Goal: Task Accomplishment & Management: Manage account settings

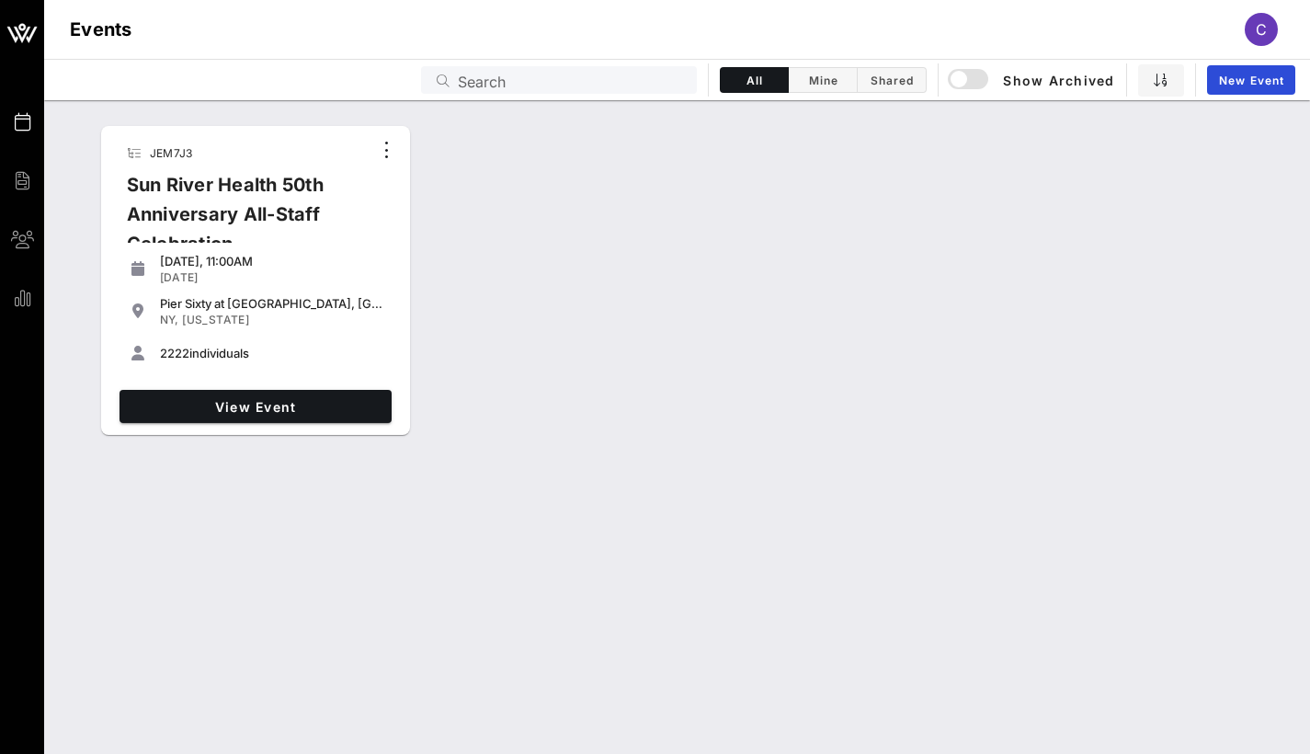
click at [259, 190] on div "Sun River Health 50th Anniversary All-Staff Celebration" at bounding box center [241, 221] width 259 height 103
click at [257, 407] on span "View Event" at bounding box center [255, 407] width 257 height 16
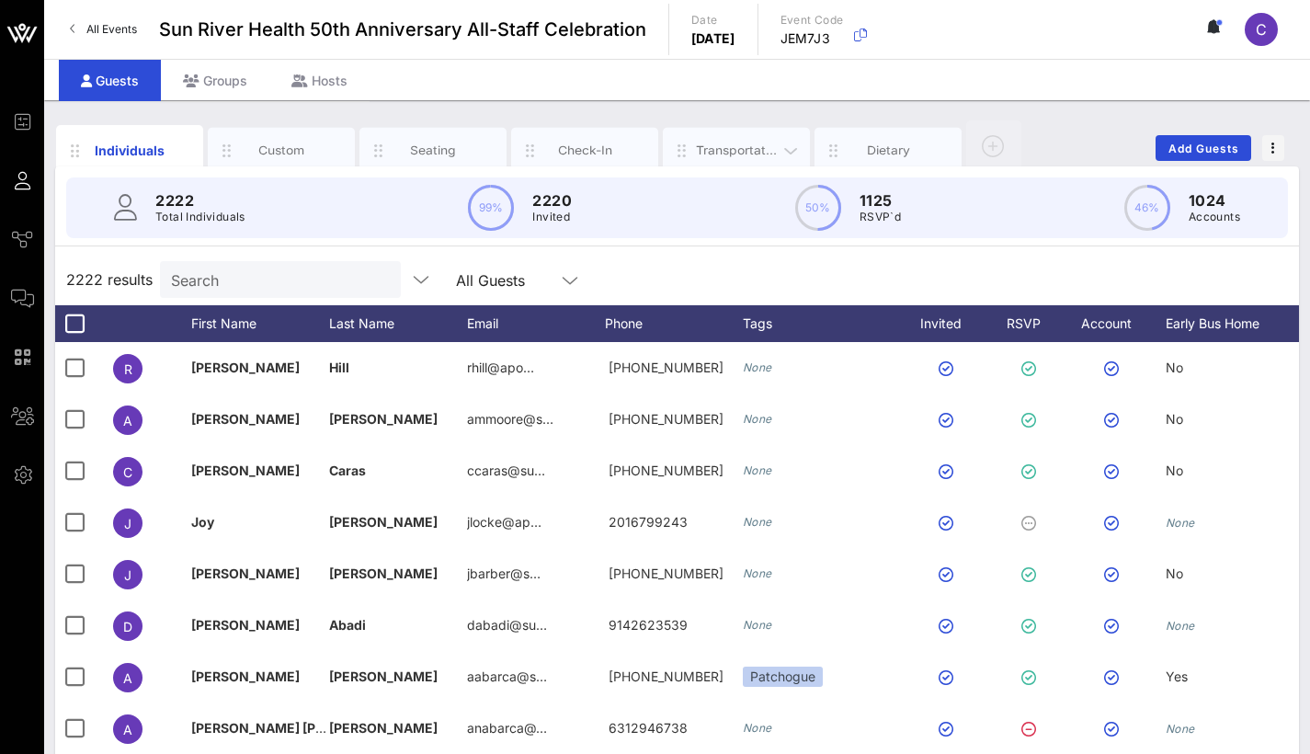
click at [729, 144] on div "Transportation" at bounding box center [737, 150] width 82 height 17
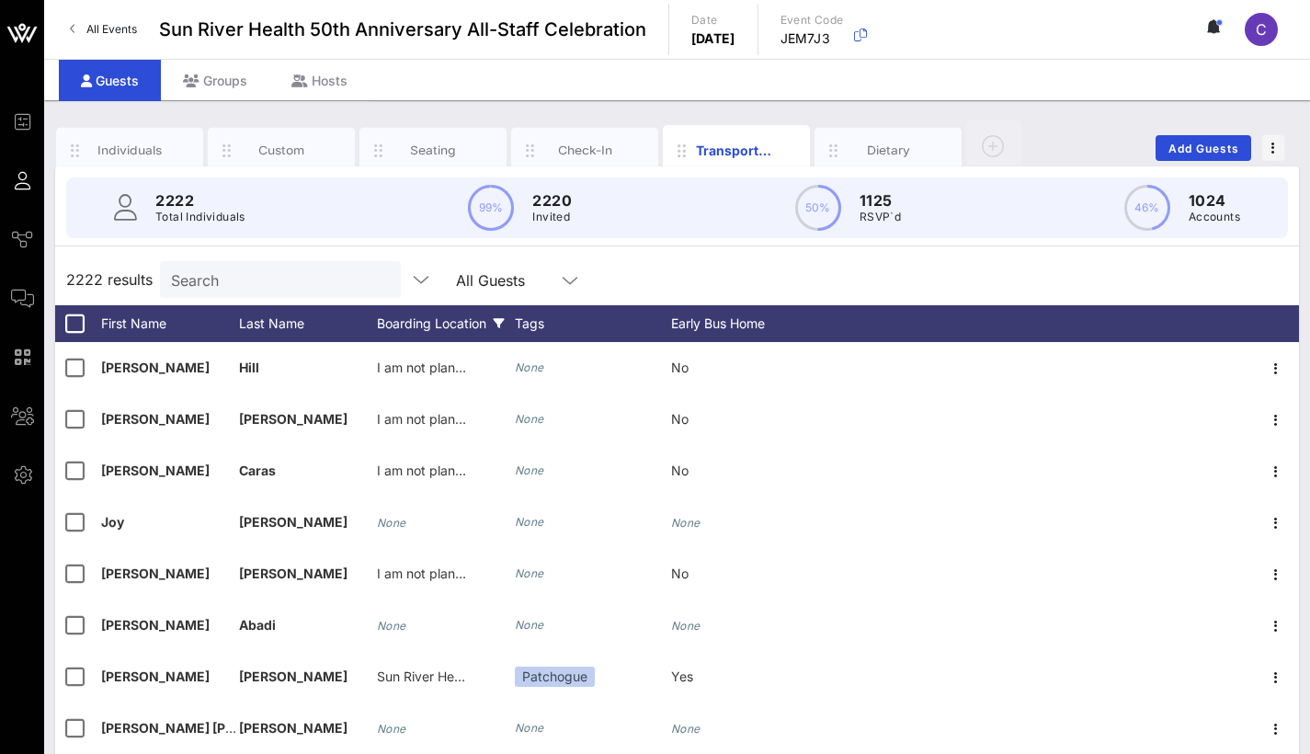
click at [436, 325] on div "Boarding Location" at bounding box center [446, 323] width 138 height 37
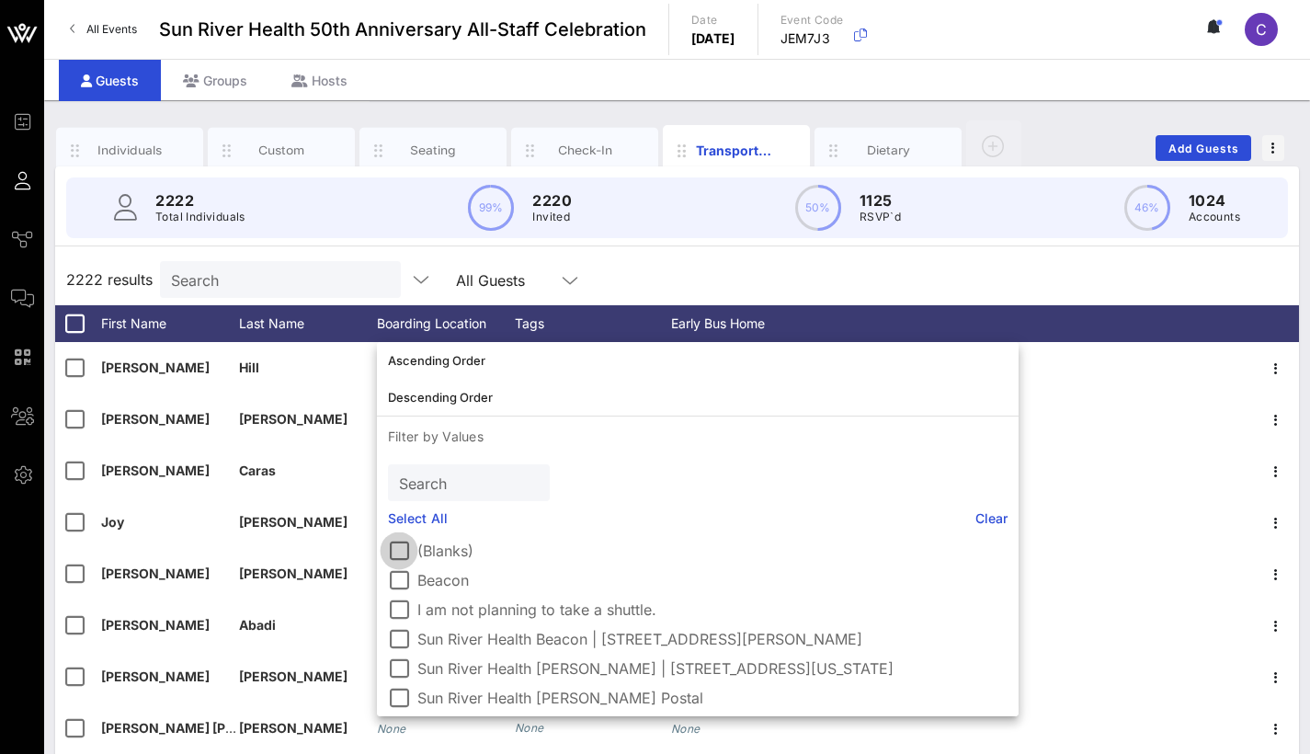
click at [402, 553] on div at bounding box center [398, 550] width 31 height 31
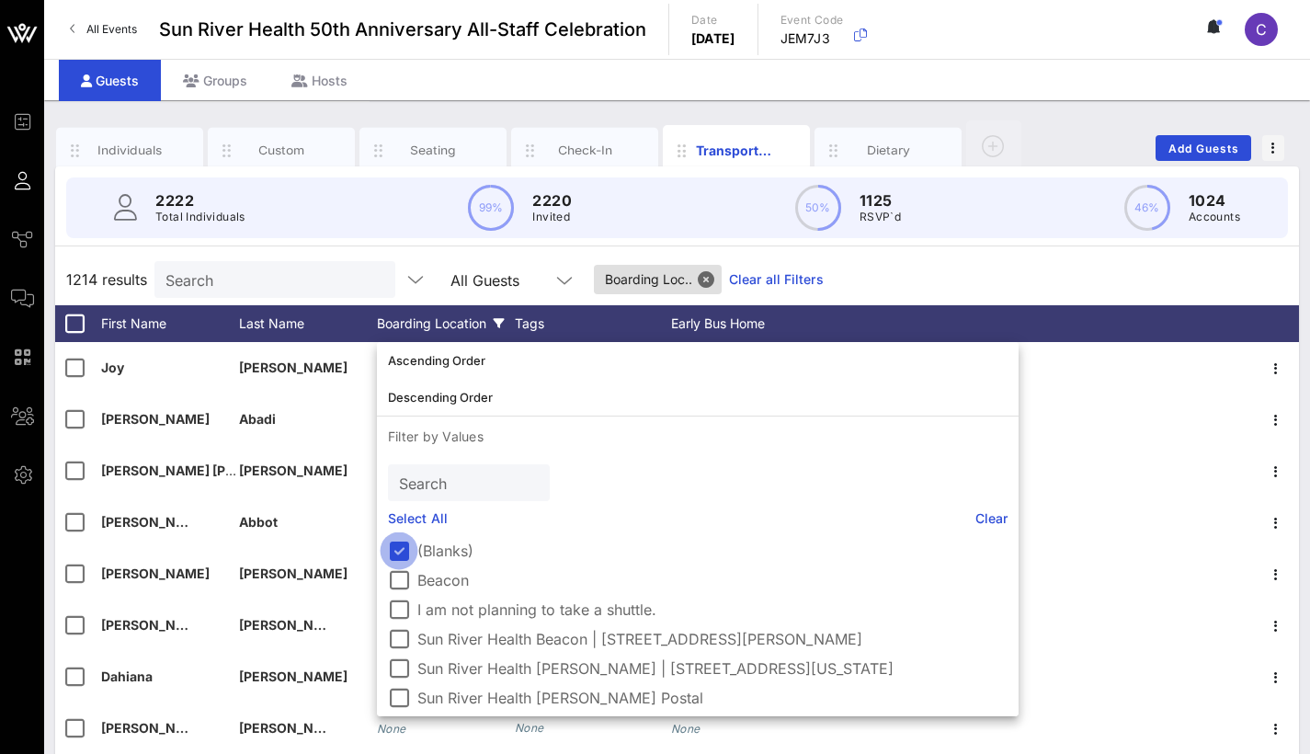
click at [404, 554] on div at bounding box center [398, 550] width 31 height 31
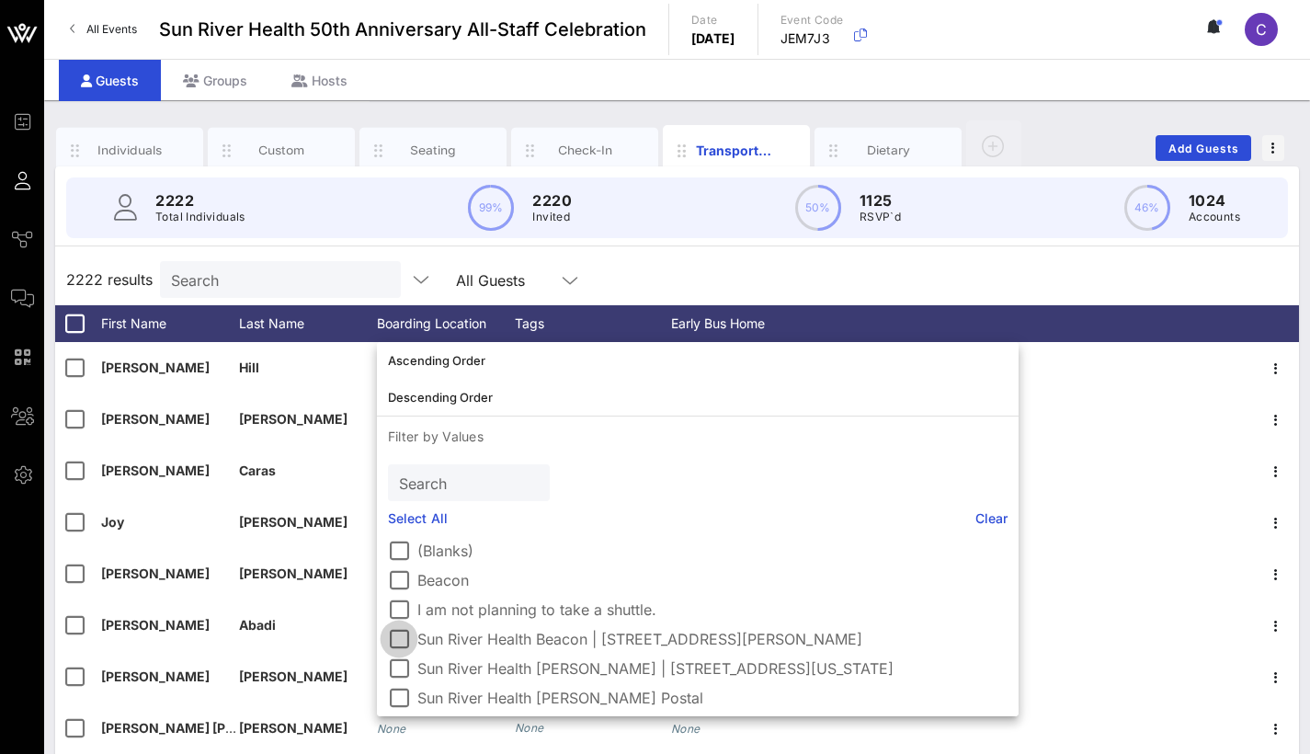
click at [404, 635] on div at bounding box center [398, 638] width 31 height 31
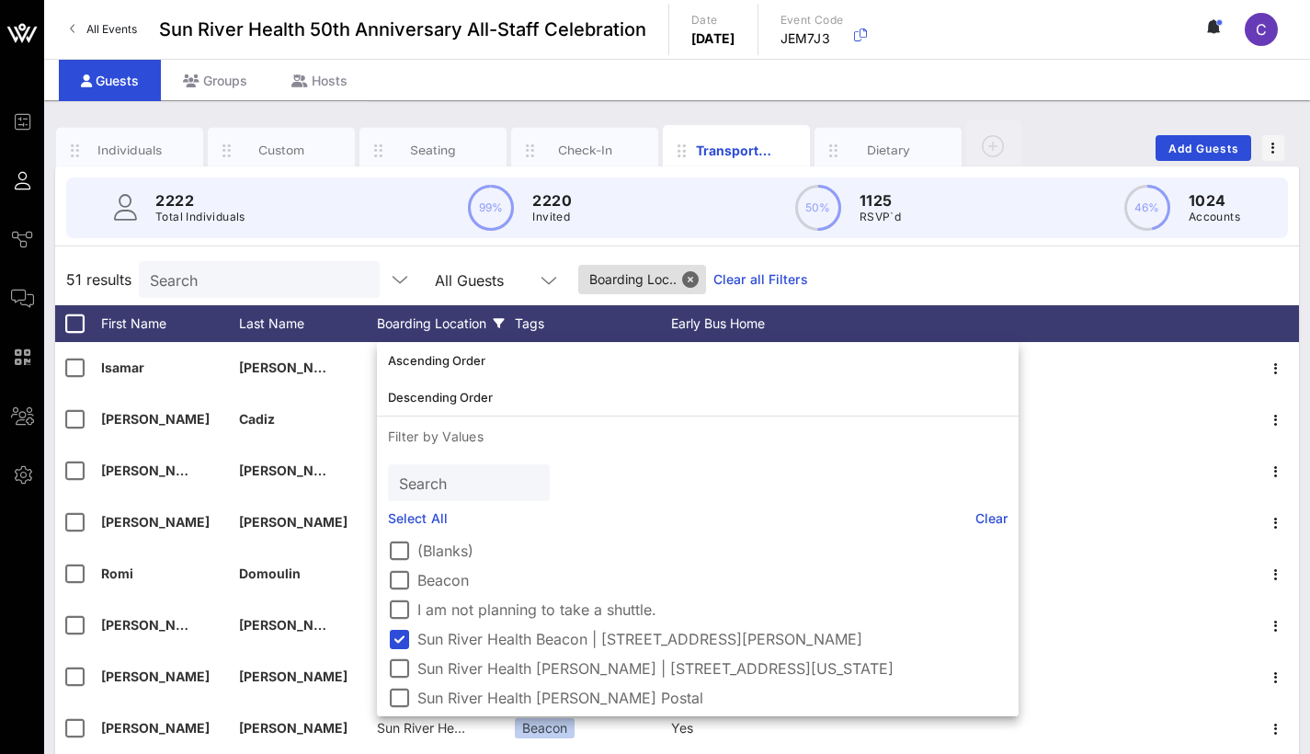
click at [919, 284] on div "51 results Search All Guests Boarding Loc.. Clear all Filters" at bounding box center [677, 279] width 1244 height 51
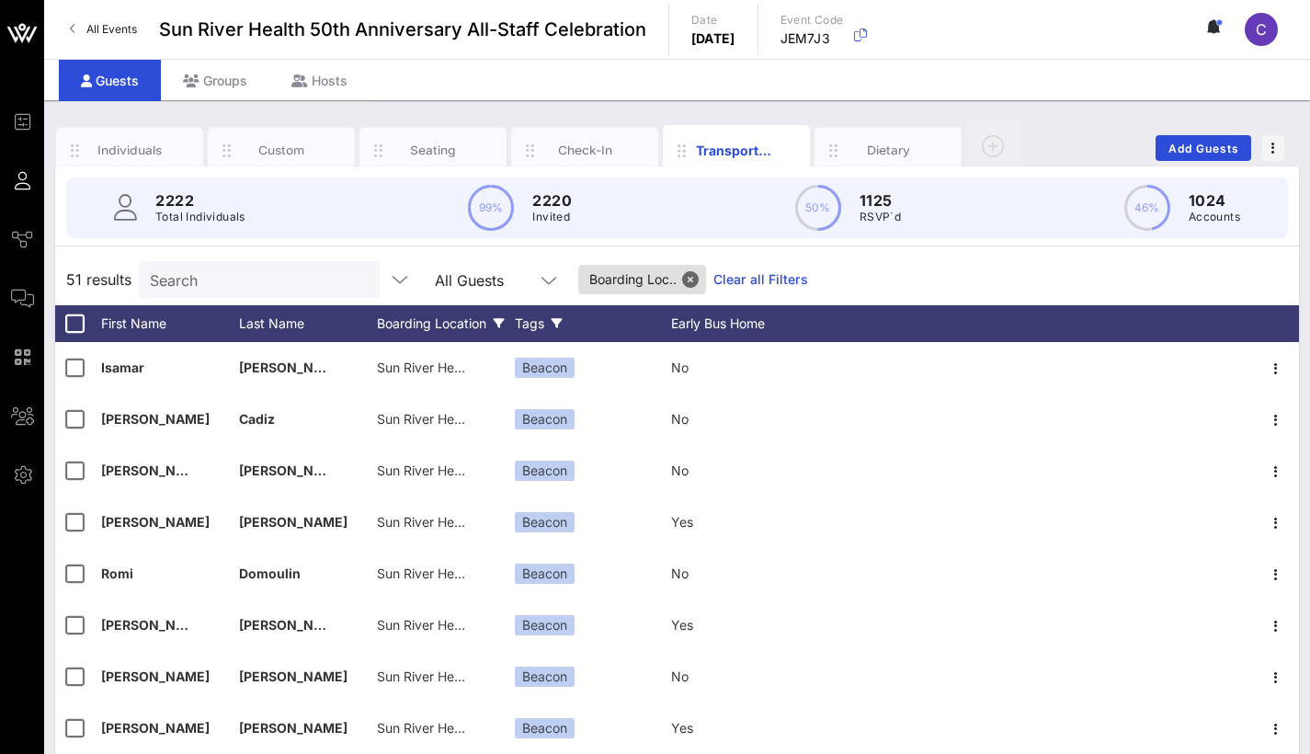
click at [530, 317] on div "Tags" at bounding box center [593, 323] width 156 height 37
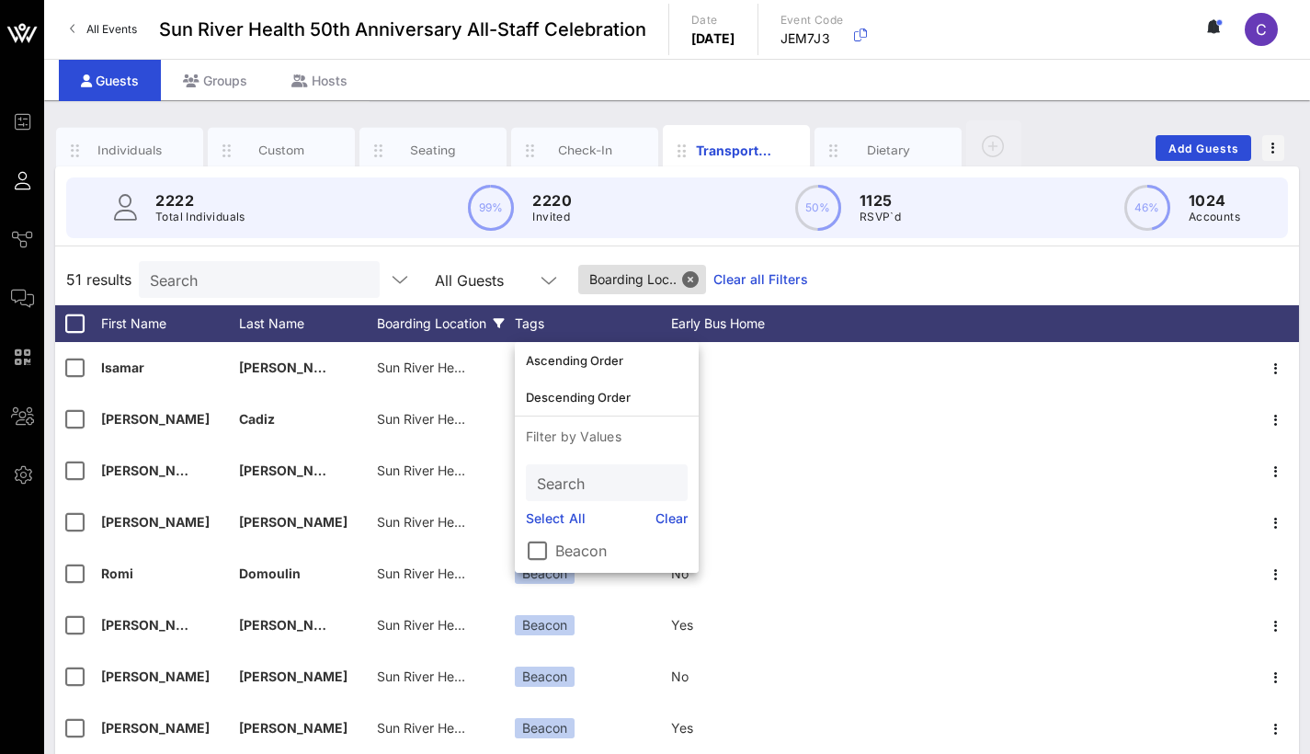
click at [887, 255] on div "51 results Search All Guests Boarding Loc.. Clear all Filters" at bounding box center [677, 279] width 1244 height 51
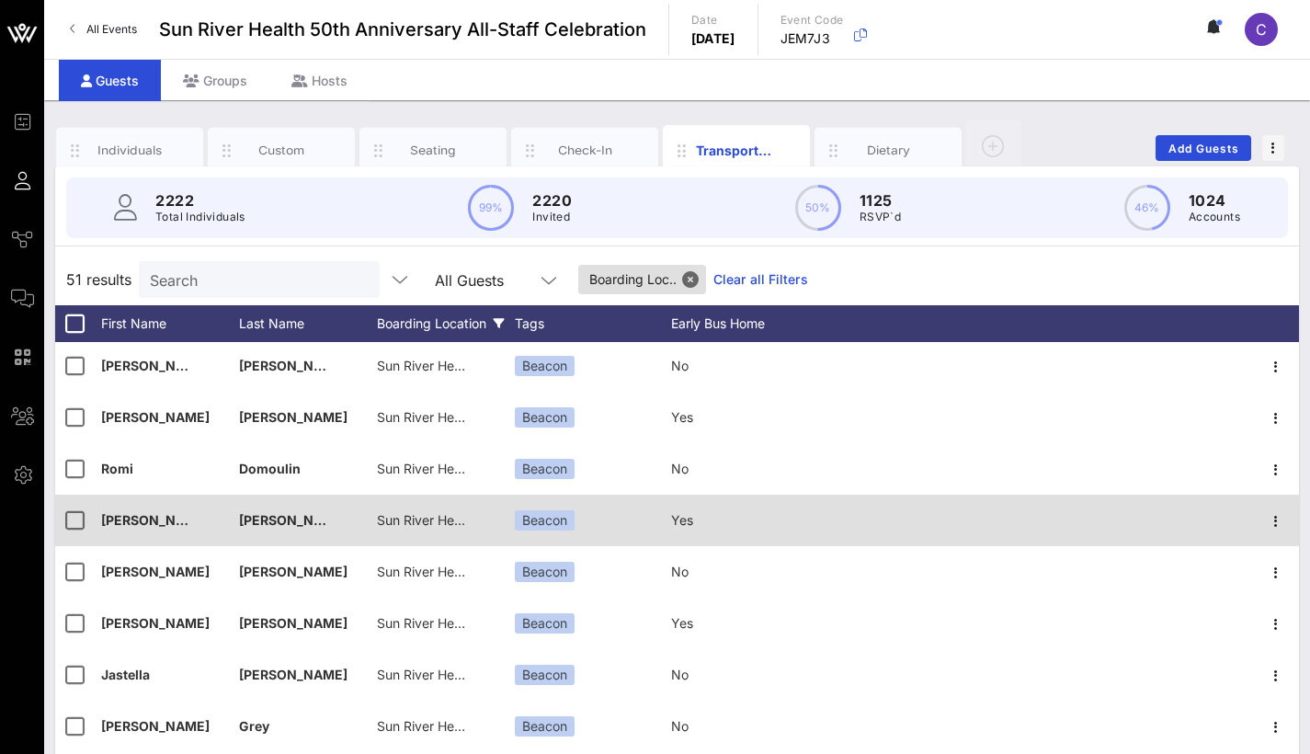
scroll to position [118, 0]
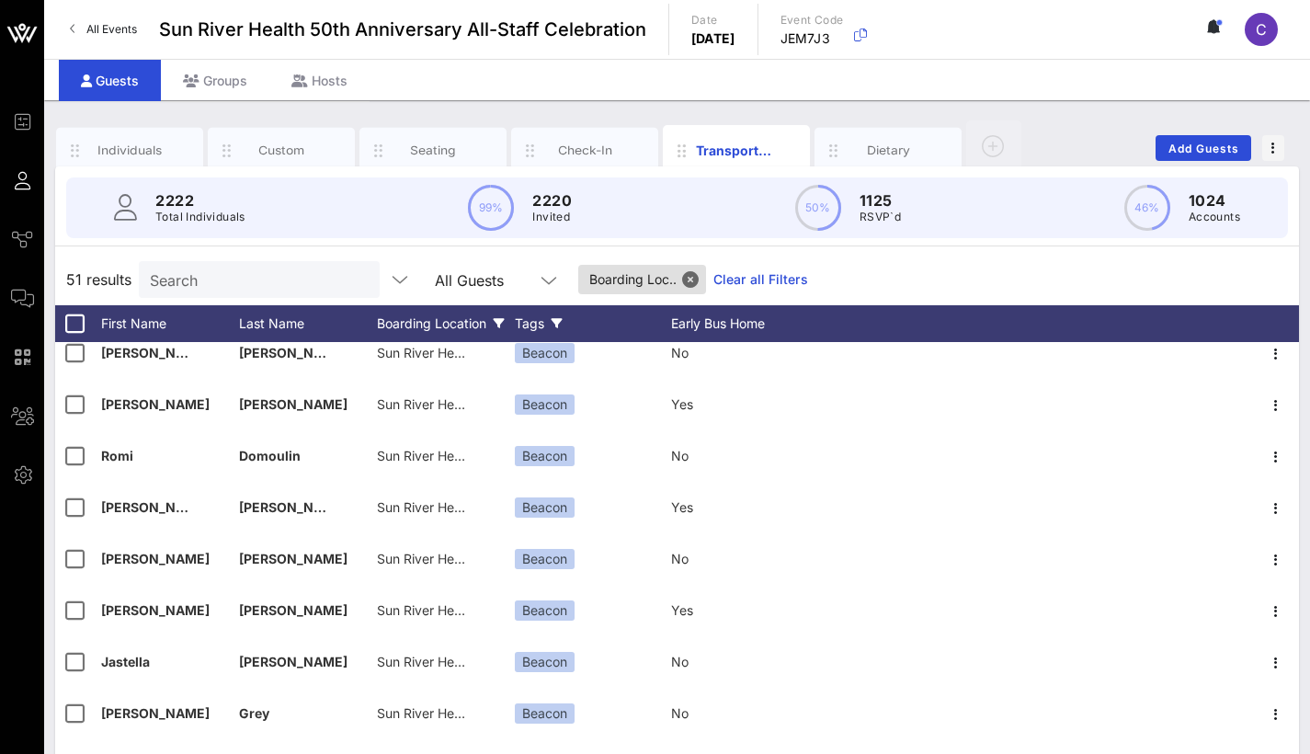
click at [550, 321] on div "Tags" at bounding box center [593, 323] width 156 height 37
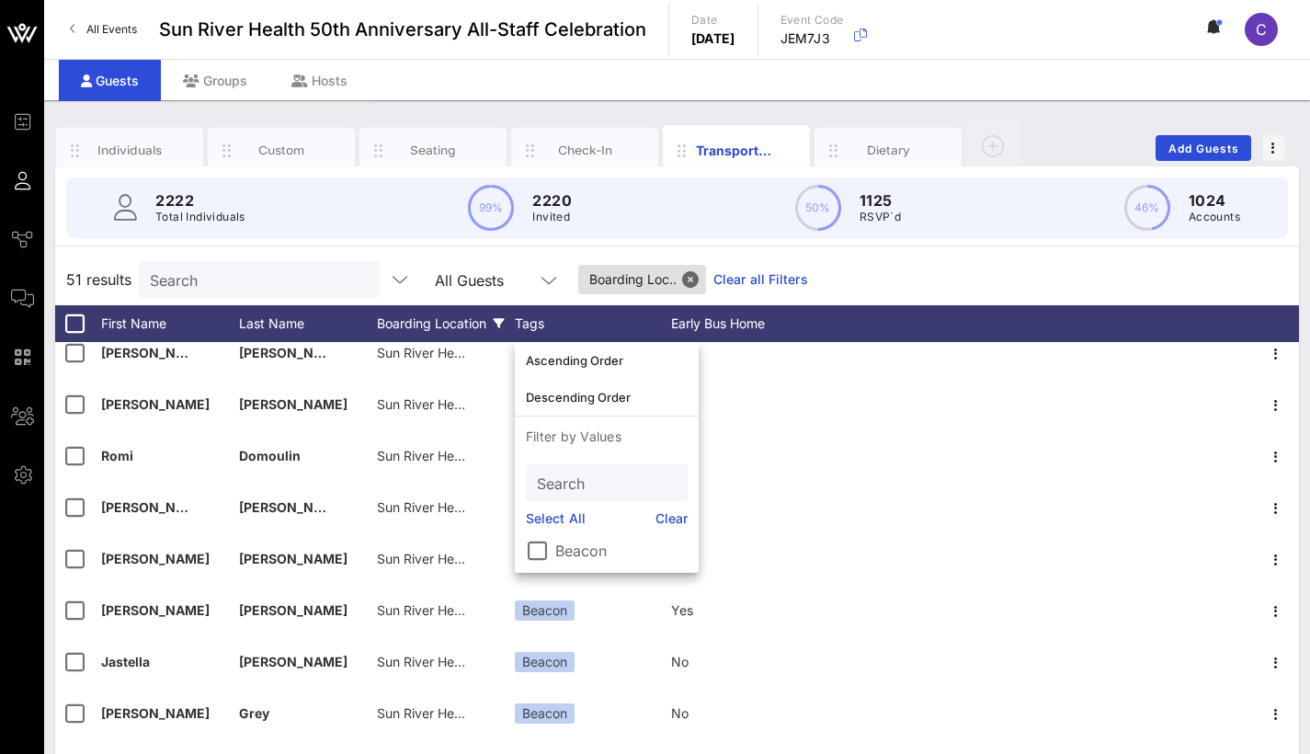
click at [892, 257] on div "51 results Search All Guests Boarding Loc.. Clear all Filters" at bounding box center [677, 279] width 1244 height 51
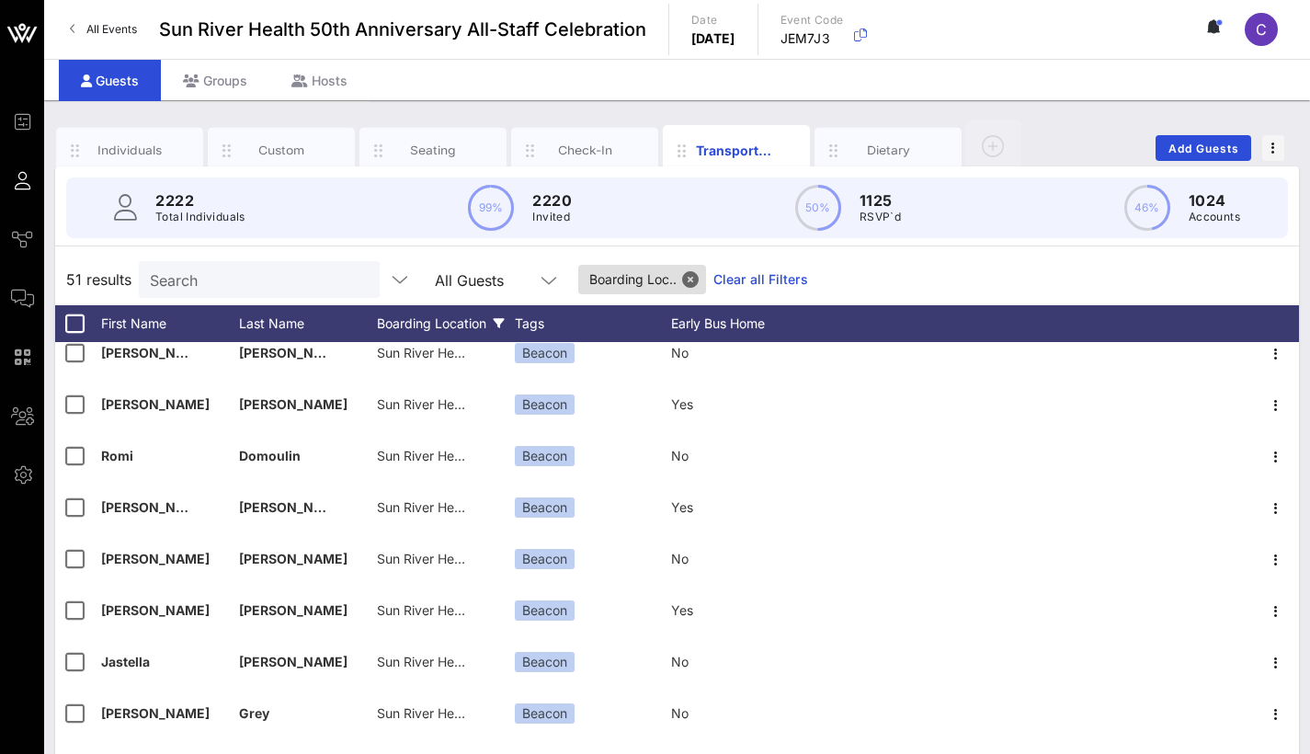
click at [468, 326] on div "Boarding Location" at bounding box center [446, 323] width 138 height 37
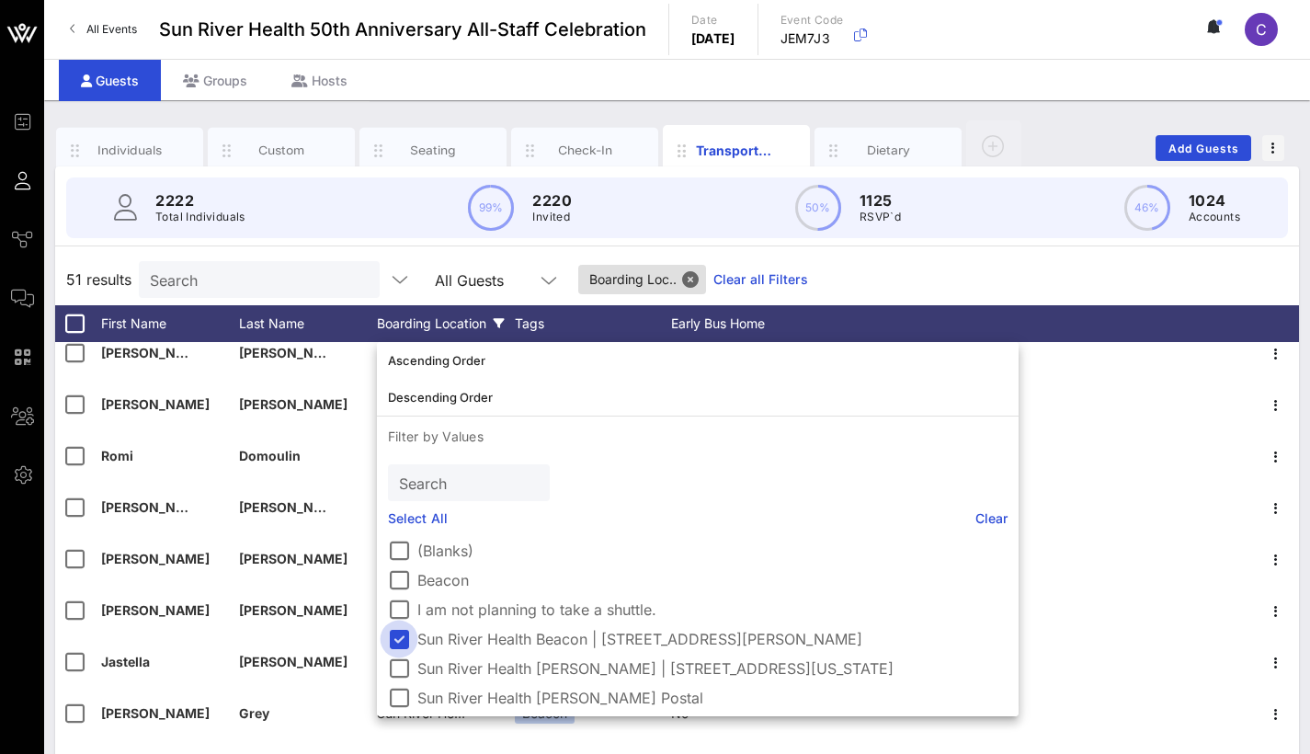
click at [395, 640] on div at bounding box center [398, 638] width 31 height 31
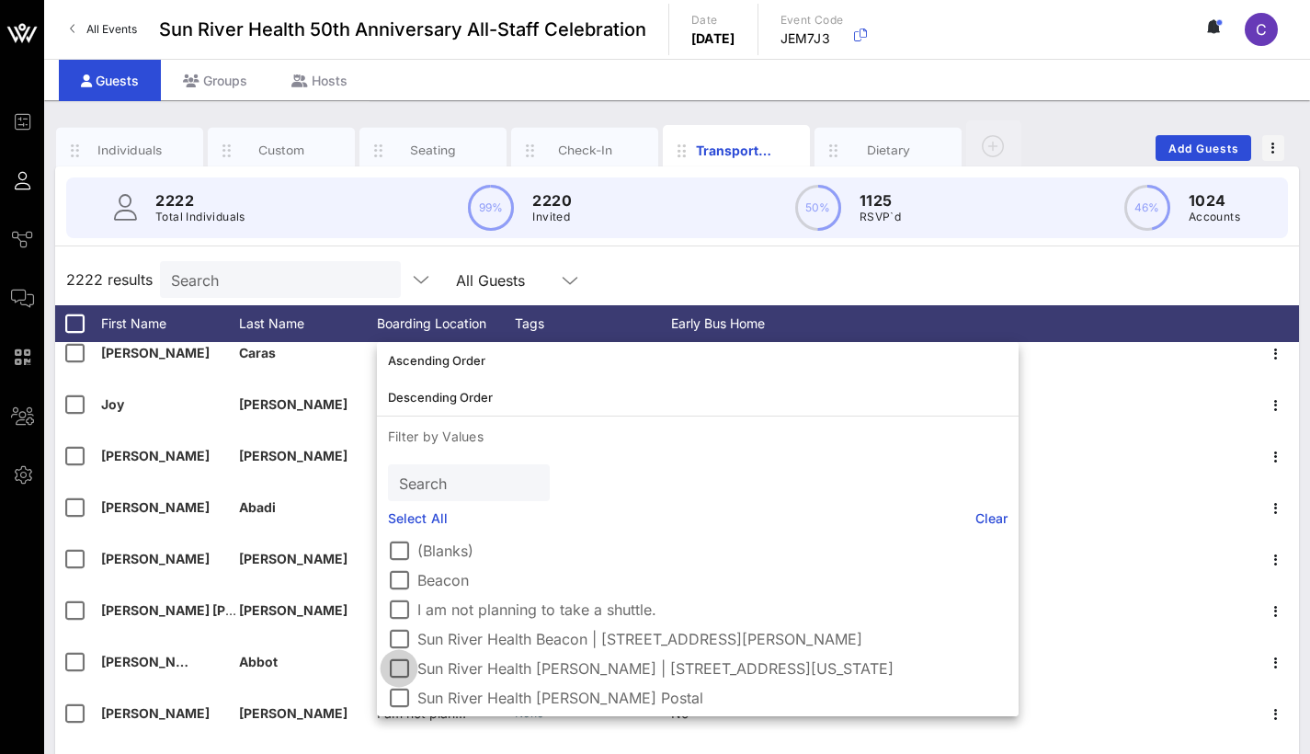
click at [401, 667] on div at bounding box center [398, 668] width 31 height 31
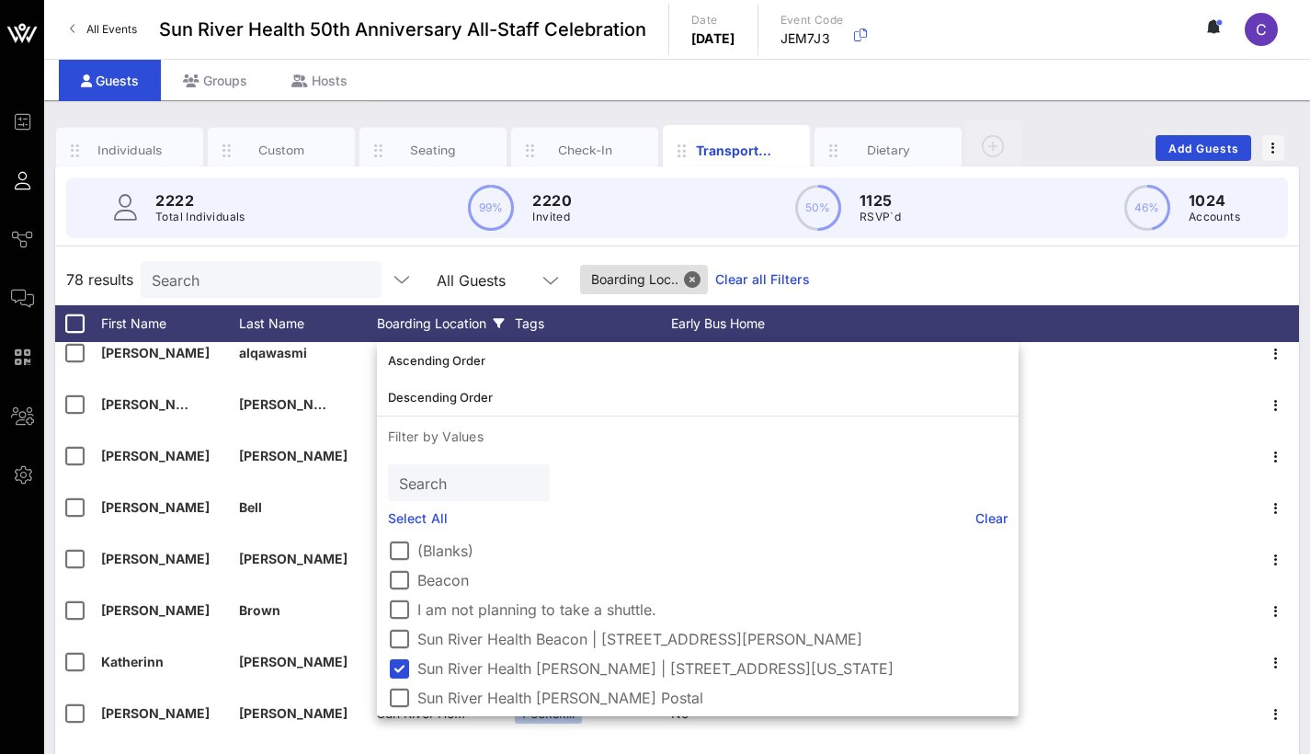
click at [864, 260] on div "78 results Search All Guests Boarding Loc.. Clear all Filters" at bounding box center [677, 279] width 1244 height 51
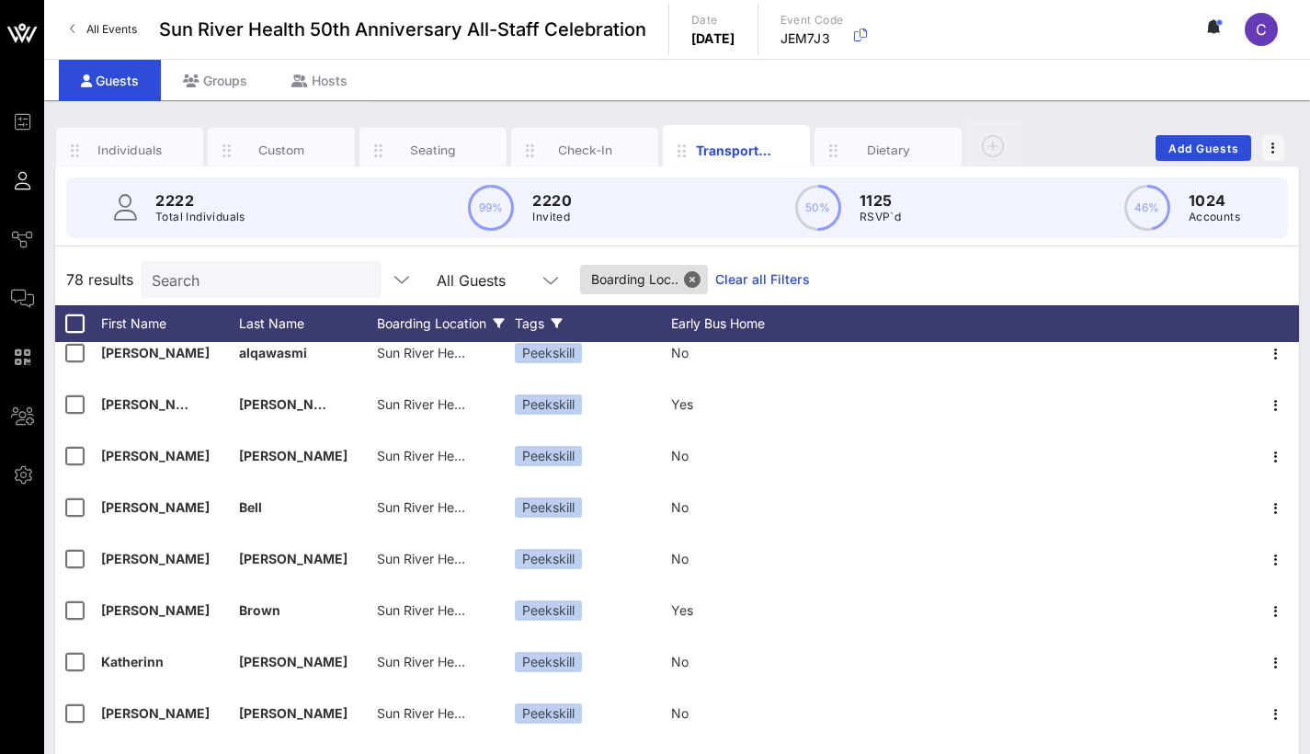
click at [538, 319] on div "Tags" at bounding box center [593, 323] width 156 height 37
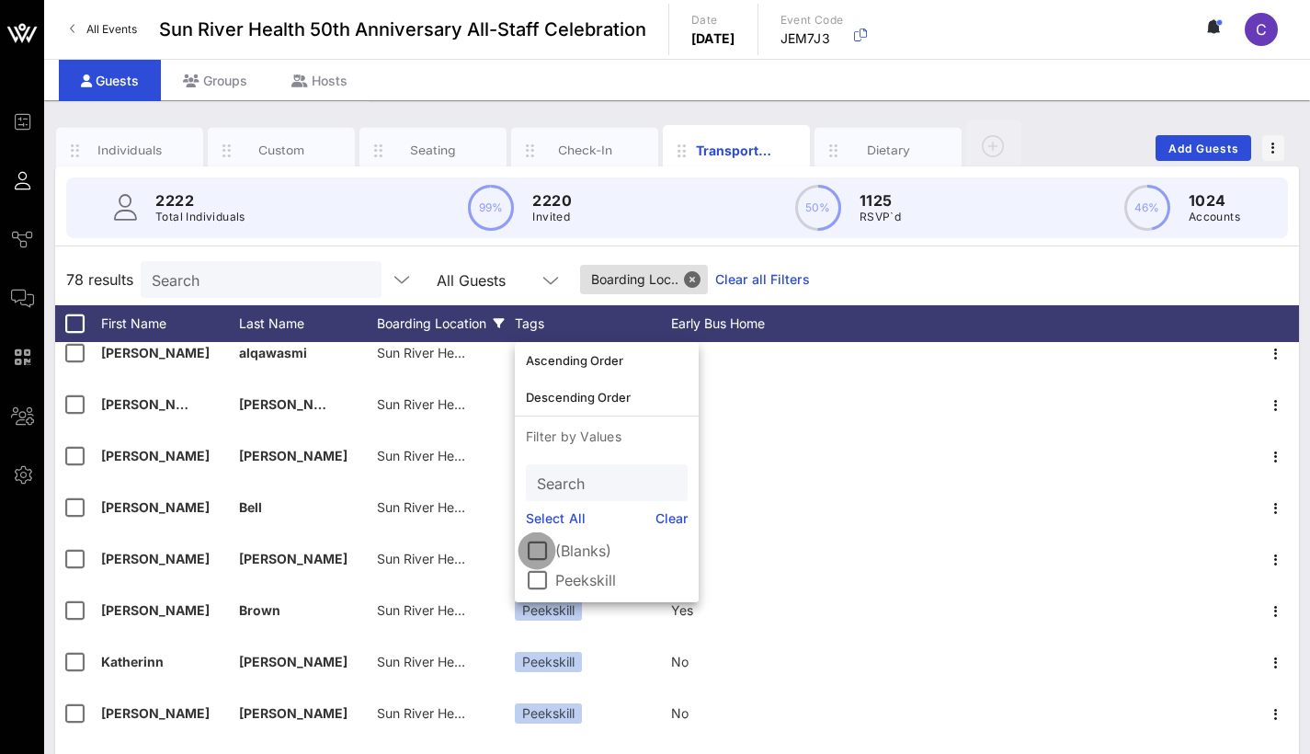
click at [535, 552] on div at bounding box center [536, 550] width 31 height 31
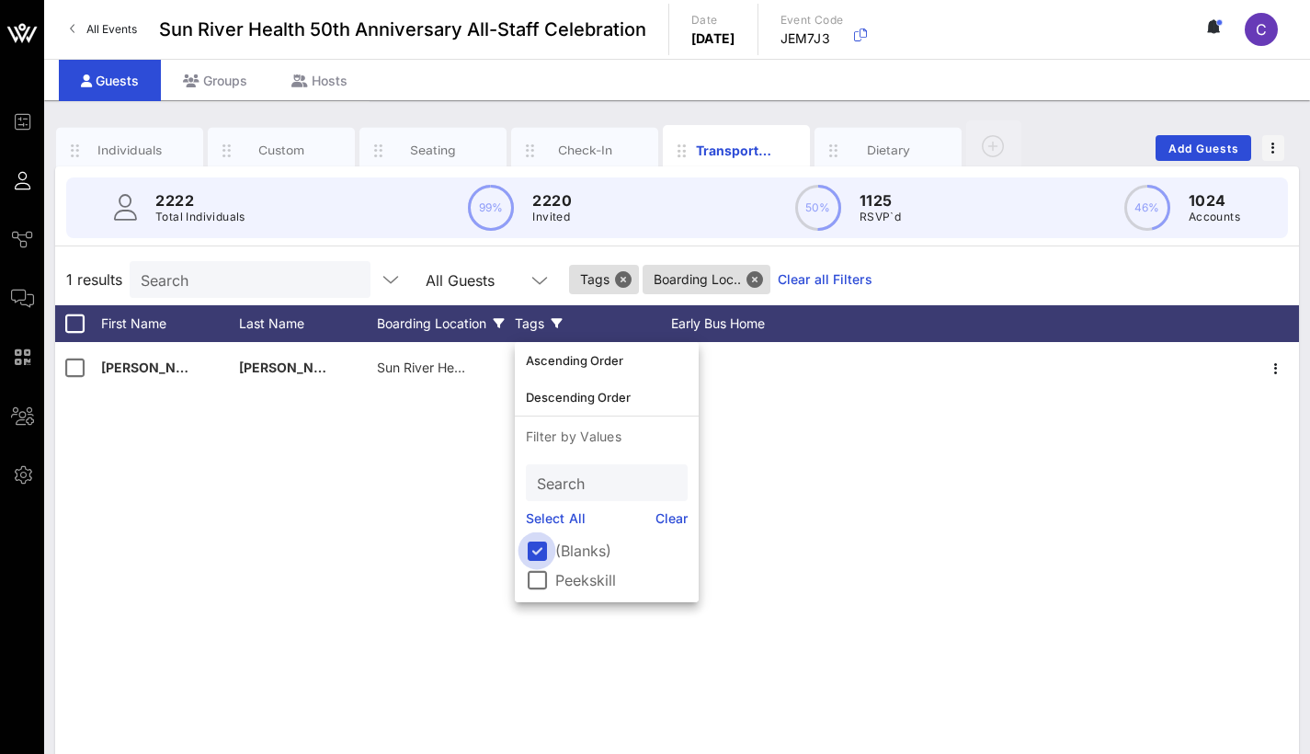
scroll to position [0, 0]
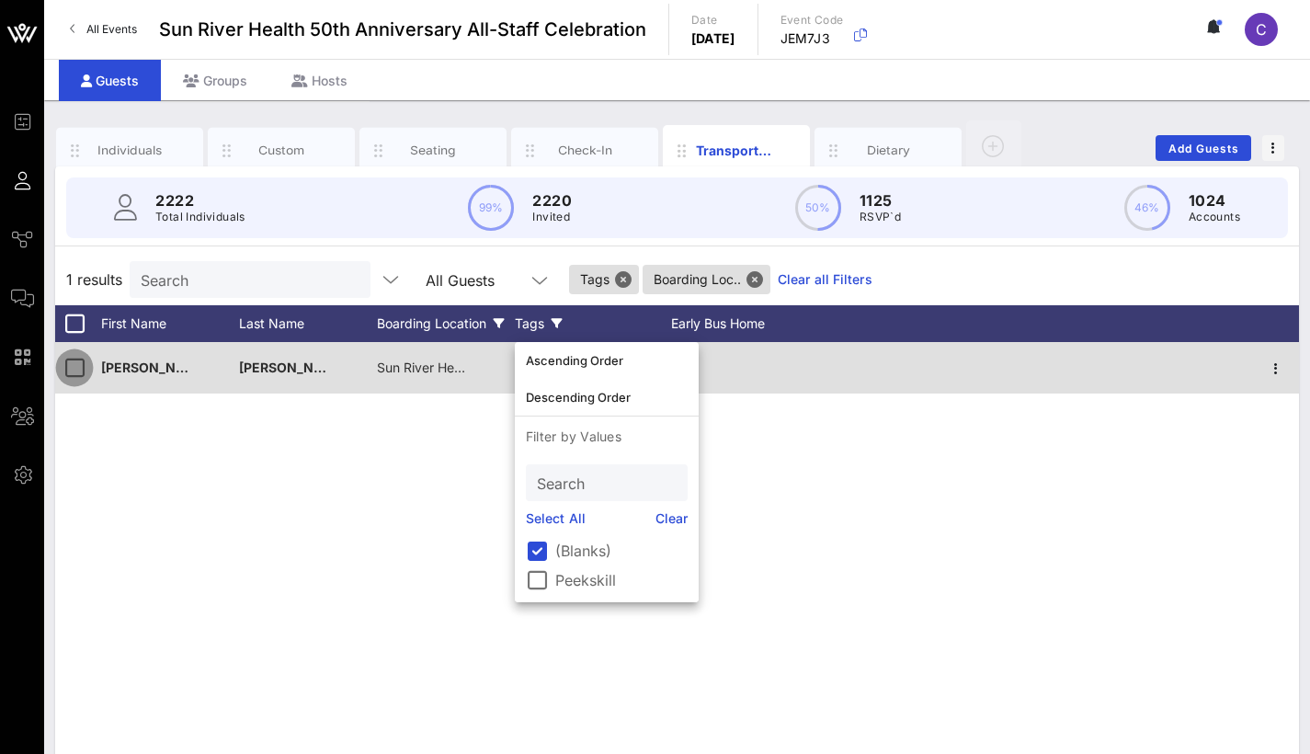
click at [79, 371] on div at bounding box center [74, 367] width 31 height 31
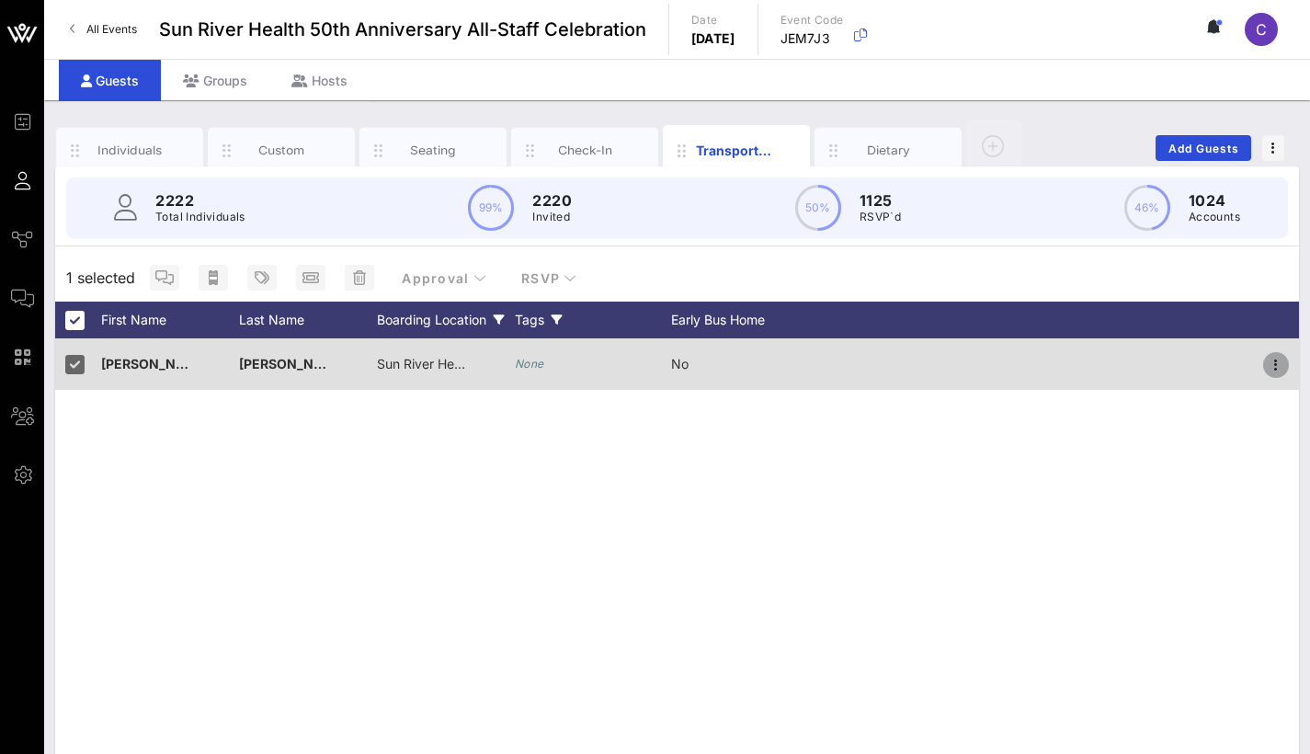
click at [1283, 374] on icon "button" at bounding box center [1276, 365] width 22 height 22
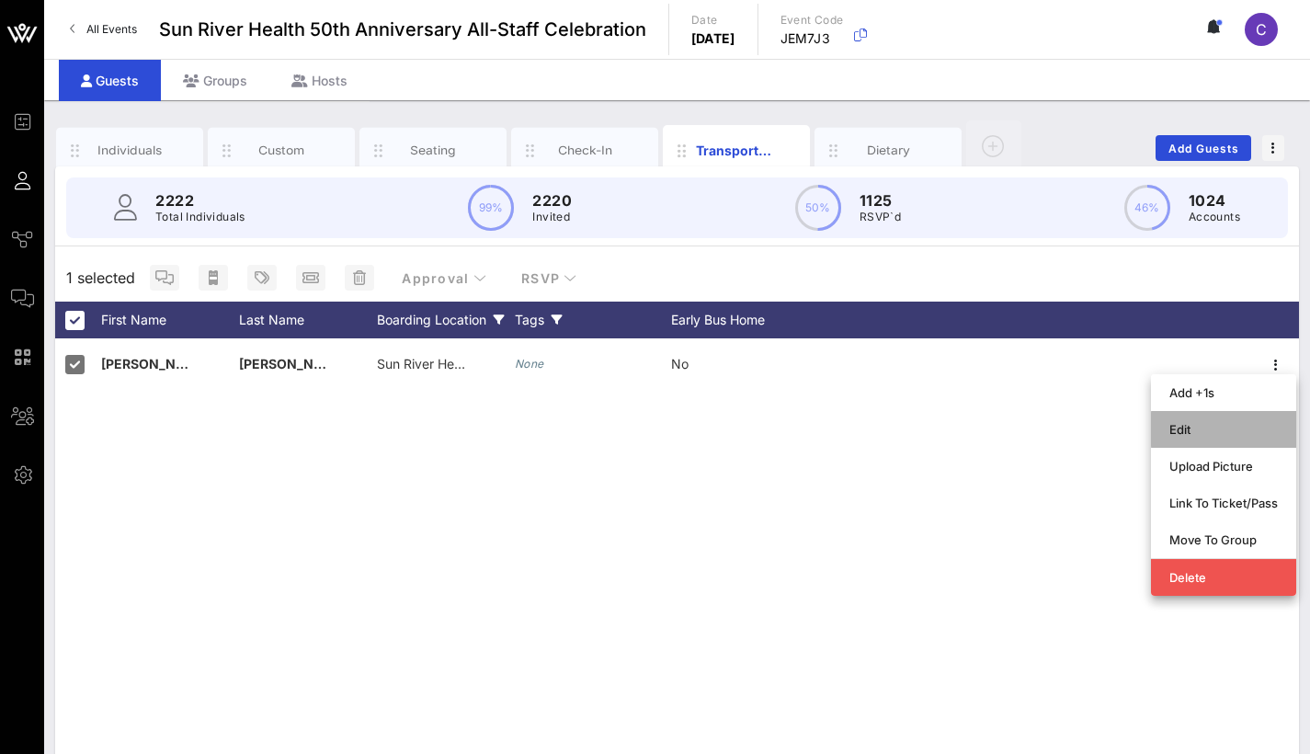
click at [1214, 418] on div "Edit" at bounding box center [1224, 429] width 109 height 29
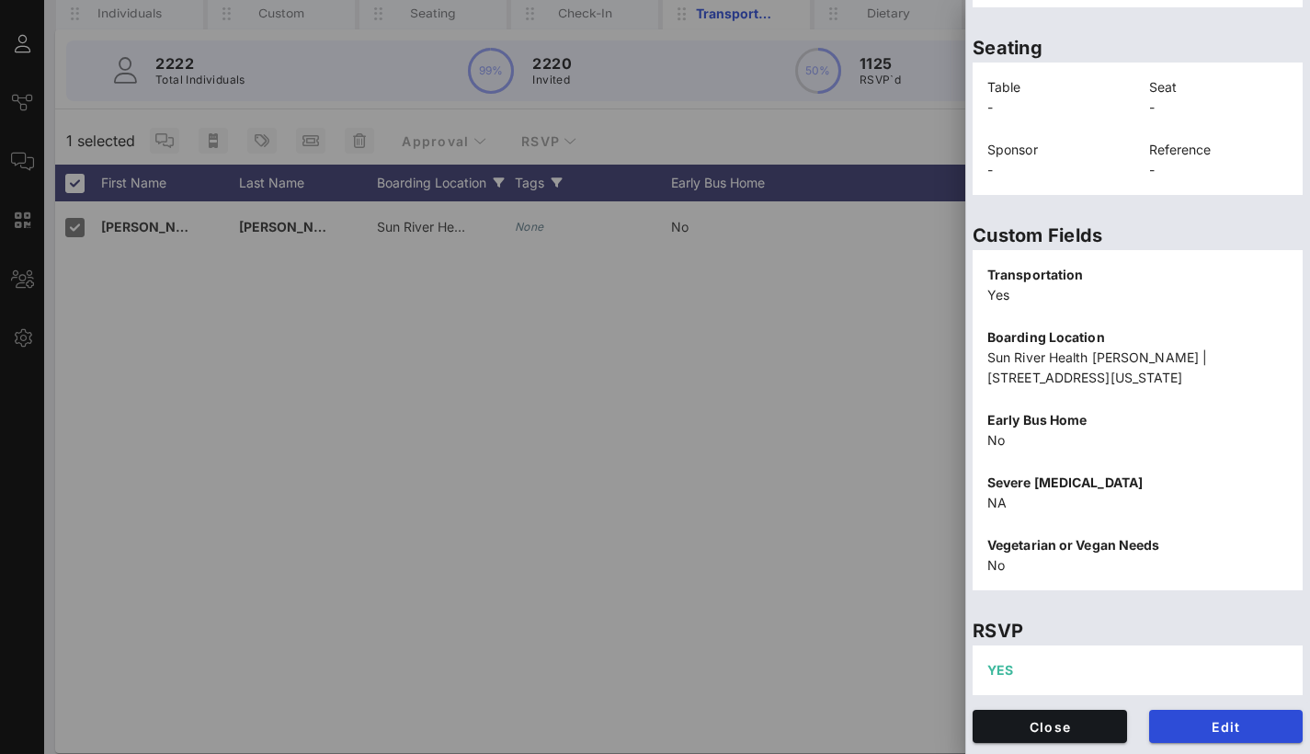
scroll to position [406, 0]
click at [1241, 725] on span "Edit" at bounding box center [1226, 727] width 125 height 16
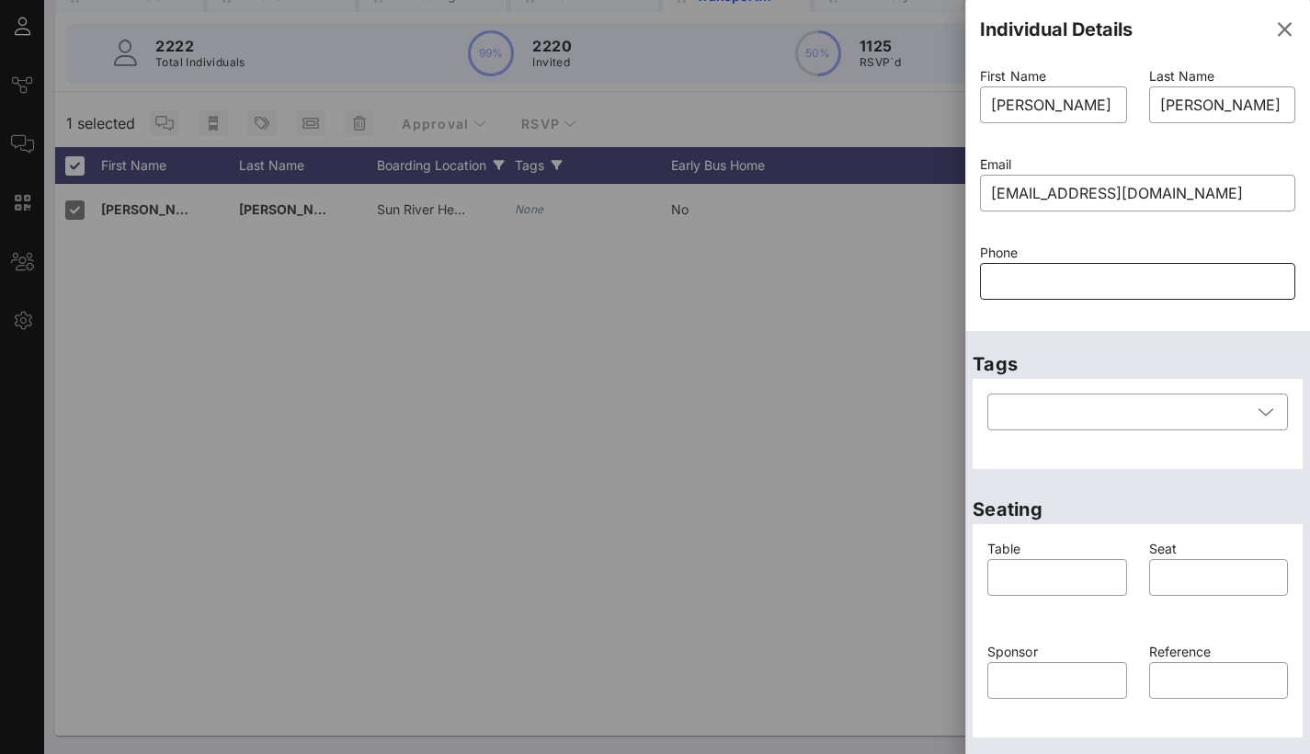
scroll to position [42, 0]
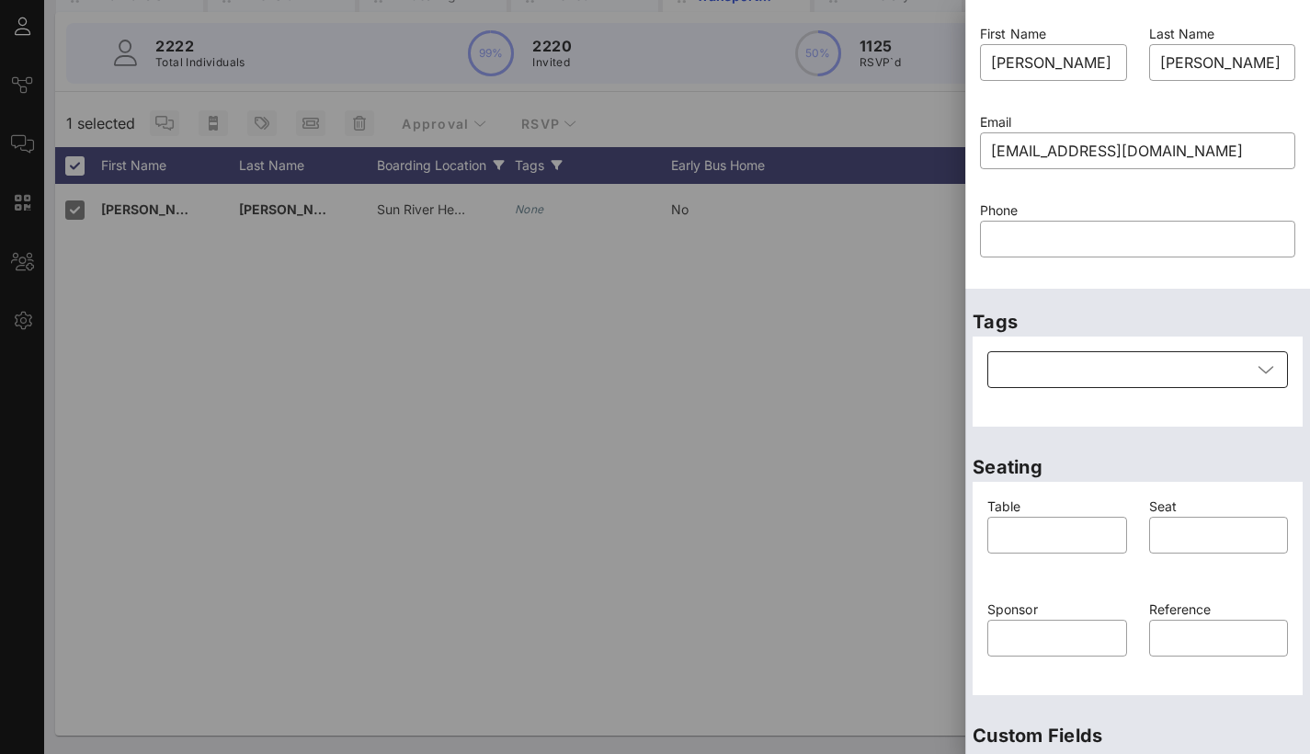
click at [1135, 357] on div at bounding box center [1125, 369] width 253 height 37
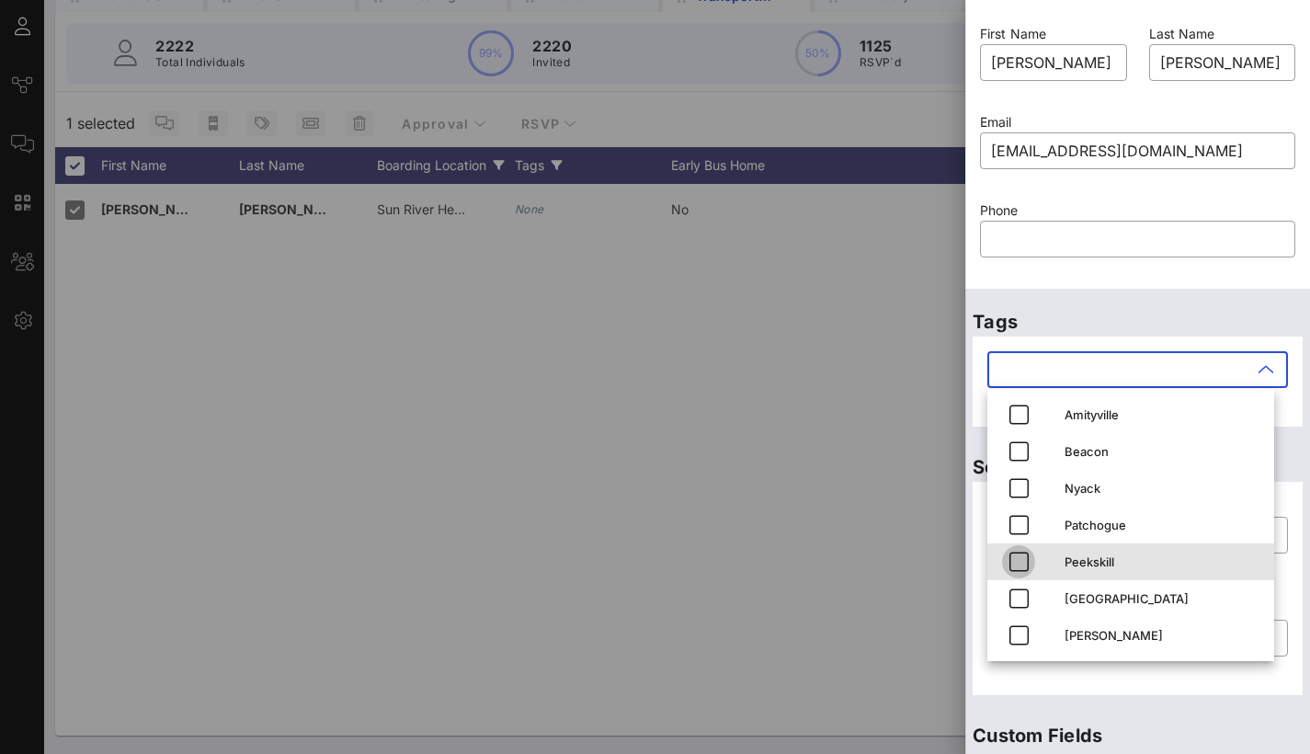
click at [1017, 561] on icon "button" at bounding box center [1019, 562] width 22 height 22
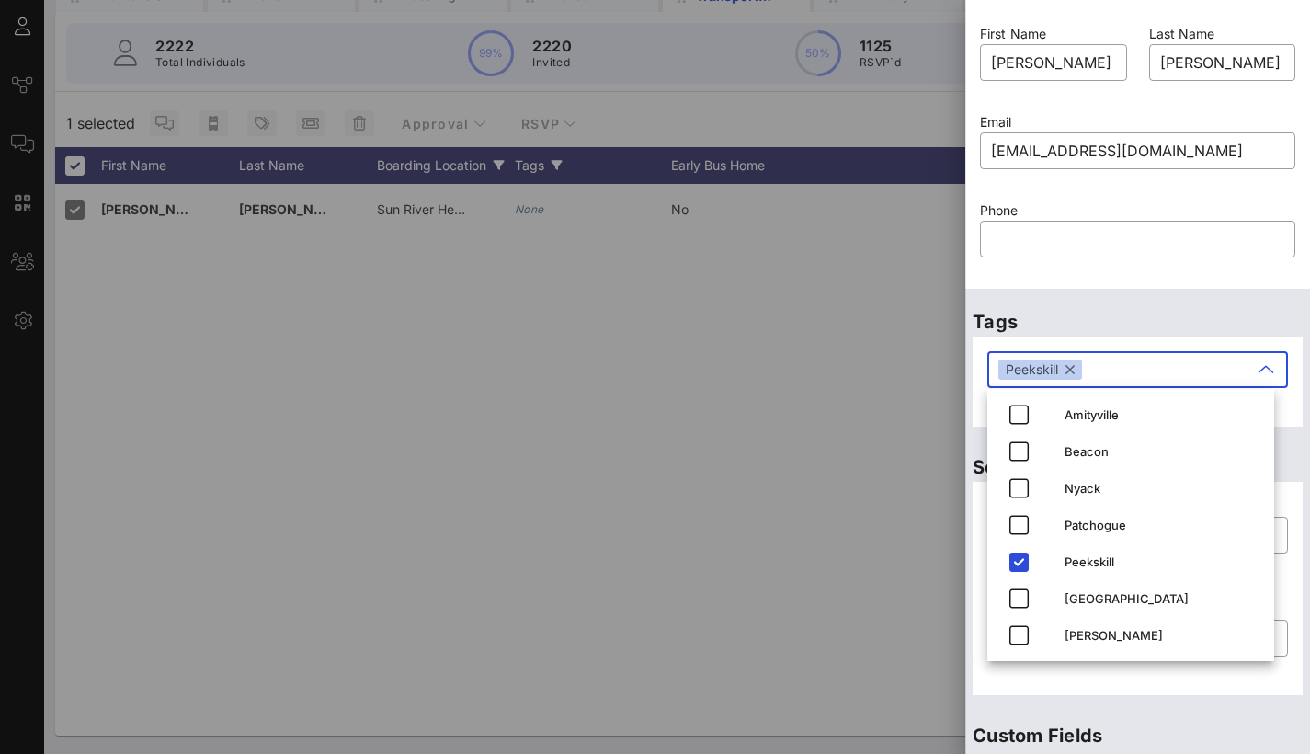
click at [1148, 294] on div "Tags ​ Peekskill" at bounding box center [1137, 361] width 345 height 145
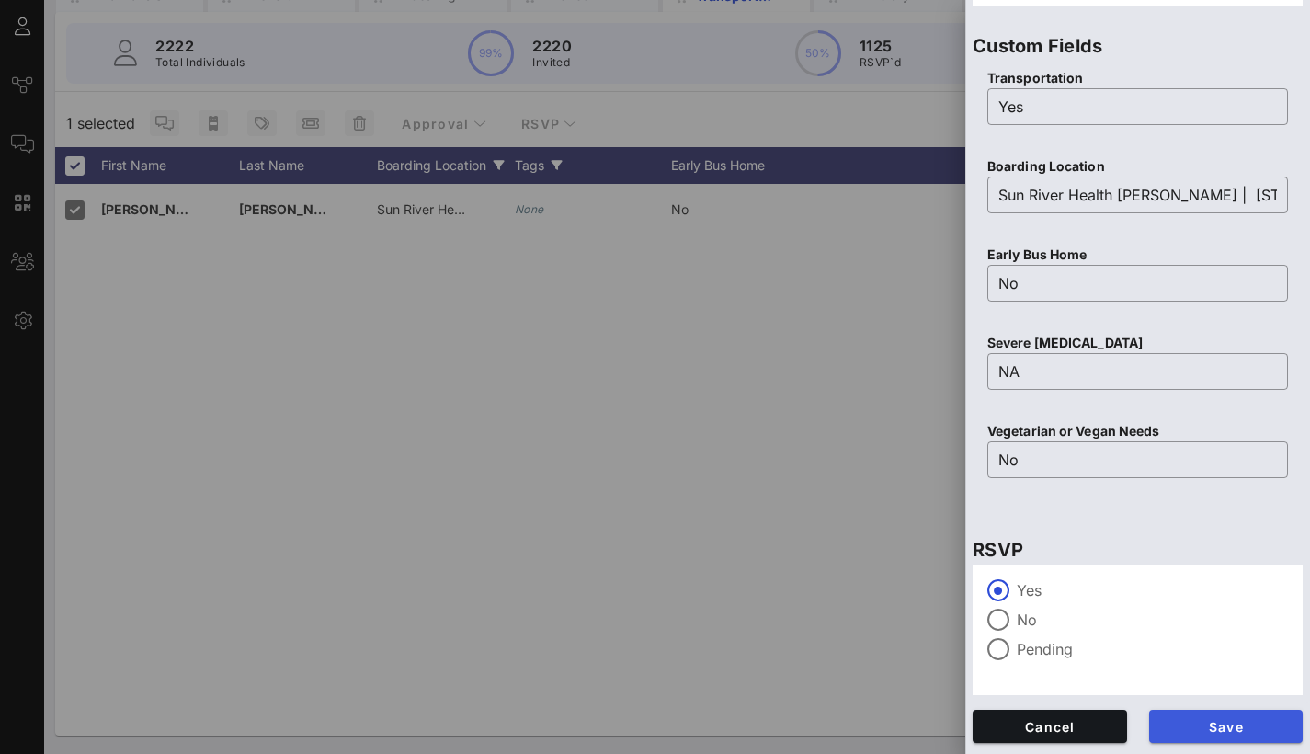
scroll to position [732, 0]
click at [1184, 727] on span "Save" at bounding box center [1226, 727] width 125 height 16
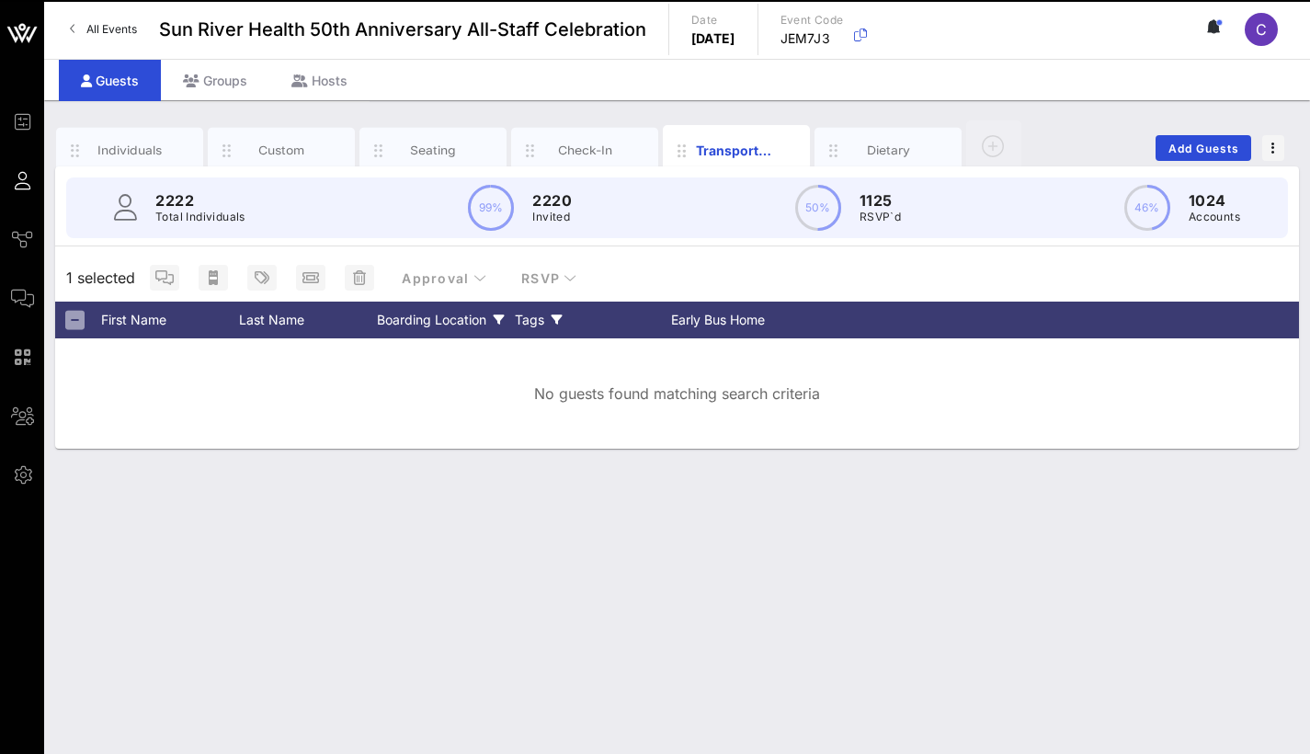
scroll to position [0, 0]
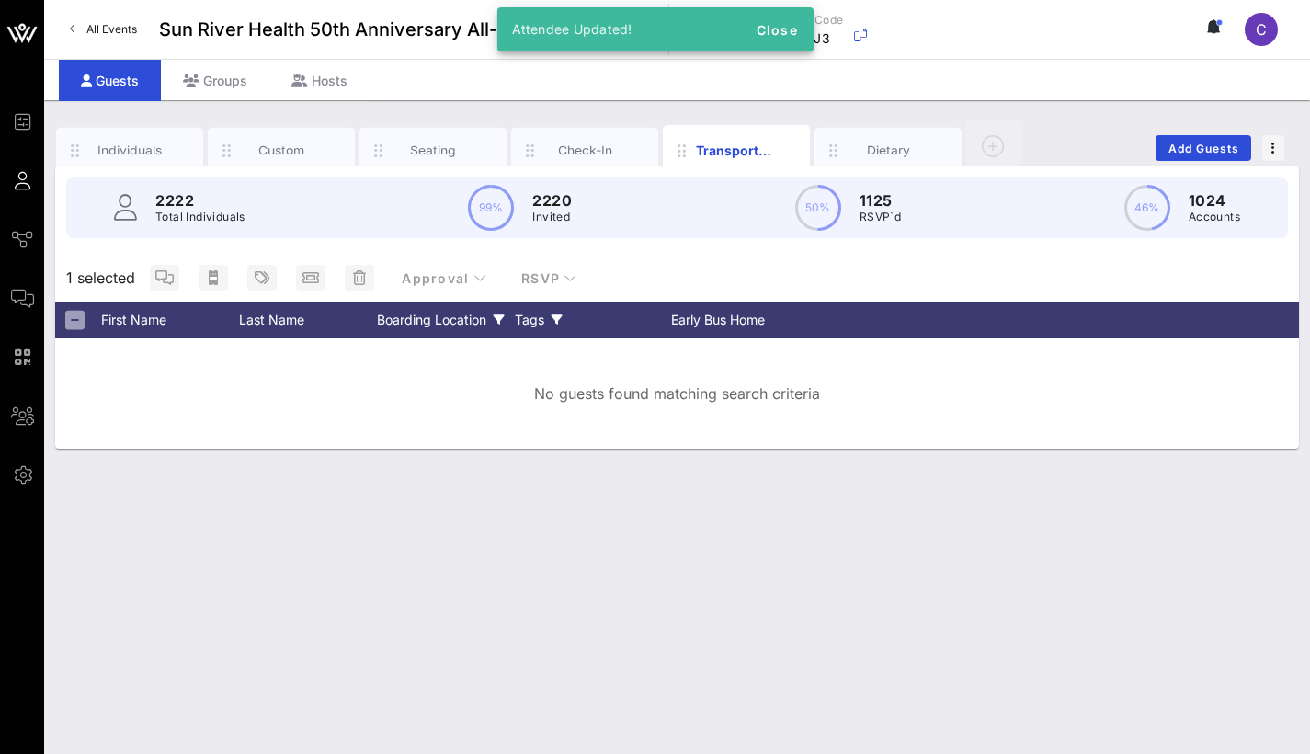
click at [404, 314] on div "Boarding Location" at bounding box center [446, 320] width 138 height 37
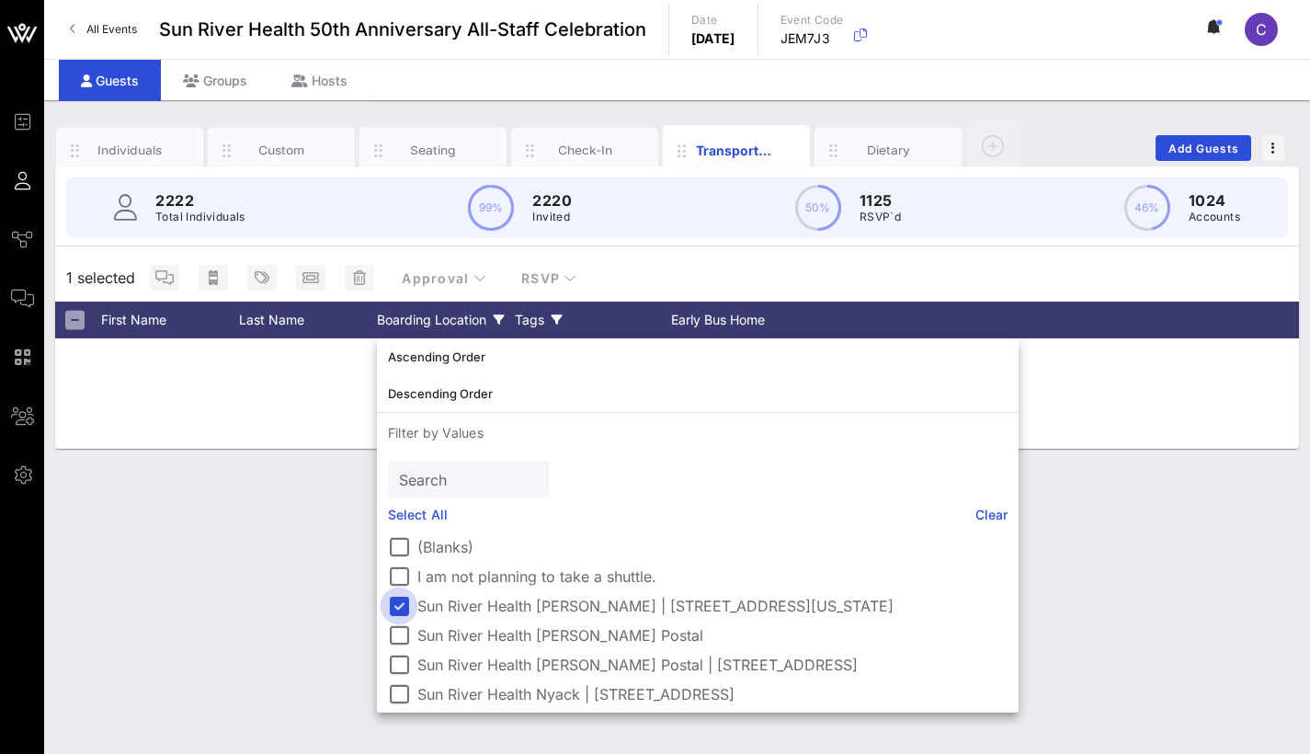
click at [402, 604] on div at bounding box center [398, 605] width 31 height 31
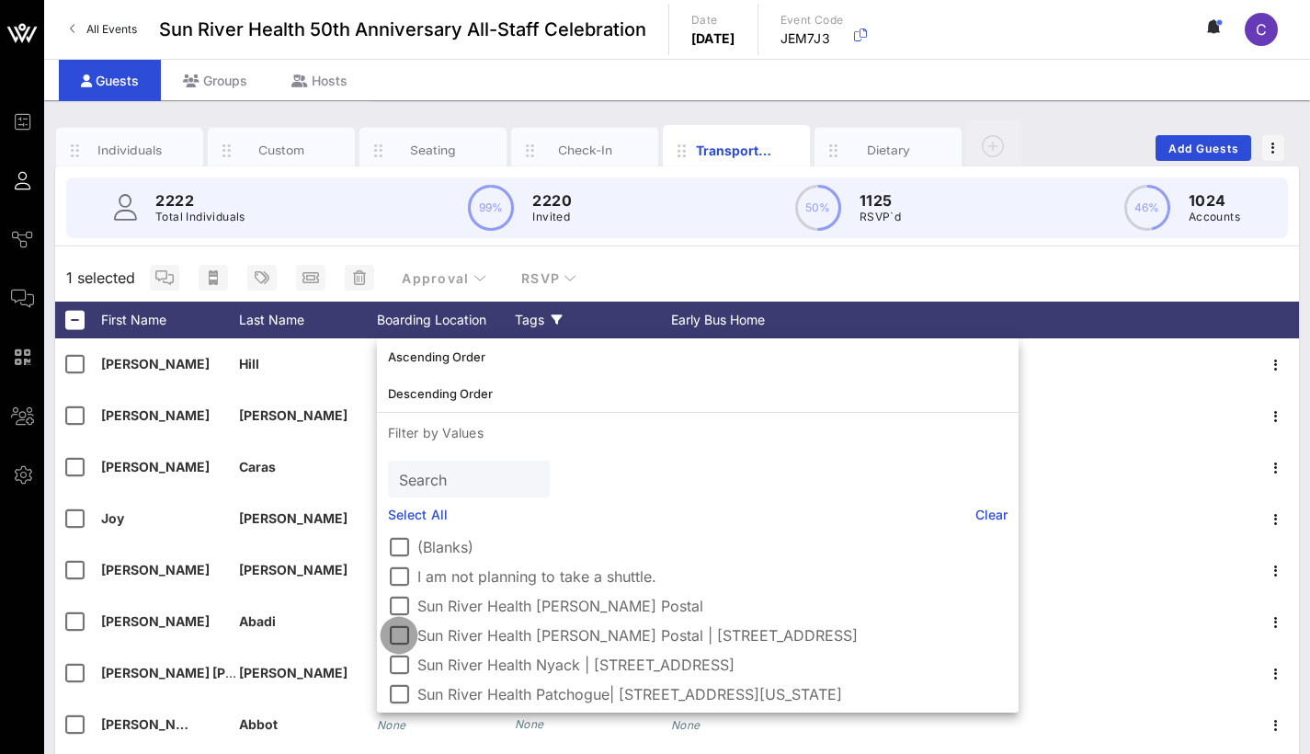
click at [400, 635] on div at bounding box center [398, 635] width 31 height 31
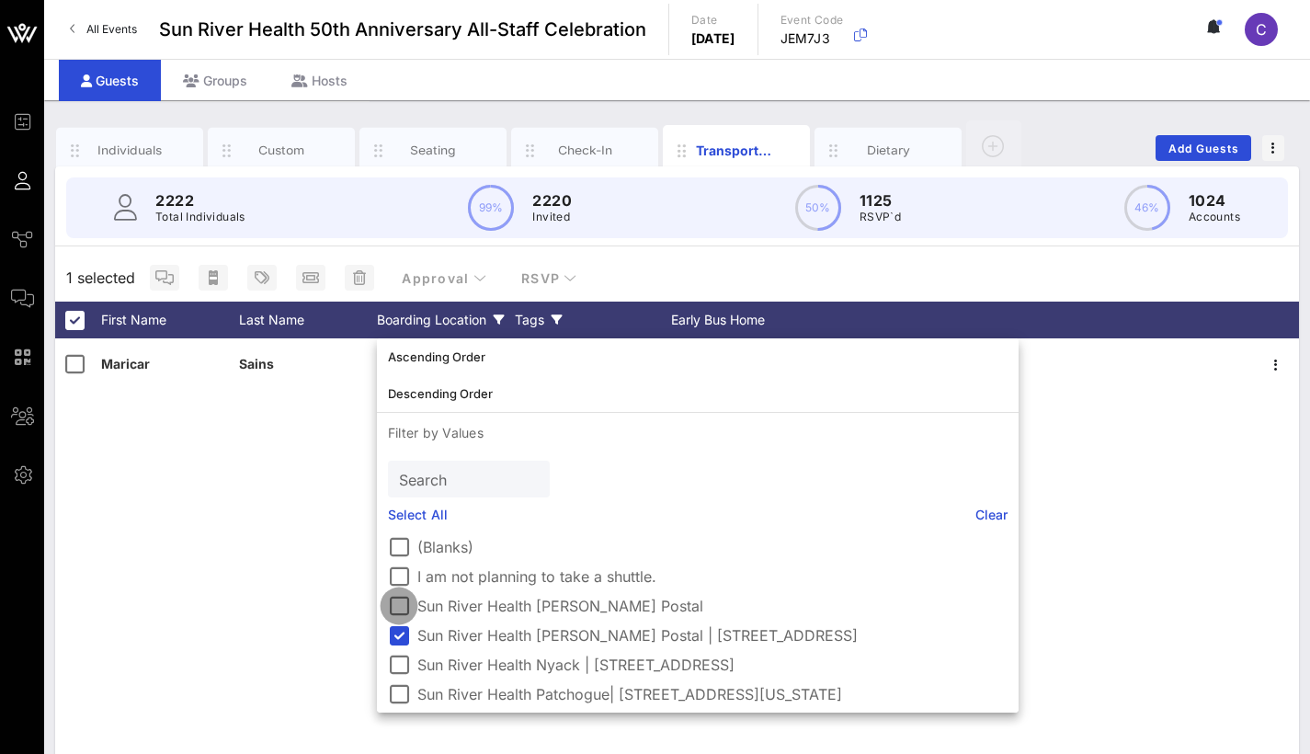
click at [398, 608] on div at bounding box center [398, 605] width 31 height 31
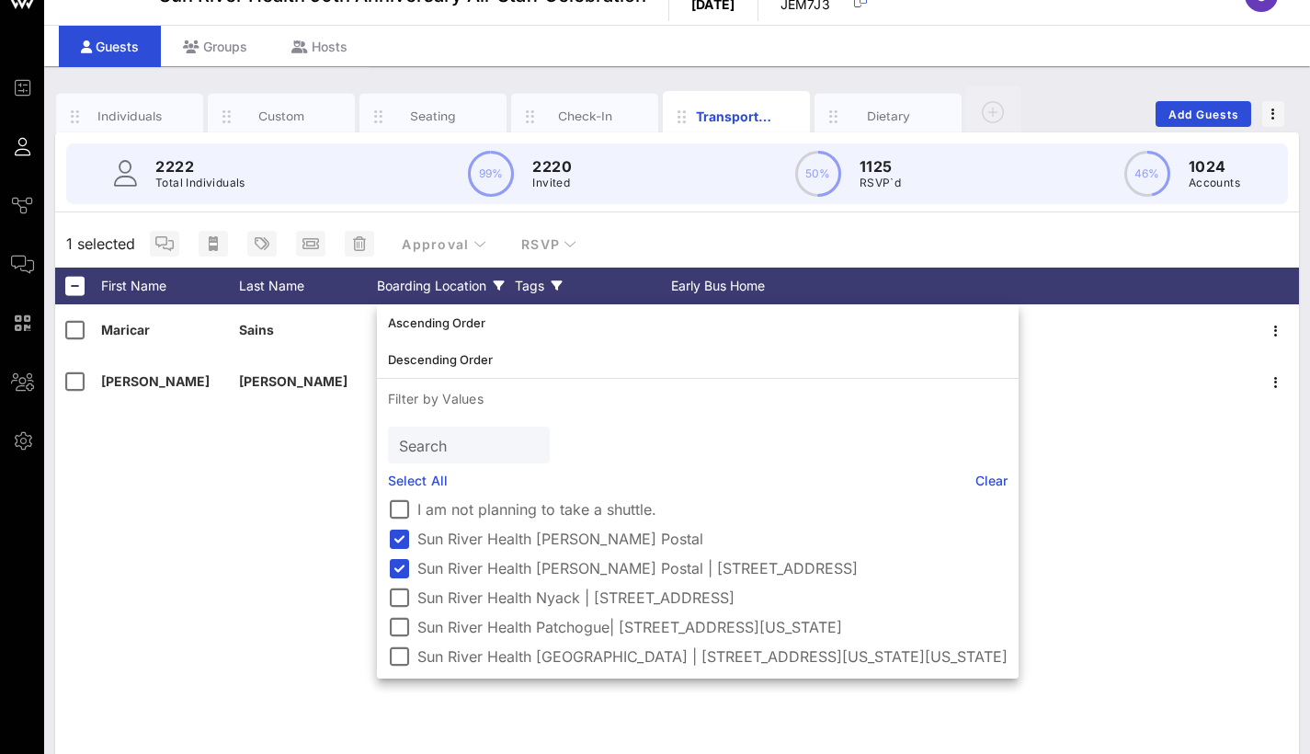
scroll to position [33, 0]
click at [275, 486] on div "[PERSON_NAME] Sun River Health [PERSON_NAME] Postal | [STREET_ADDRESS] None No …" at bounding box center [677, 580] width 1244 height 552
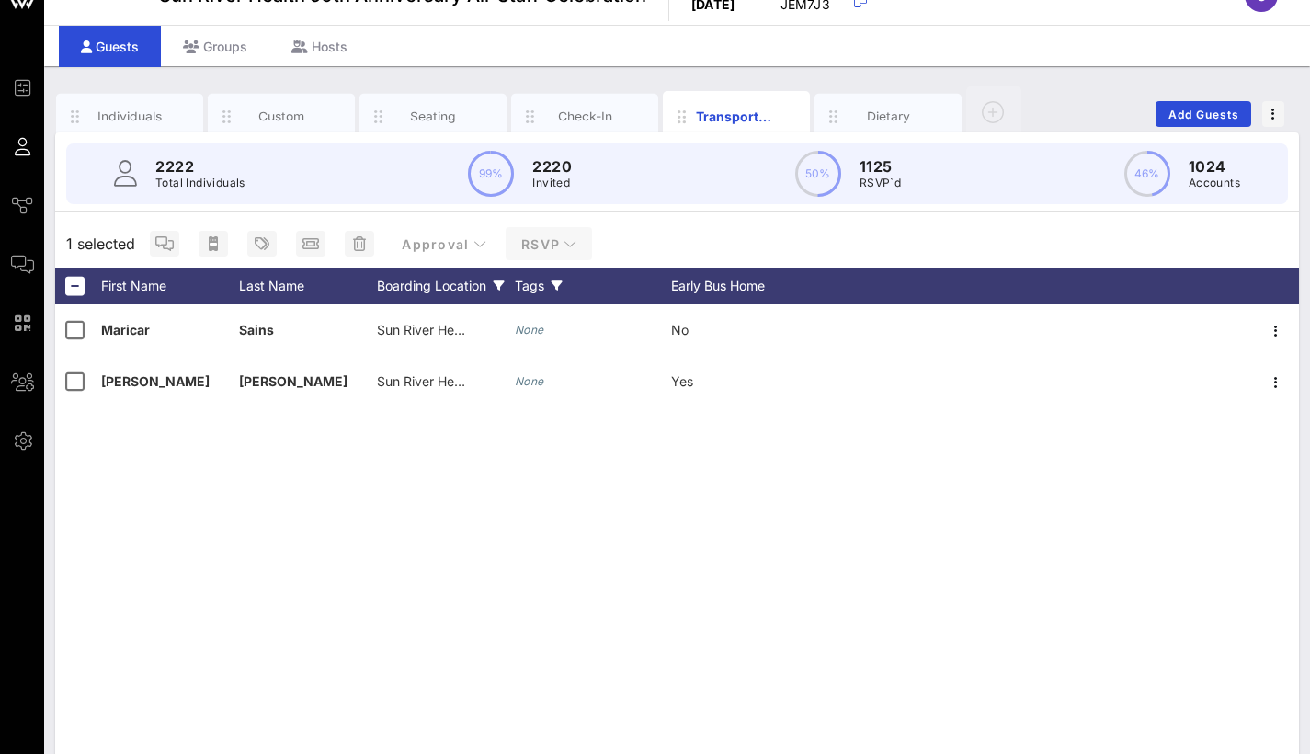
click at [551, 240] on span "RSVP" at bounding box center [548, 244] width 57 height 16
click at [549, 290] on div "Yes" at bounding box center [544, 288] width 56 height 17
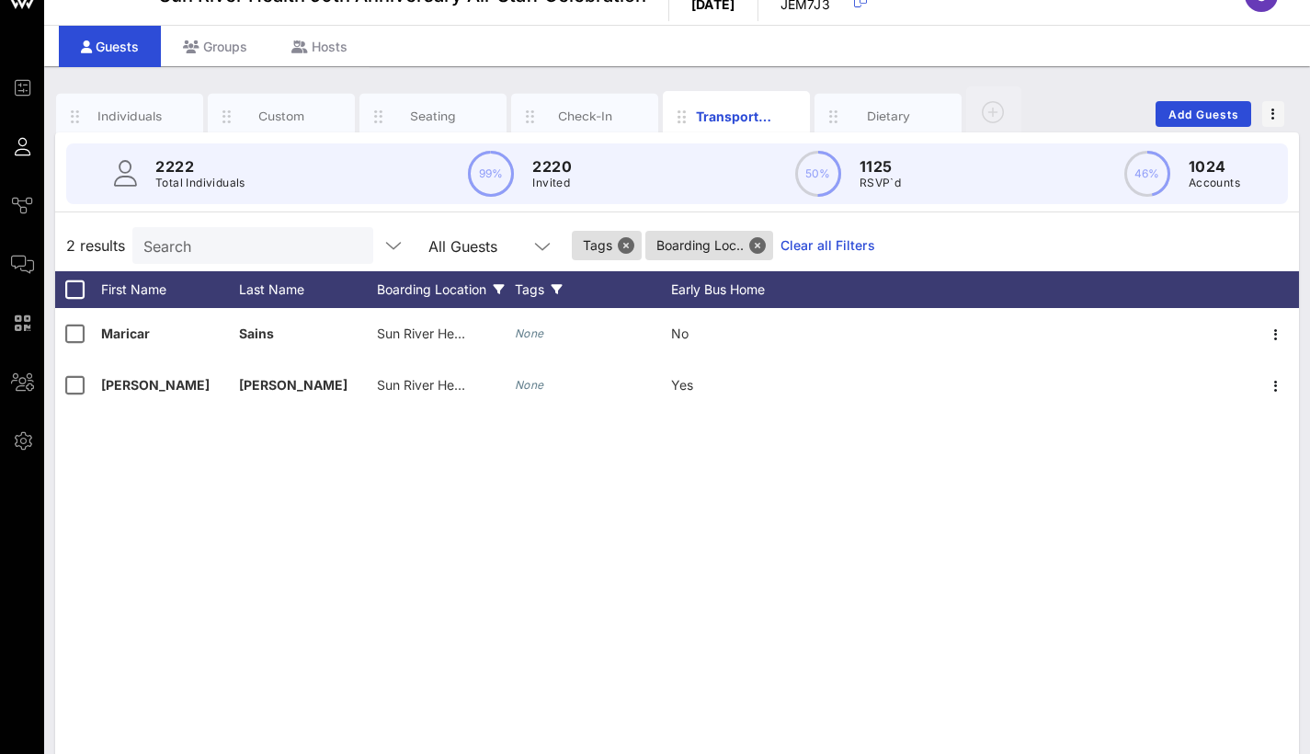
click at [451, 291] on div "Boarding Location" at bounding box center [446, 289] width 138 height 37
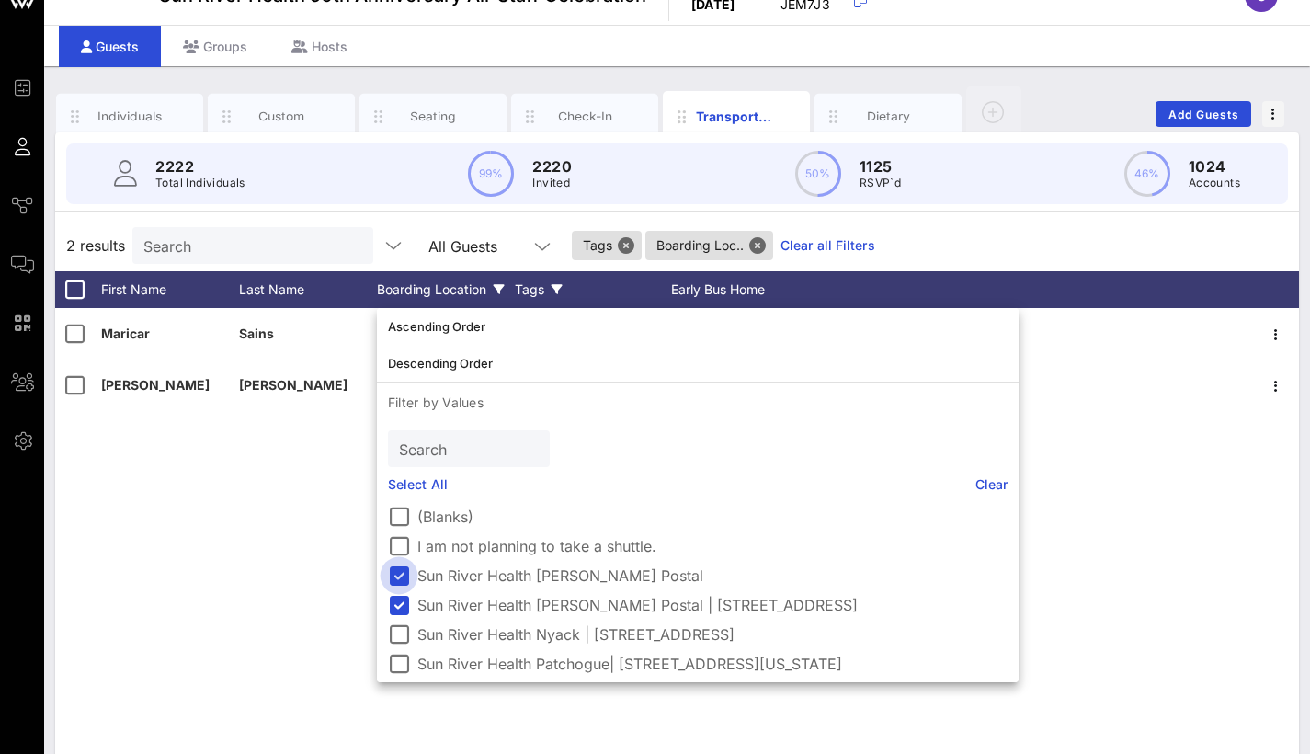
click at [404, 575] on div at bounding box center [398, 575] width 31 height 31
click at [257, 543] on div "[PERSON_NAME] Sun River Health [PERSON_NAME] Postal | [STREET_ADDRESS] None No" at bounding box center [677, 584] width 1244 height 552
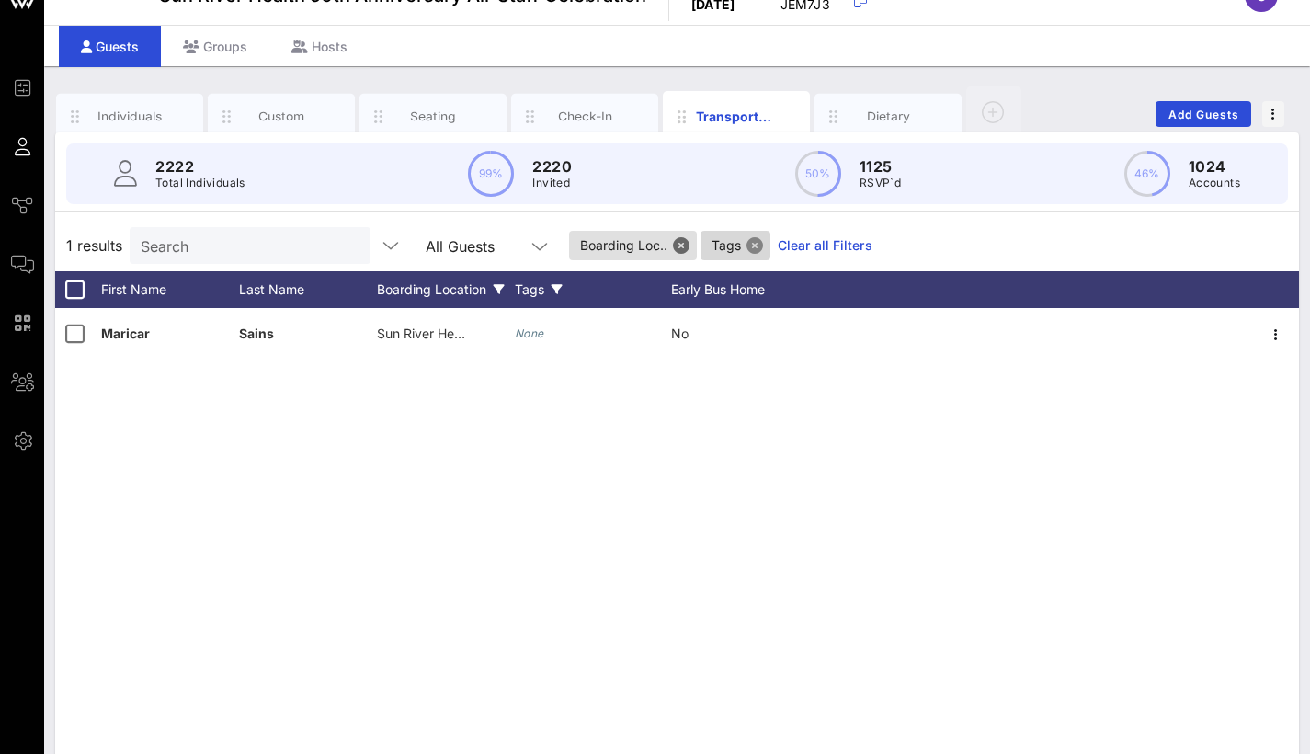
click at [755, 249] on button "Close" at bounding box center [755, 245] width 17 height 17
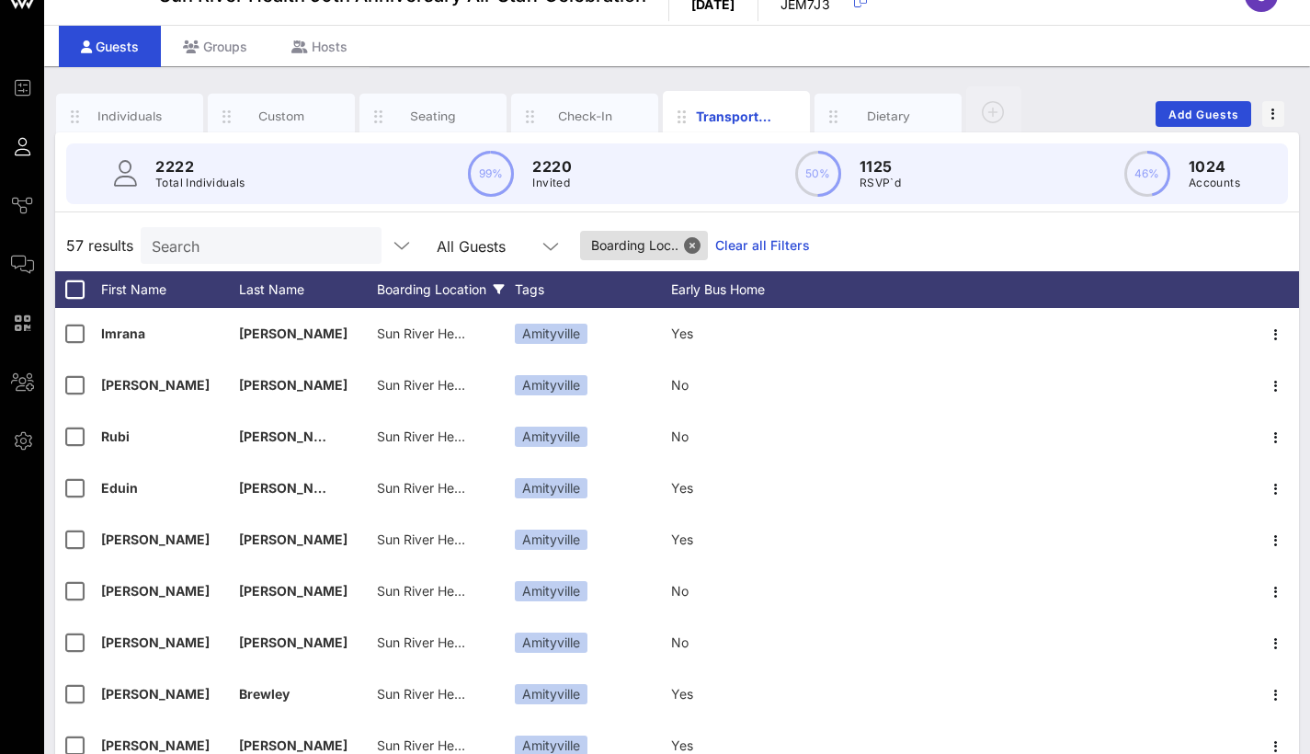
click at [463, 297] on div "Boarding Location" at bounding box center [446, 289] width 138 height 37
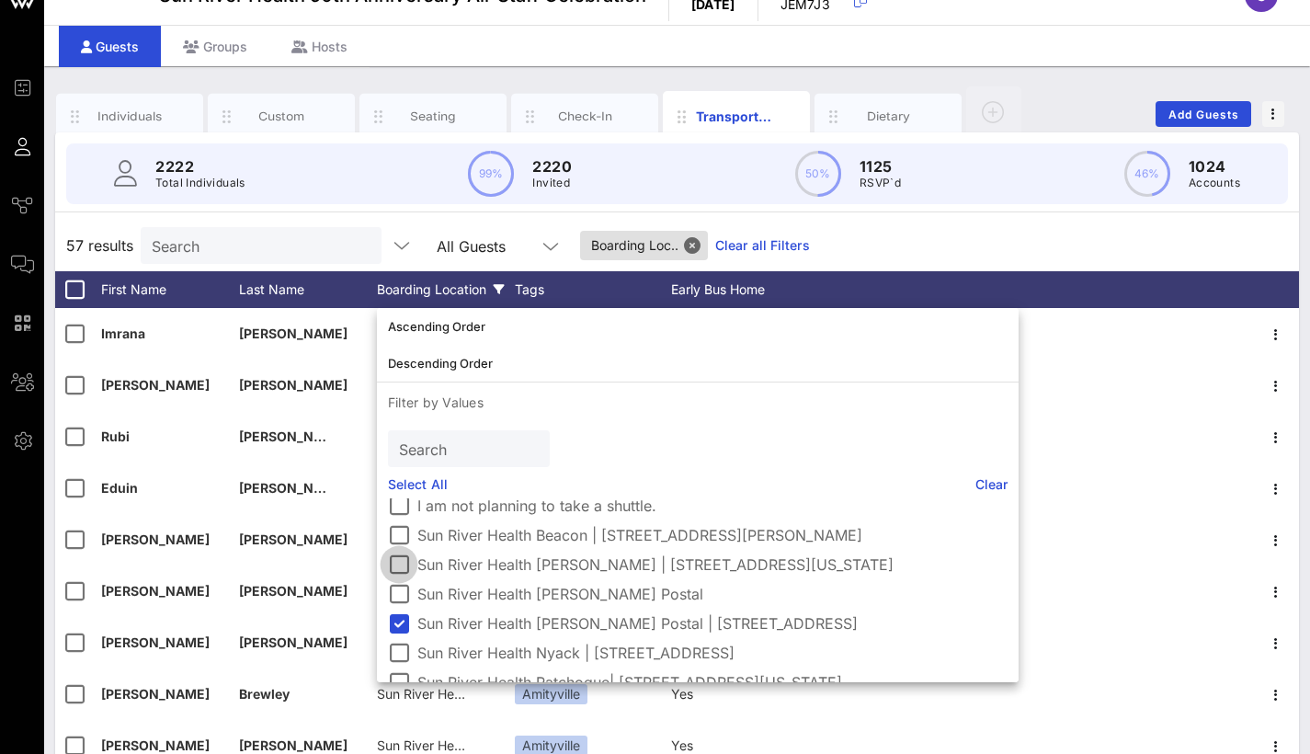
scroll to position [77, 0]
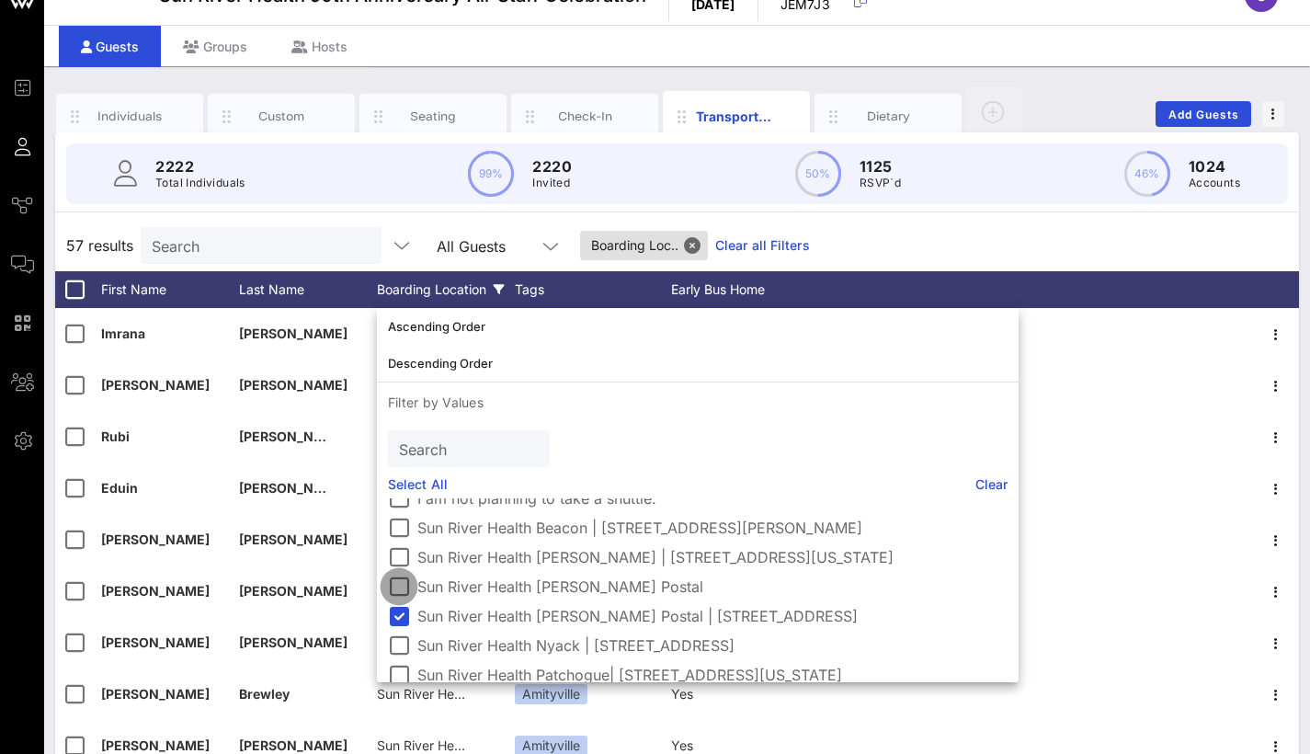
click at [401, 592] on div at bounding box center [398, 586] width 31 height 31
click at [816, 238] on div "58 results Search All Guests Boarding Loc.. Clear all Filters" at bounding box center [677, 245] width 1244 height 51
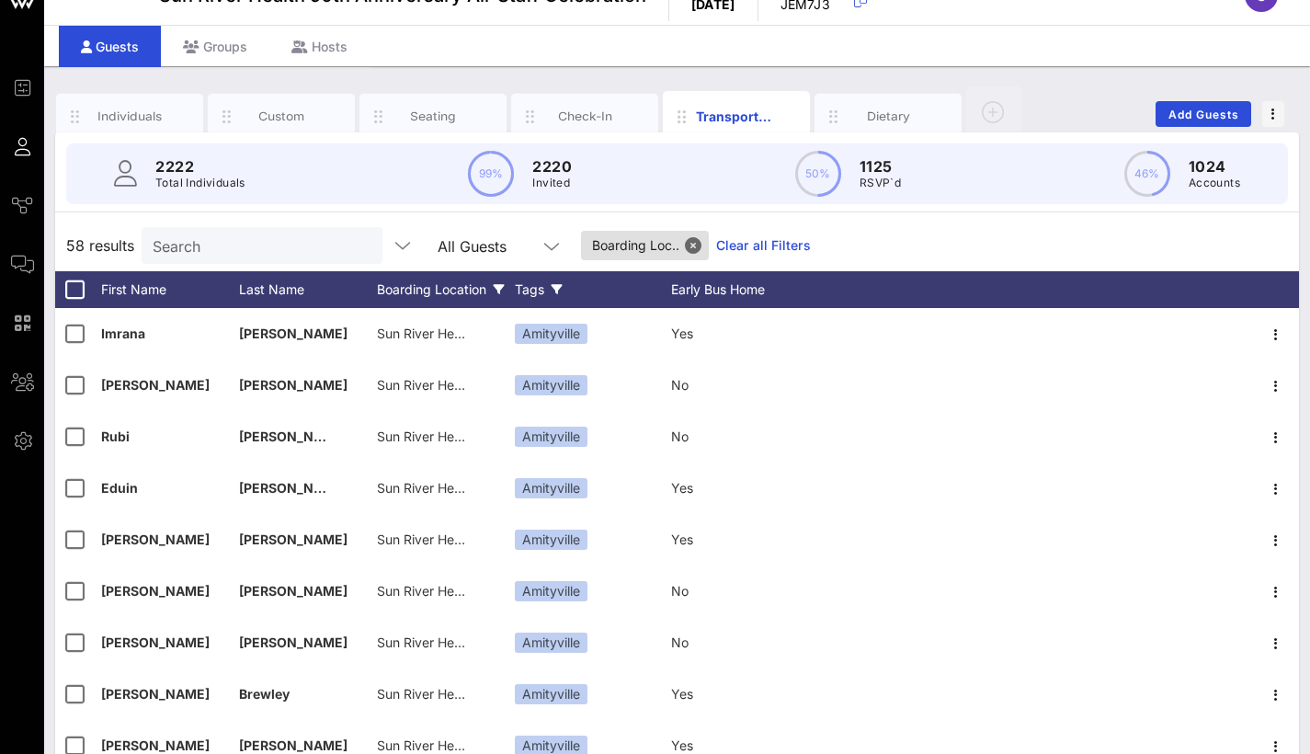
click at [548, 284] on div "Tags" at bounding box center [593, 289] width 156 height 37
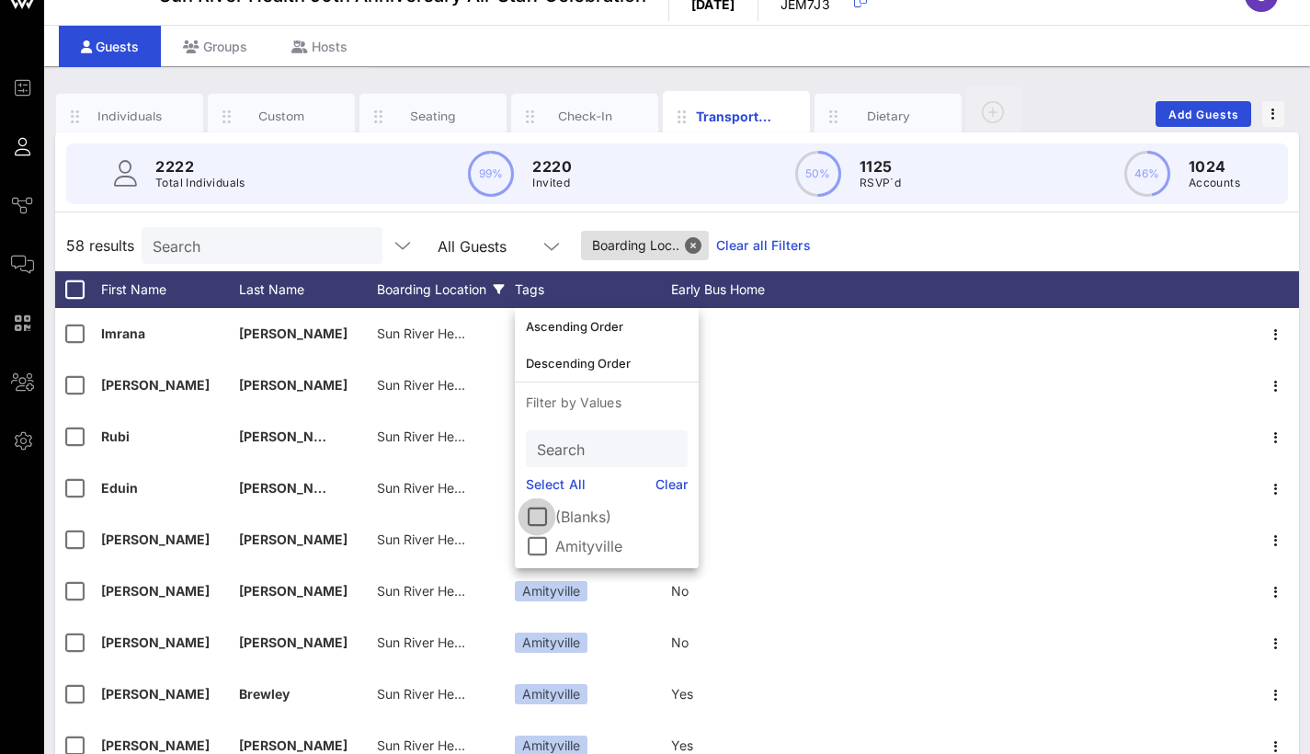
click at [543, 518] on div at bounding box center [536, 516] width 31 height 31
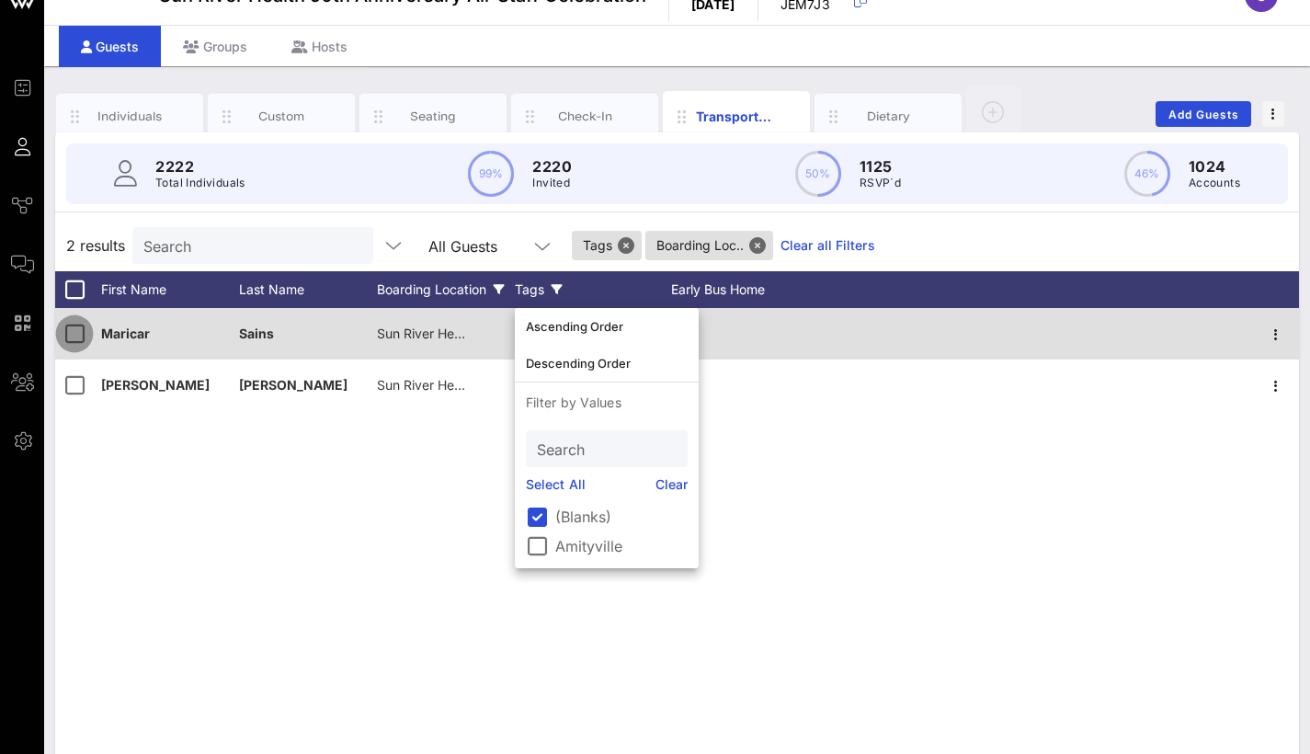
click at [76, 339] on div at bounding box center [74, 333] width 31 height 31
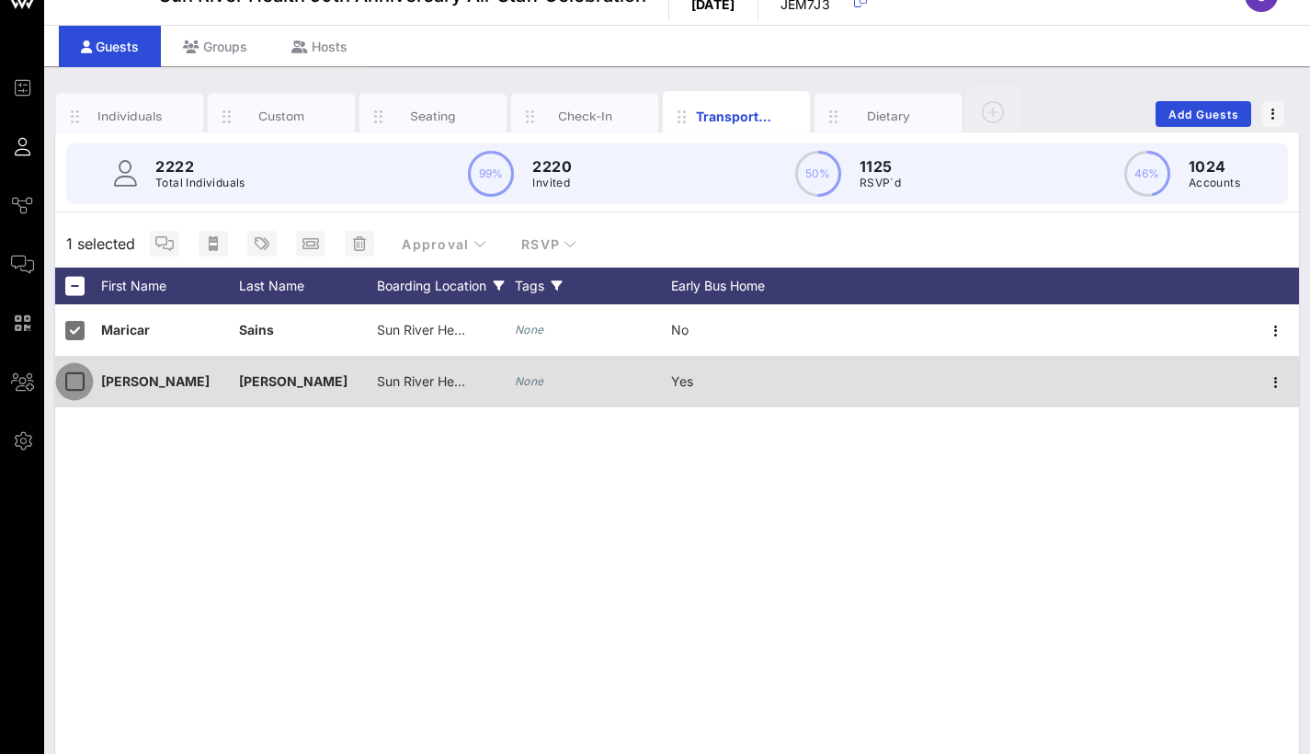
click at [75, 387] on div at bounding box center [74, 381] width 31 height 31
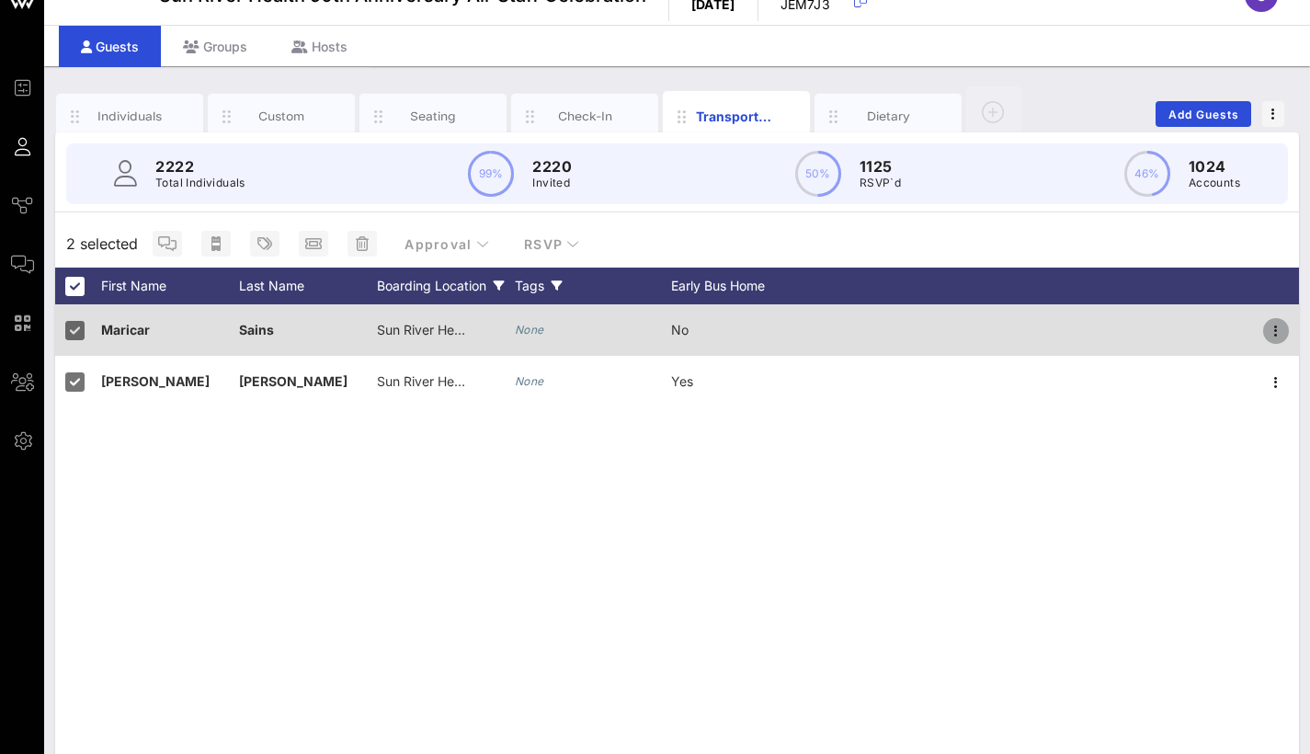
click at [1279, 328] on icon "button" at bounding box center [1276, 331] width 22 height 22
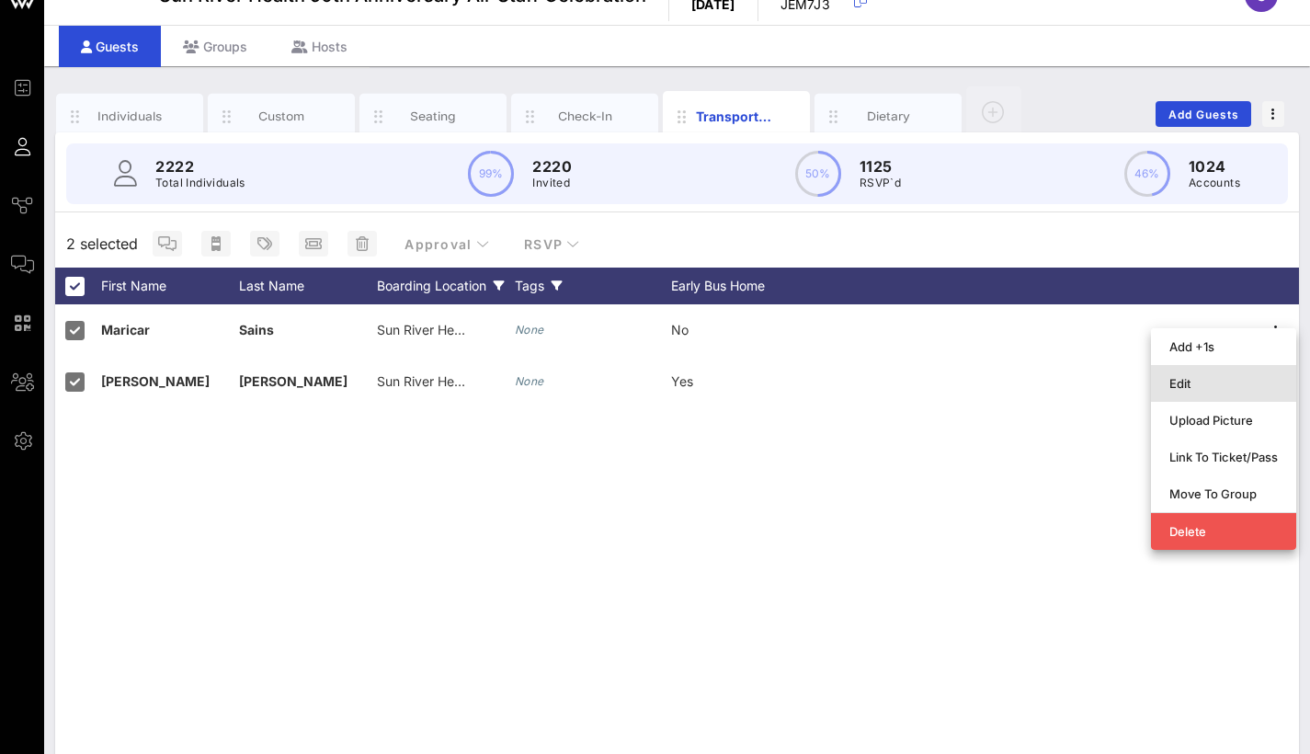
click at [1243, 383] on div "Edit" at bounding box center [1224, 383] width 109 height 15
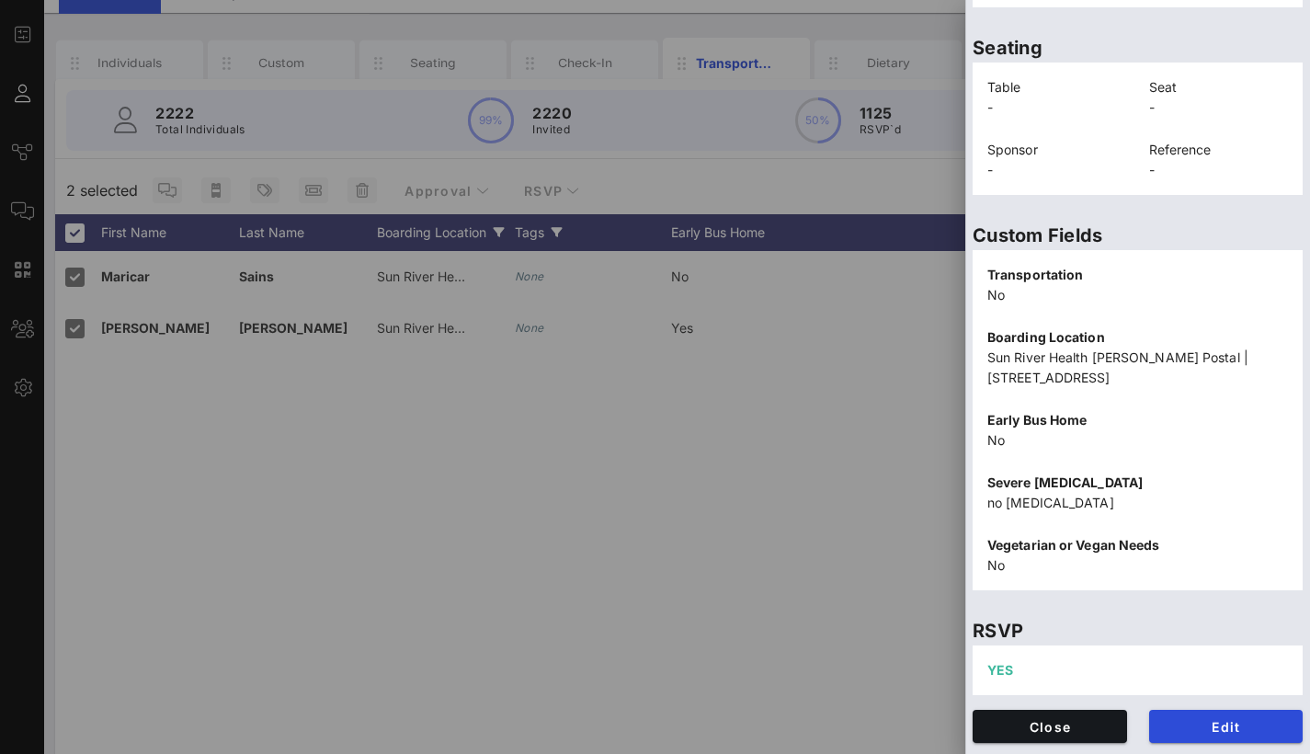
scroll to position [426, 0]
click at [1209, 721] on span "Edit" at bounding box center [1226, 727] width 125 height 16
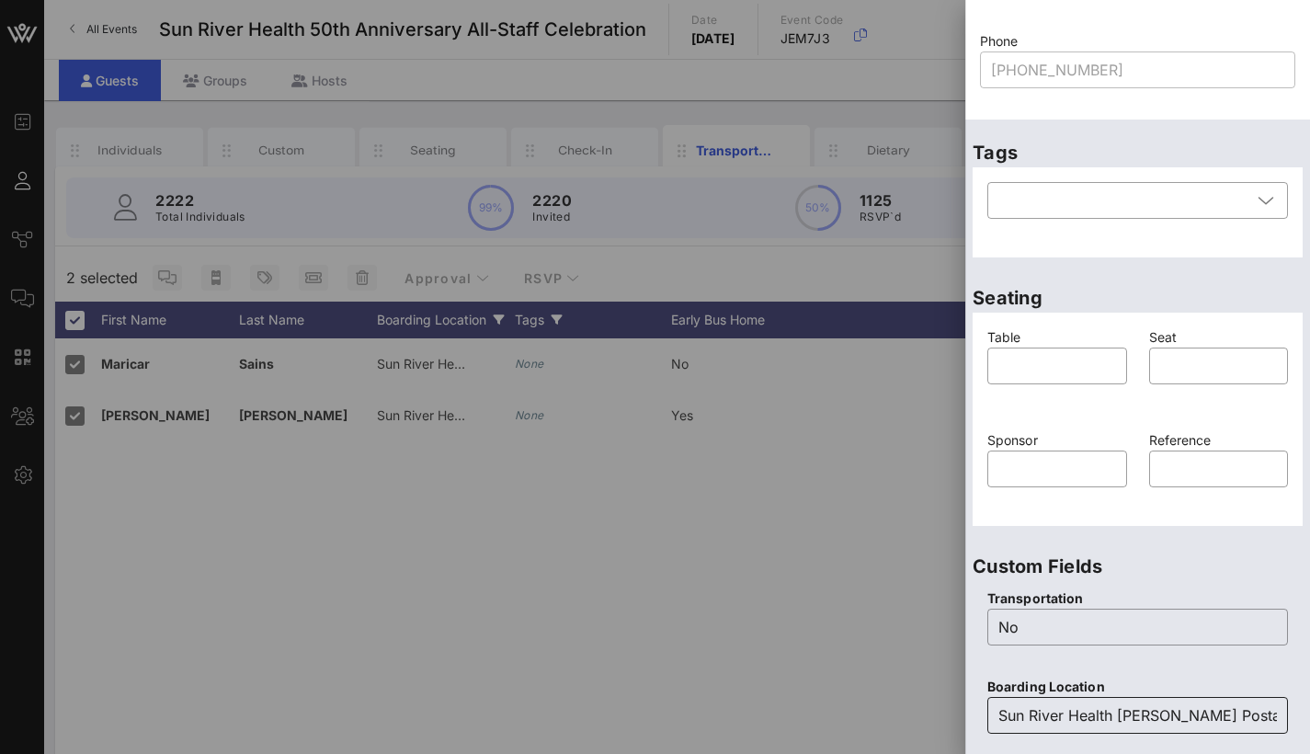
scroll to position [181, 0]
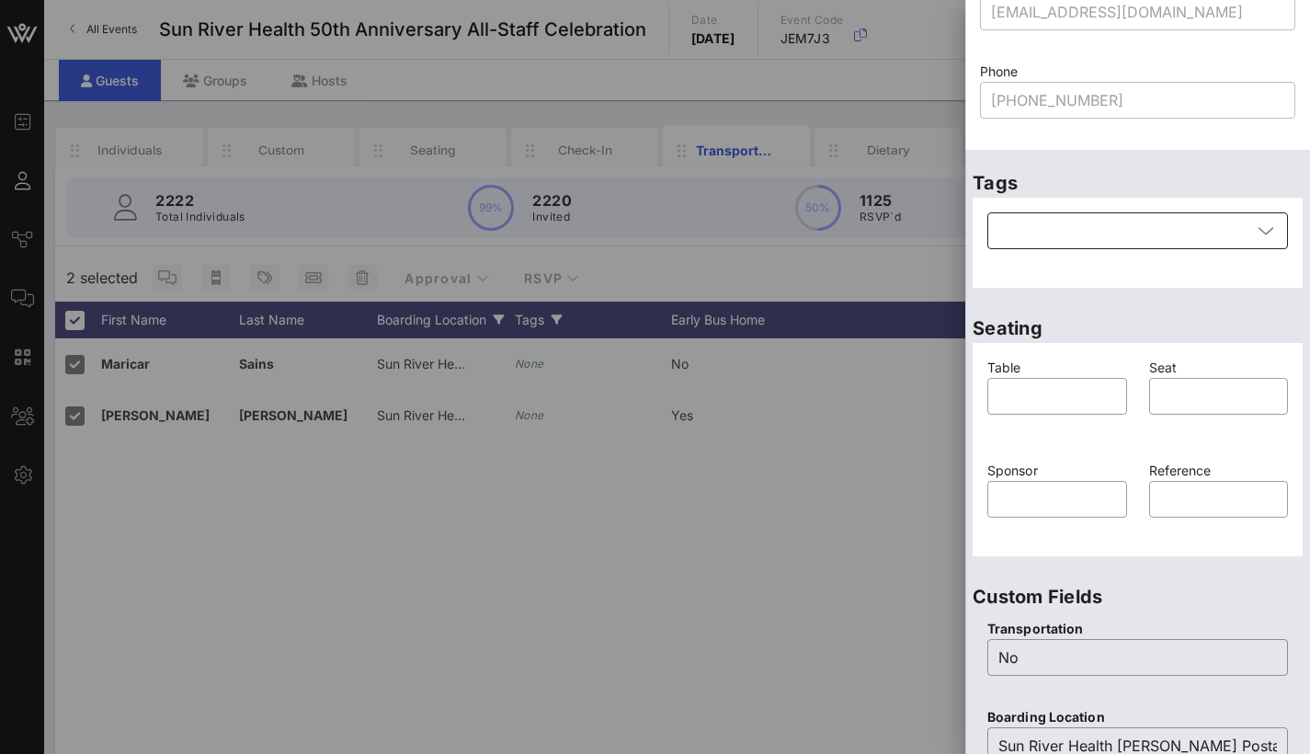
click at [1176, 226] on div at bounding box center [1125, 230] width 253 height 37
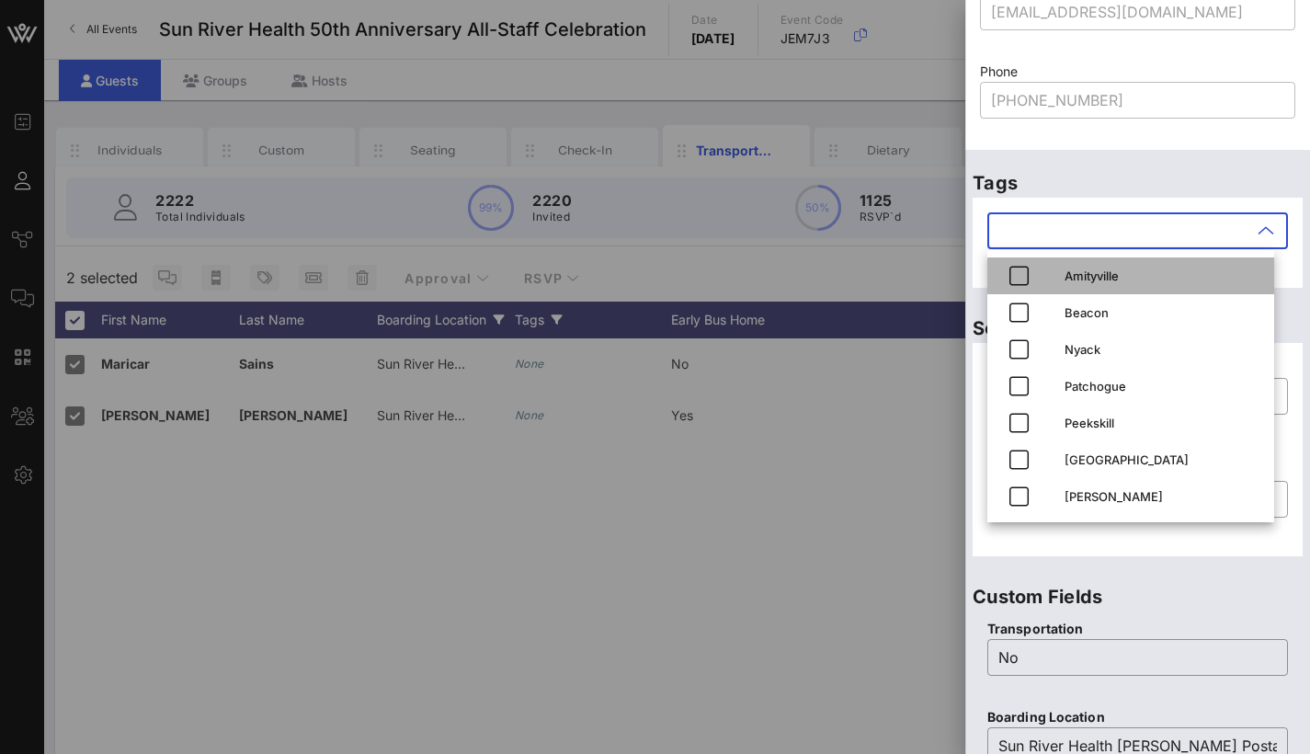
click at [1117, 274] on div "Amityville" at bounding box center [1162, 275] width 195 height 15
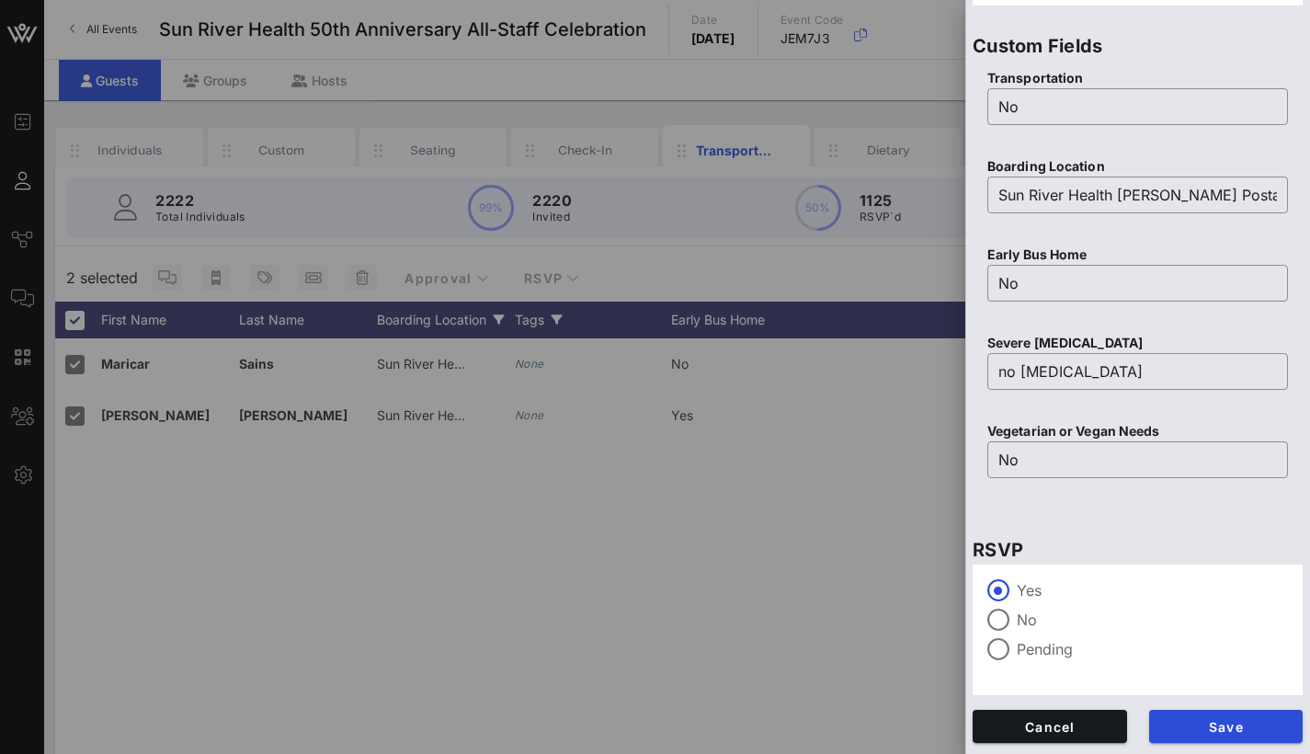
scroll to position [732, 0]
click at [1195, 209] on input "Sun River Health [PERSON_NAME] Postal | [STREET_ADDRESS]" at bounding box center [1138, 194] width 279 height 29
click at [1192, 202] on input "Sun River Health [PERSON_NAME] Postal | [STREET_ADDRESS]" at bounding box center [1138, 194] width 279 height 29
click at [1203, 725] on span "Save" at bounding box center [1226, 727] width 125 height 16
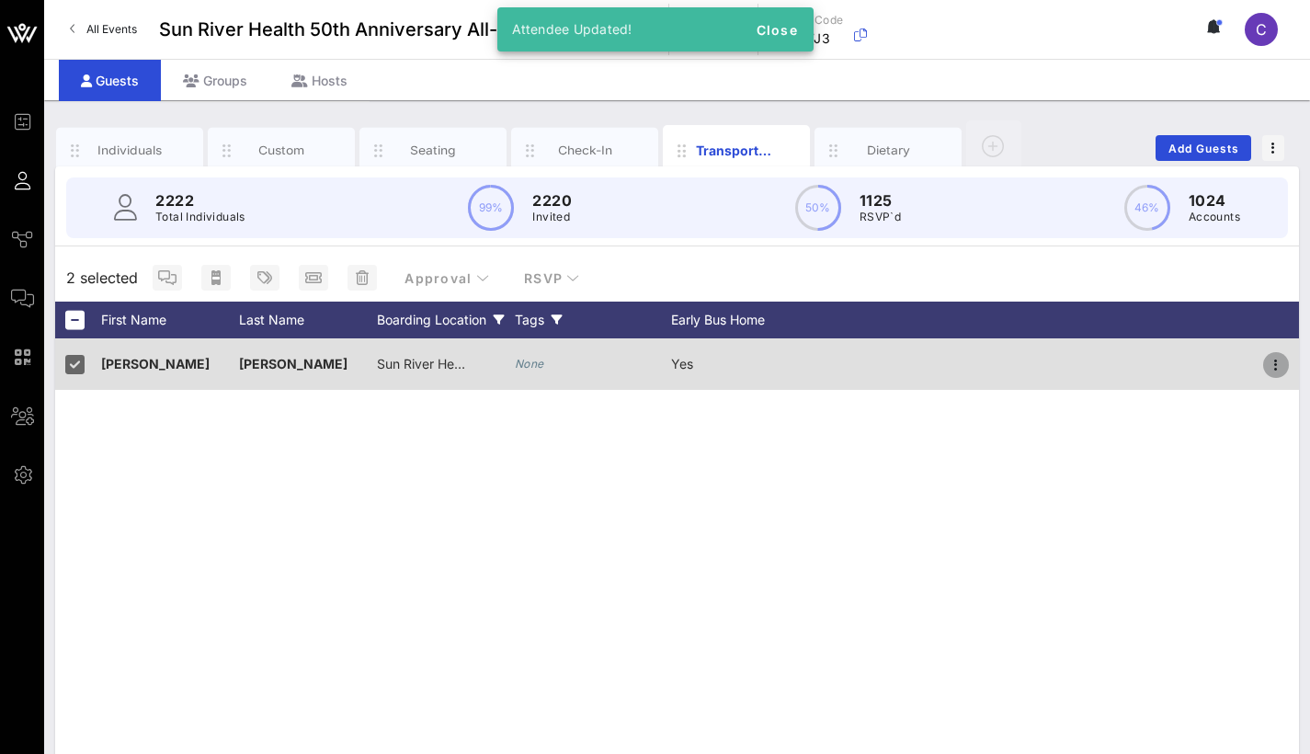
click at [1274, 364] on icon "button" at bounding box center [1276, 365] width 22 height 22
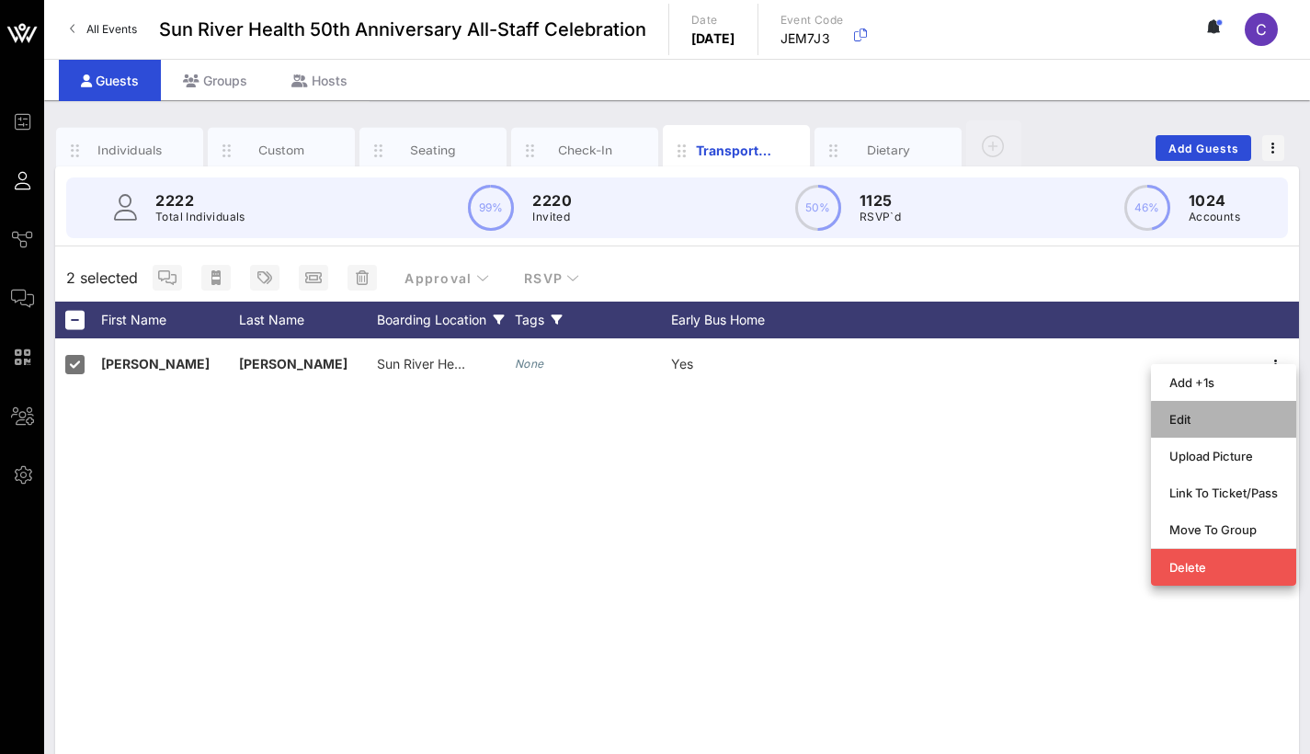
click at [1217, 425] on div "Edit" at bounding box center [1224, 419] width 109 height 15
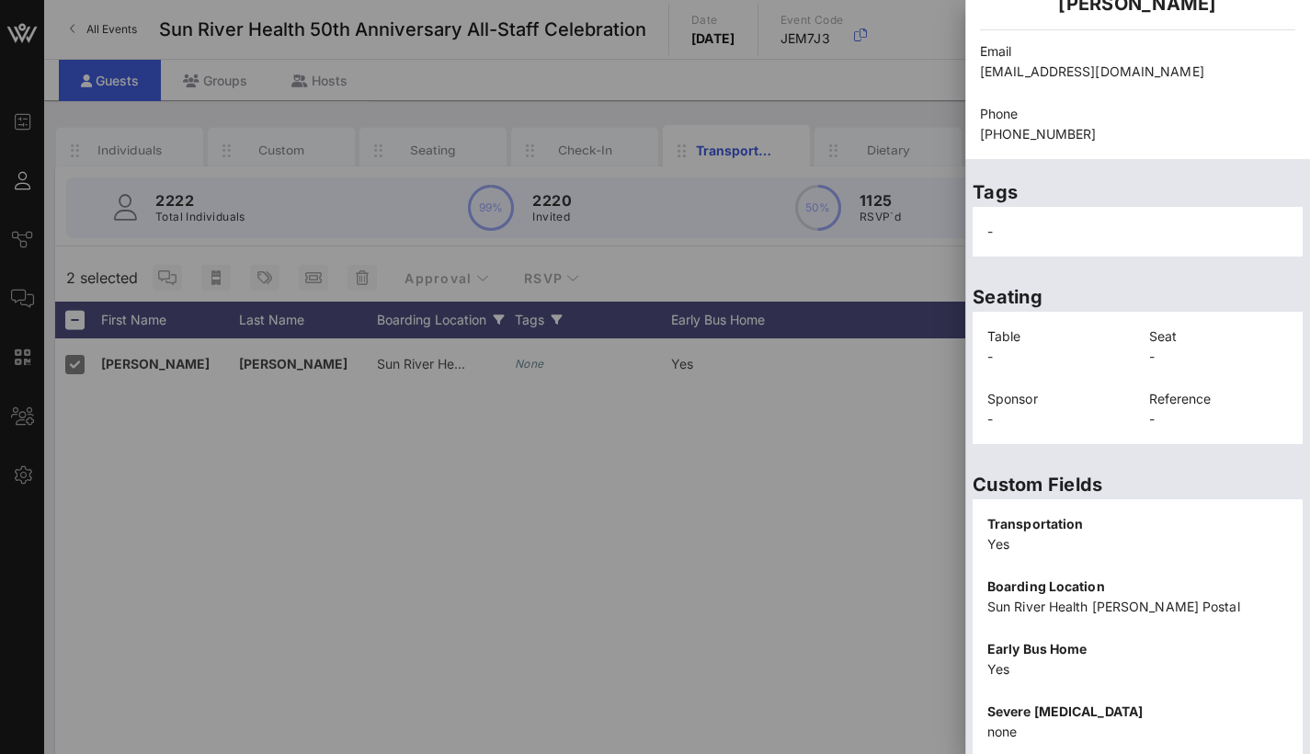
click at [1056, 209] on div "-" at bounding box center [1138, 232] width 330 height 50
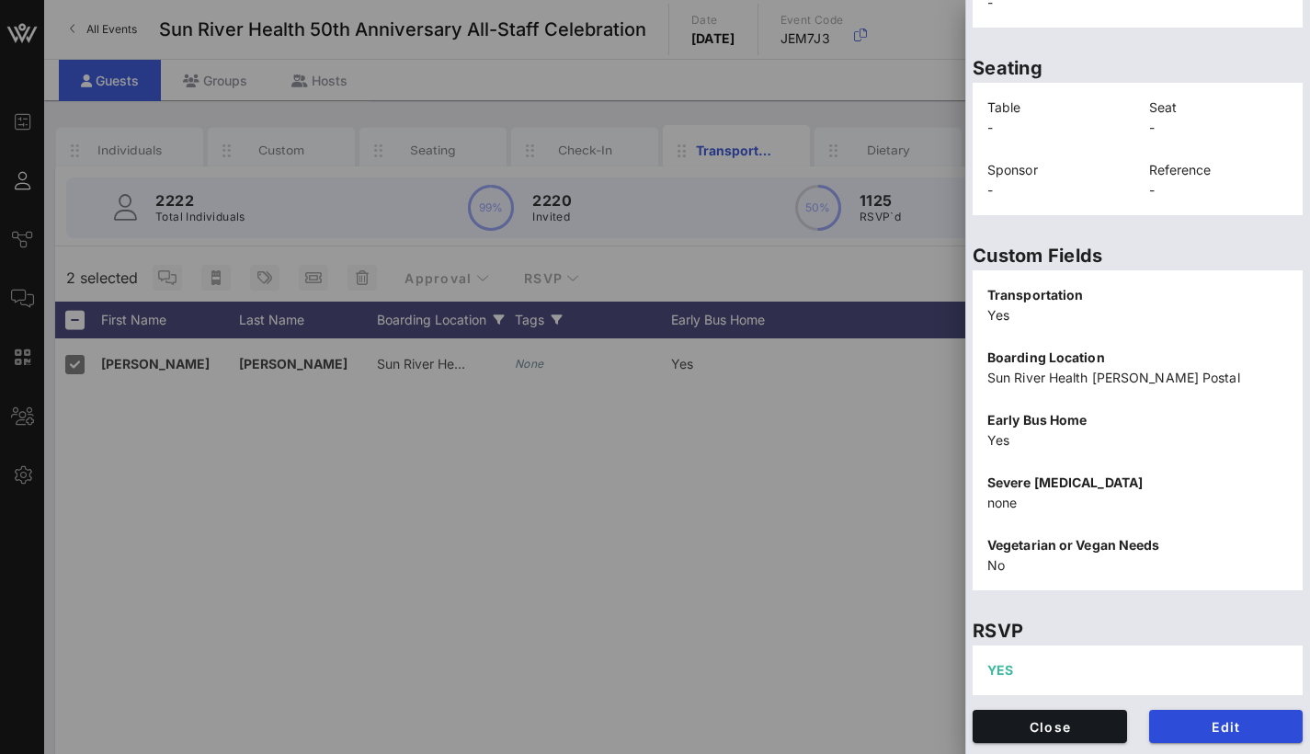
scroll to position [406, 0]
click at [1205, 728] on span "Edit" at bounding box center [1226, 727] width 125 height 16
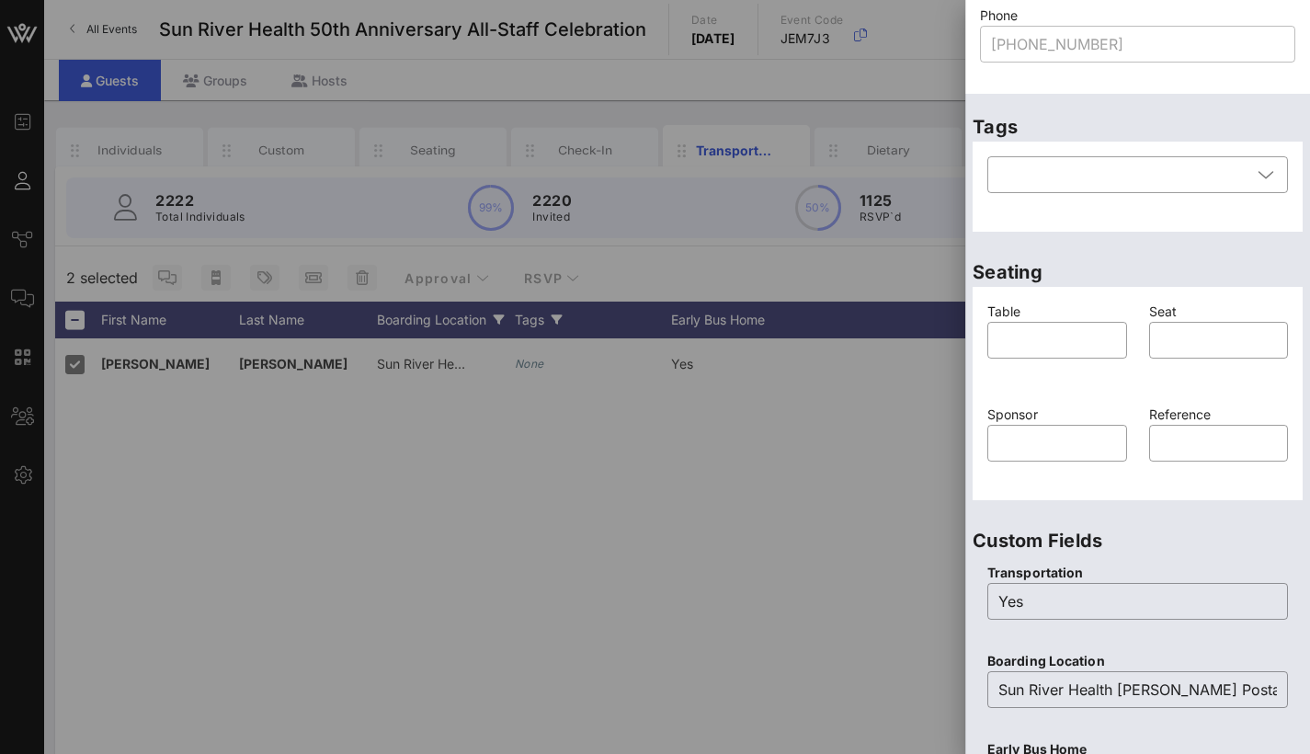
scroll to position [531, 0]
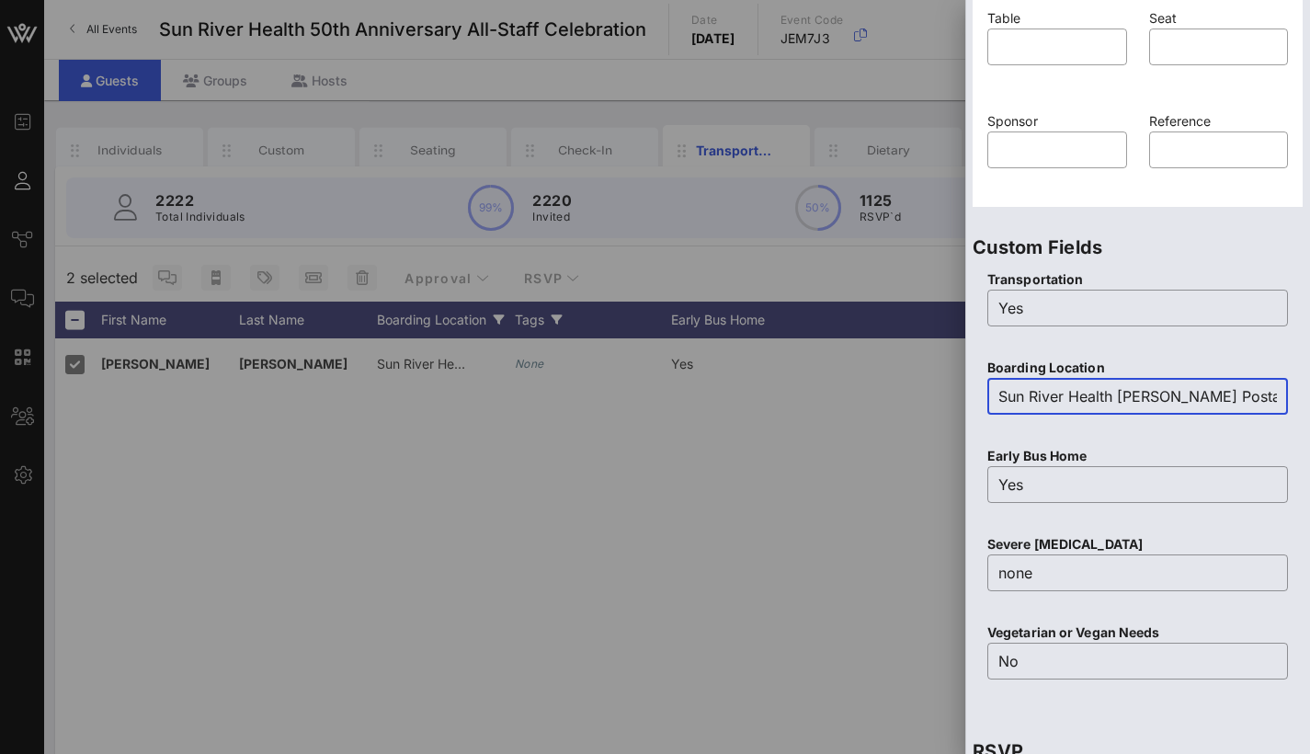
click at [1143, 391] on input "Sun River Health [PERSON_NAME] Postal" at bounding box center [1138, 396] width 279 height 29
click at [1230, 394] on input "Sun River Health [PERSON_NAME] Postal" at bounding box center [1138, 396] width 279 height 29
click at [1246, 398] on input "Sun River Health [PERSON_NAME] Postal" at bounding box center [1138, 396] width 279 height 29
drag, startPoint x: 1246, startPoint y: 398, endPoint x: 1047, endPoint y: 400, distance: 198.6
click at [1047, 400] on input "Sun River Health [PERSON_NAME] Postal" at bounding box center [1138, 396] width 279 height 29
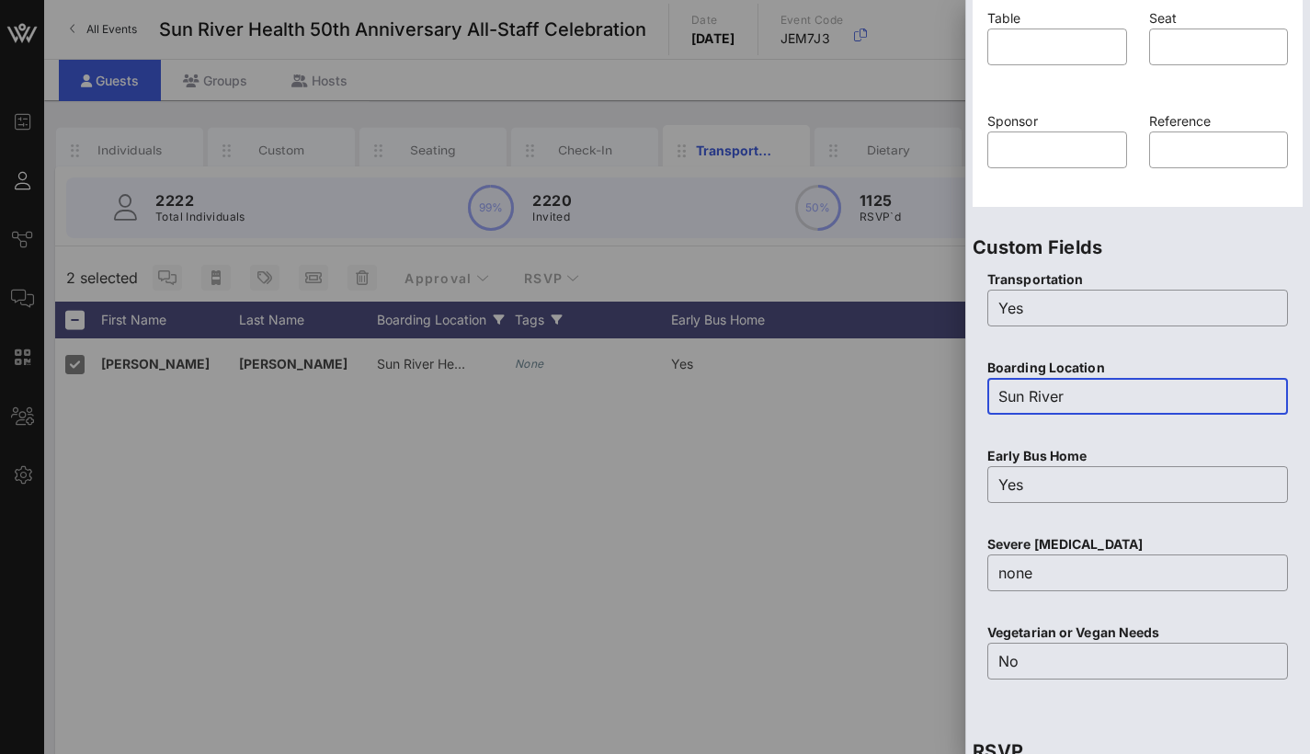
type input "Sun River"
click at [1080, 416] on div "​ Sun River" at bounding box center [1138, 408] width 301 height 61
click at [866, 471] on div at bounding box center [655, 377] width 1310 height 754
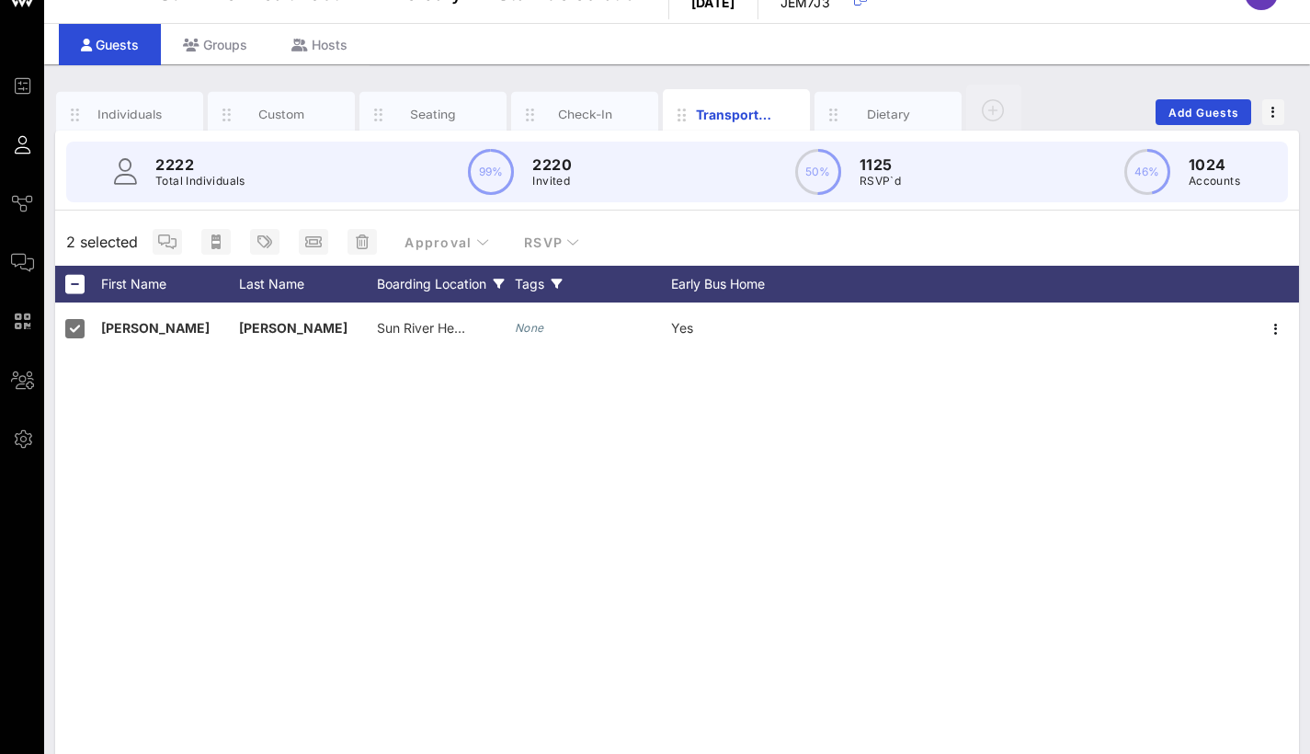
scroll to position [40, 0]
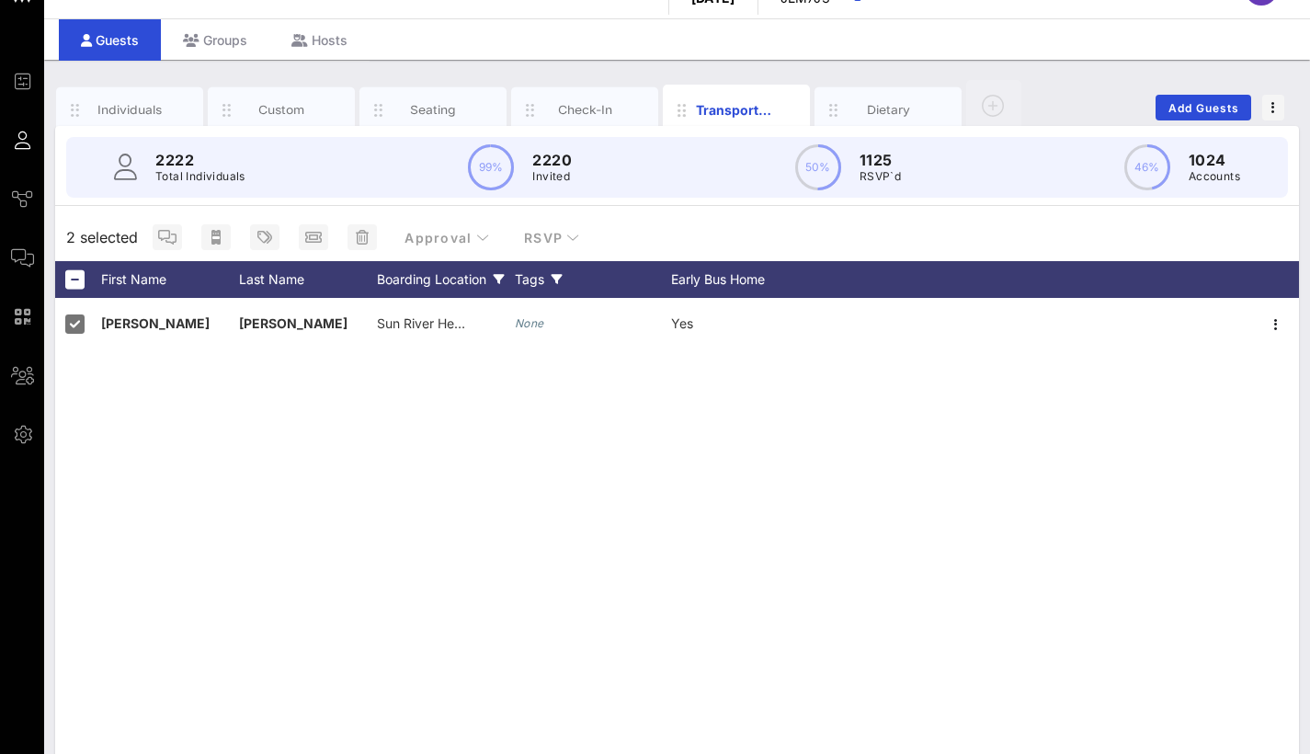
click at [478, 287] on div "Boarding Location" at bounding box center [446, 279] width 138 height 37
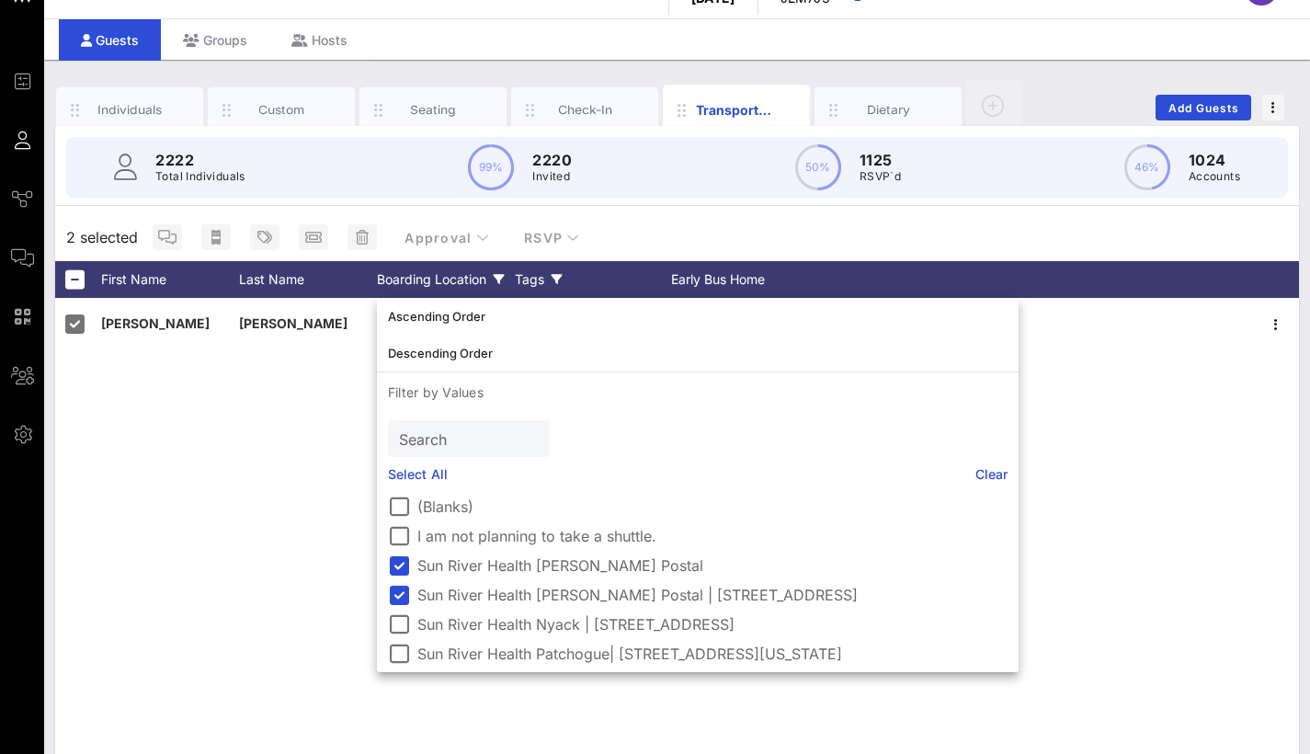
click at [474, 278] on div "Boarding Location" at bounding box center [446, 279] width 138 height 37
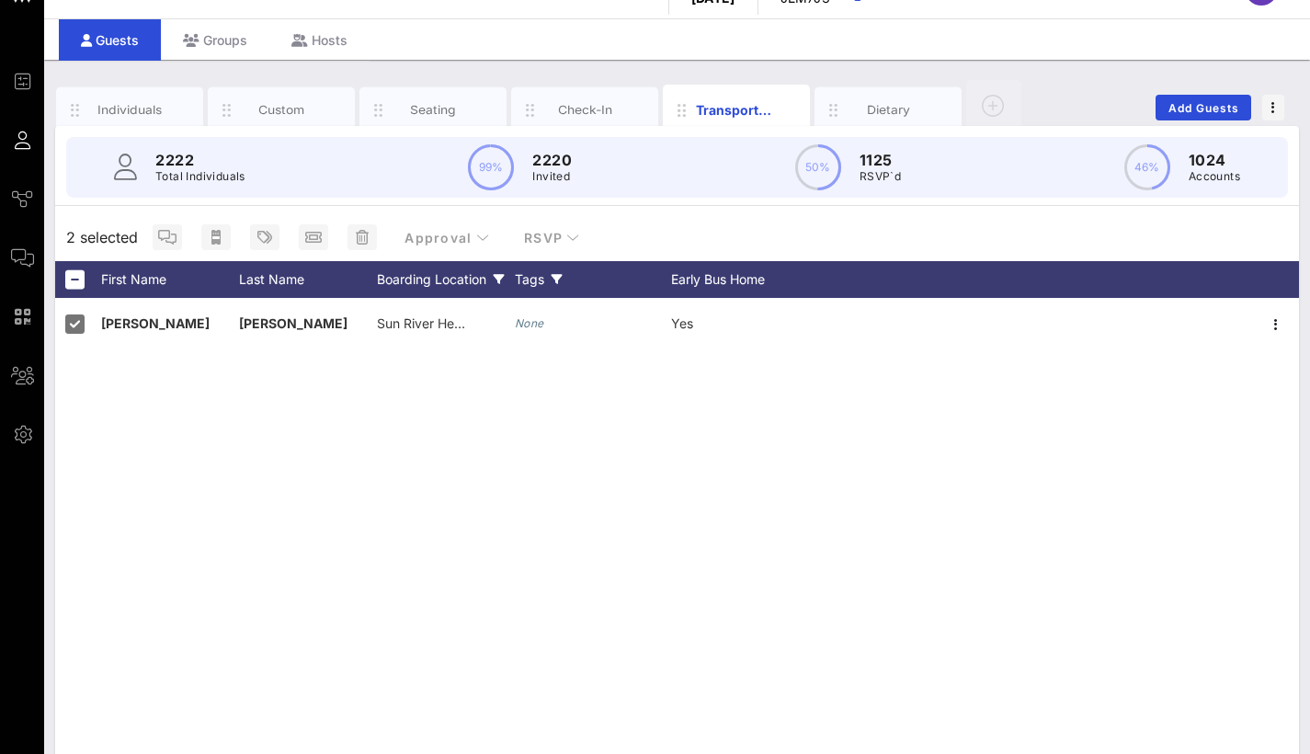
click at [457, 279] on div "Boarding Location" at bounding box center [446, 279] width 138 height 37
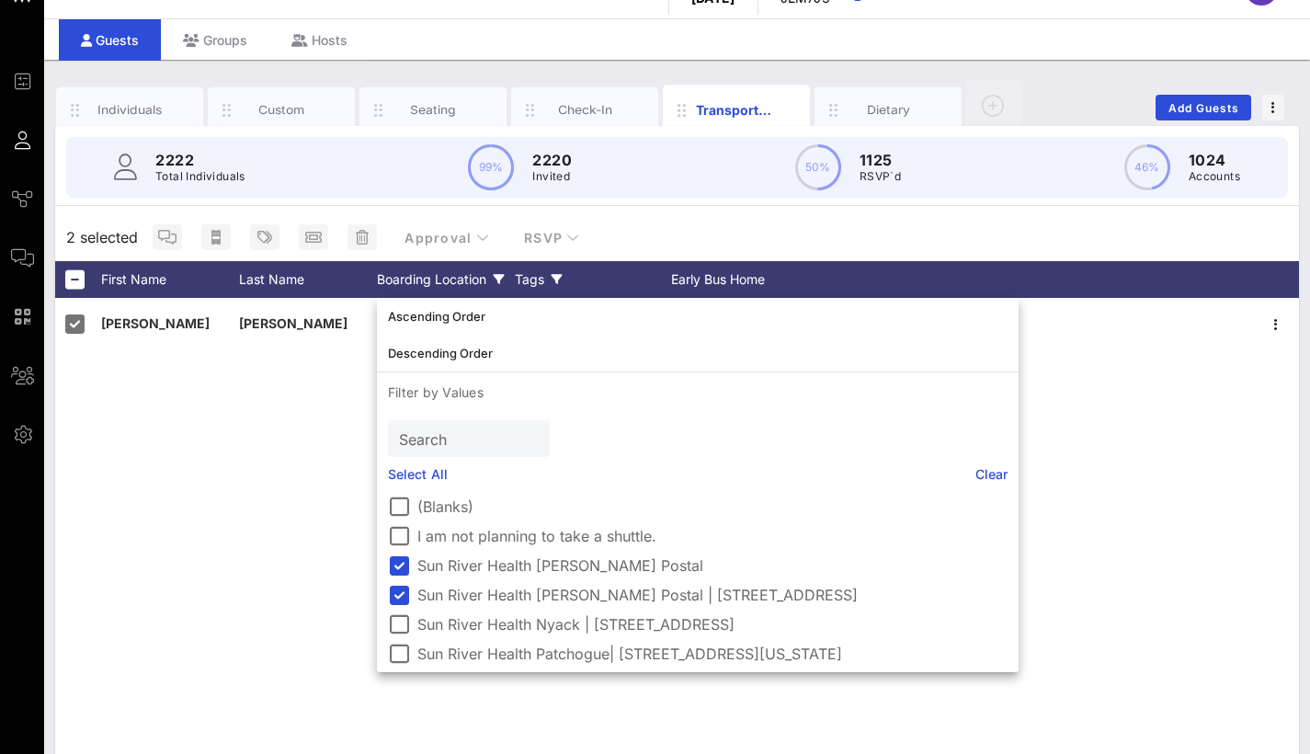
click at [457, 276] on div "Boarding Location" at bounding box center [446, 279] width 138 height 37
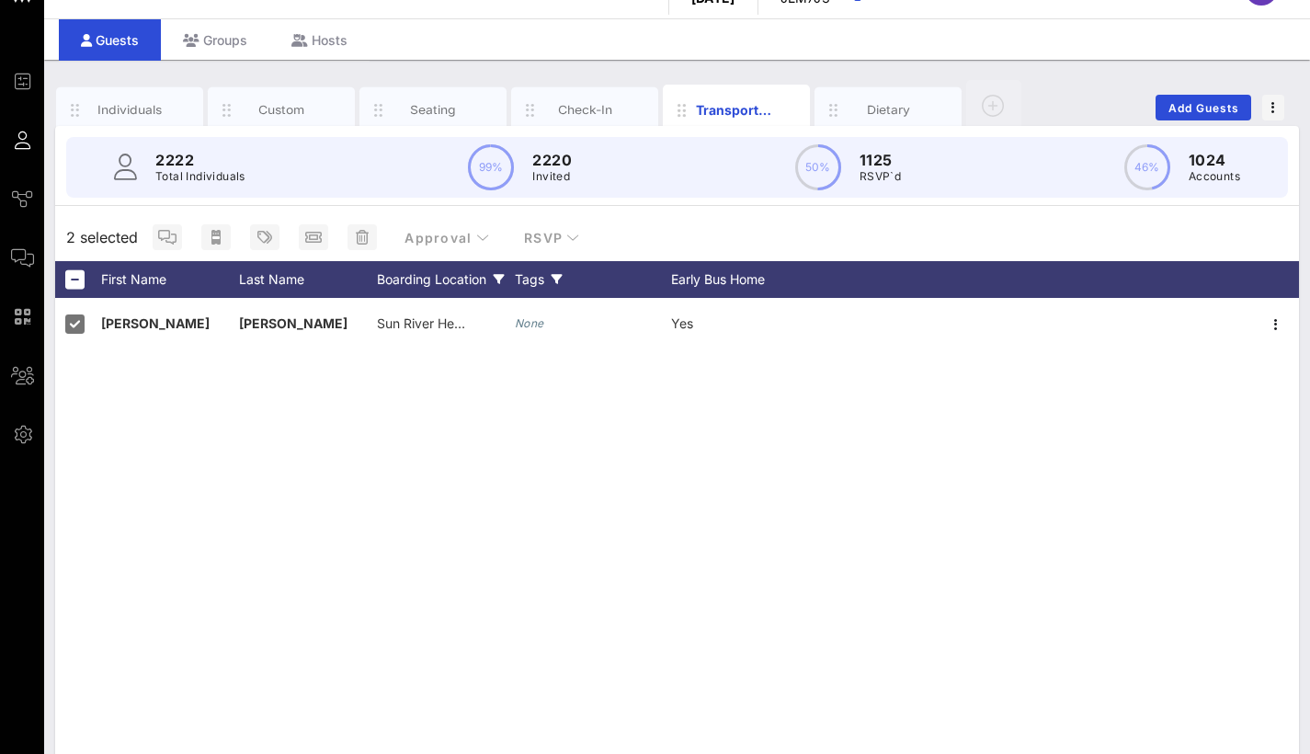
click at [440, 277] on div "Boarding Location" at bounding box center [446, 279] width 138 height 37
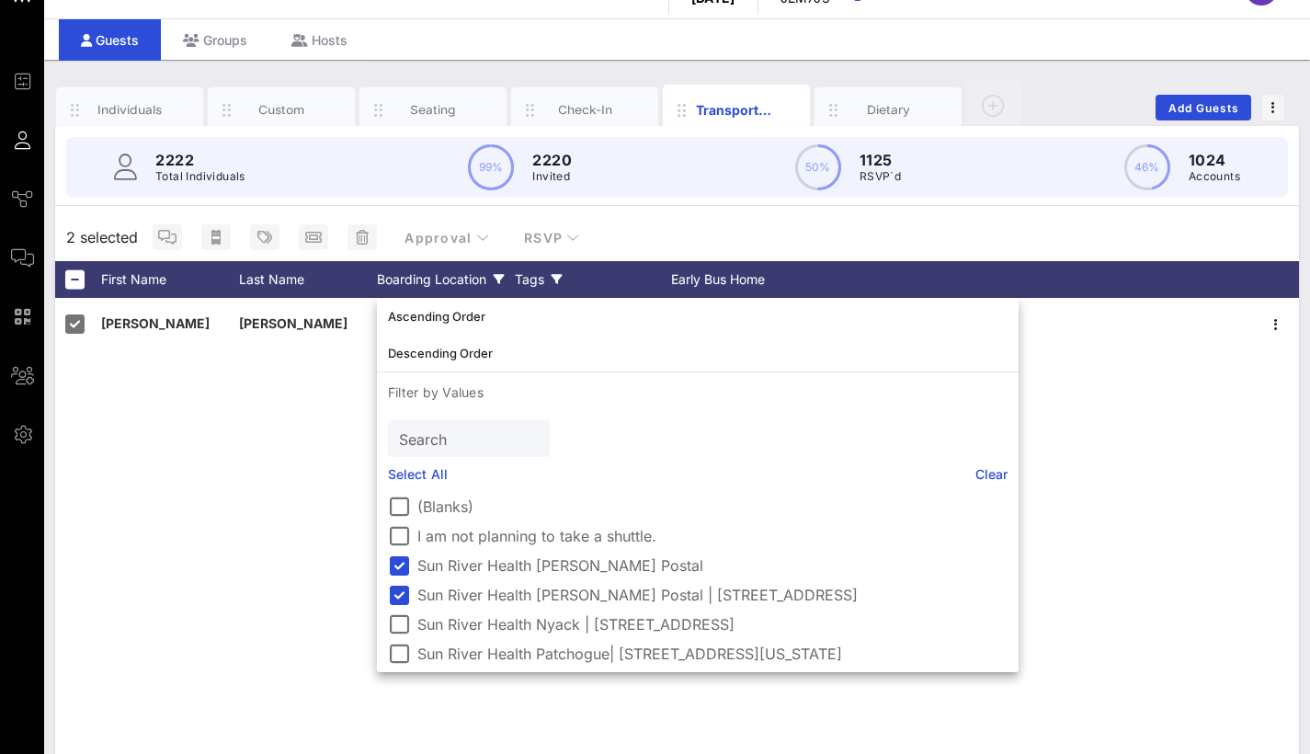
drag, startPoint x: 971, startPoint y: 598, endPoint x: 520, endPoint y: 600, distance: 450.6
click at [450, 600] on label "Sun River Health [PERSON_NAME] Postal | [STREET_ADDRESS]" at bounding box center [712, 595] width 590 height 18
click at [405, 566] on div at bounding box center [398, 565] width 31 height 31
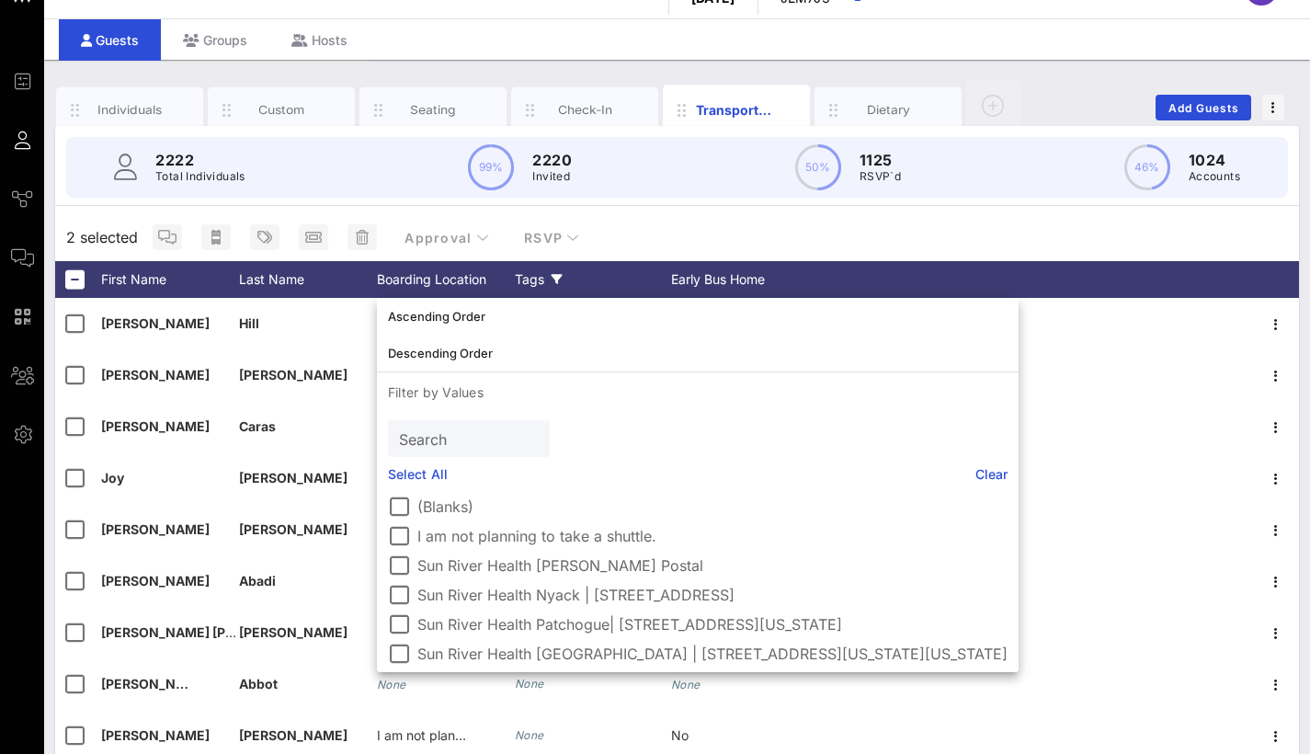
drag, startPoint x: 417, startPoint y: 592, endPoint x: 771, endPoint y: 608, distance: 353.4
click at [771, 608] on div "(Blanks) I am not planning to take a shuttle. Sun River Health [PERSON_NAME] Po…" at bounding box center [698, 580] width 642 height 184
click at [405, 567] on div at bounding box center [398, 565] width 31 height 31
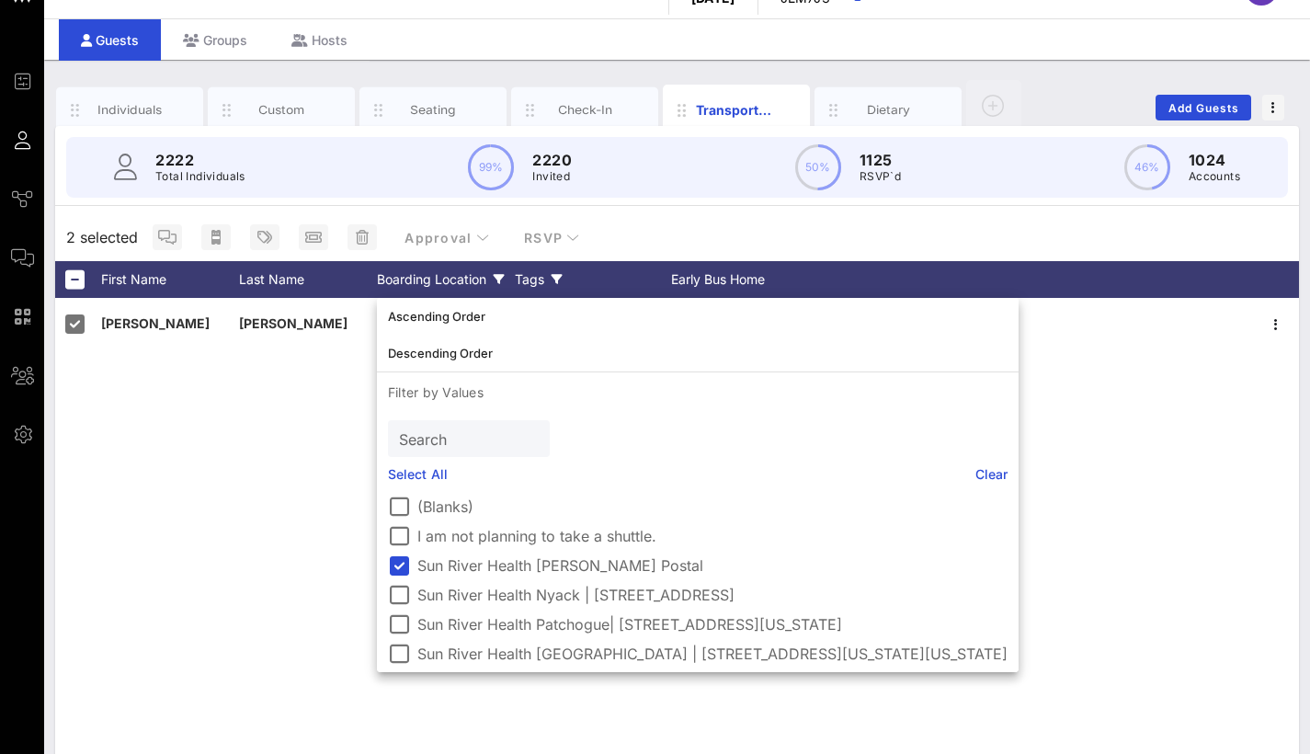
click at [287, 382] on div "[PERSON_NAME] Sun River Health [PERSON_NAME] Postal None Yes" at bounding box center [677, 574] width 1244 height 552
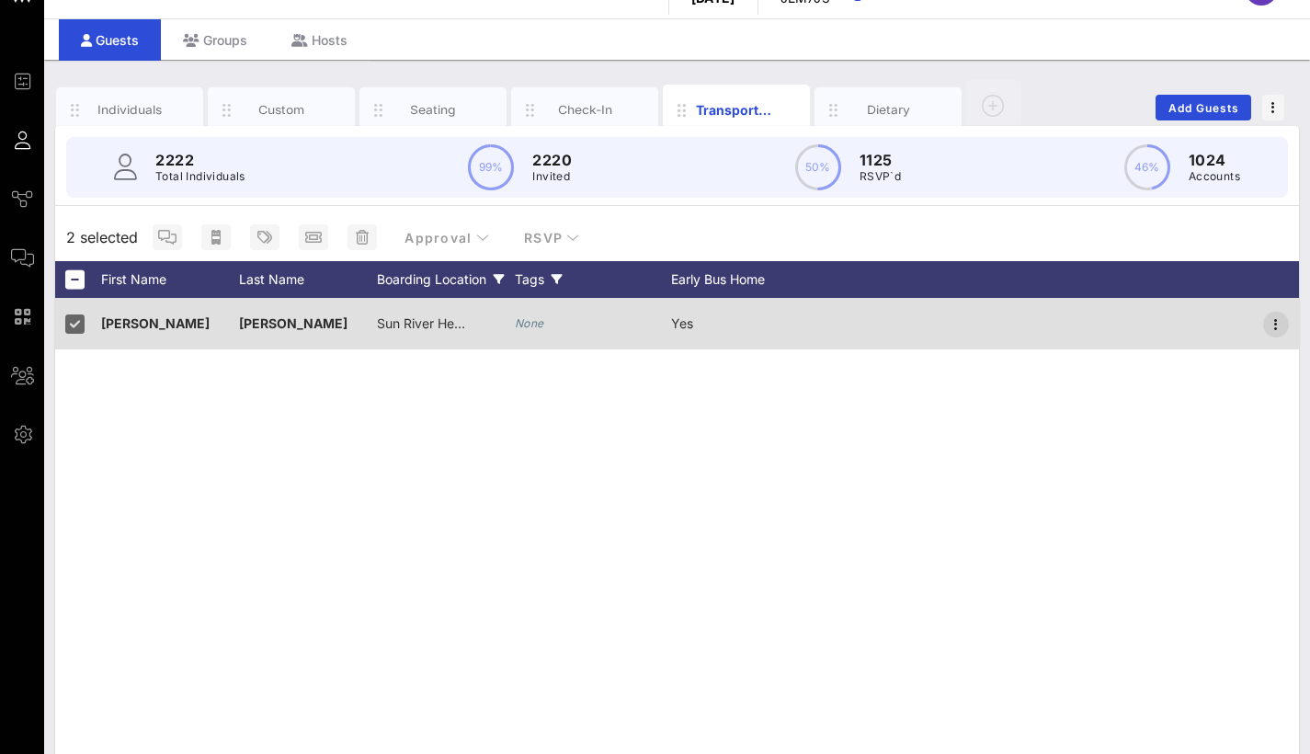
click at [1282, 321] on icon "button" at bounding box center [1276, 325] width 22 height 22
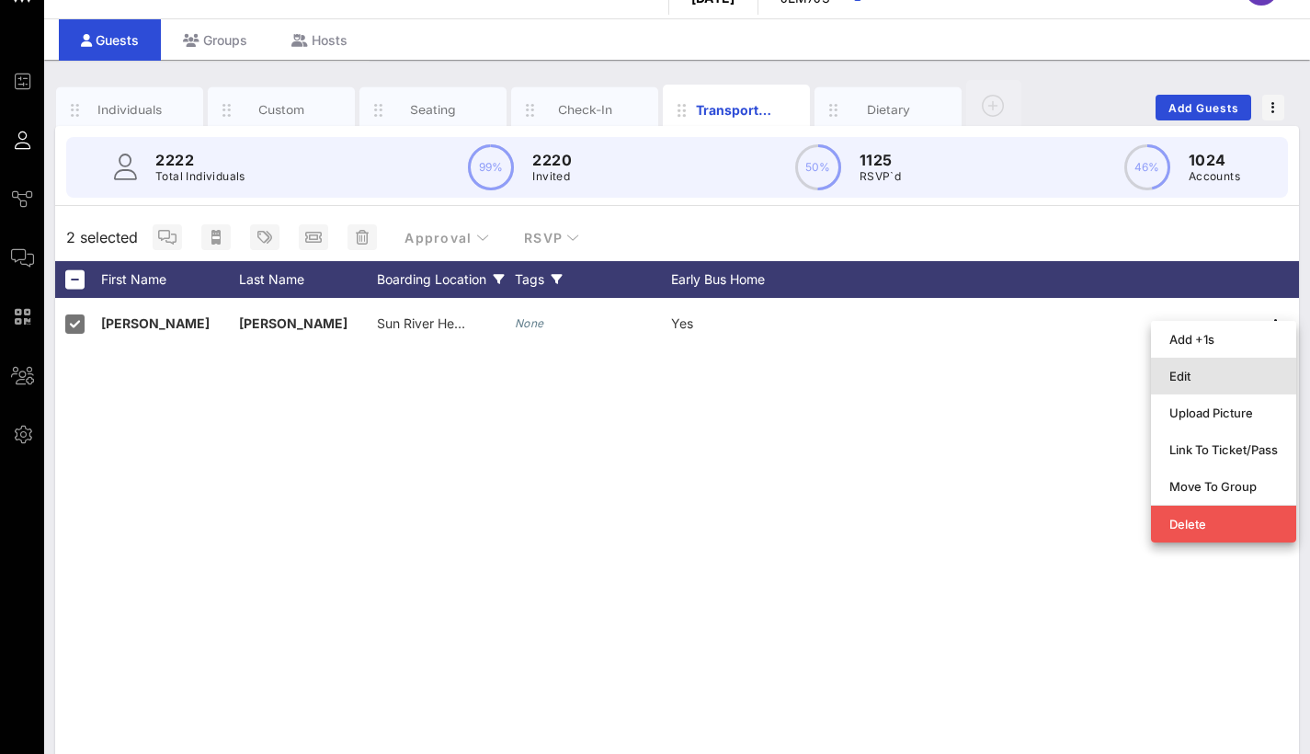
click at [1250, 379] on div "Edit" at bounding box center [1224, 376] width 109 height 15
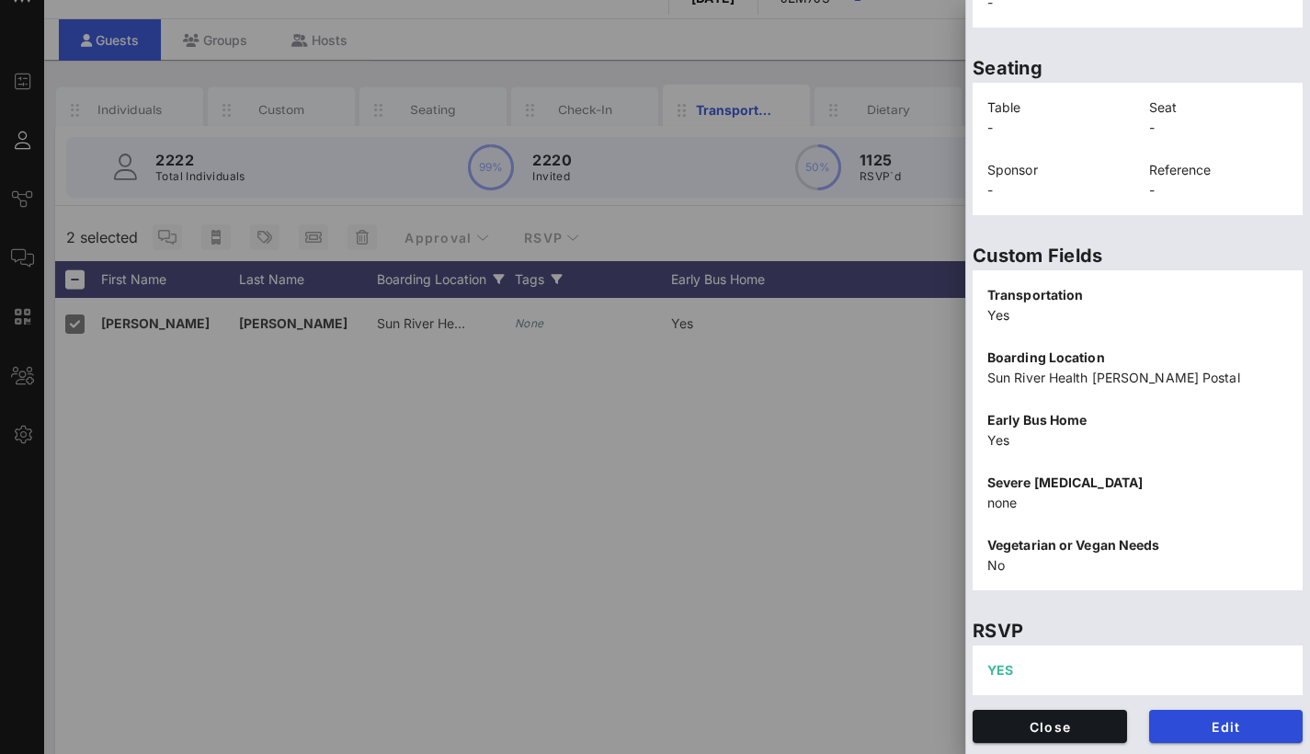
scroll to position [406, 0]
click at [1200, 728] on span "Edit" at bounding box center [1226, 727] width 125 height 16
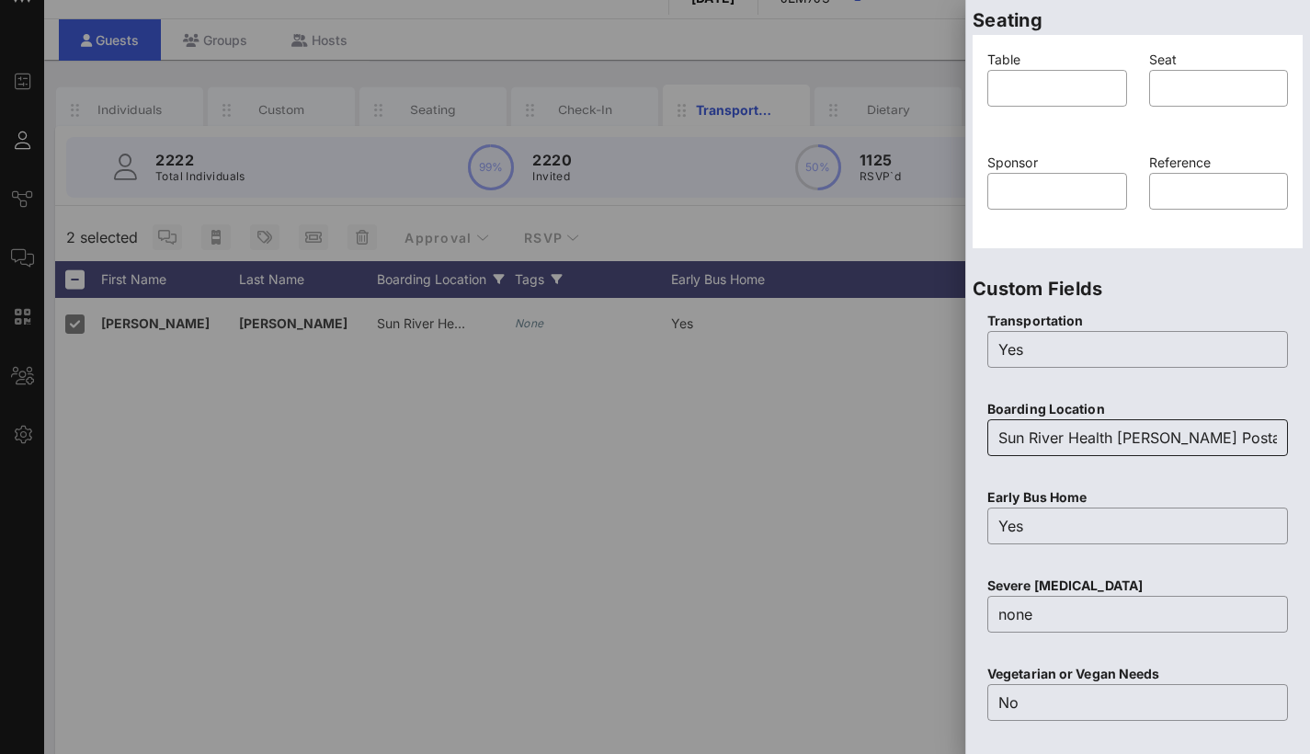
scroll to position [501, 0]
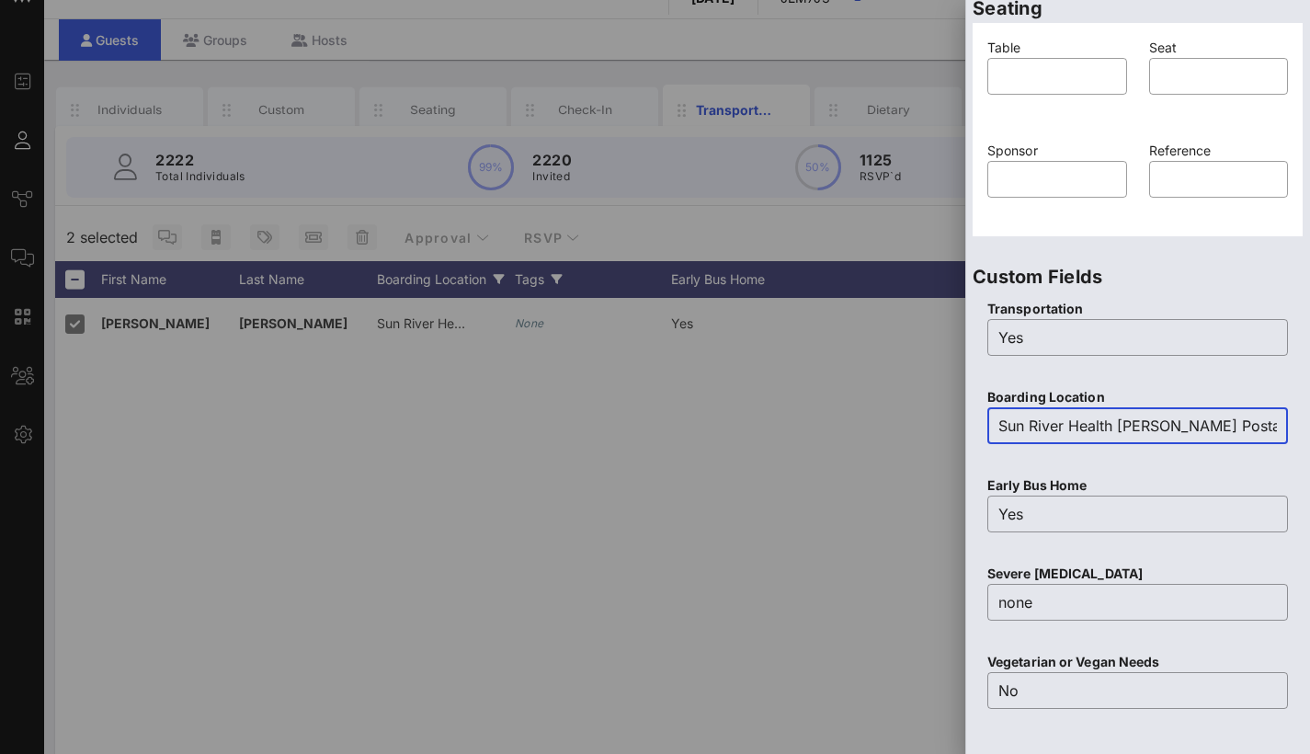
click at [1240, 421] on input "Sun River Health [PERSON_NAME] Postal" at bounding box center [1138, 425] width 279 height 29
click at [1116, 422] on input "Sun River Health [PERSON_NAME] Postal" at bounding box center [1138, 425] width 279 height 29
click at [1170, 474] on div "Early Bus Home ​ Yes" at bounding box center [1138, 516] width 323 height 88
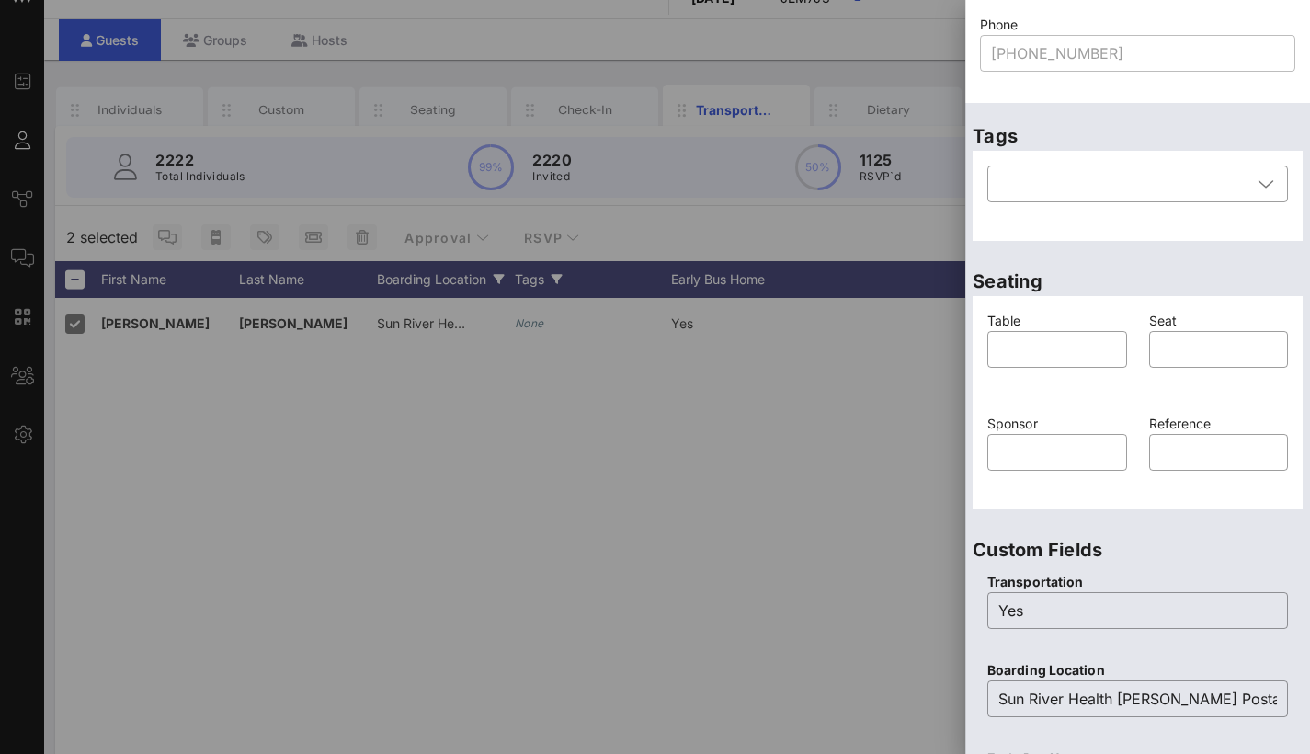
scroll to position [226, 0]
click at [1112, 189] on div at bounding box center [1125, 185] width 253 height 37
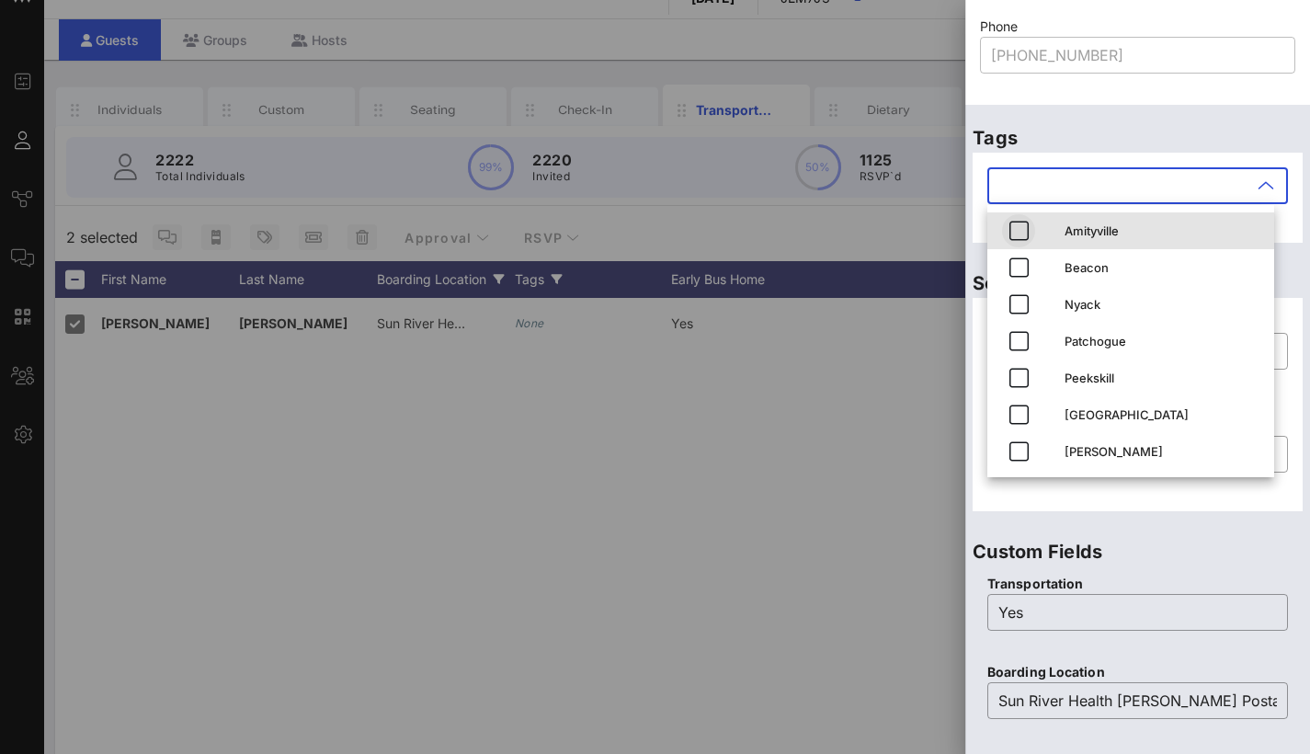
click at [1026, 224] on icon "button" at bounding box center [1019, 231] width 22 height 22
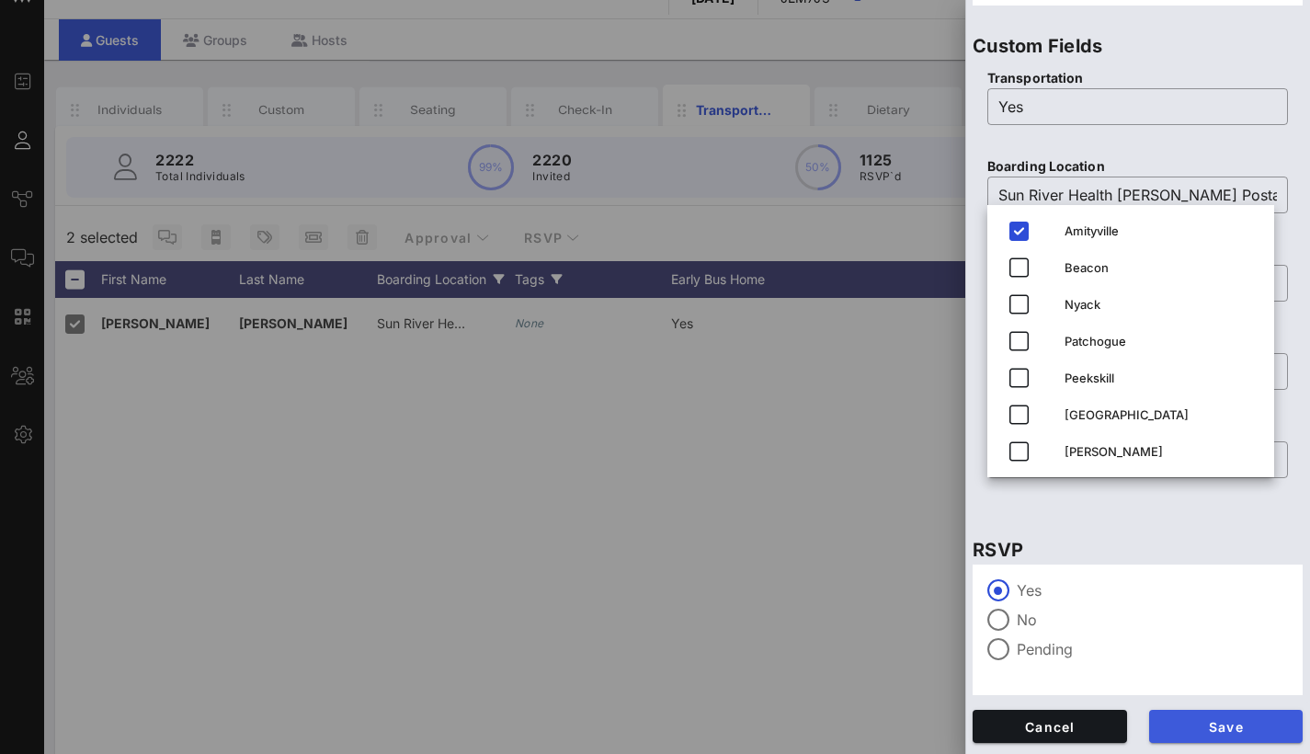
scroll to position [732, 0]
click at [1201, 726] on span "Save" at bounding box center [1226, 727] width 125 height 16
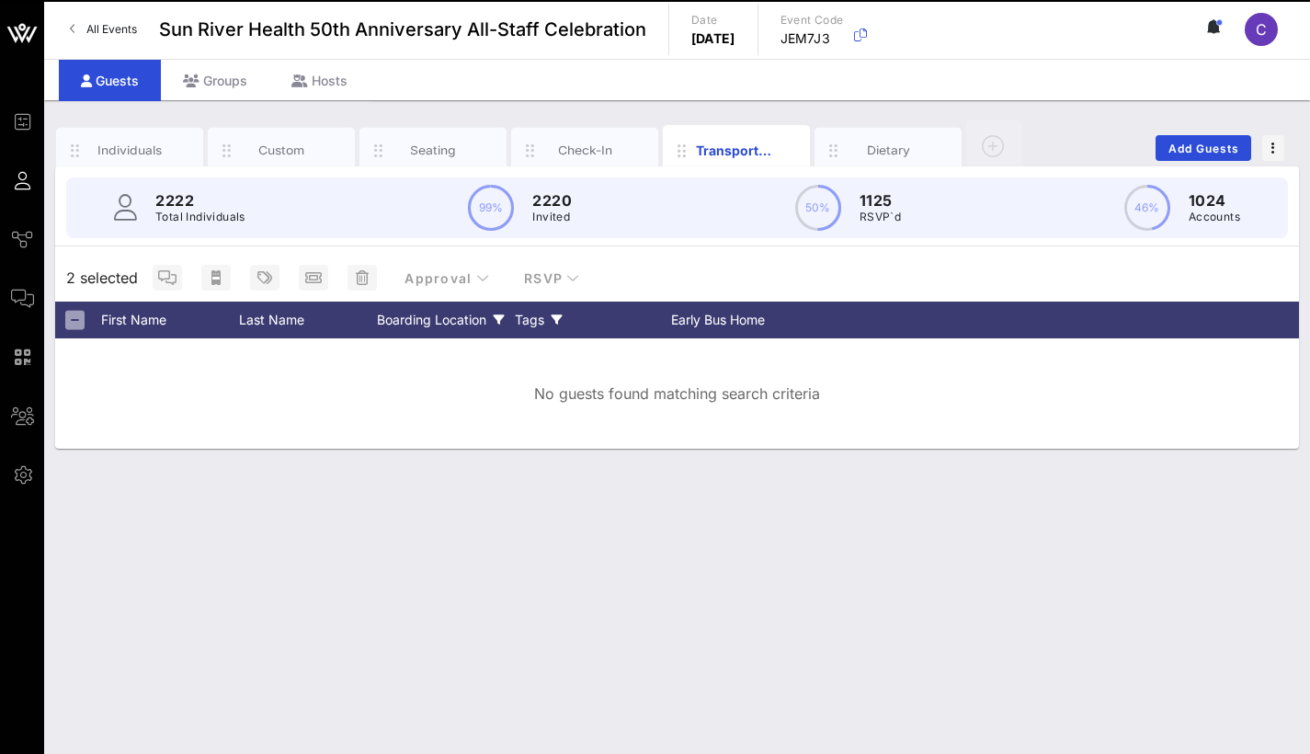
scroll to position [0, 0]
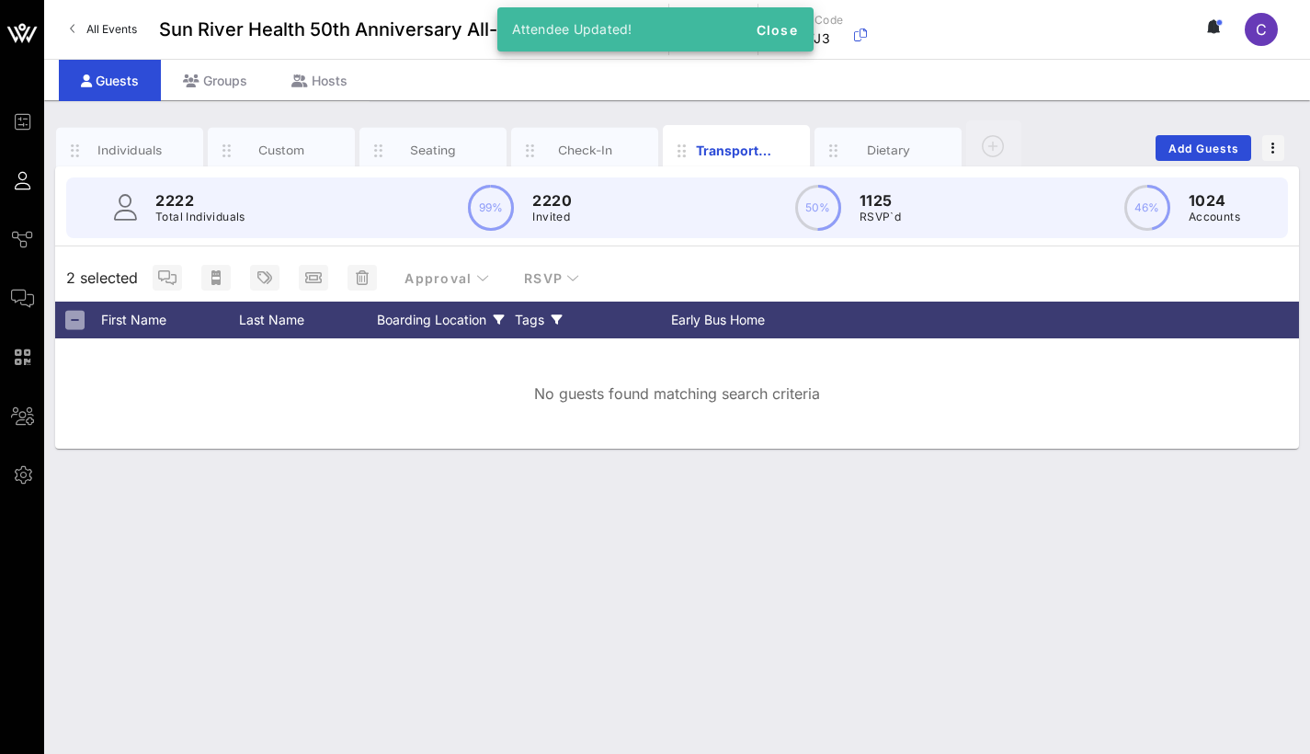
click at [675, 544] on div "Individuals Custom Seating Check-In Transportation Dietary Add Guests 2222 Tota…" at bounding box center [677, 427] width 1266 height 654
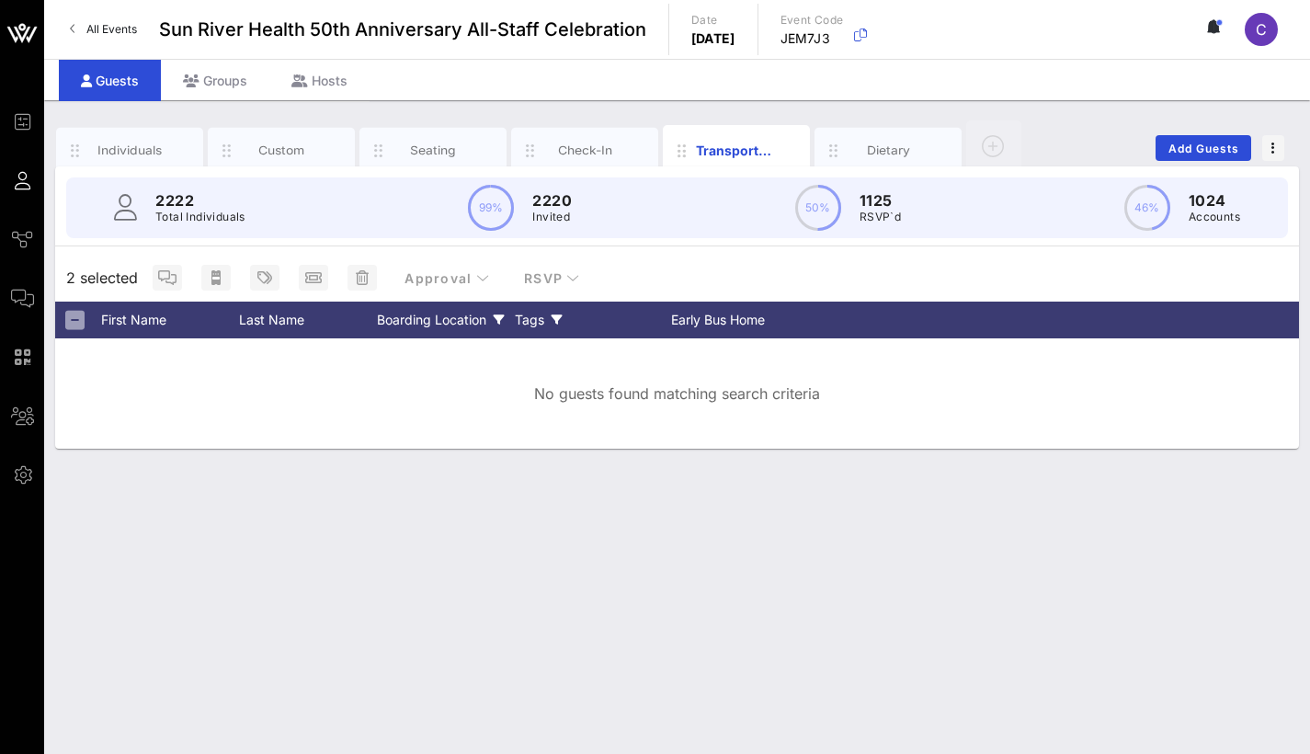
click at [408, 326] on div "Boarding Location" at bounding box center [446, 320] width 138 height 37
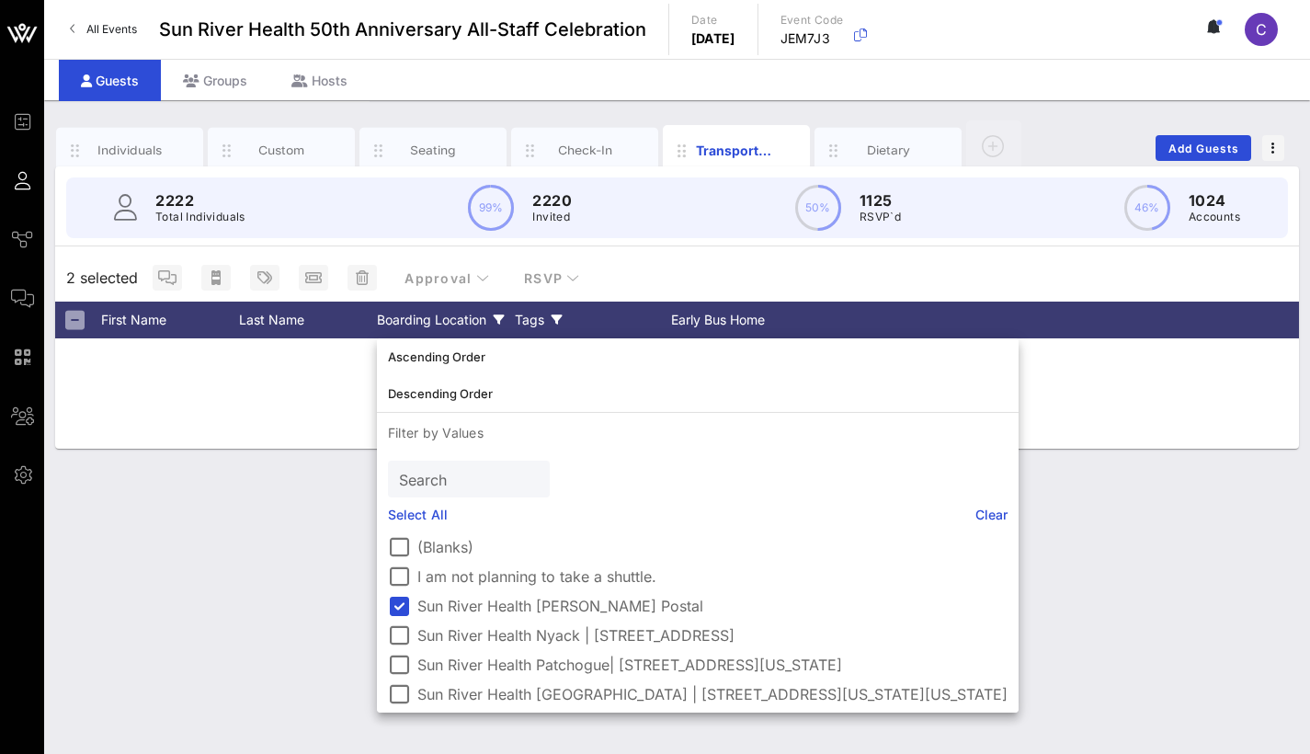
click at [438, 611] on label "Sun River Health [PERSON_NAME] Postal" at bounding box center [712, 606] width 590 height 18
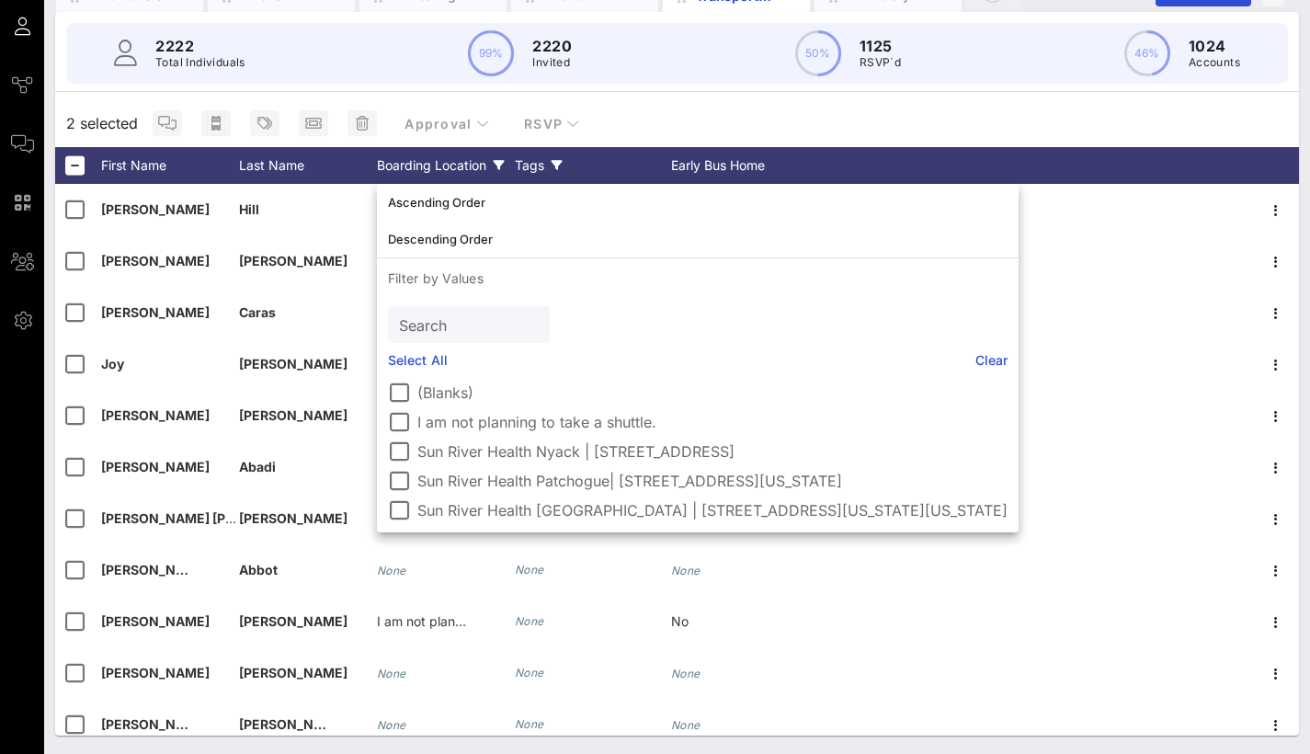
scroll to position [154, 0]
click at [435, 156] on div "Boarding Location" at bounding box center [446, 165] width 138 height 37
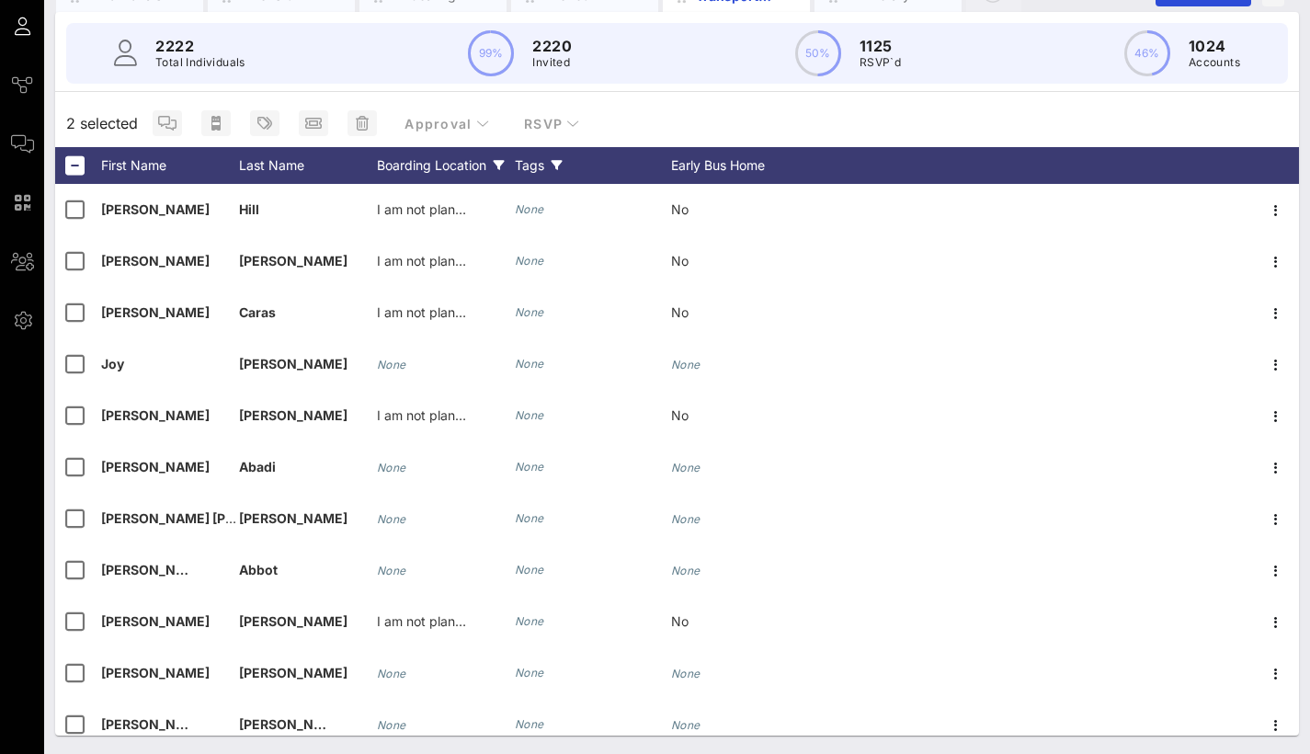
click at [435, 156] on div "Boarding Location" at bounding box center [446, 165] width 138 height 37
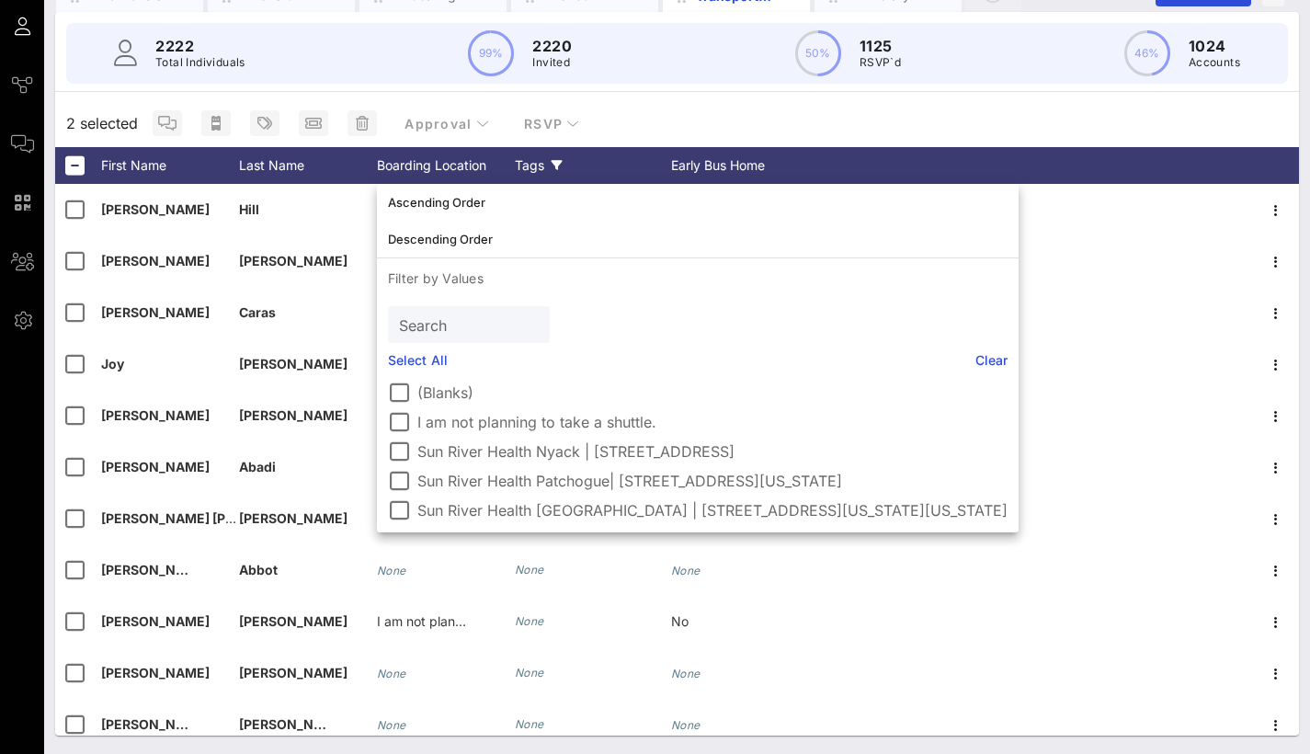
click at [678, 116] on div "2 selected Approval RSVP" at bounding box center [677, 123] width 1244 height 48
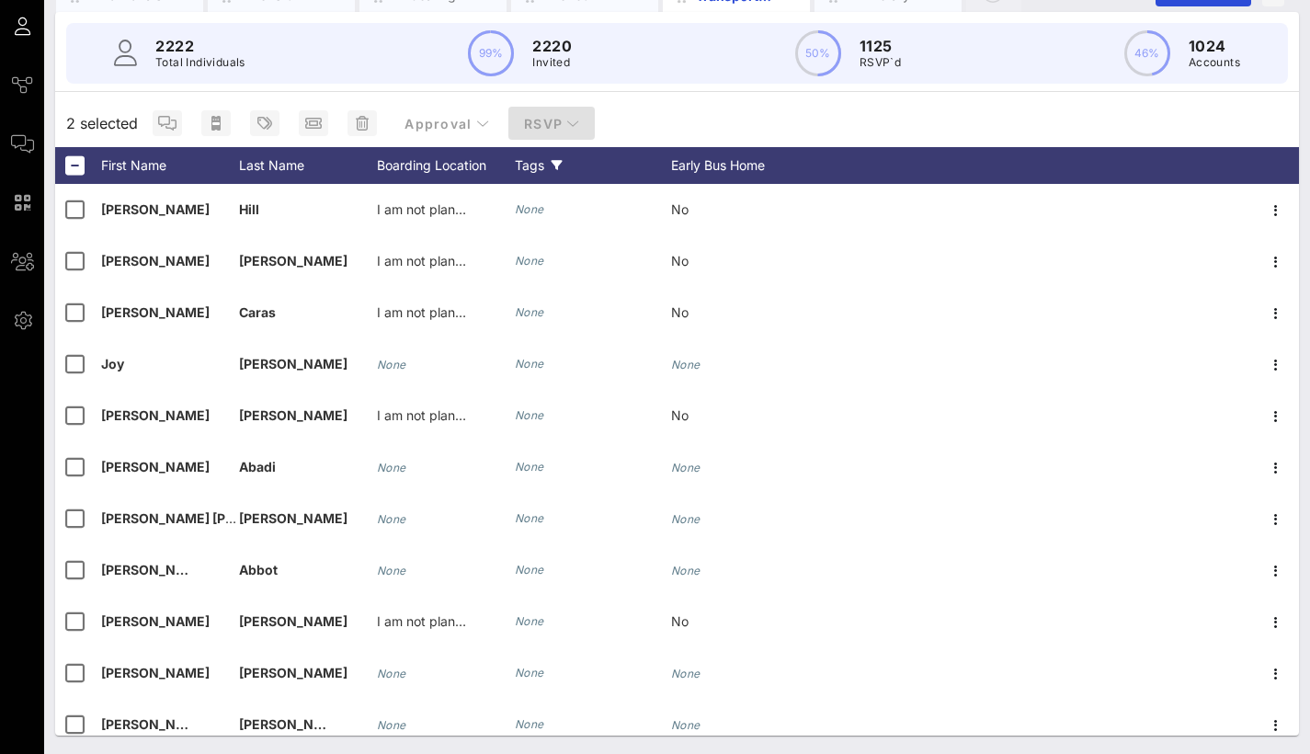
click at [580, 123] on button "RSVP" at bounding box center [551, 123] width 86 height 33
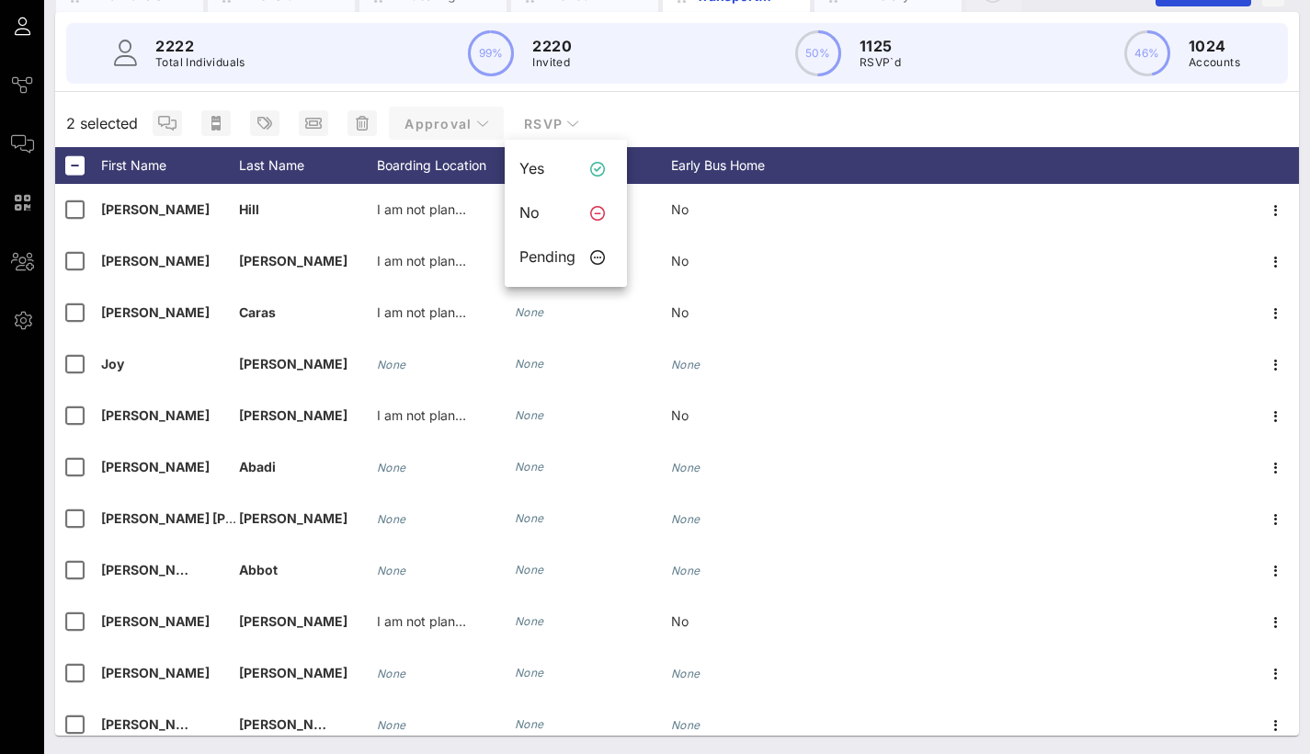
click at [420, 120] on span "Approval" at bounding box center [447, 124] width 86 height 16
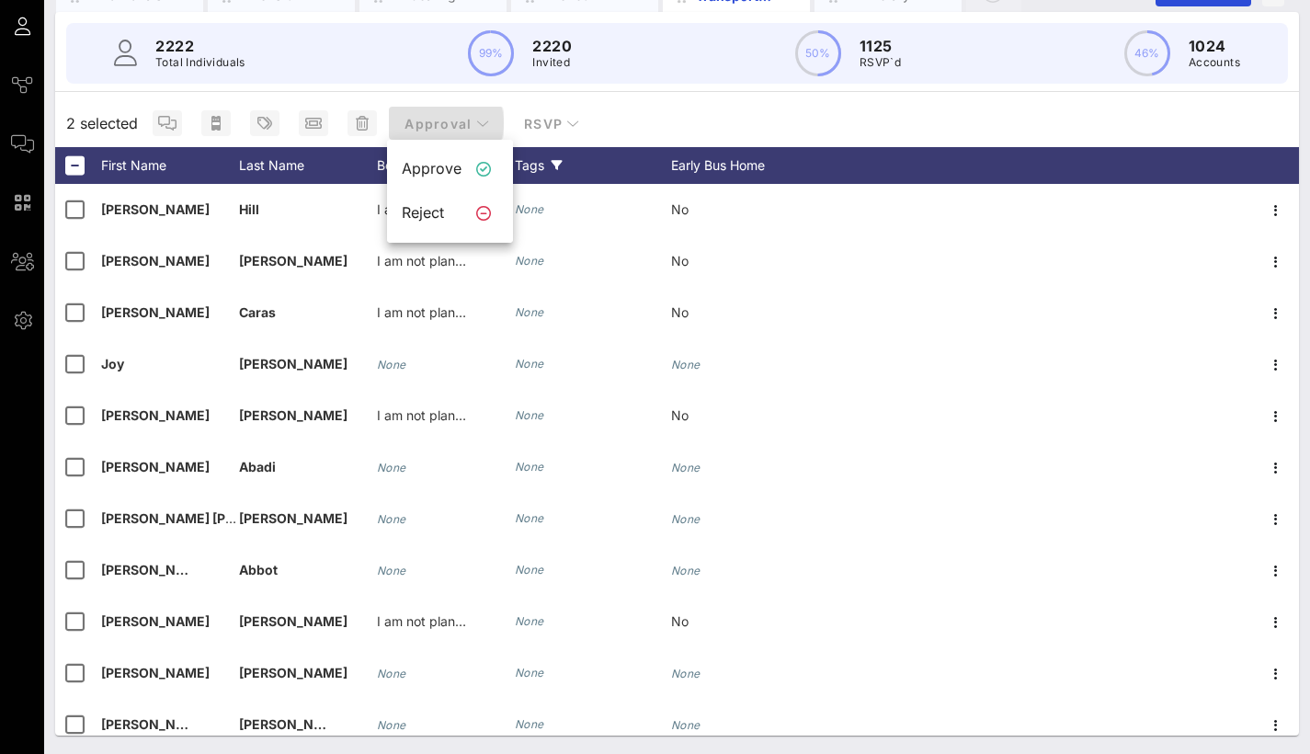
click at [418, 120] on span "Approval" at bounding box center [447, 124] width 86 height 16
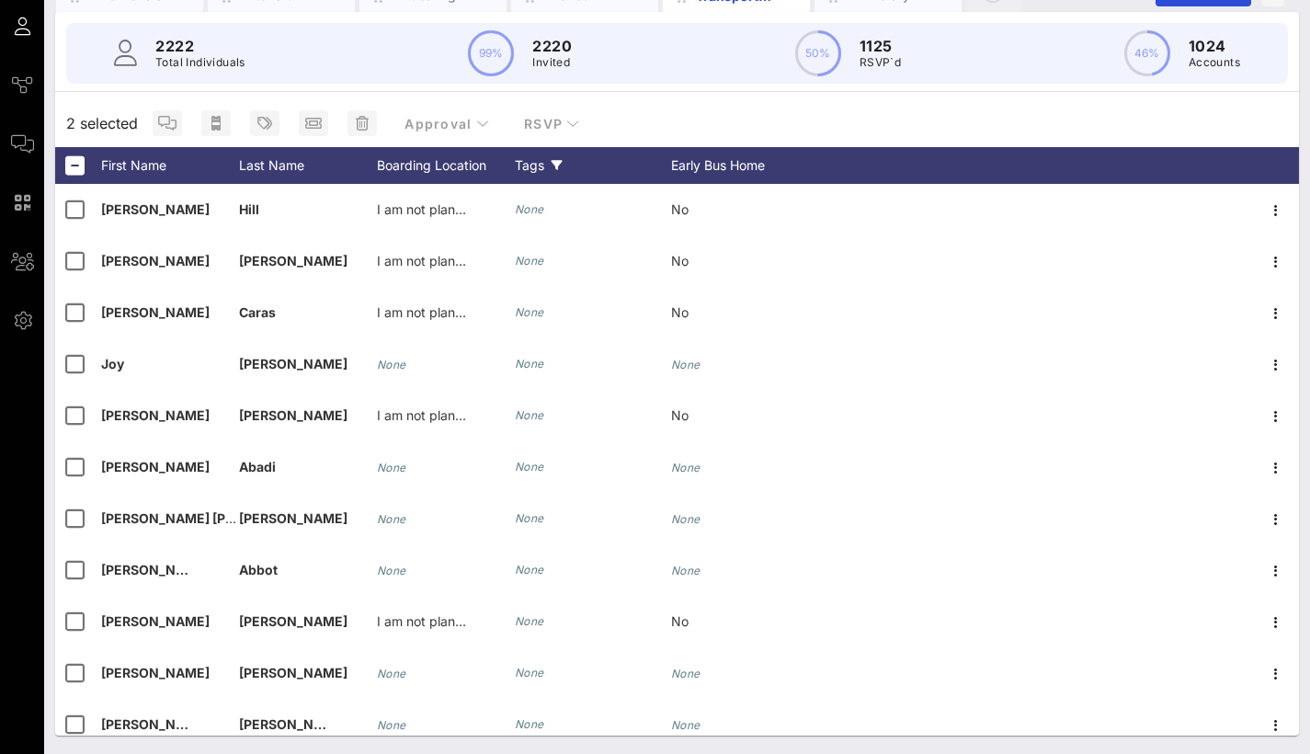
click at [109, 126] on span "2 selected" at bounding box center [102, 123] width 72 height 22
click at [77, 166] on div at bounding box center [74, 165] width 31 height 31
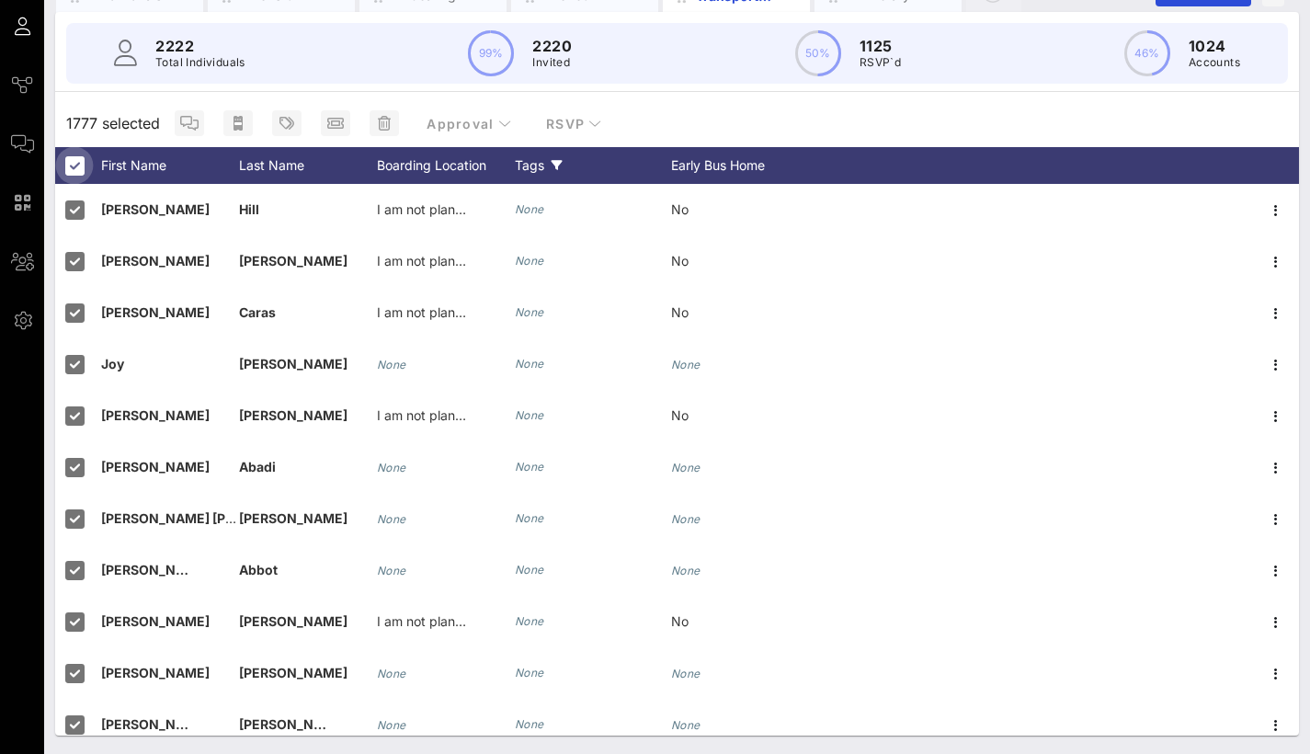
click at [70, 160] on div at bounding box center [74, 165] width 31 height 31
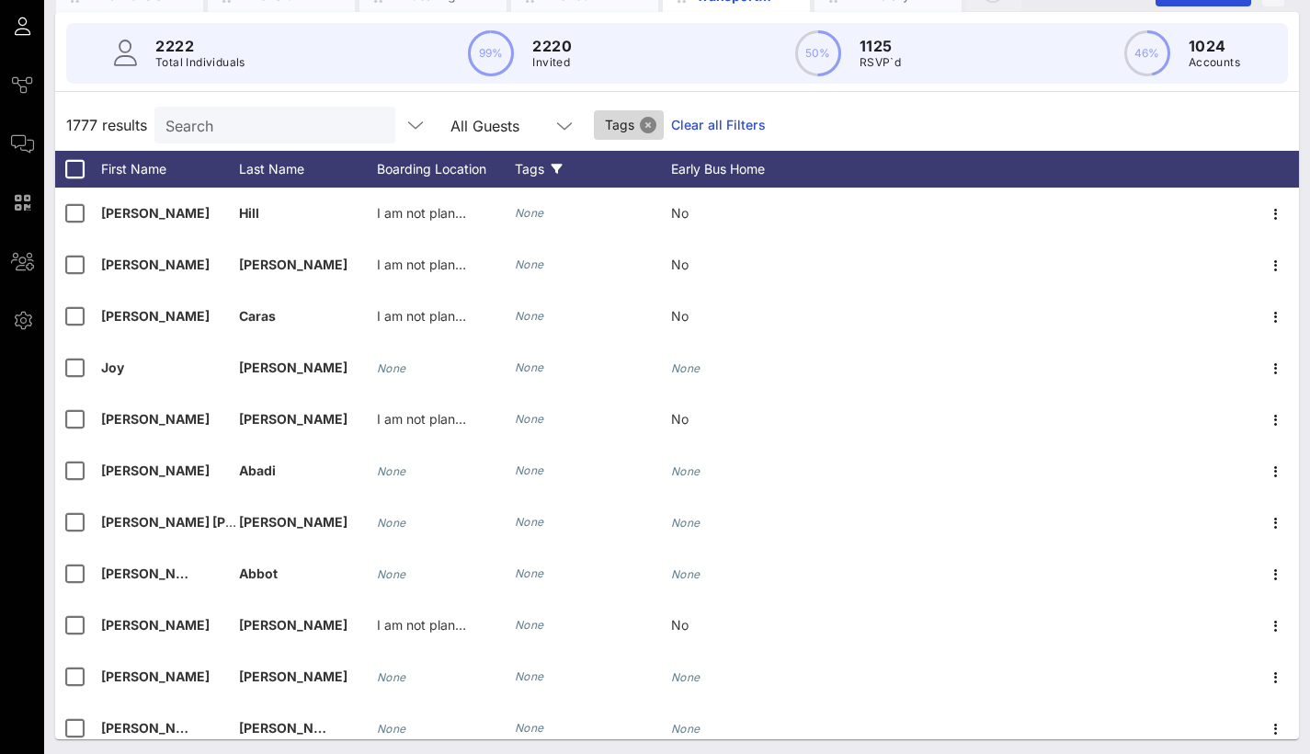
click at [646, 129] on button "Close" at bounding box center [648, 125] width 17 height 17
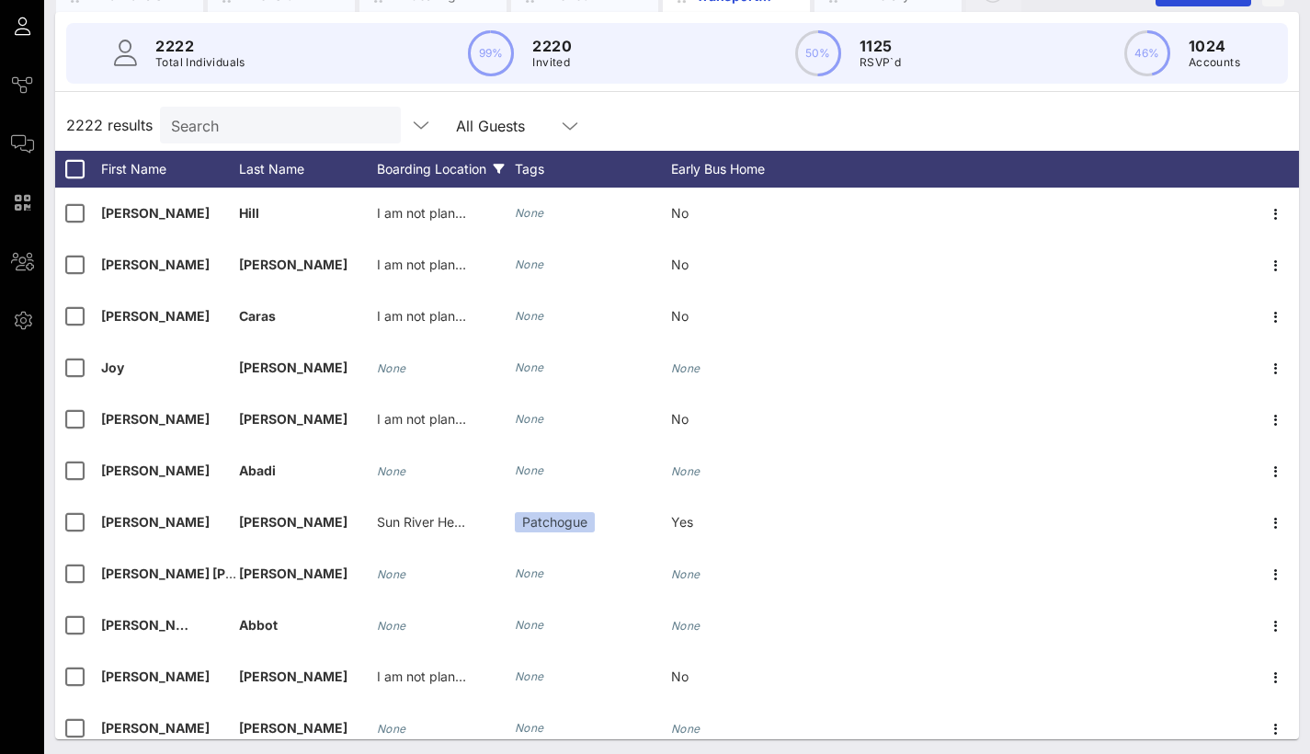
click at [417, 171] on div "Boarding Location" at bounding box center [446, 169] width 138 height 37
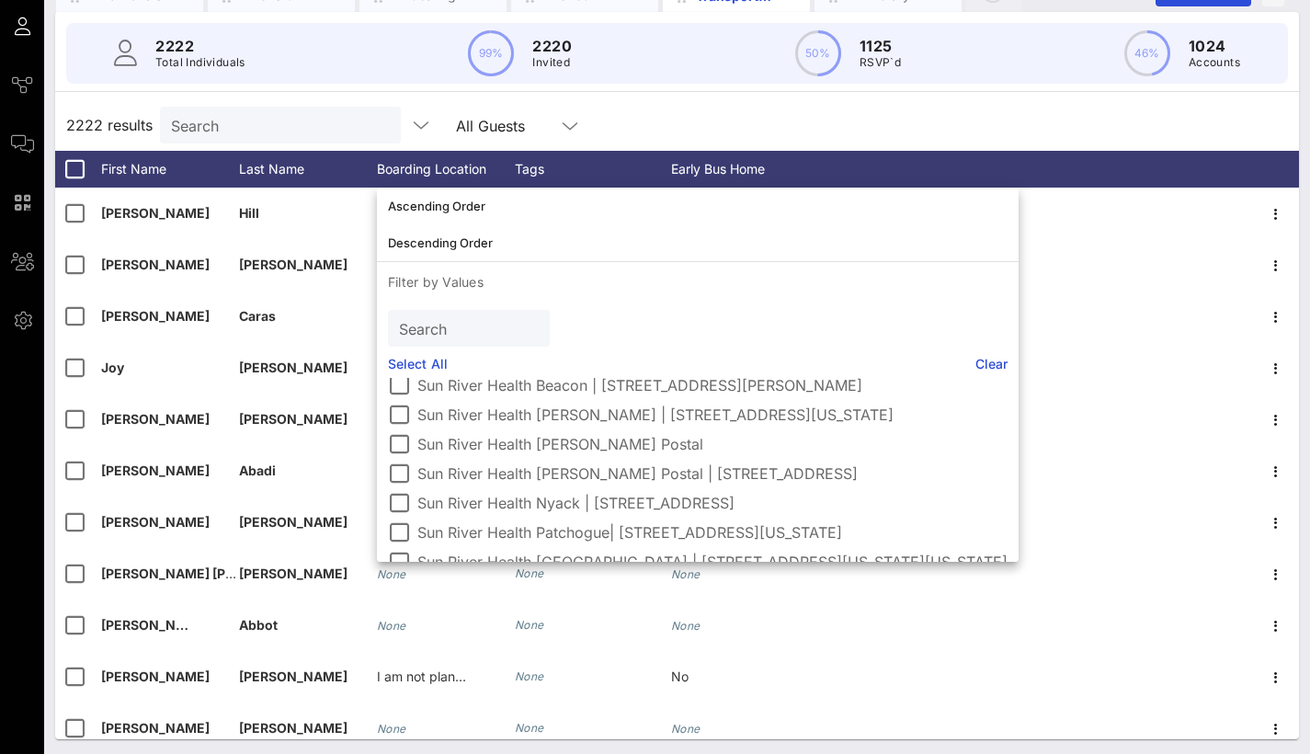
scroll to position [114, 0]
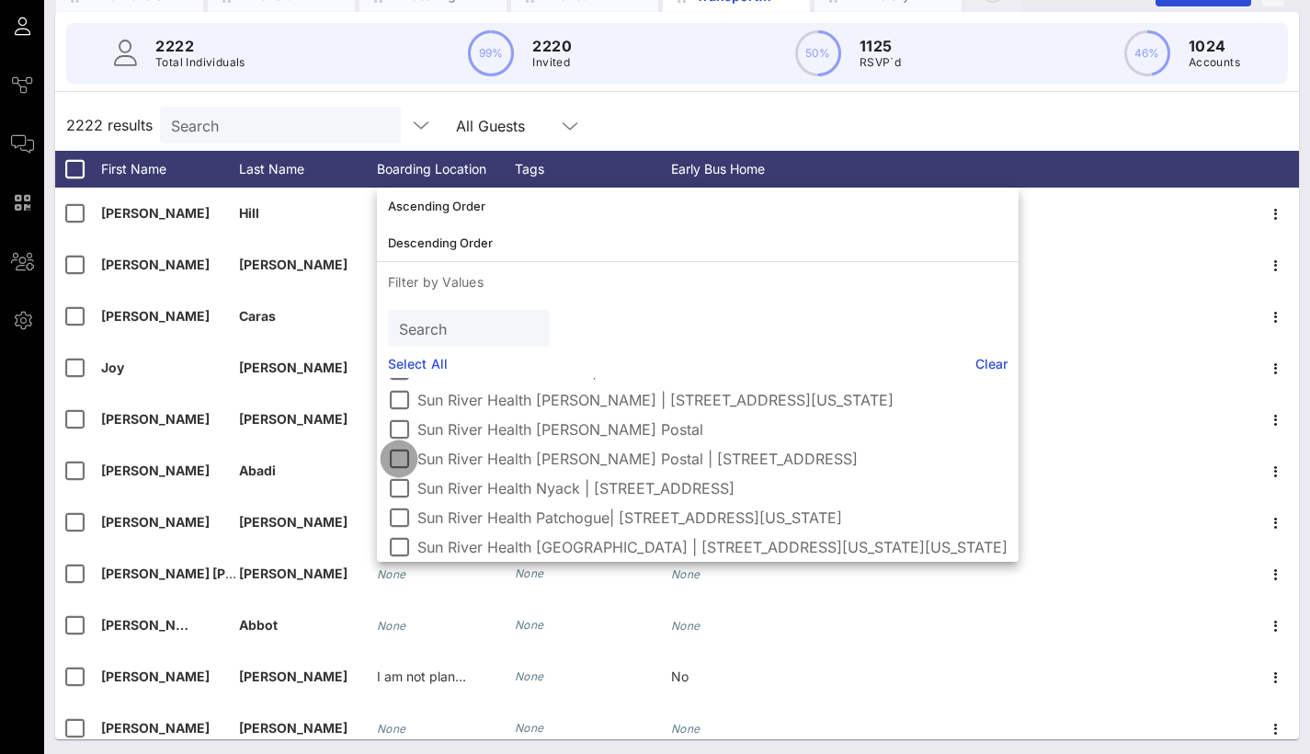
click at [393, 457] on div at bounding box center [398, 458] width 31 height 31
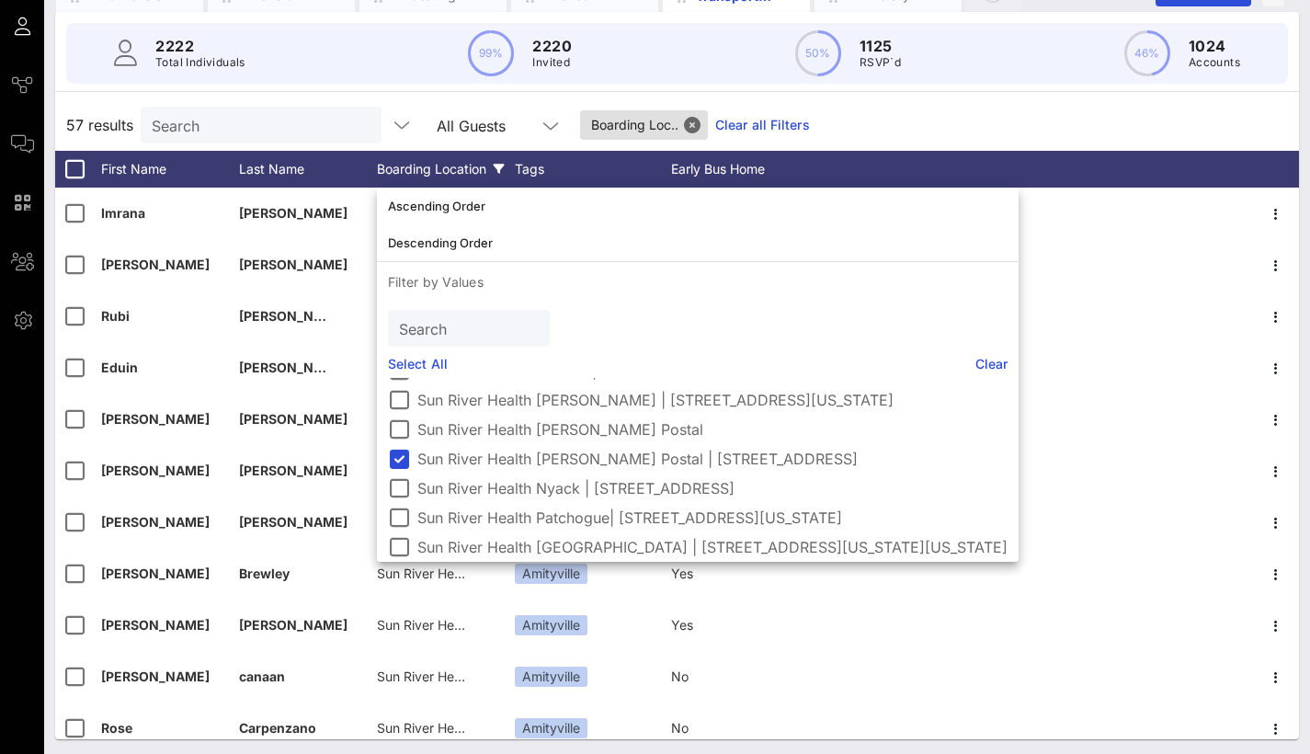
click at [863, 130] on div "57 results Search All Guests Boarding Loc.. Clear all Filters" at bounding box center [677, 124] width 1244 height 51
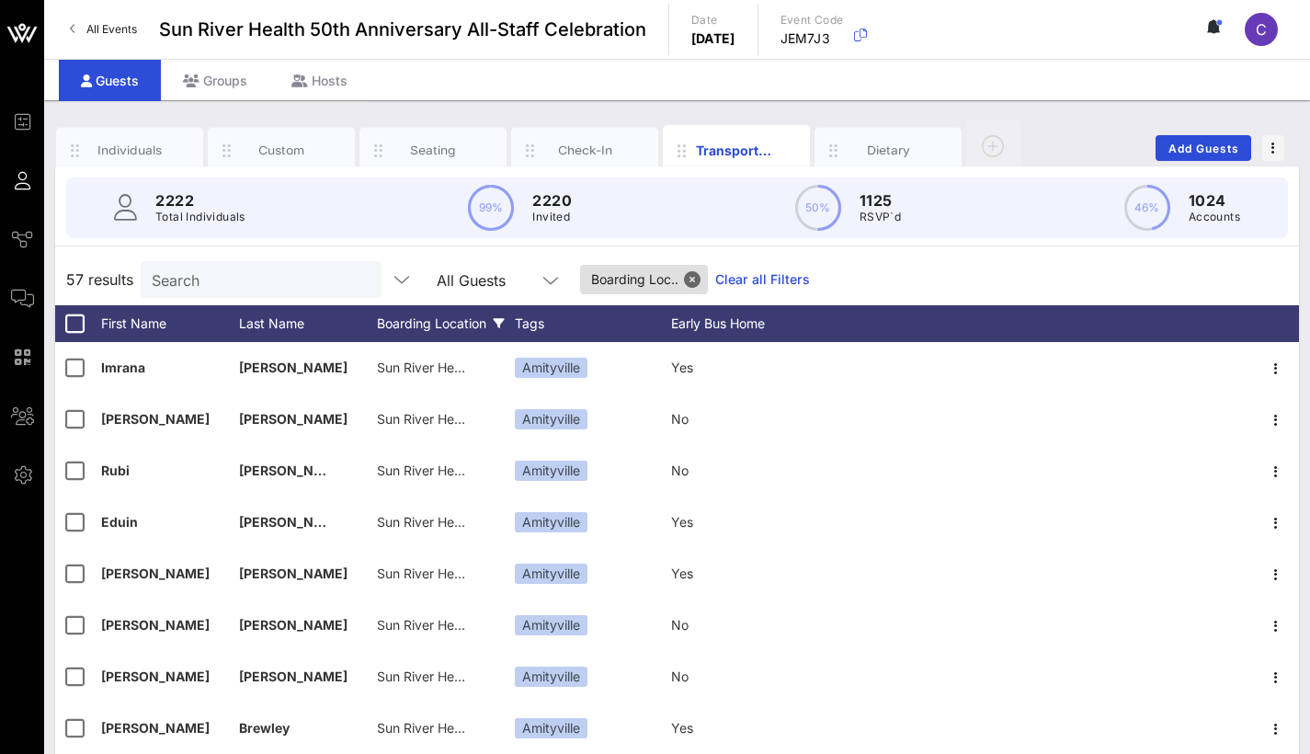
scroll to position [0, 0]
click at [701, 273] on button "Close" at bounding box center [692, 279] width 17 height 17
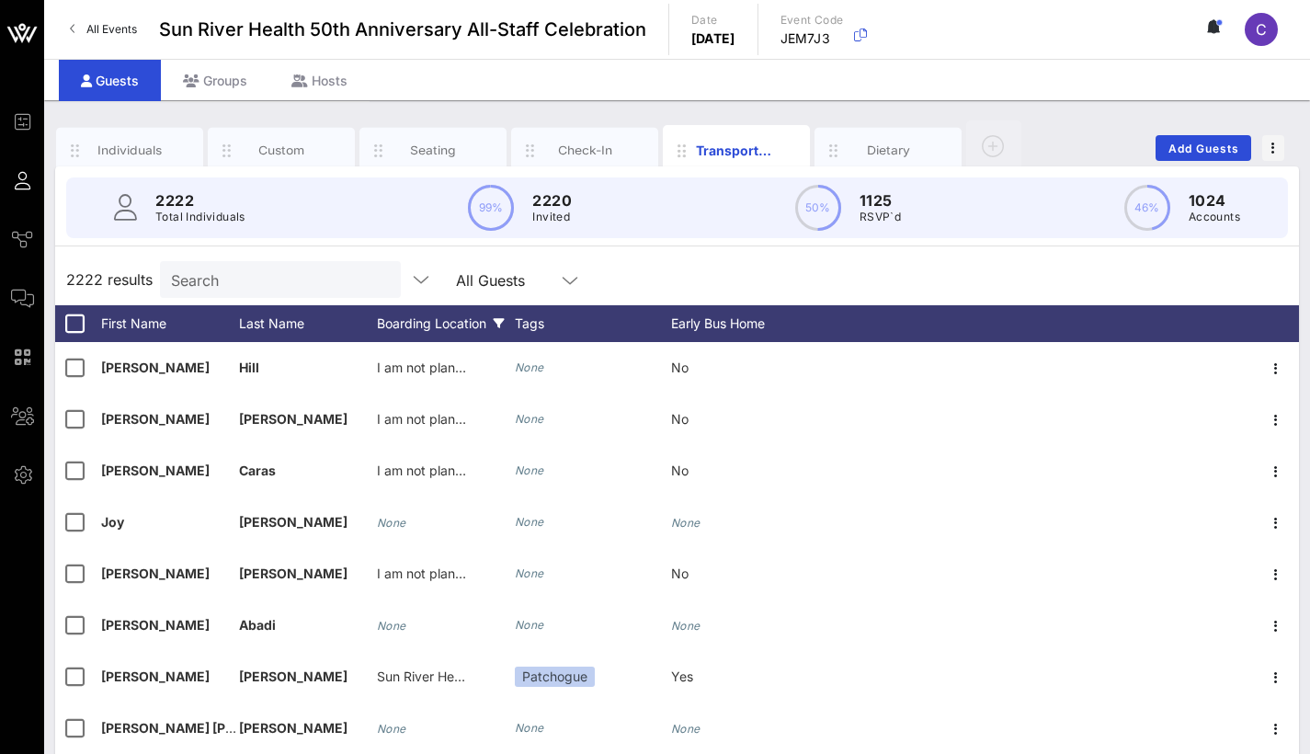
click at [442, 322] on div "Boarding Location" at bounding box center [446, 323] width 138 height 37
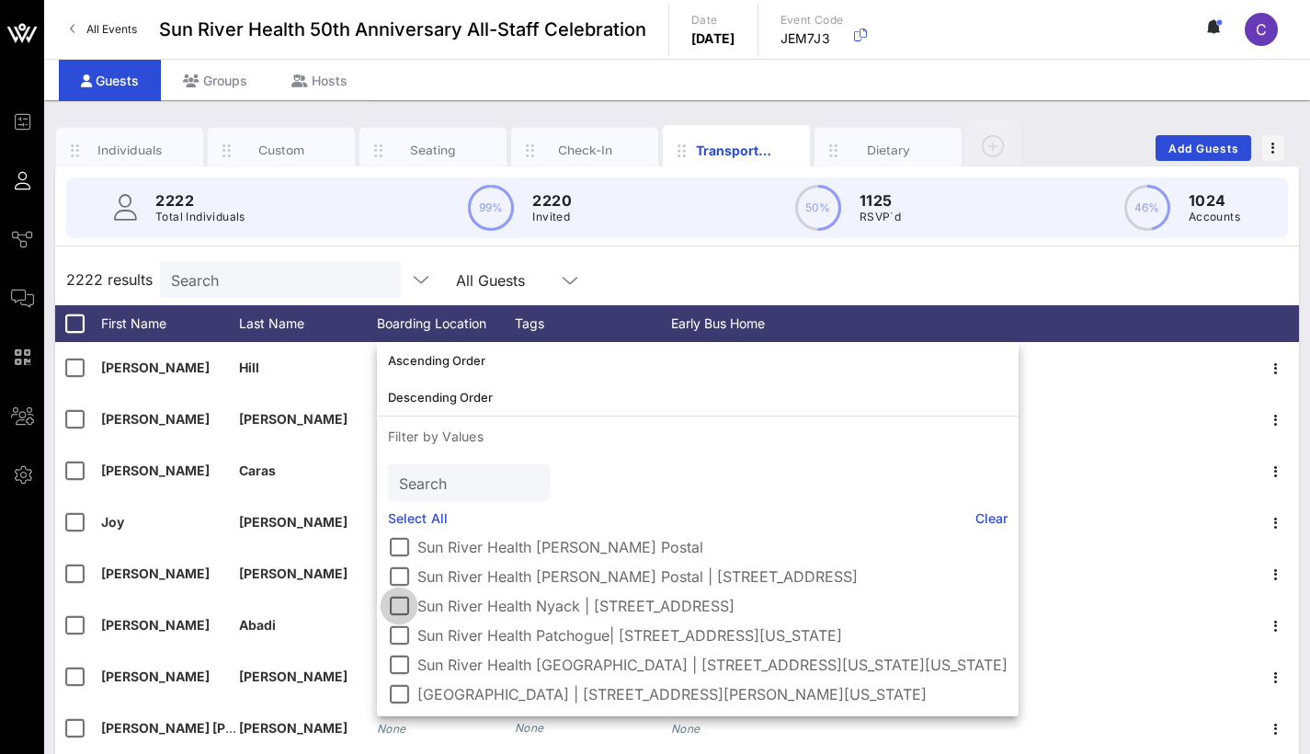
scroll to position [166, 0]
click at [393, 590] on div at bounding box center [398, 605] width 31 height 31
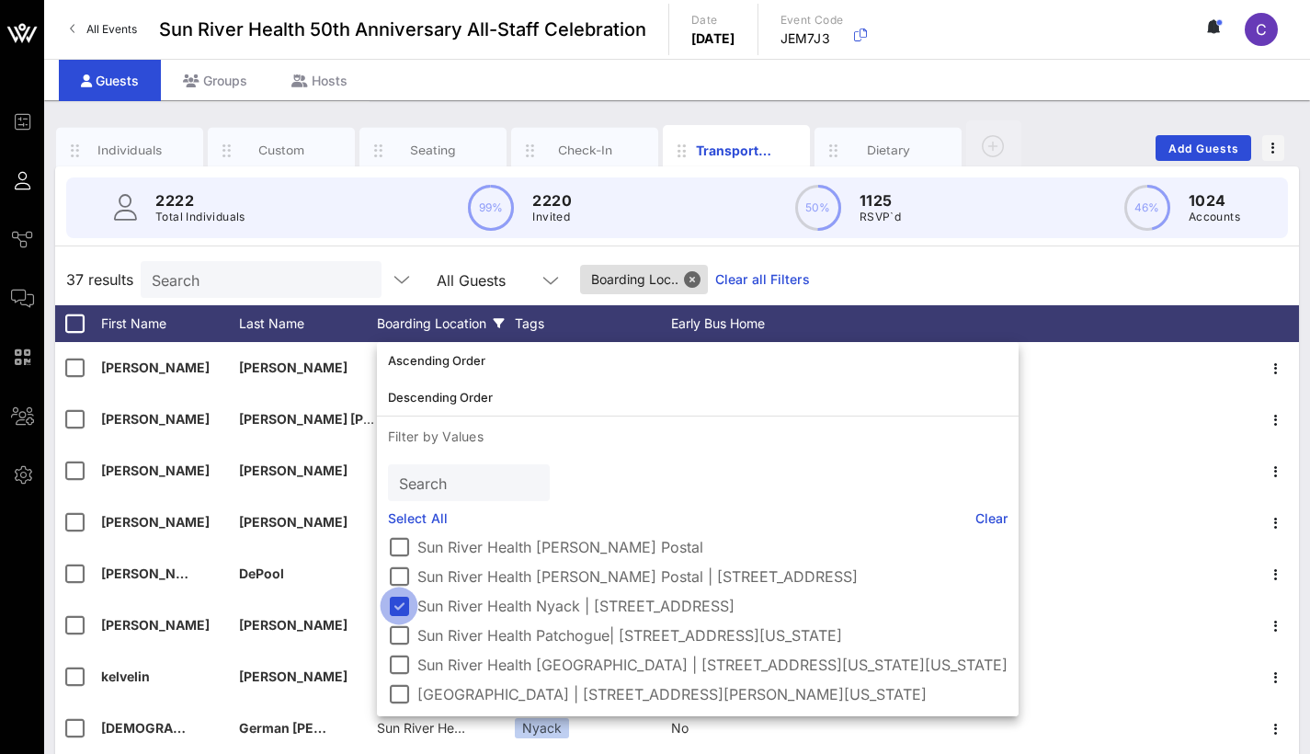
scroll to position [151, 0]
click at [859, 262] on div "37 results Search All Guests Boarding Loc.. Clear all Filters" at bounding box center [677, 279] width 1244 height 51
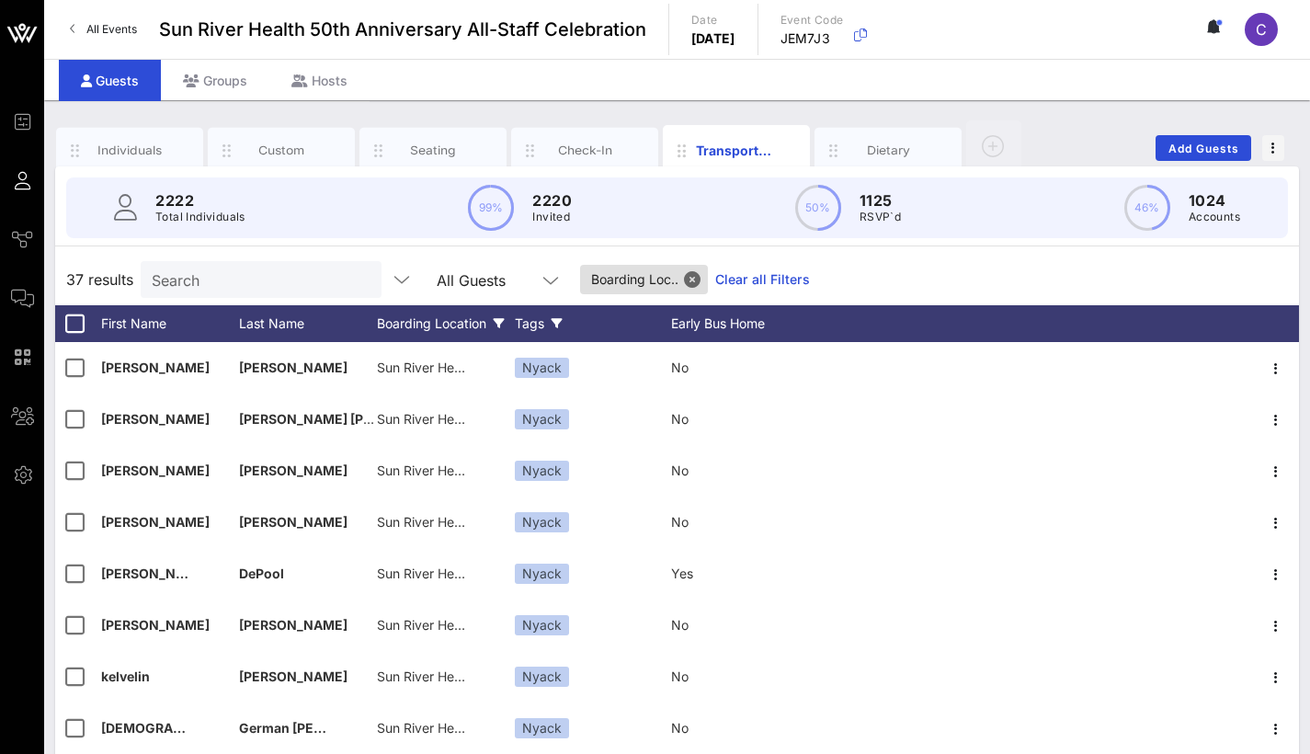
click at [541, 327] on div "Tags" at bounding box center [593, 323] width 156 height 37
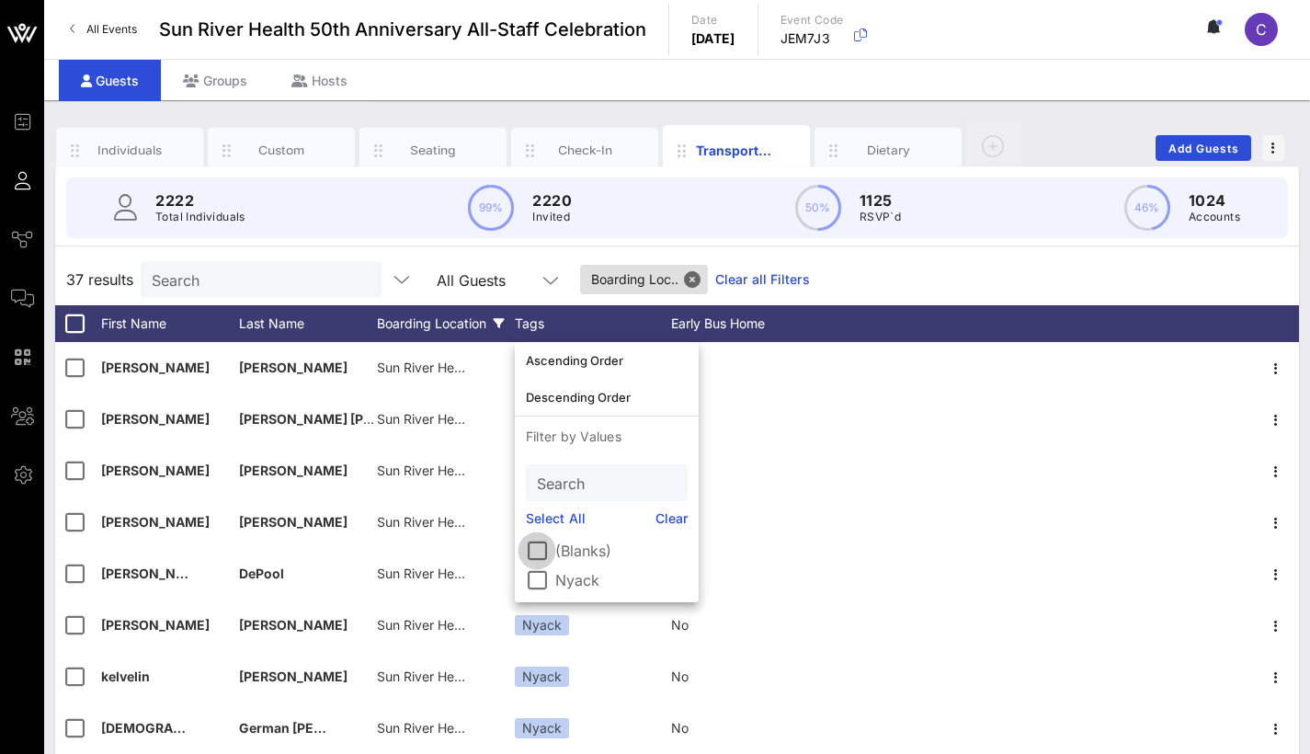
click at [541, 552] on div at bounding box center [536, 550] width 31 height 31
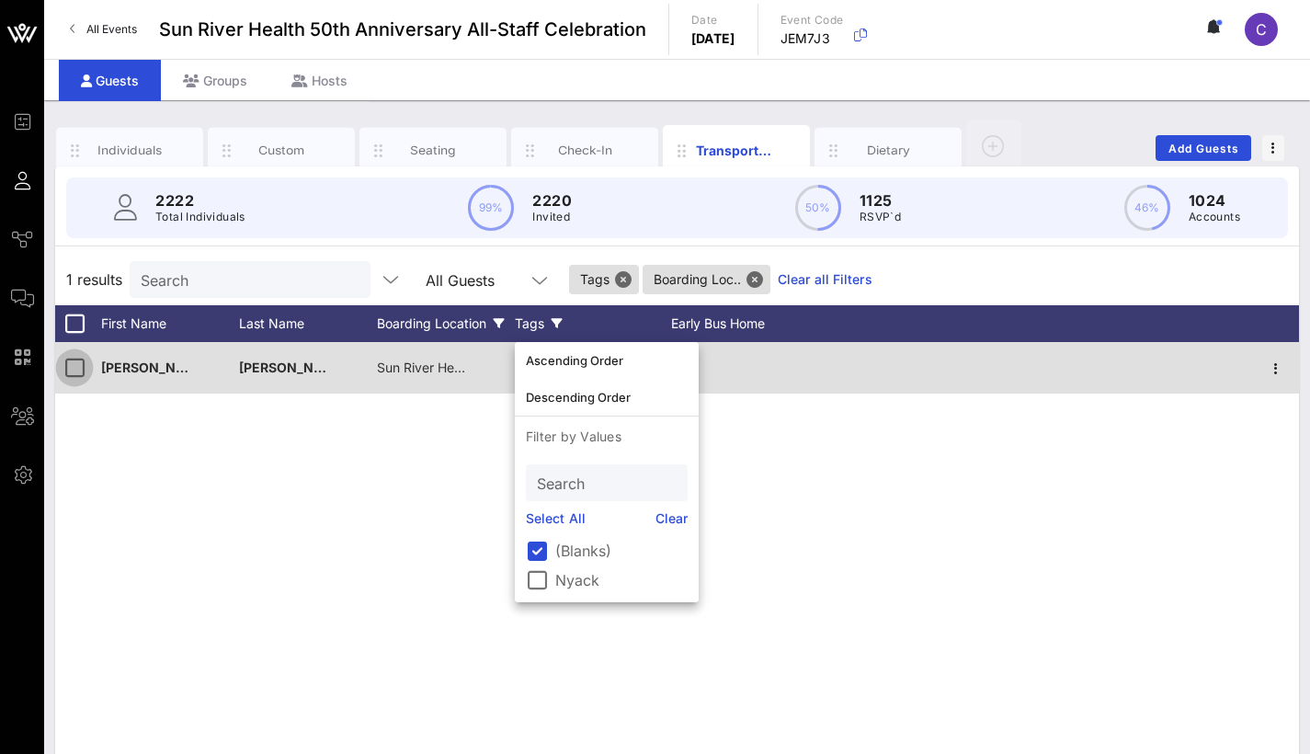
click at [70, 370] on div at bounding box center [74, 367] width 31 height 31
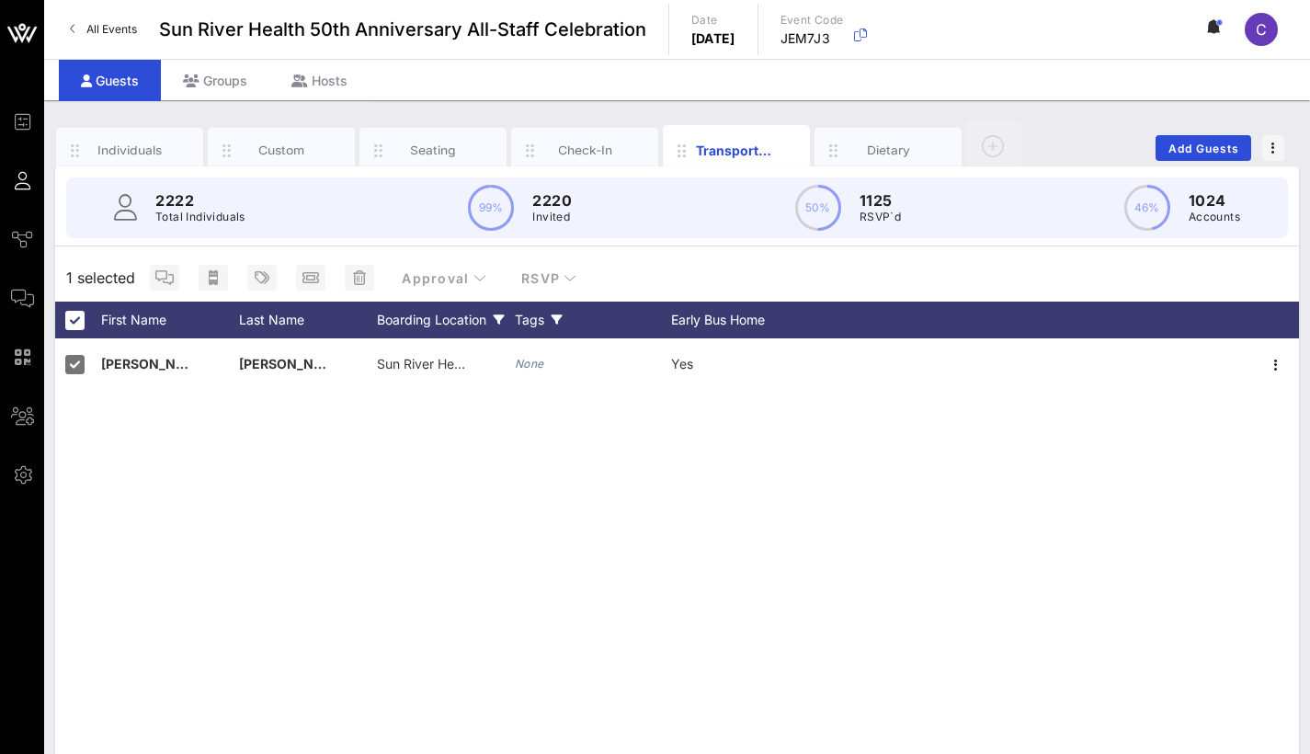
click at [550, 322] on div "Tags" at bounding box center [593, 320] width 156 height 37
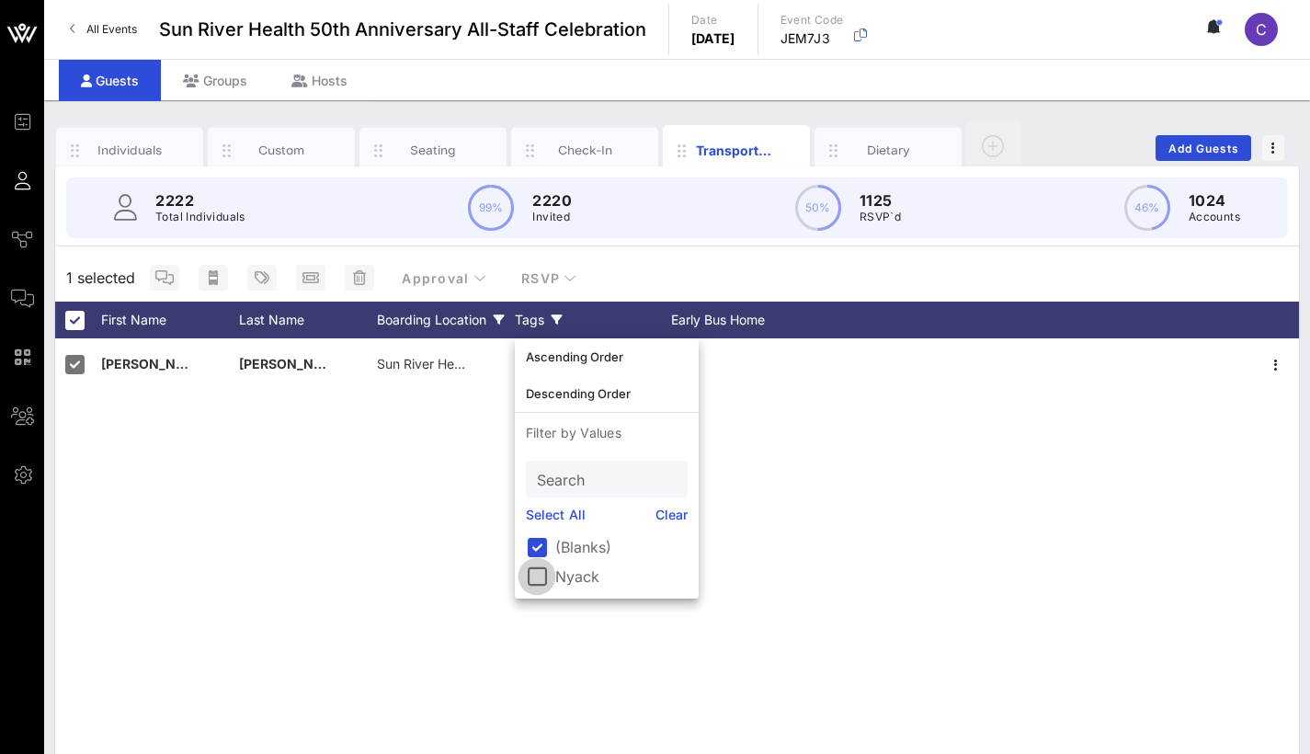
click at [548, 577] on div at bounding box center [536, 576] width 31 height 31
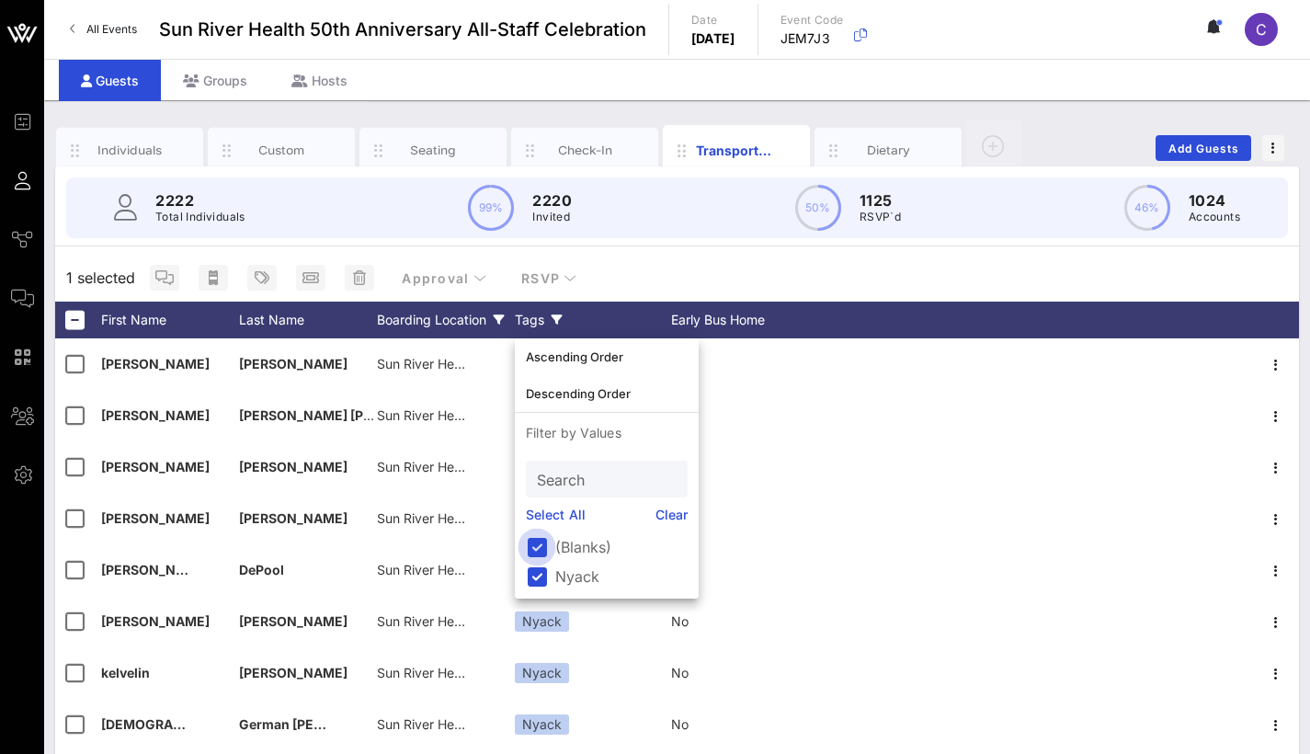
click at [531, 545] on div at bounding box center [536, 546] width 31 height 31
click at [957, 241] on div "2222 Total Individuals 99% 2220 Invited 50% 1125 RSVP`d 46% 1024 Accounts" at bounding box center [677, 207] width 1266 height 83
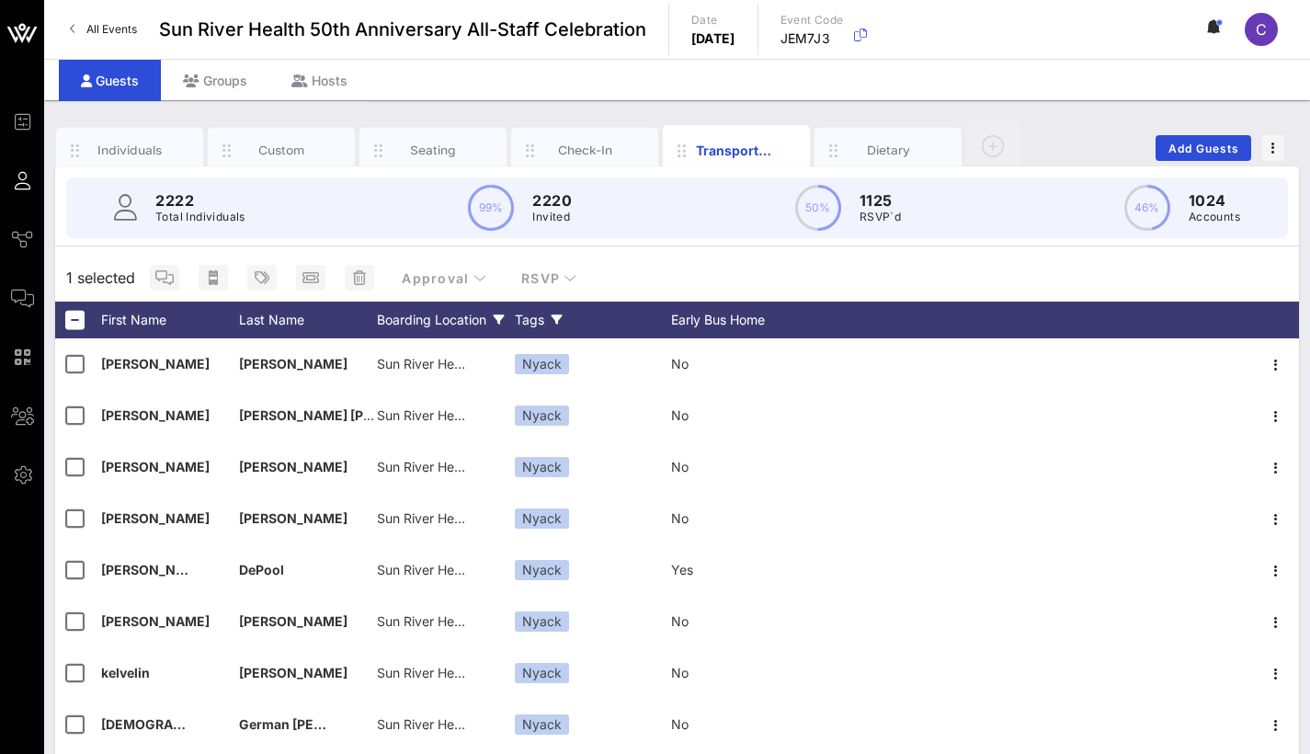
scroll to position [0, 0]
click at [548, 318] on div "Tags" at bounding box center [593, 320] width 156 height 37
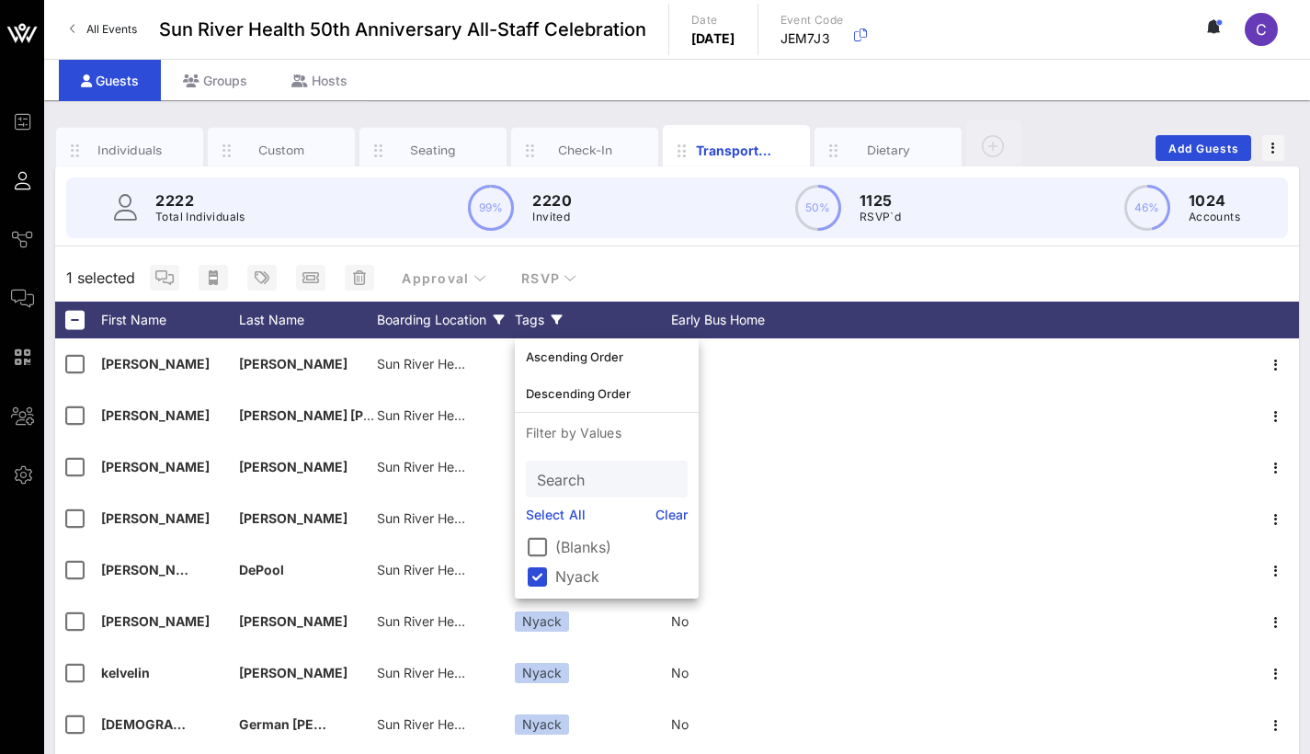
click at [547, 318] on div "Tags" at bounding box center [593, 320] width 156 height 37
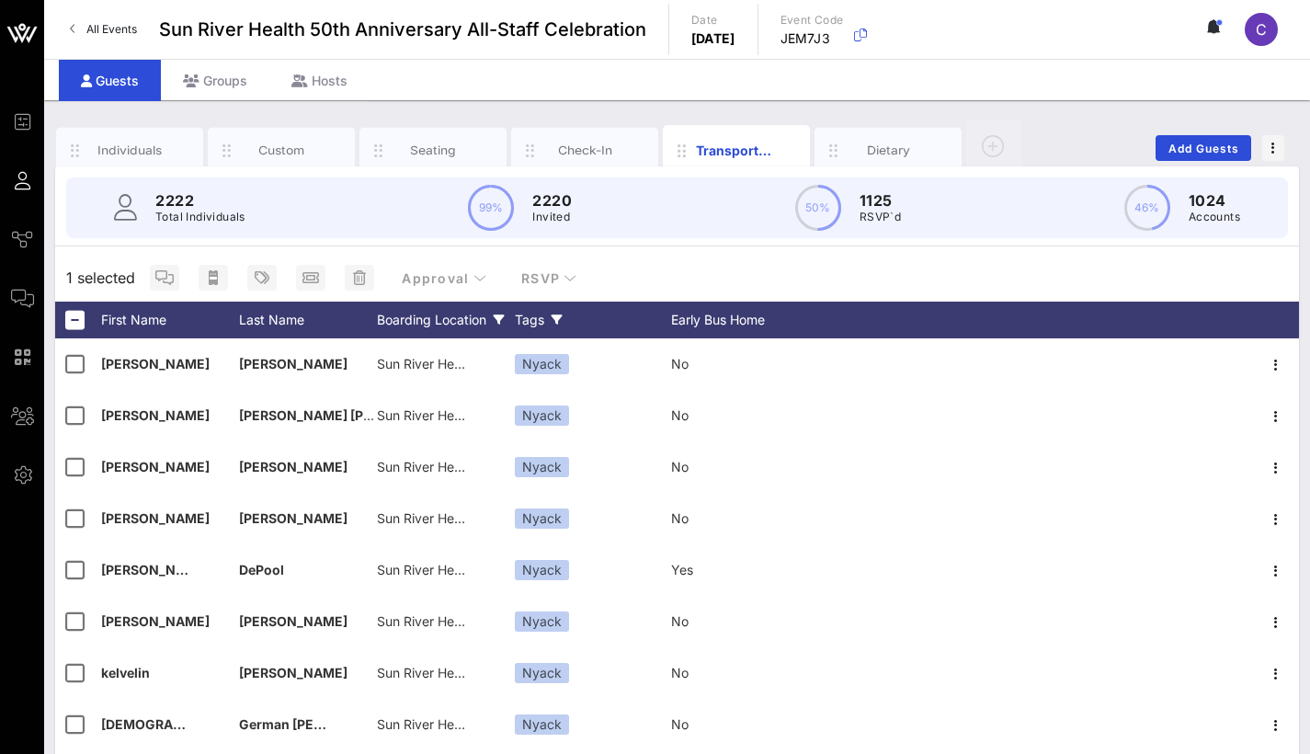
click at [547, 318] on div "Tags" at bounding box center [593, 320] width 156 height 37
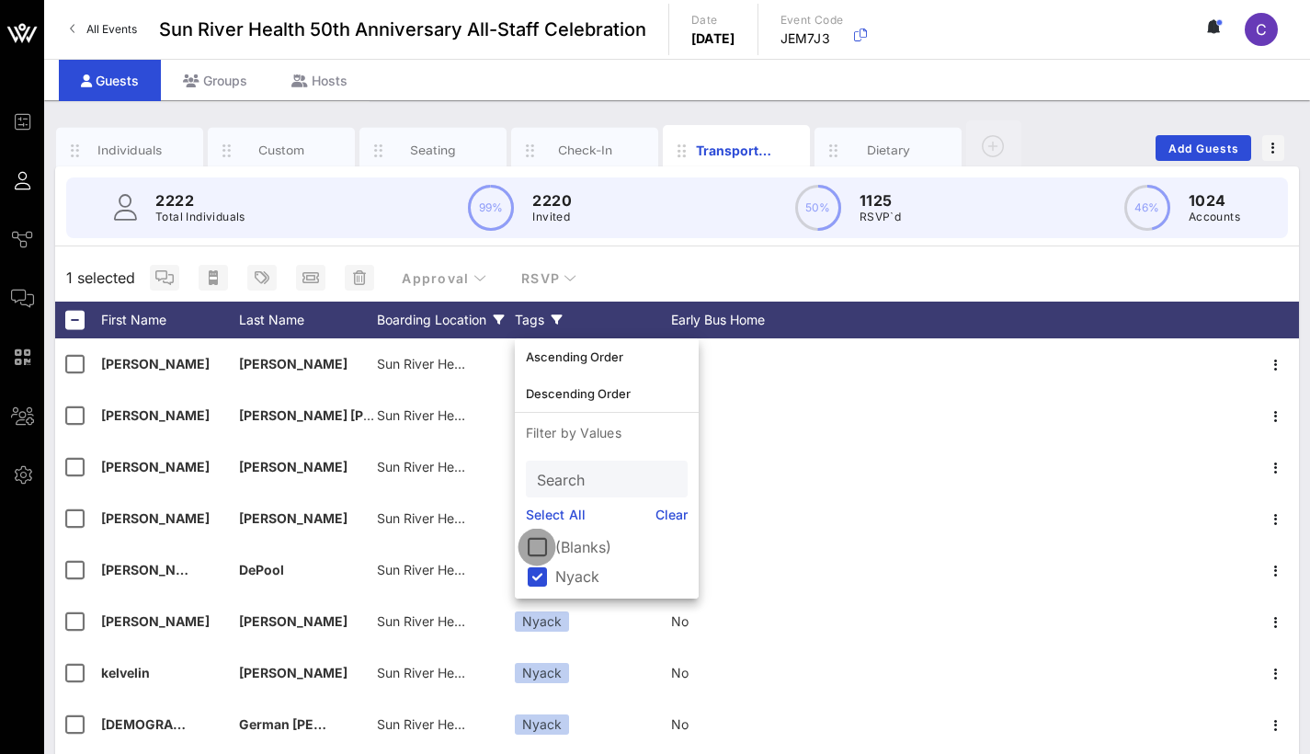
click at [541, 543] on div at bounding box center [536, 546] width 31 height 31
click at [540, 577] on div at bounding box center [536, 576] width 31 height 31
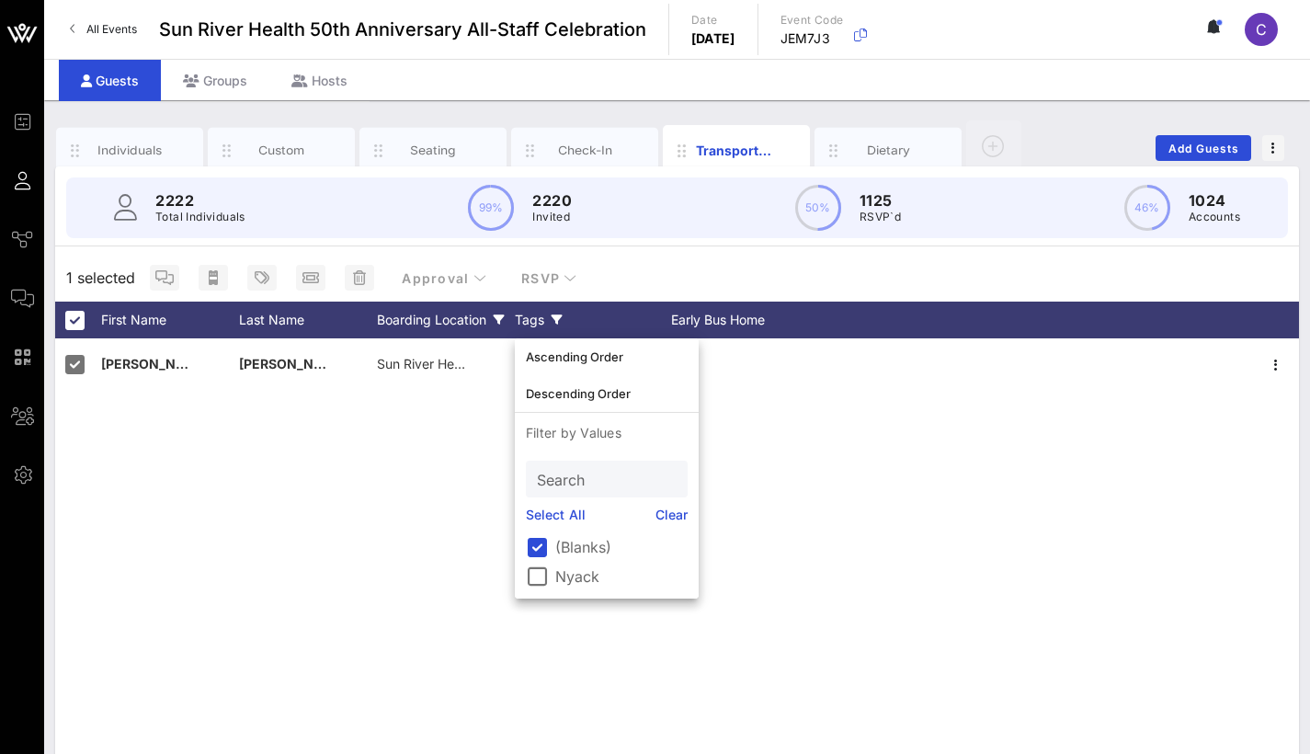
click at [172, 438] on div "[PERSON_NAME] Sun River Health Nyack | [STREET_ADDRESS] None Yes" at bounding box center [677, 614] width 1244 height 552
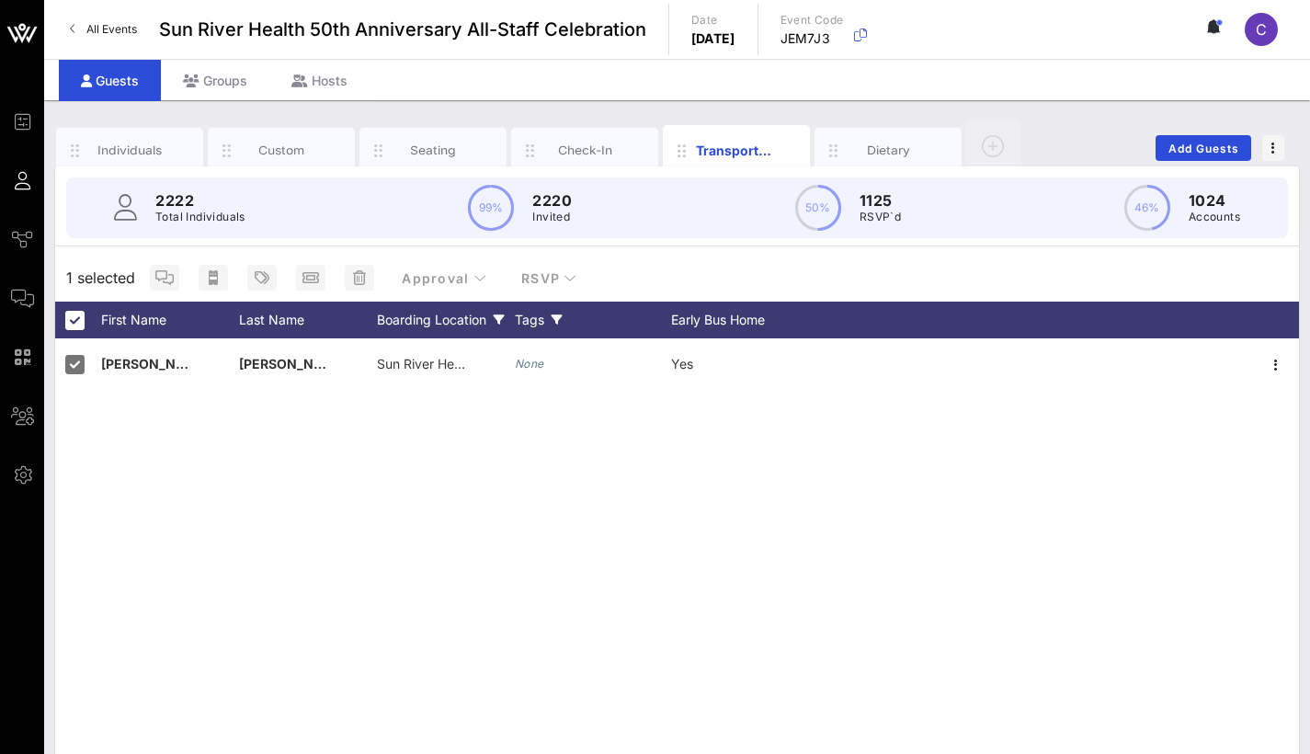
click at [554, 312] on div "Tags" at bounding box center [593, 320] width 156 height 37
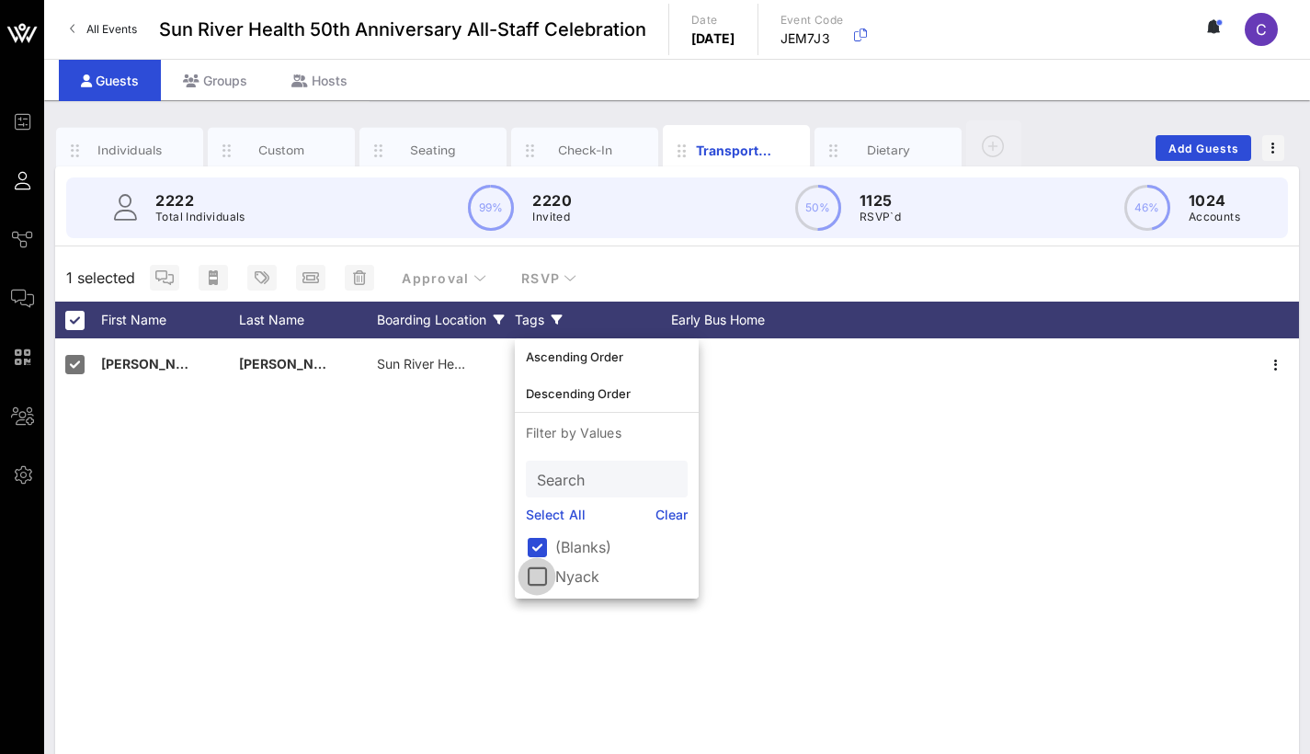
click at [543, 577] on div at bounding box center [536, 576] width 31 height 31
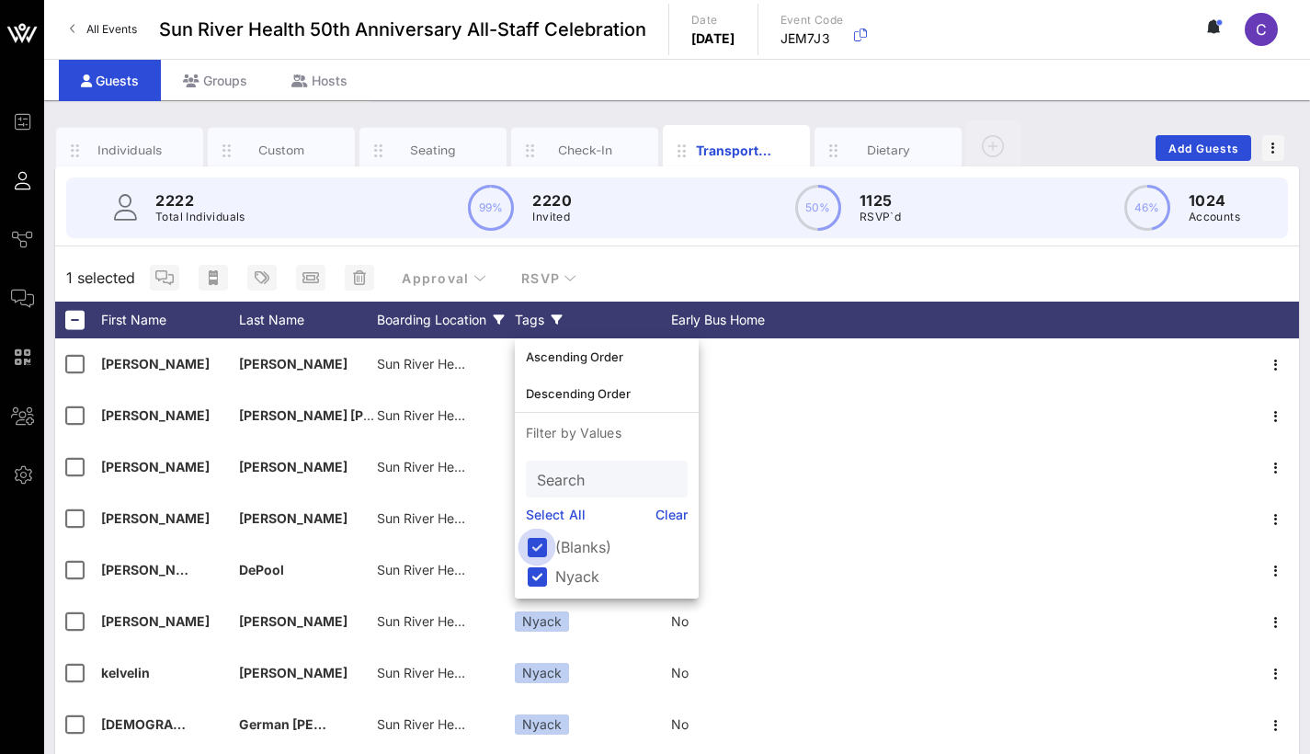
click at [535, 548] on div at bounding box center [536, 546] width 31 height 31
click at [536, 546] on div at bounding box center [536, 546] width 31 height 31
click at [537, 571] on div at bounding box center [536, 576] width 31 height 31
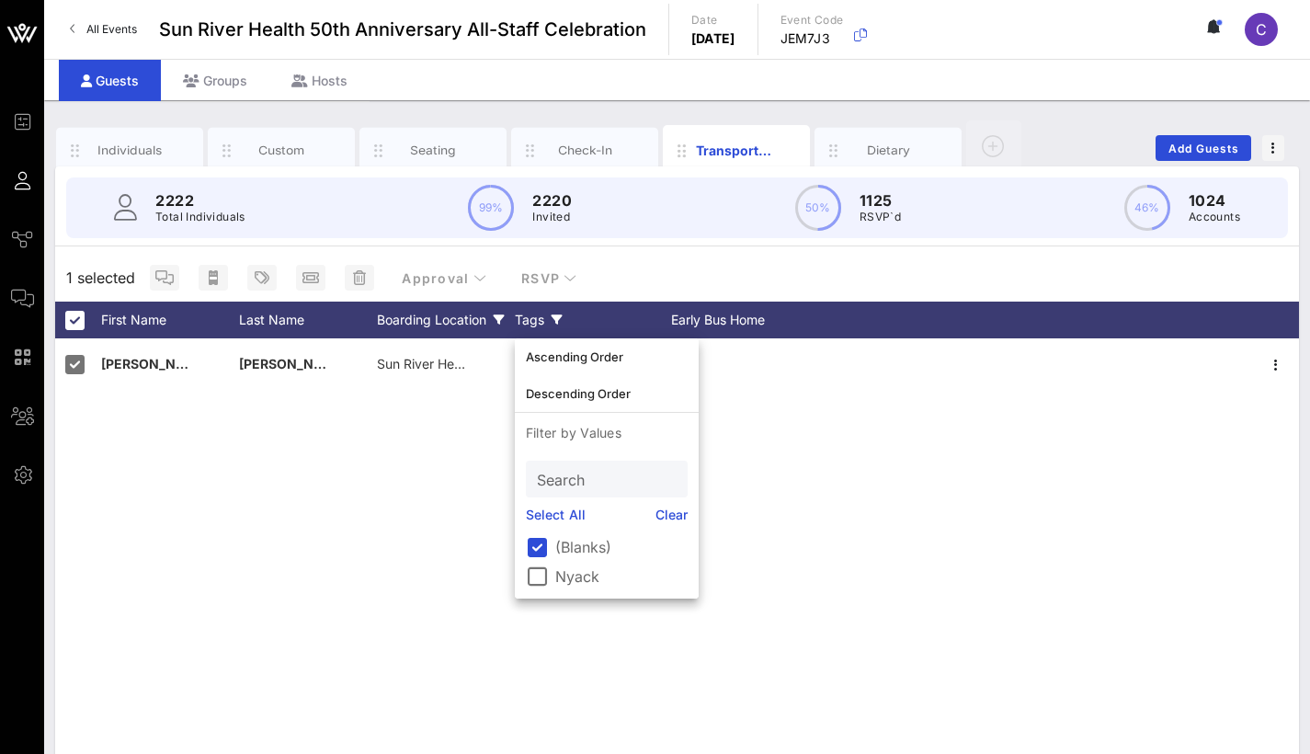
click at [957, 258] on div "1 selected Approval RSVP" at bounding box center [677, 278] width 1244 height 48
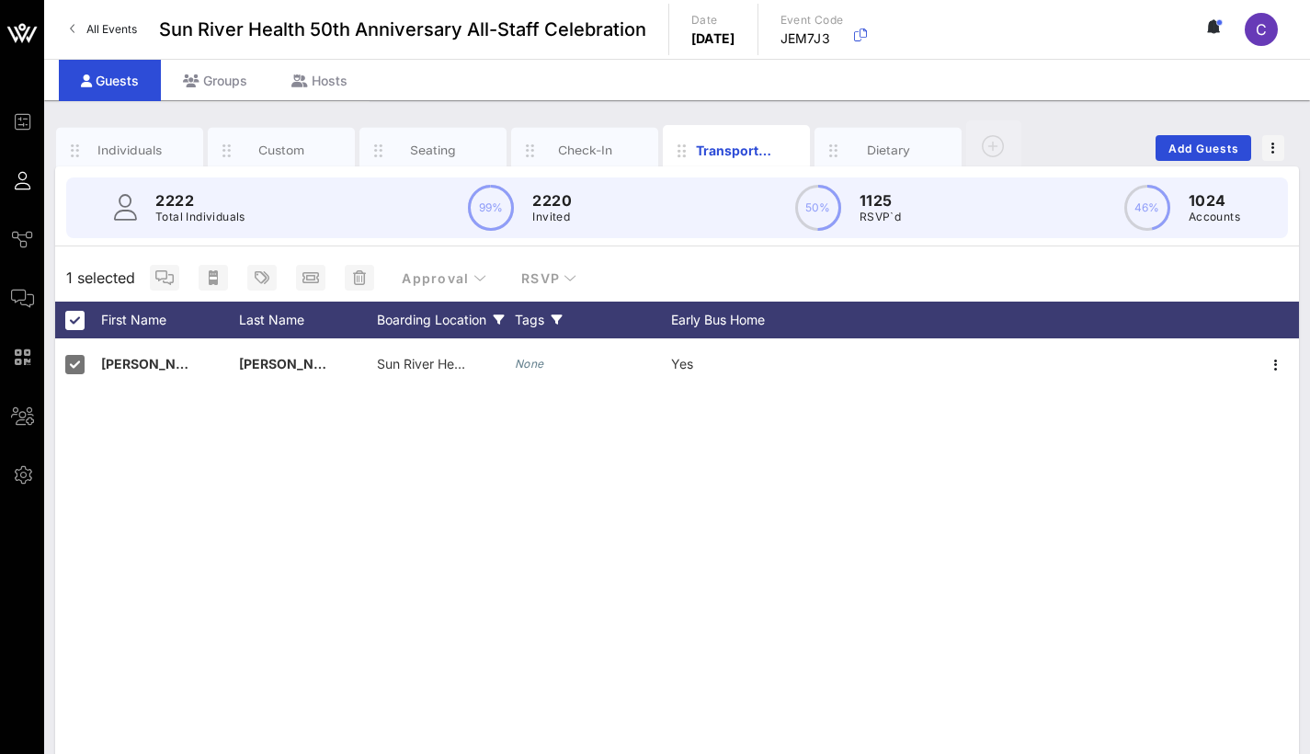
click at [548, 321] on div "Tags" at bounding box center [593, 320] width 156 height 37
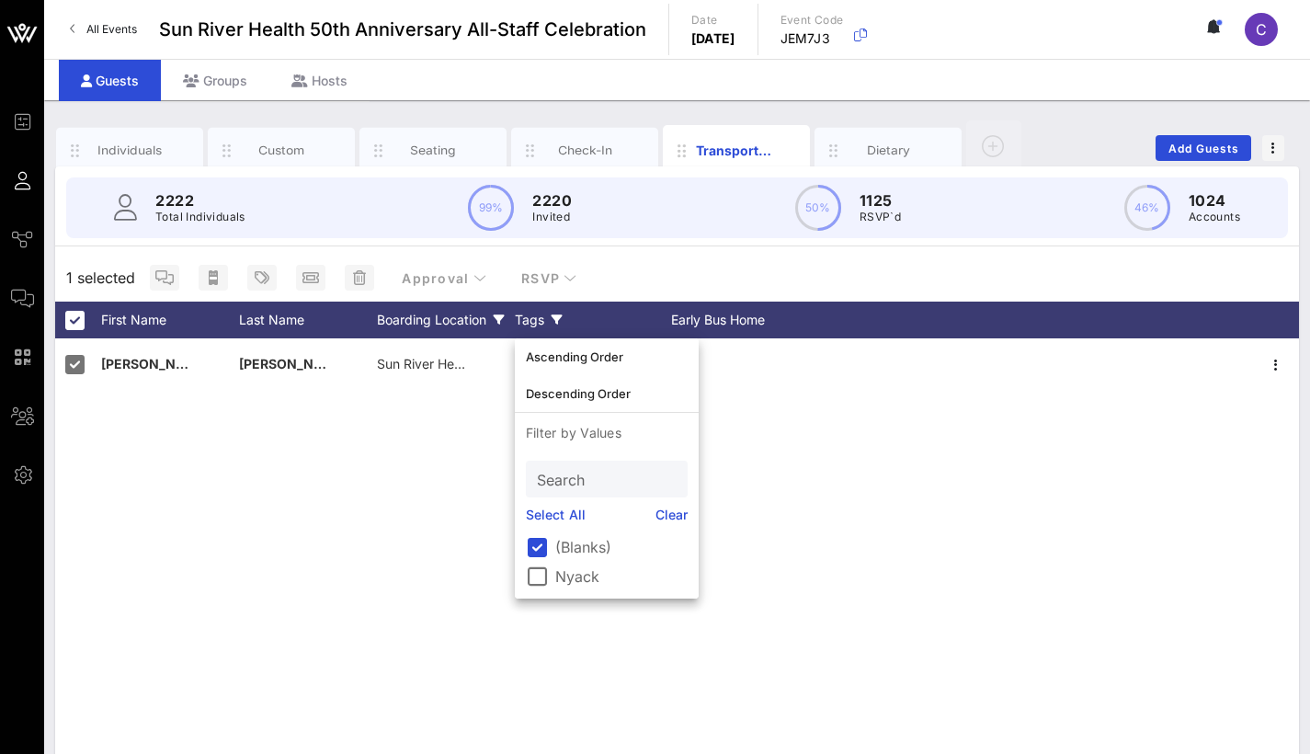
click at [545, 315] on div "Tags" at bounding box center [593, 320] width 156 height 37
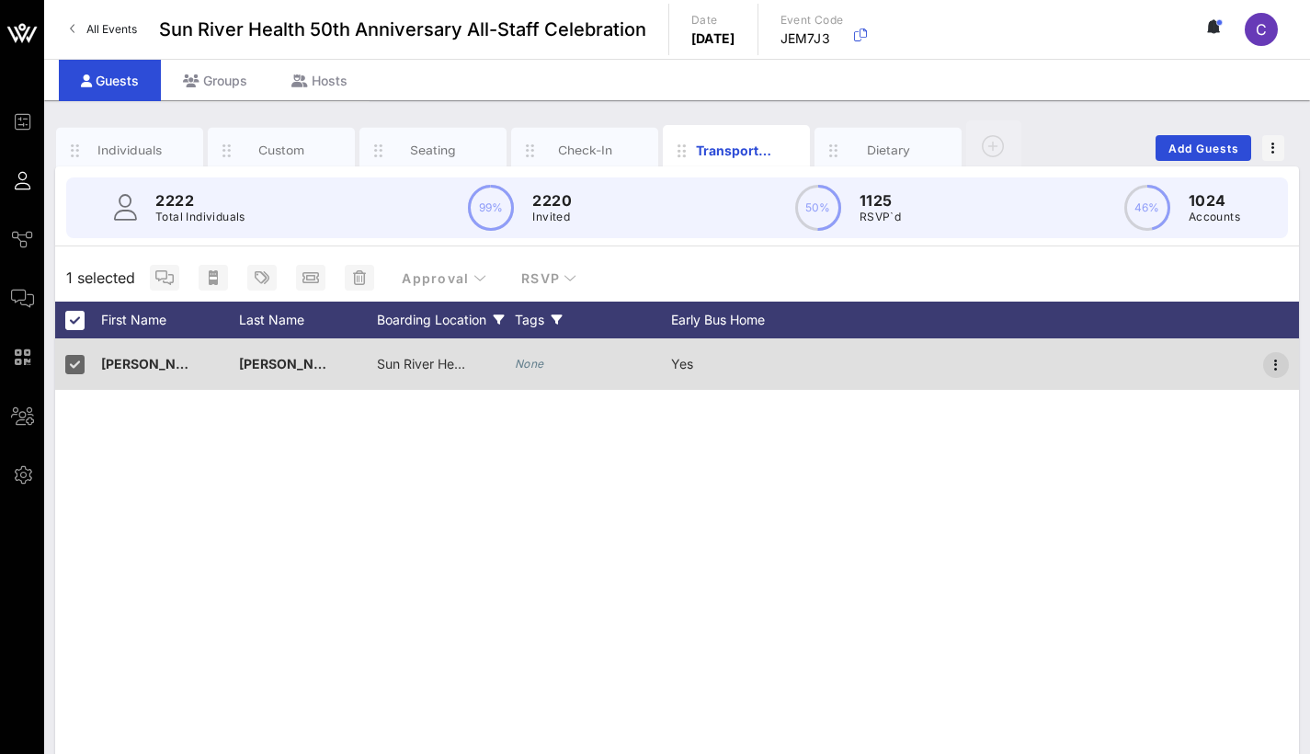
click at [1280, 363] on icon "button" at bounding box center [1276, 365] width 22 height 22
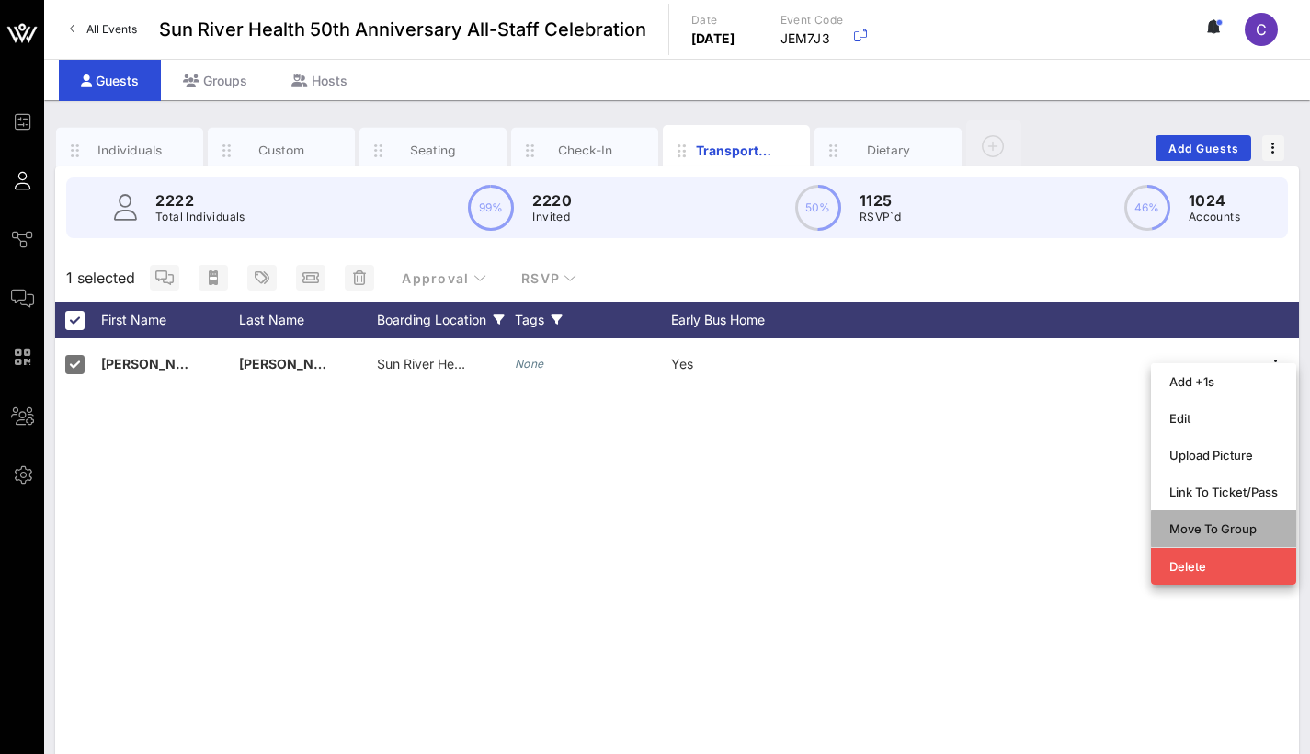
click at [1228, 531] on div "Move To Group" at bounding box center [1224, 528] width 109 height 15
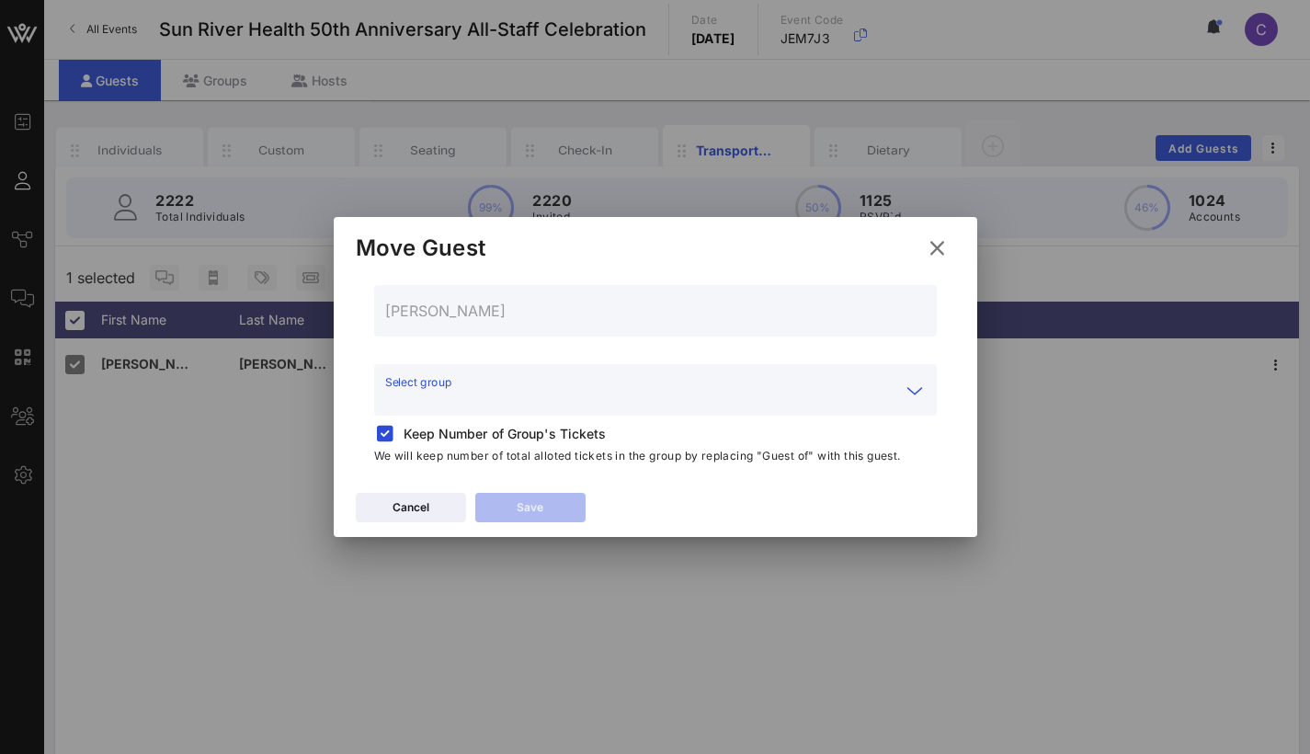
click at [886, 403] on input "Select group" at bounding box center [642, 400] width 515 height 29
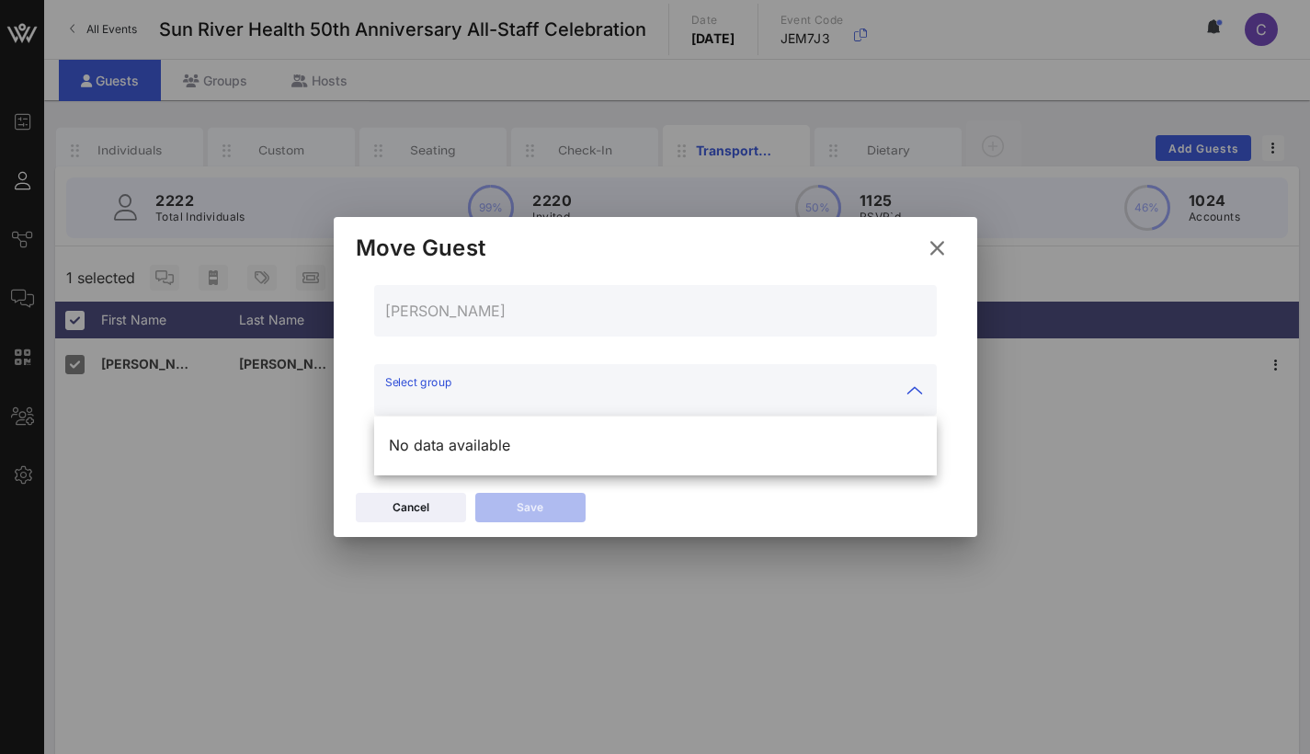
click at [885, 396] on input "Select group" at bounding box center [642, 400] width 515 height 29
click at [927, 390] on div "Select group" at bounding box center [655, 389] width 563 height 51
click at [935, 243] on icon at bounding box center [937, 247] width 26 height 23
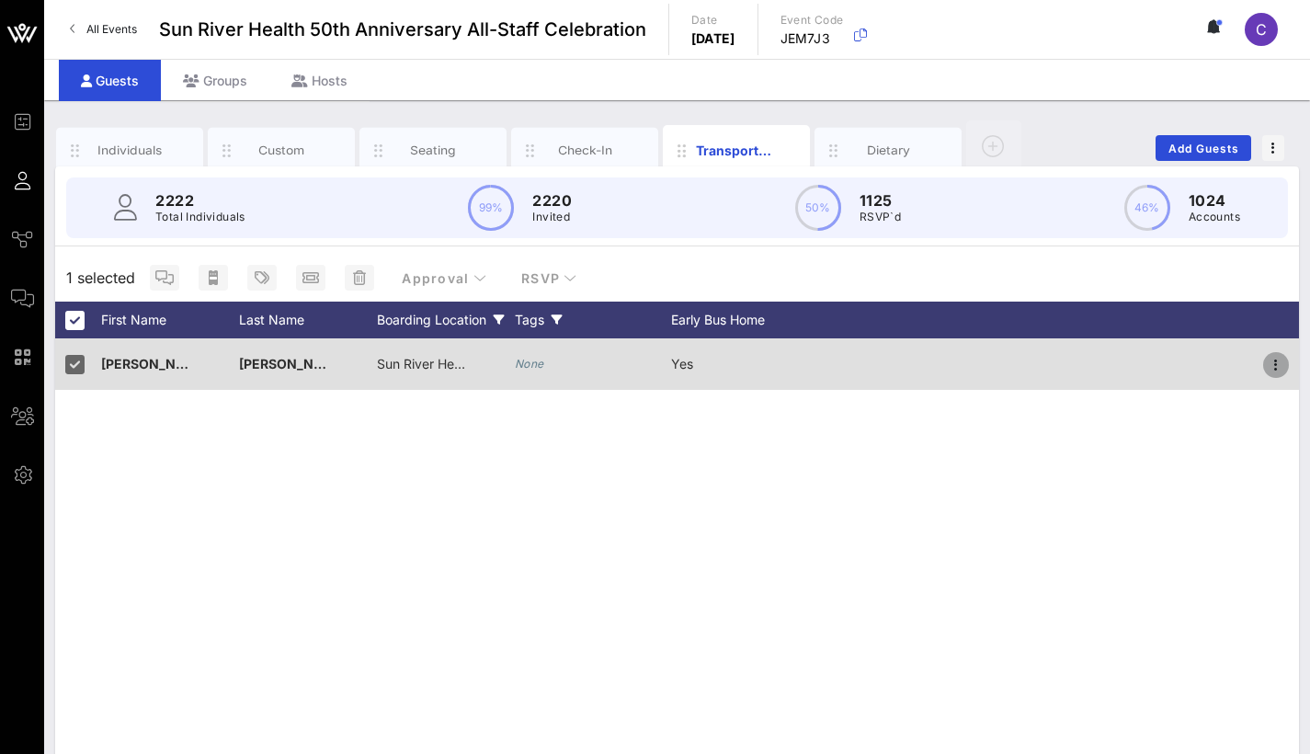
click at [1271, 357] on icon "button" at bounding box center [1276, 365] width 22 height 22
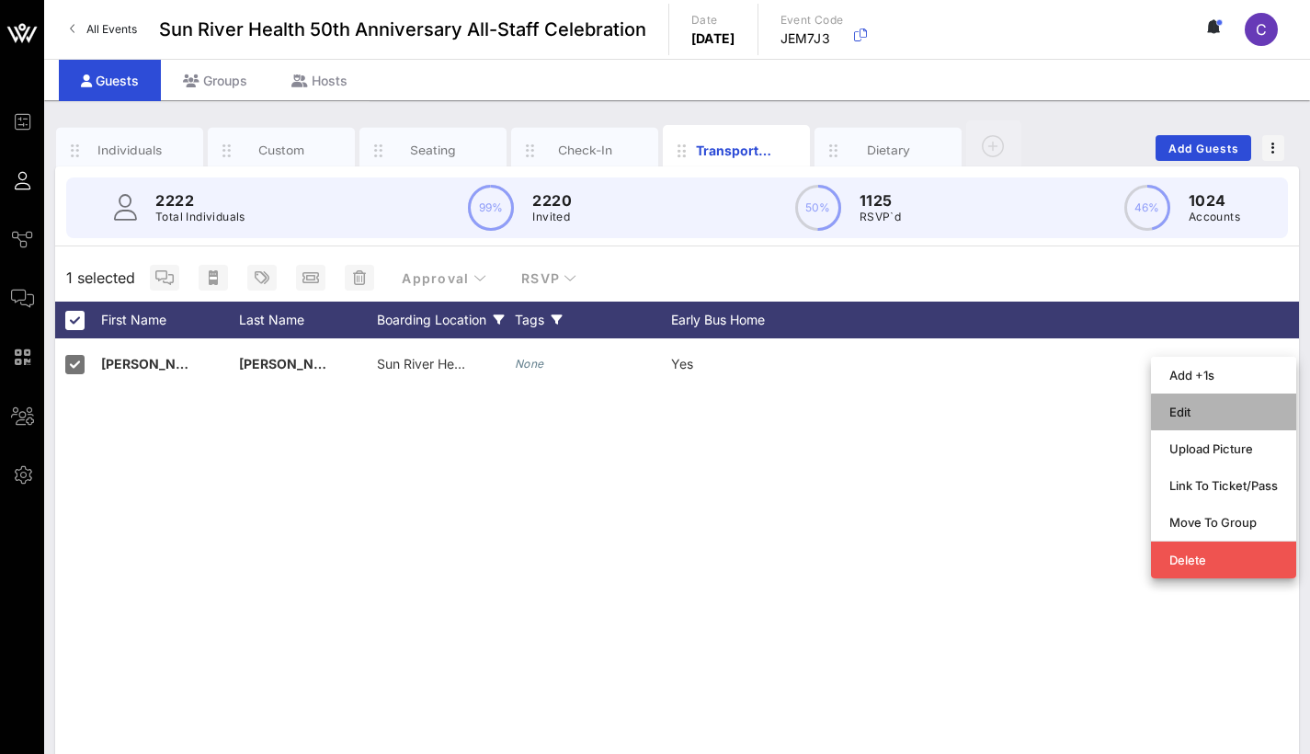
click at [1222, 412] on div "Edit" at bounding box center [1224, 412] width 109 height 15
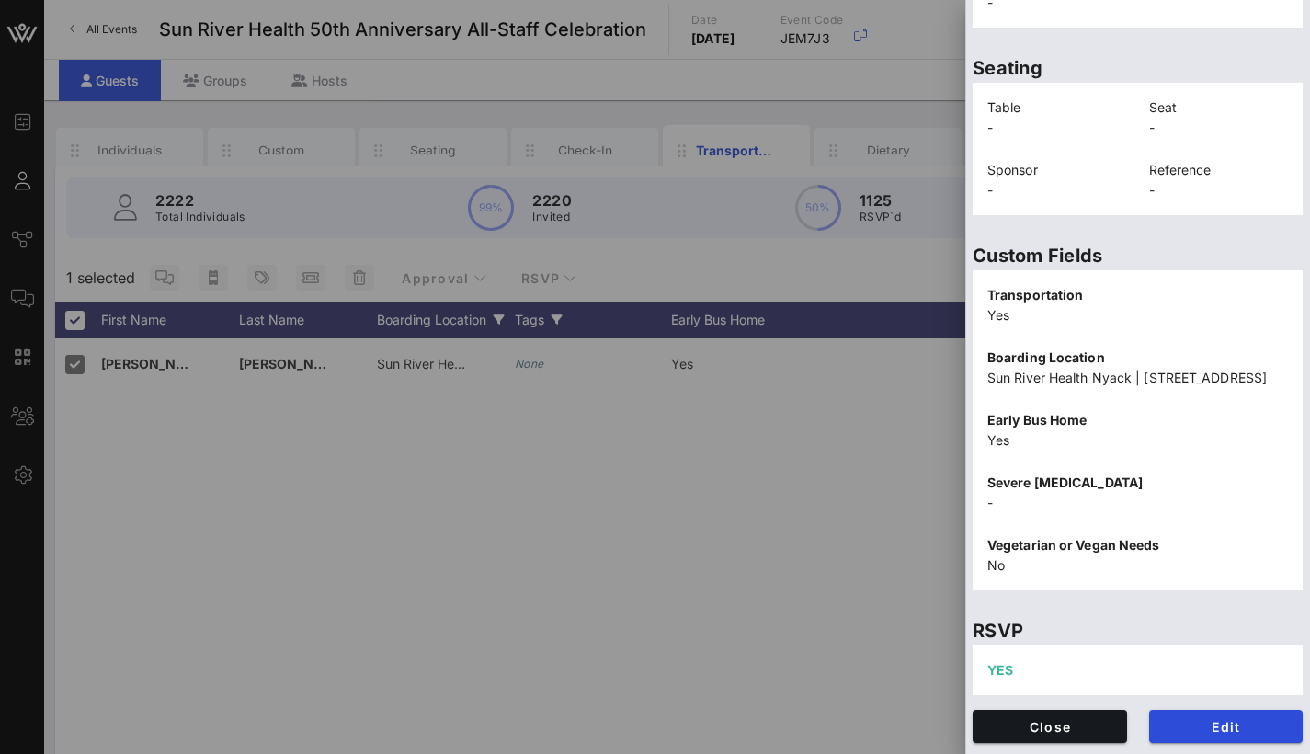
scroll to position [406, 0]
click at [1196, 713] on button "Edit" at bounding box center [1226, 726] width 154 height 33
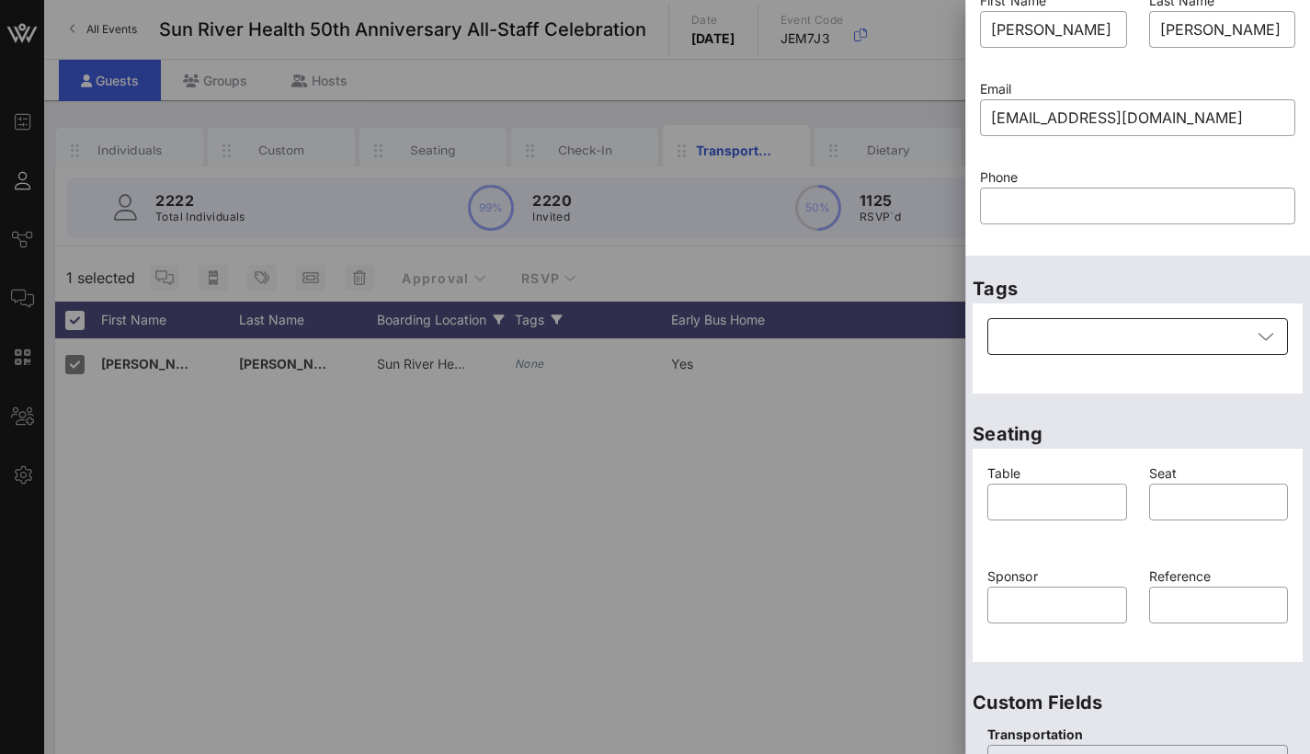
scroll to position [61, 0]
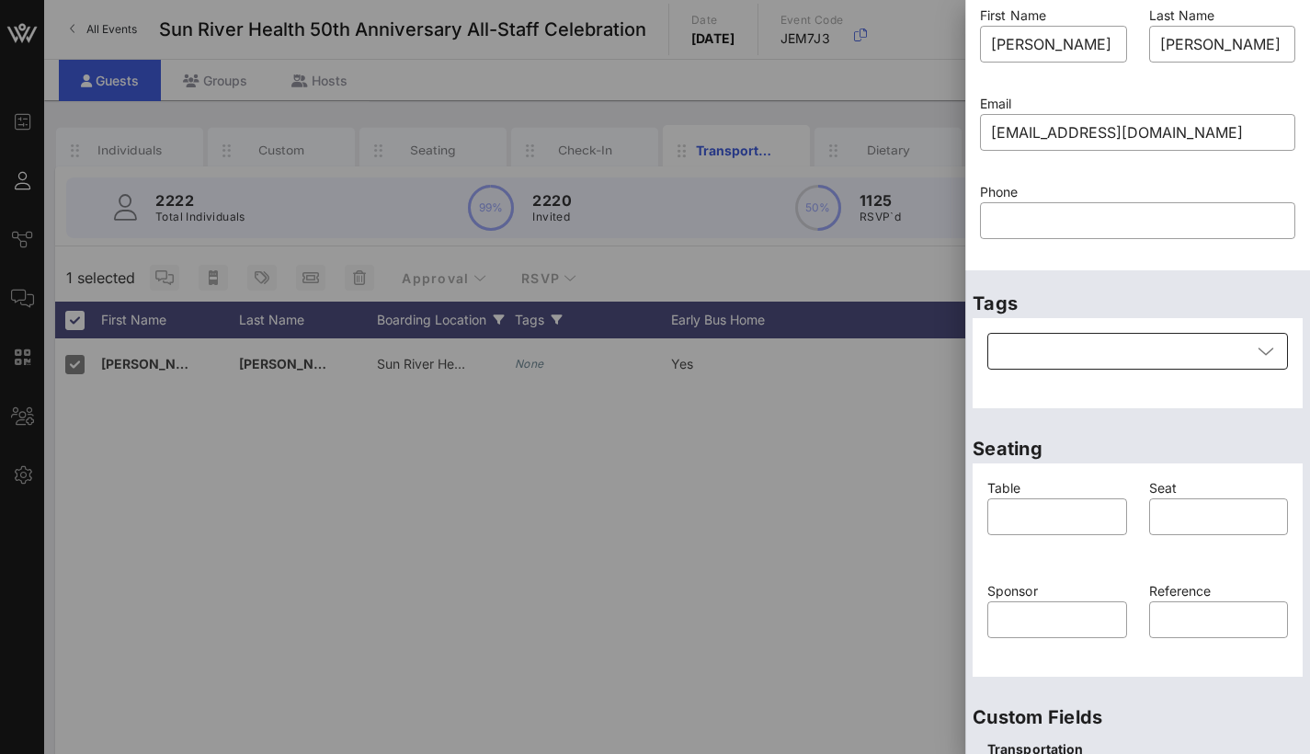
click at [1068, 365] on div at bounding box center [1125, 351] width 253 height 37
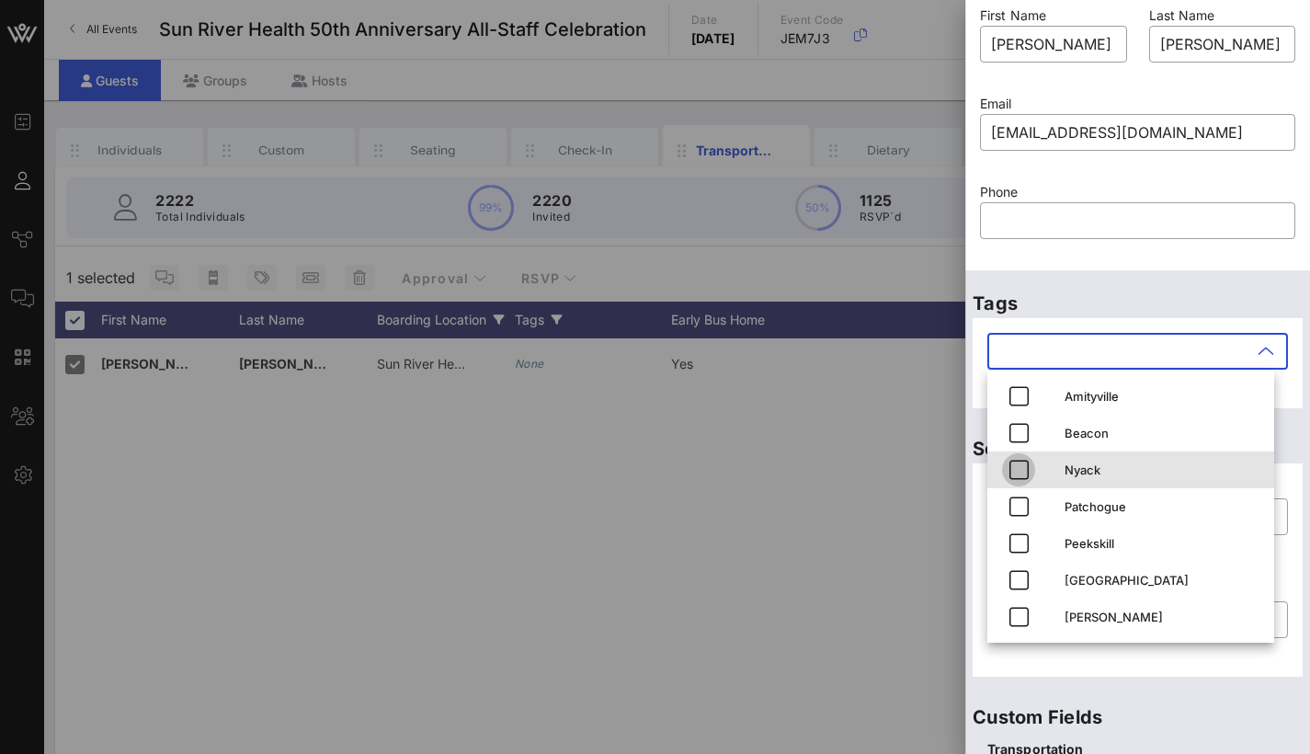
click at [1021, 461] on icon "button" at bounding box center [1019, 470] width 22 height 22
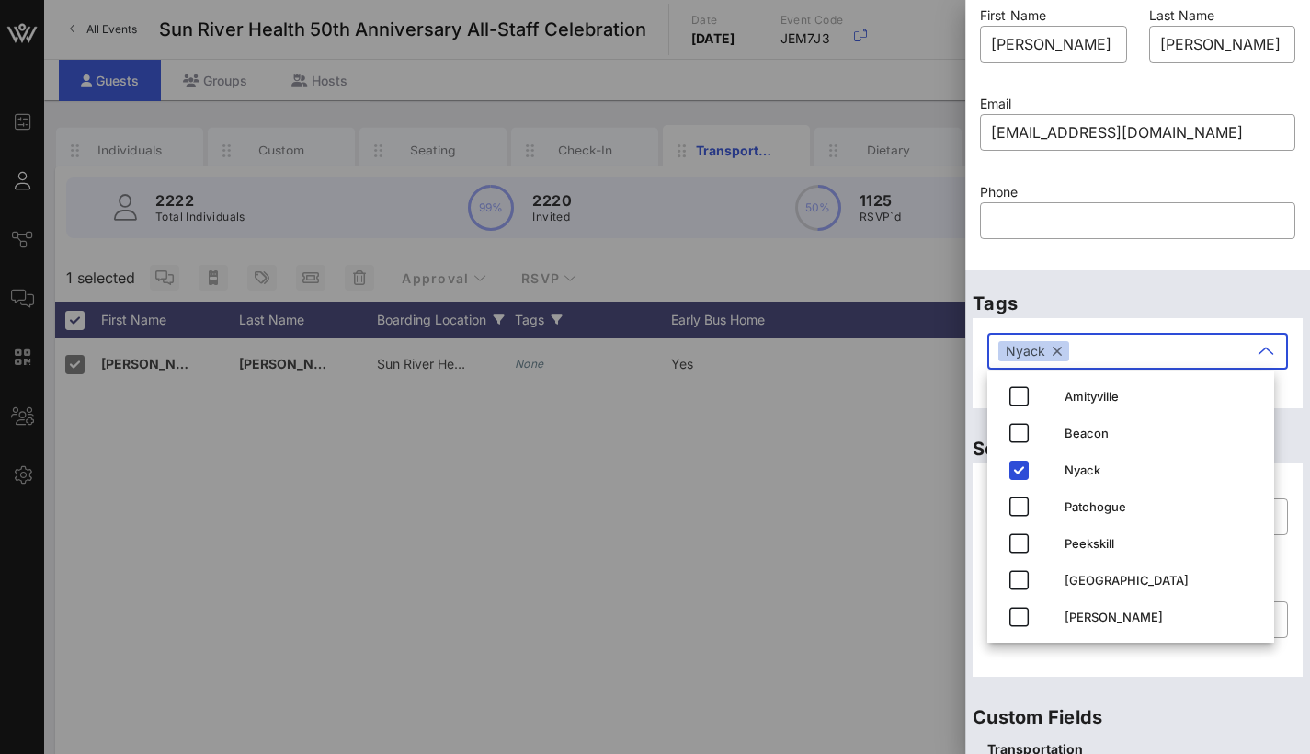
click at [1161, 248] on div at bounding box center [1137, 249] width 293 height 13
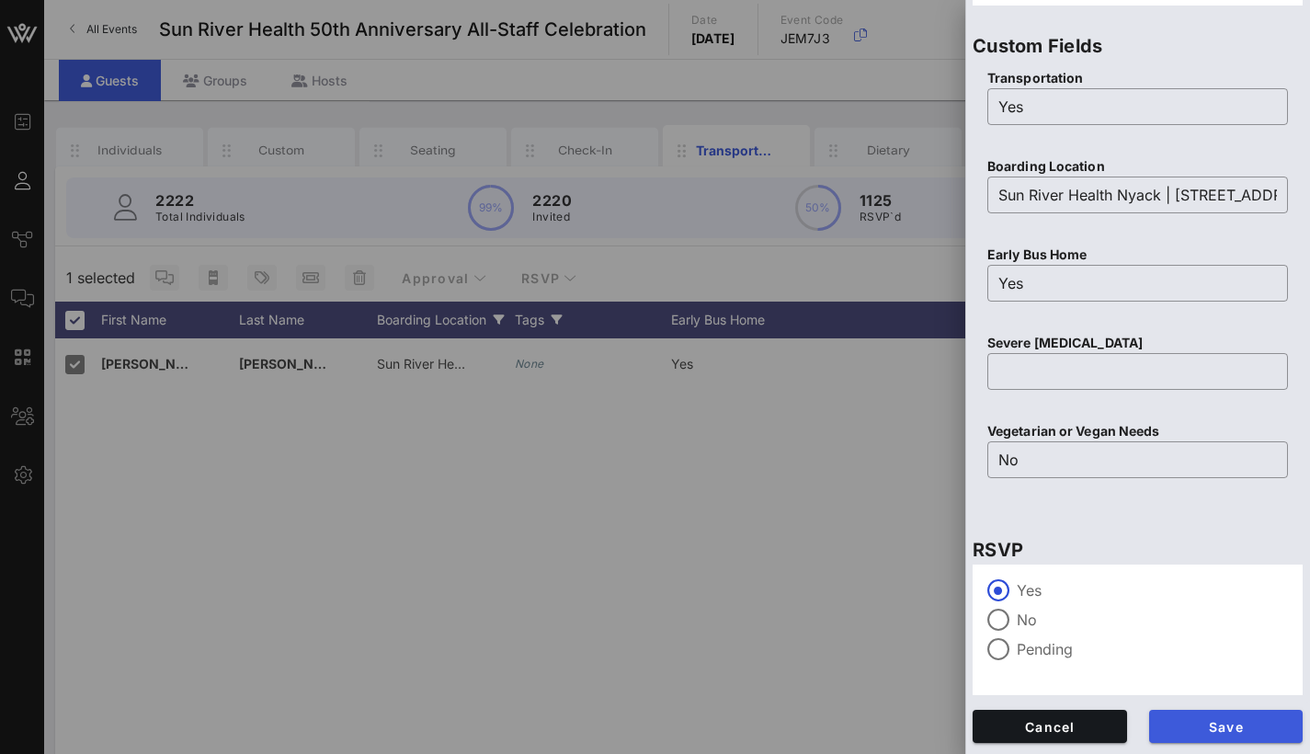
scroll to position [732, 0]
click at [1223, 730] on span "Save" at bounding box center [1226, 727] width 125 height 16
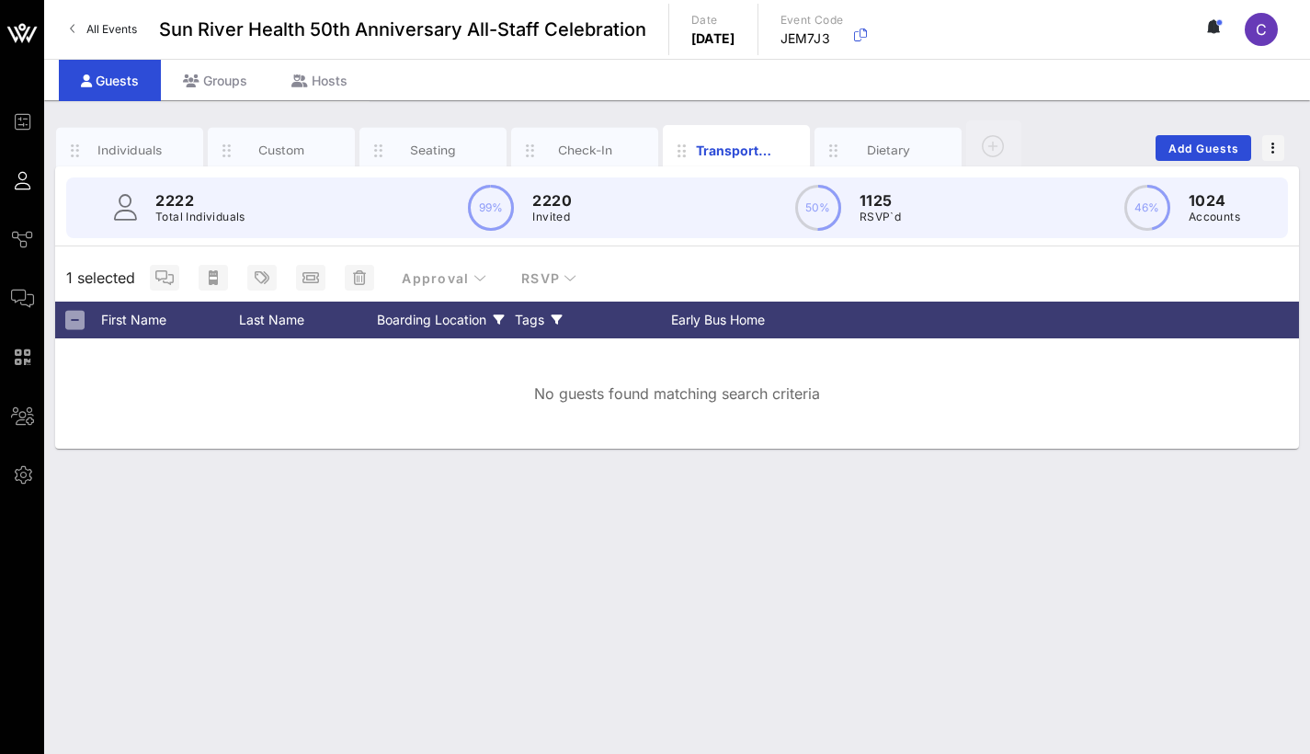
click at [435, 323] on div "Boarding Location" at bounding box center [446, 320] width 138 height 37
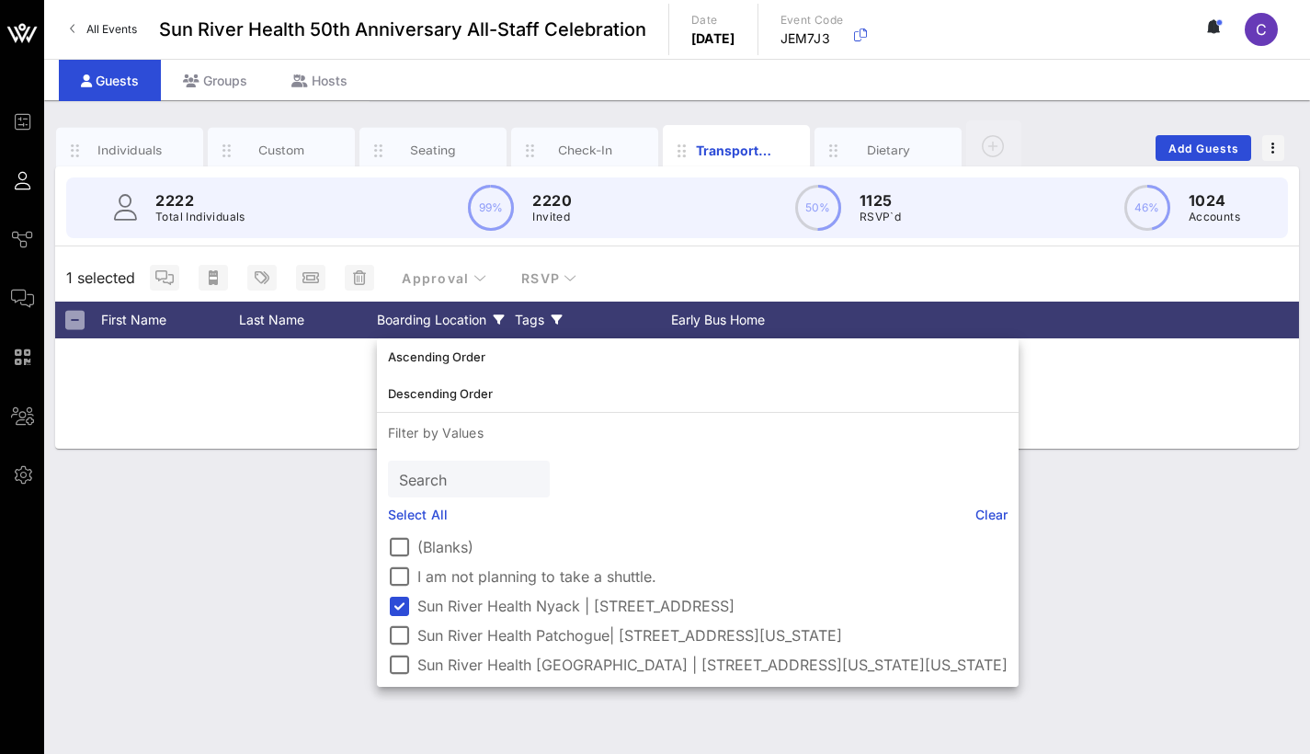
scroll to position [0, 0]
click at [396, 629] on div at bounding box center [398, 635] width 31 height 31
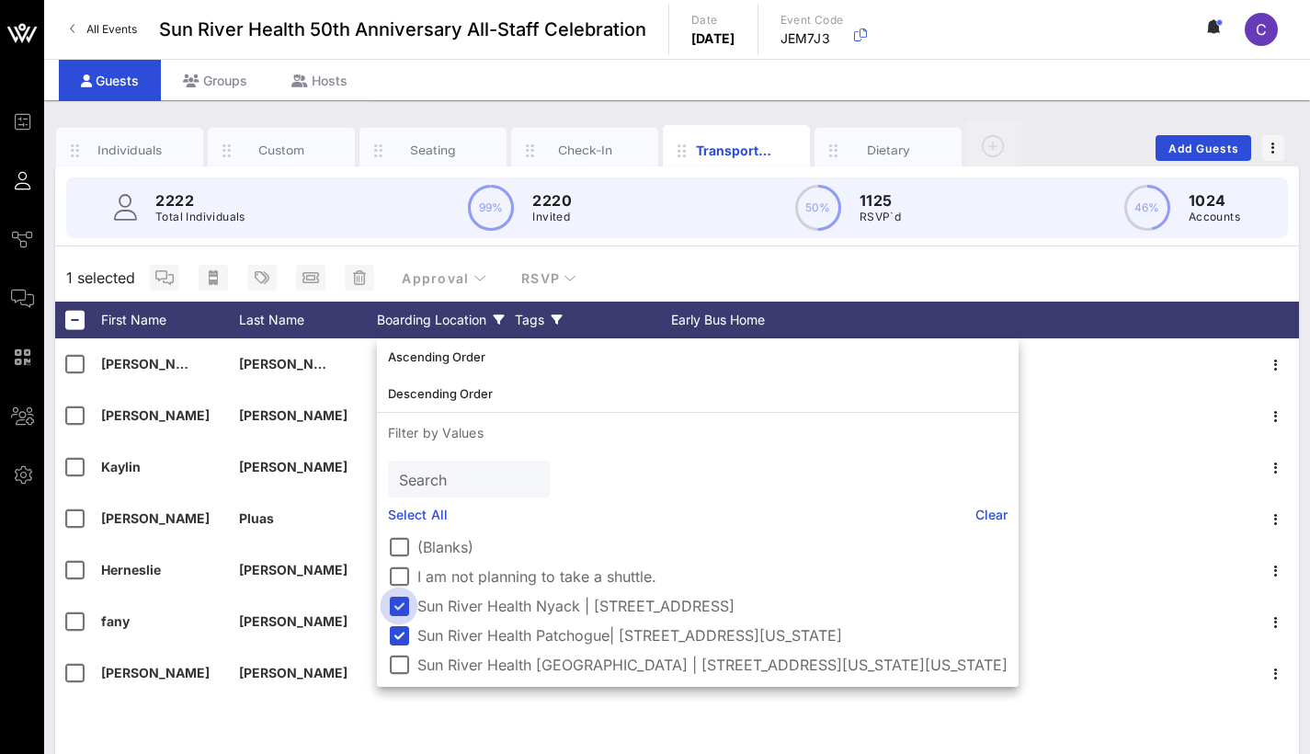
click at [397, 602] on div at bounding box center [398, 605] width 31 height 31
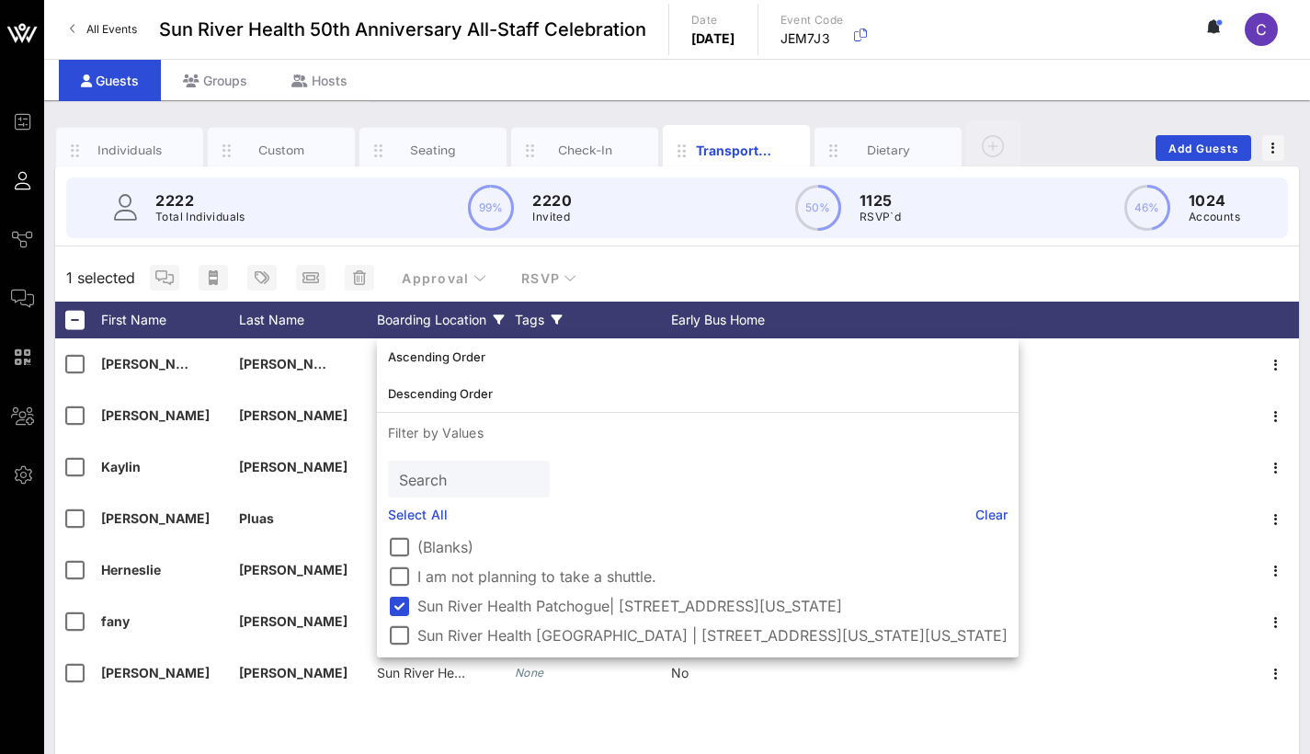
click at [859, 251] on div "2222 Total Individuals 99% 2220 Invited 50% 1125 RSVP`d 46% 1024 Accounts 1 sel…" at bounding box center [677, 528] width 1244 height 724
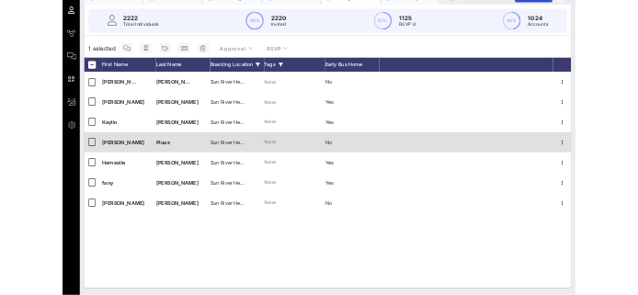
scroll to position [154, 0]
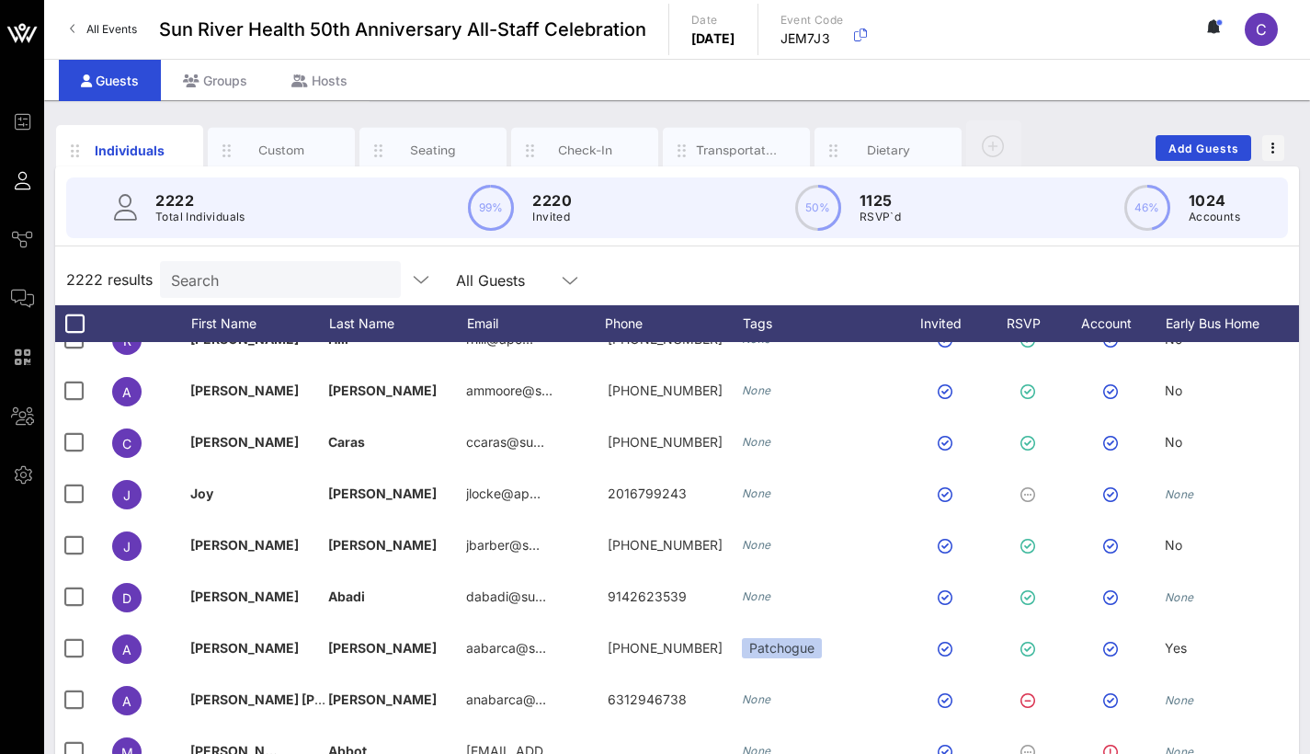
scroll to position [0, 1]
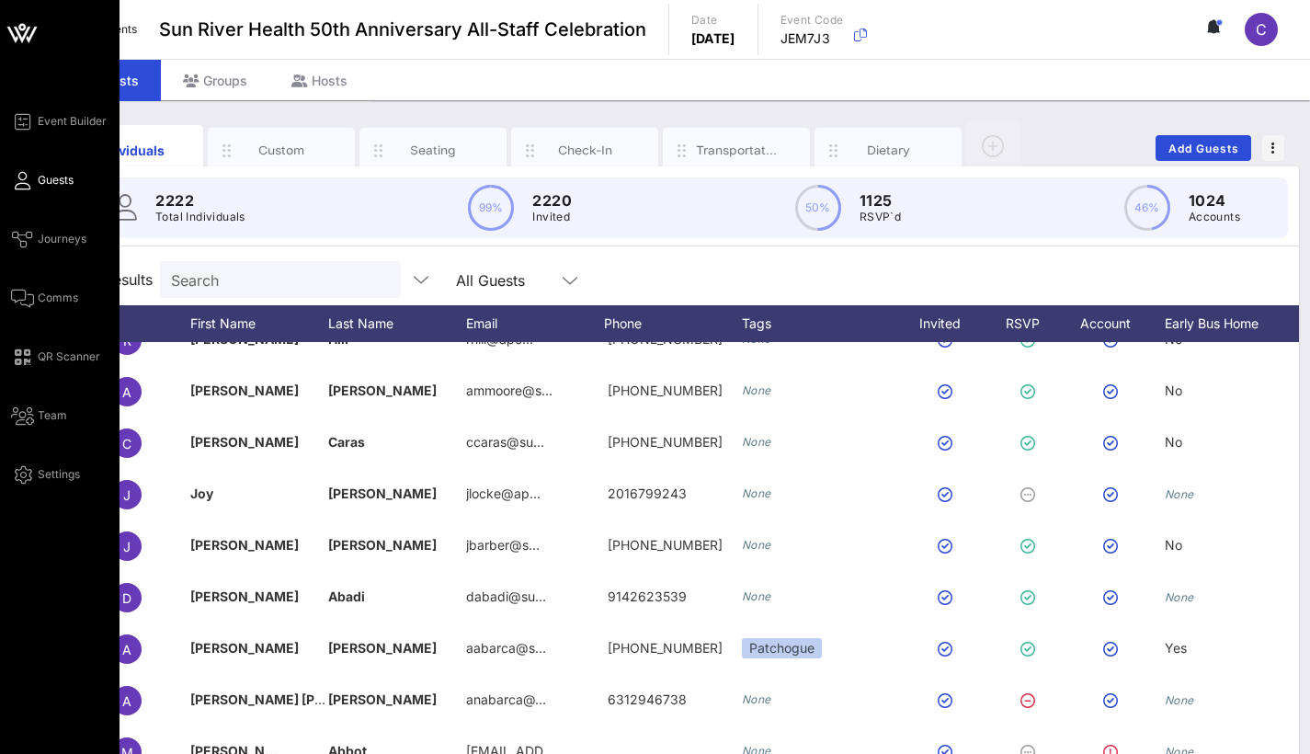
click at [26, 182] on icon at bounding box center [22, 180] width 23 height 3
click at [24, 179] on icon at bounding box center [22, 180] width 23 height 3
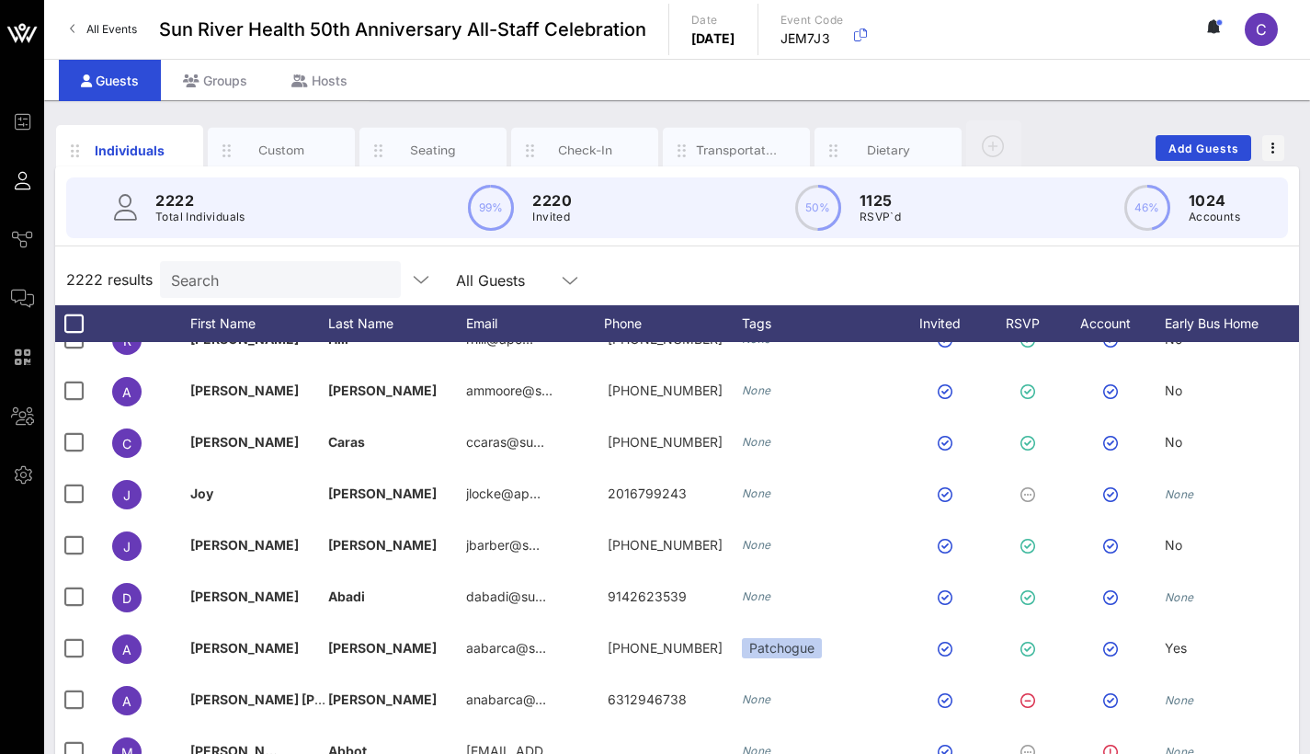
click at [592, 279] on div "All Guests" at bounding box center [518, 279] width 147 height 37
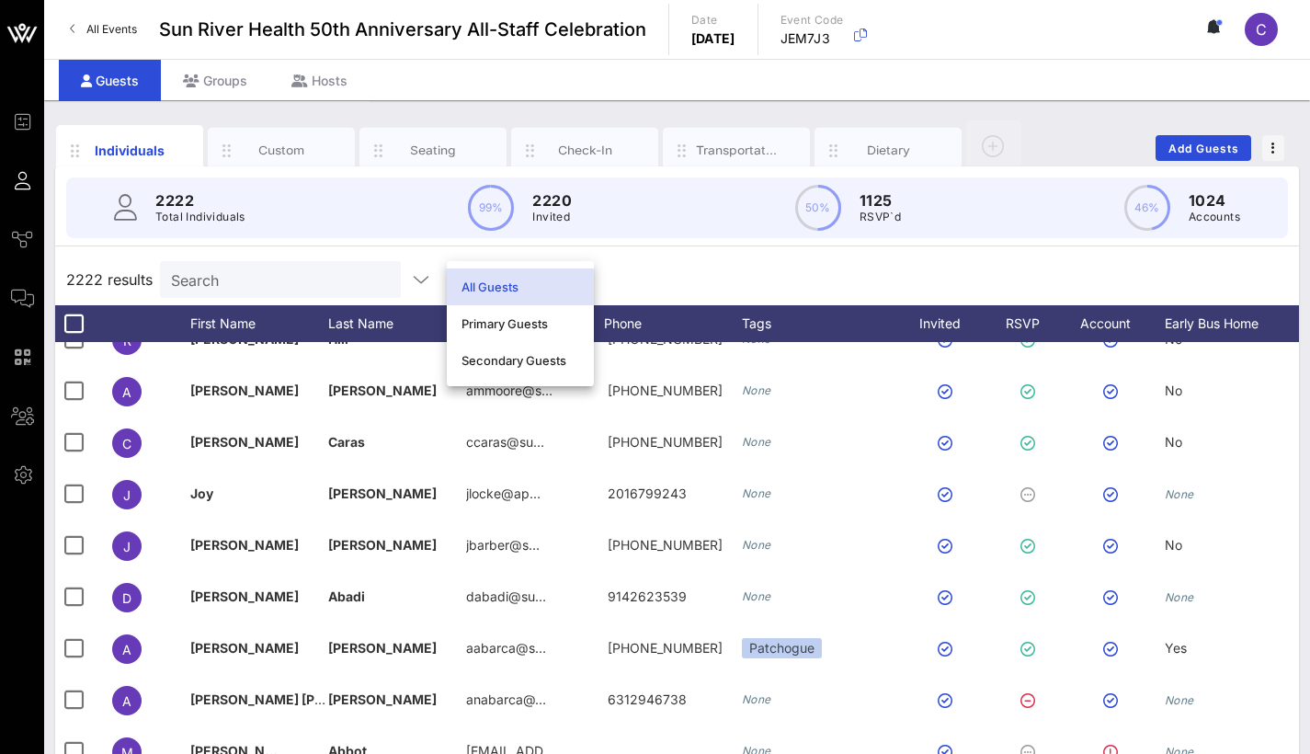
click at [575, 268] on div "All Guests" at bounding box center [520, 286] width 147 height 37
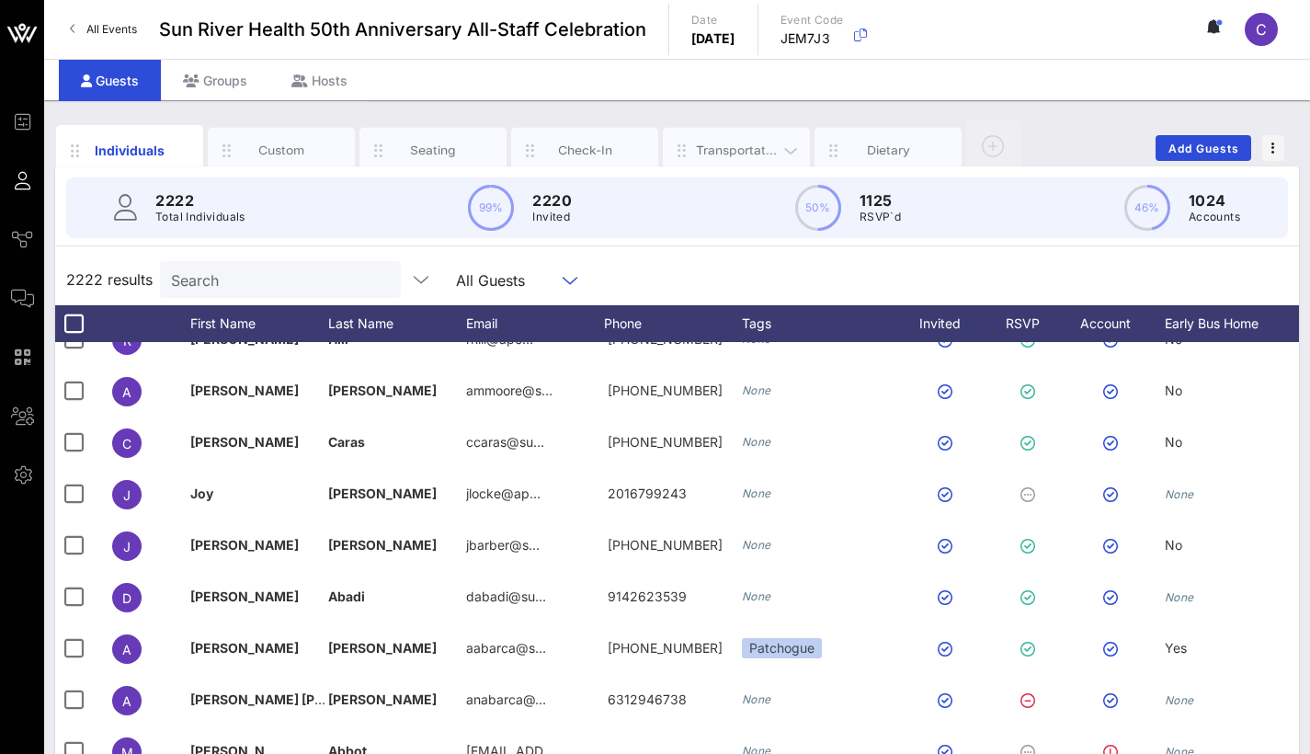
click at [714, 160] on div "Transportation" at bounding box center [736, 151] width 147 height 46
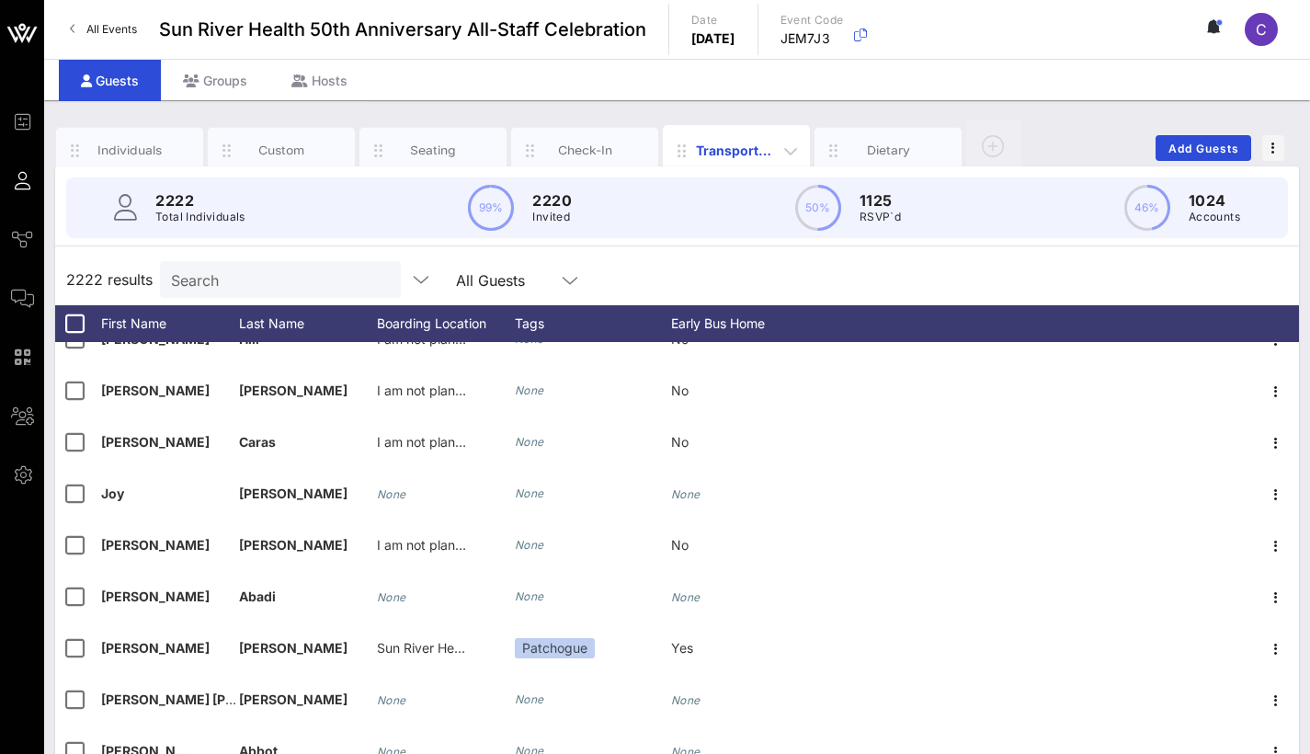
scroll to position [29, 0]
click at [405, 319] on div "Boarding Location" at bounding box center [446, 323] width 138 height 37
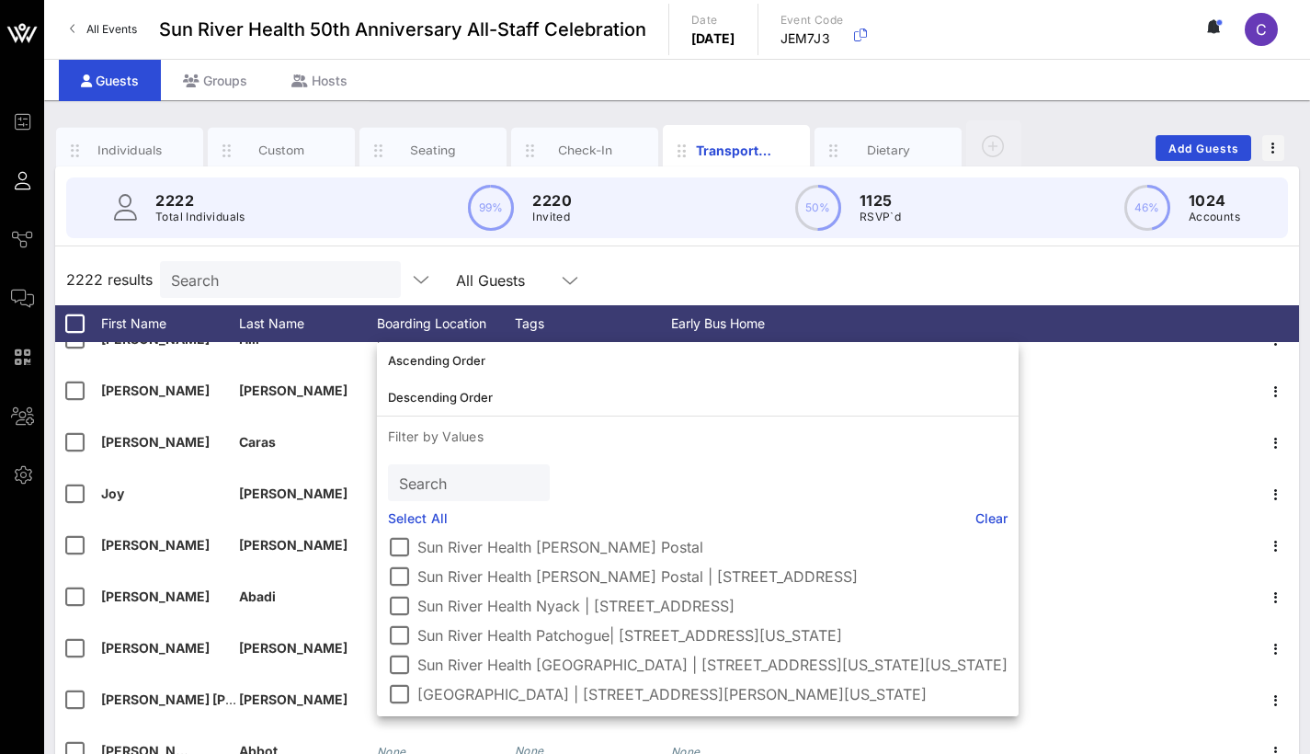
scroll to position [166, 0]
click at [395, 620] on div at bounding box center [398, 635] width 31 height 31
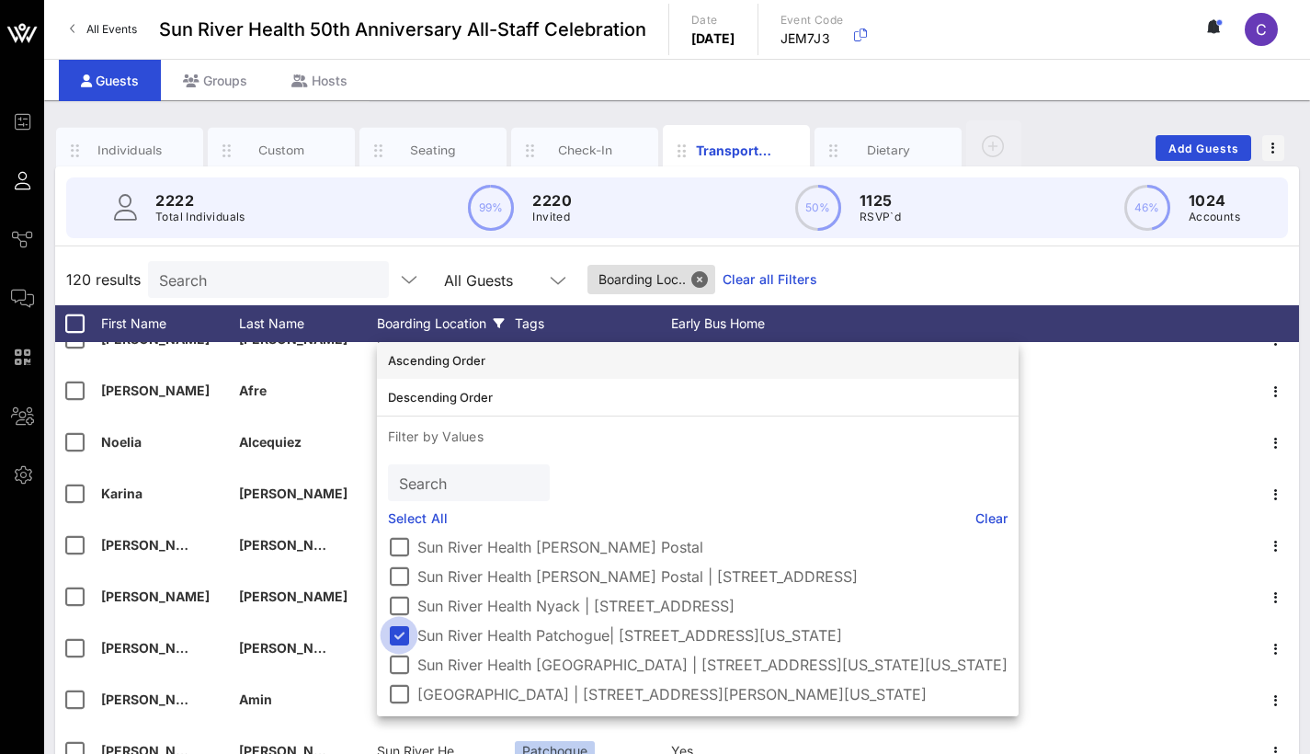
scroll to position [151, 0]
click at [553, 323] on icon at bounding box center [557, 323] width 11 height 11
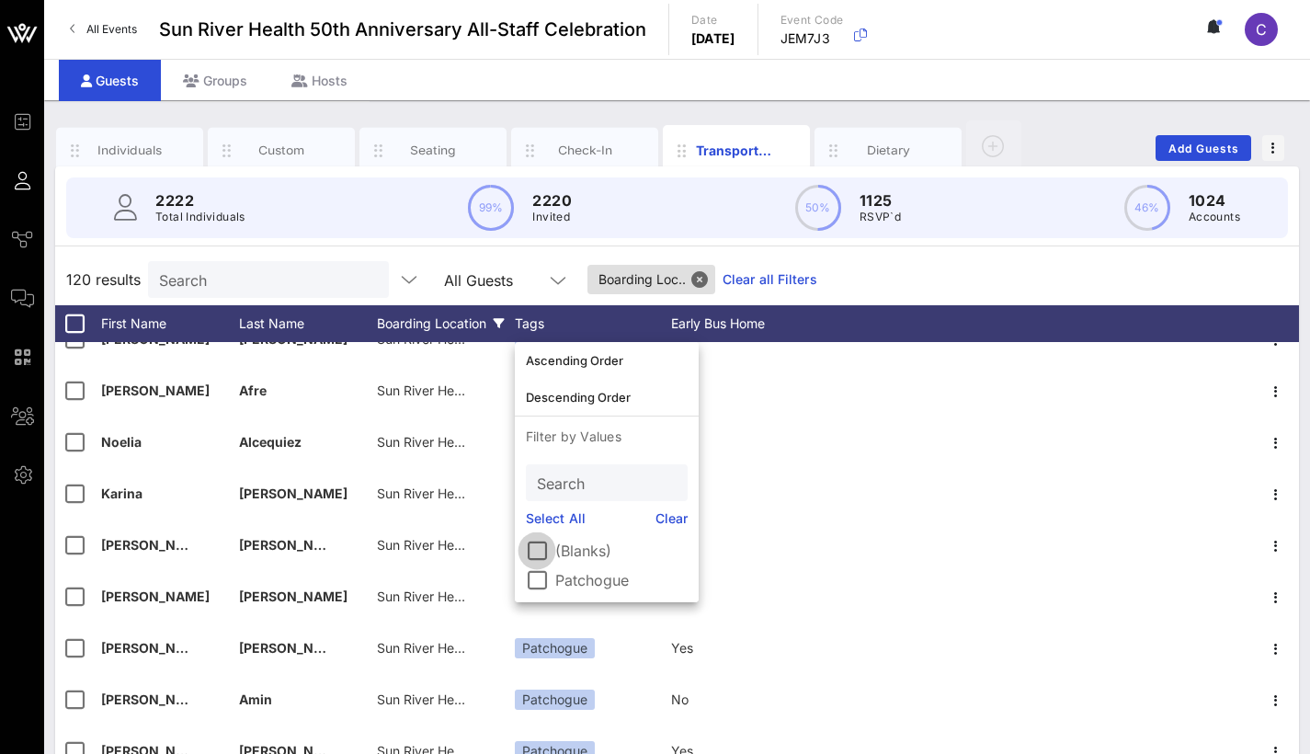
click at [543, 556] on div at bounding box center [536, 550] width 31 height 31
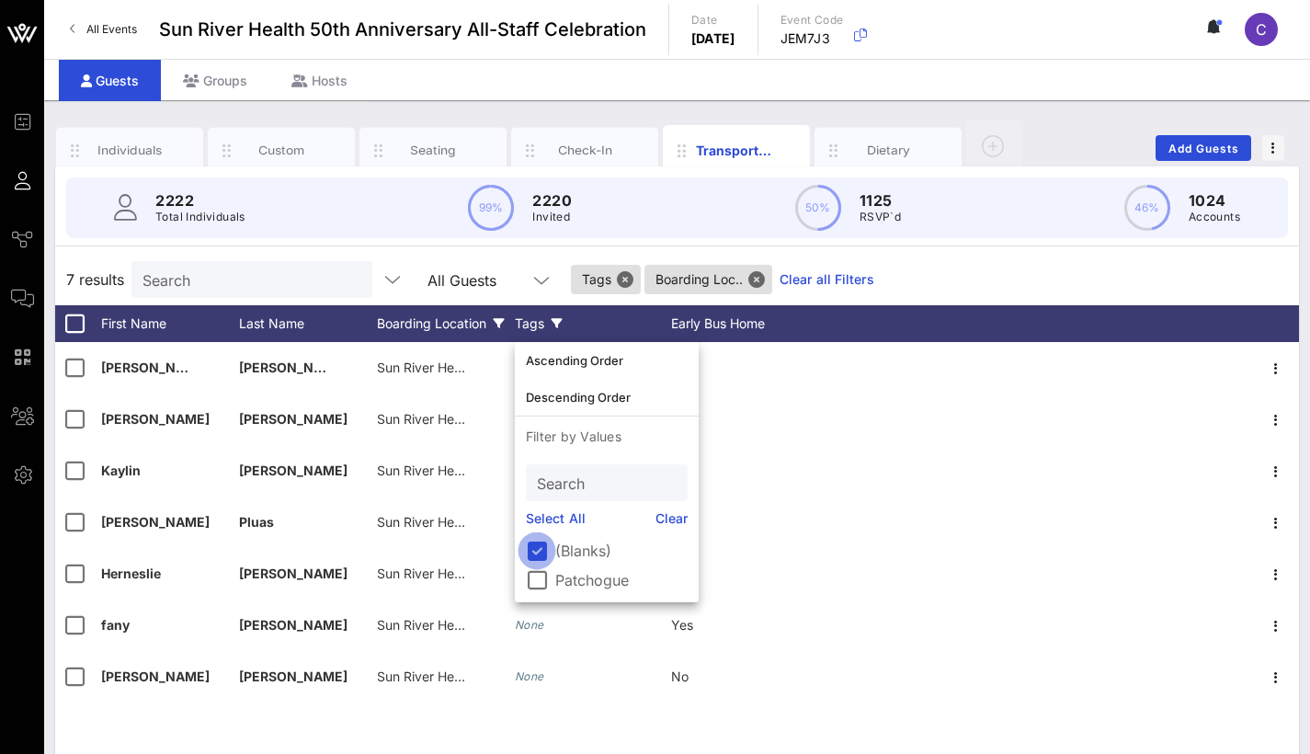
scroll to position [0, 0]
click at [75, 328] on div at bounding box center [74, 323] width 31 height 31
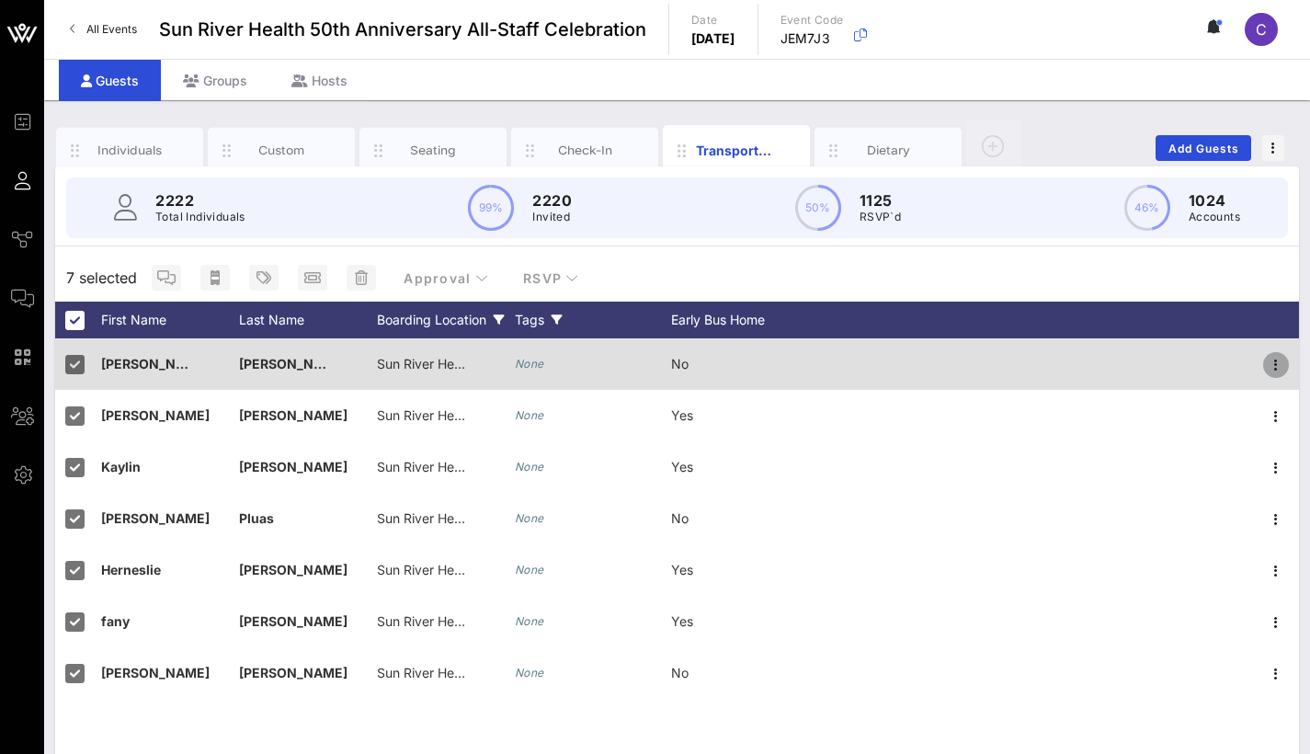
click at [1269, 364] on icon "button" at bounding box center [1276, 365] width 22 height 22
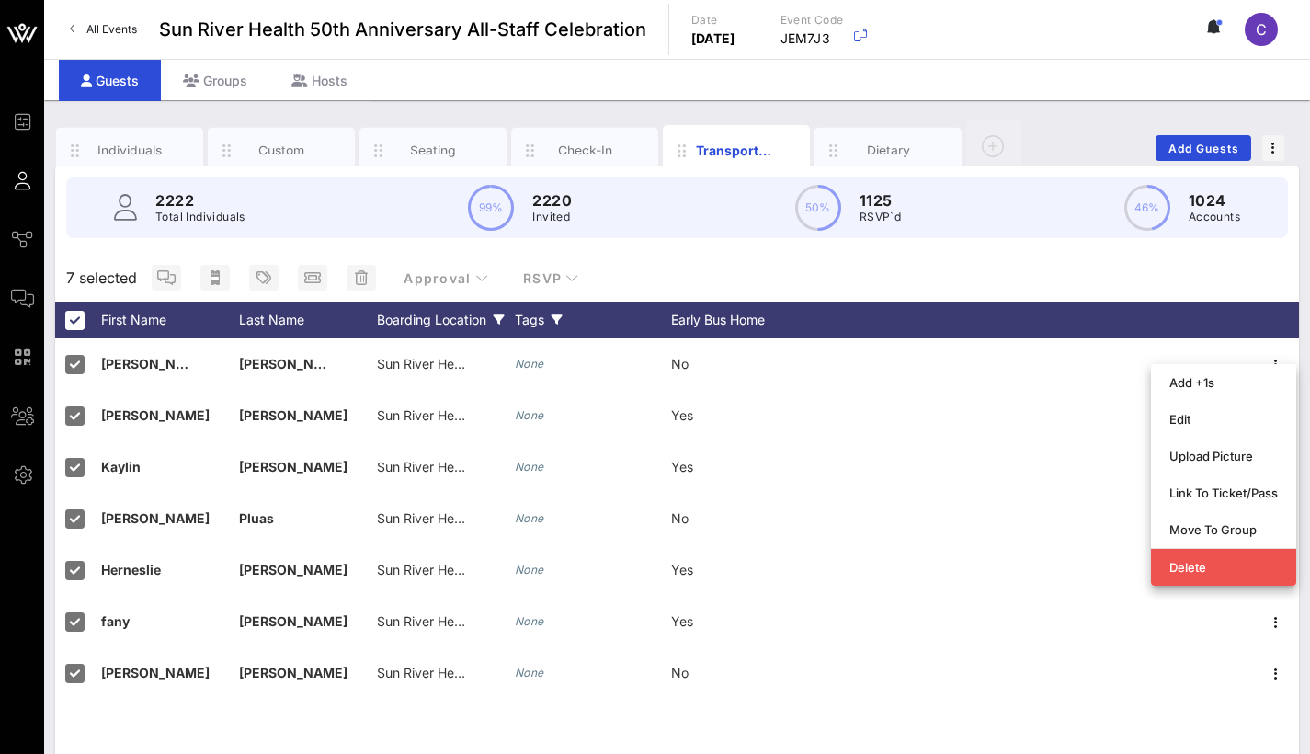
click at [998, 276] on div "7 selected Approval RSVP" at bounding box center [677, 278] width 1244 height 48
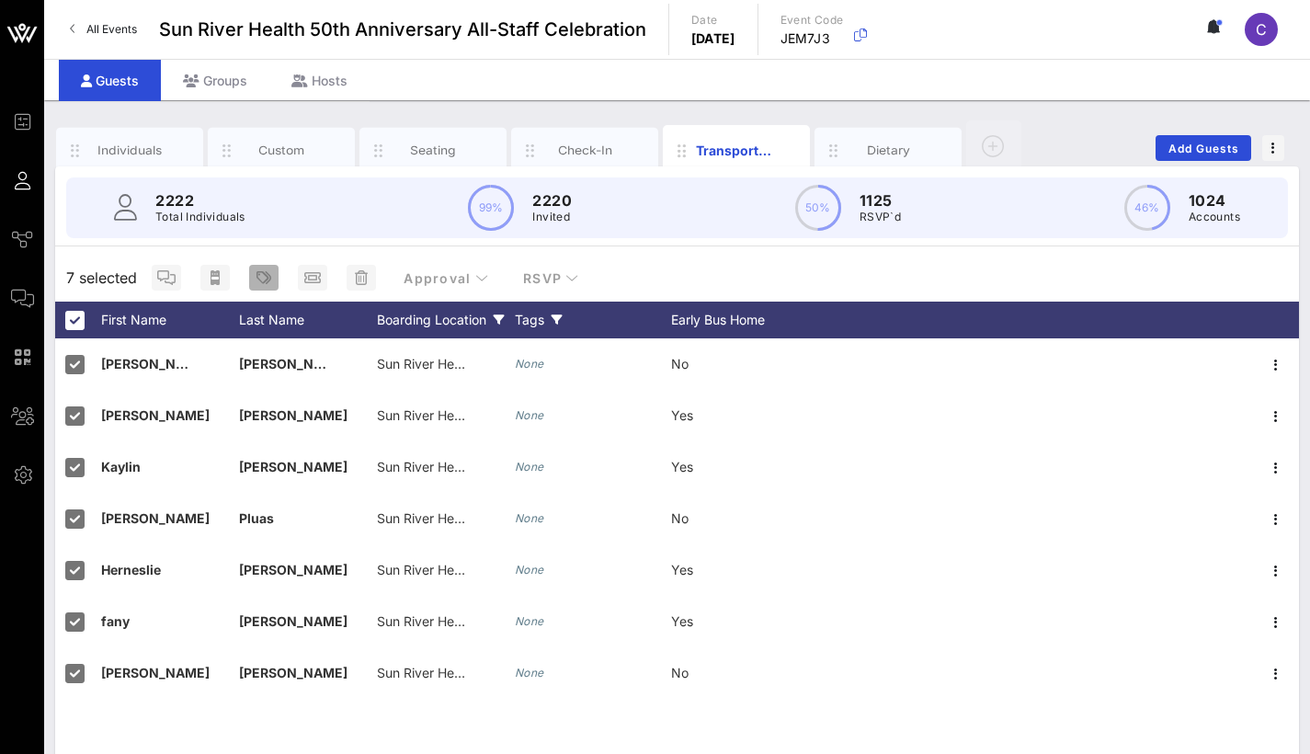
click at [263, 280] on icon "button" at bounding box center [264, 277] width 15 height 15
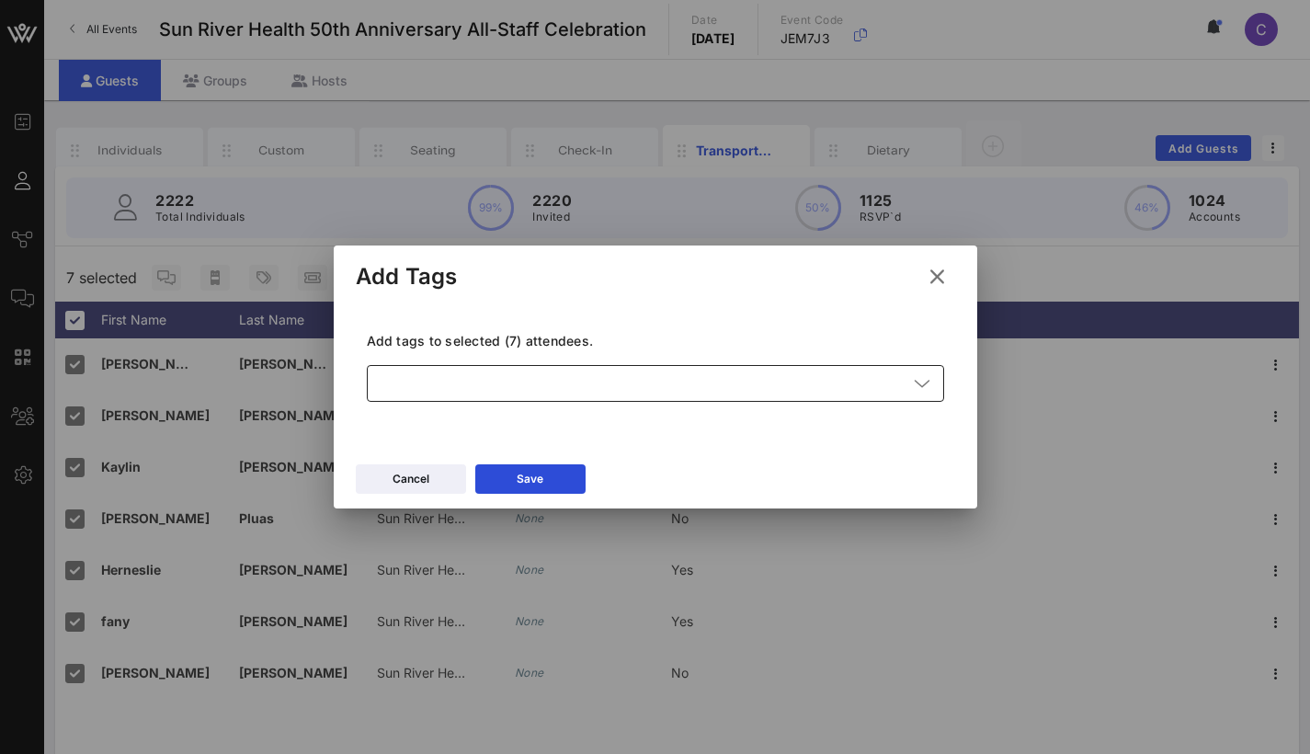
click at [508, 370] on div at bounding box center [643, 383] width 530 height 37
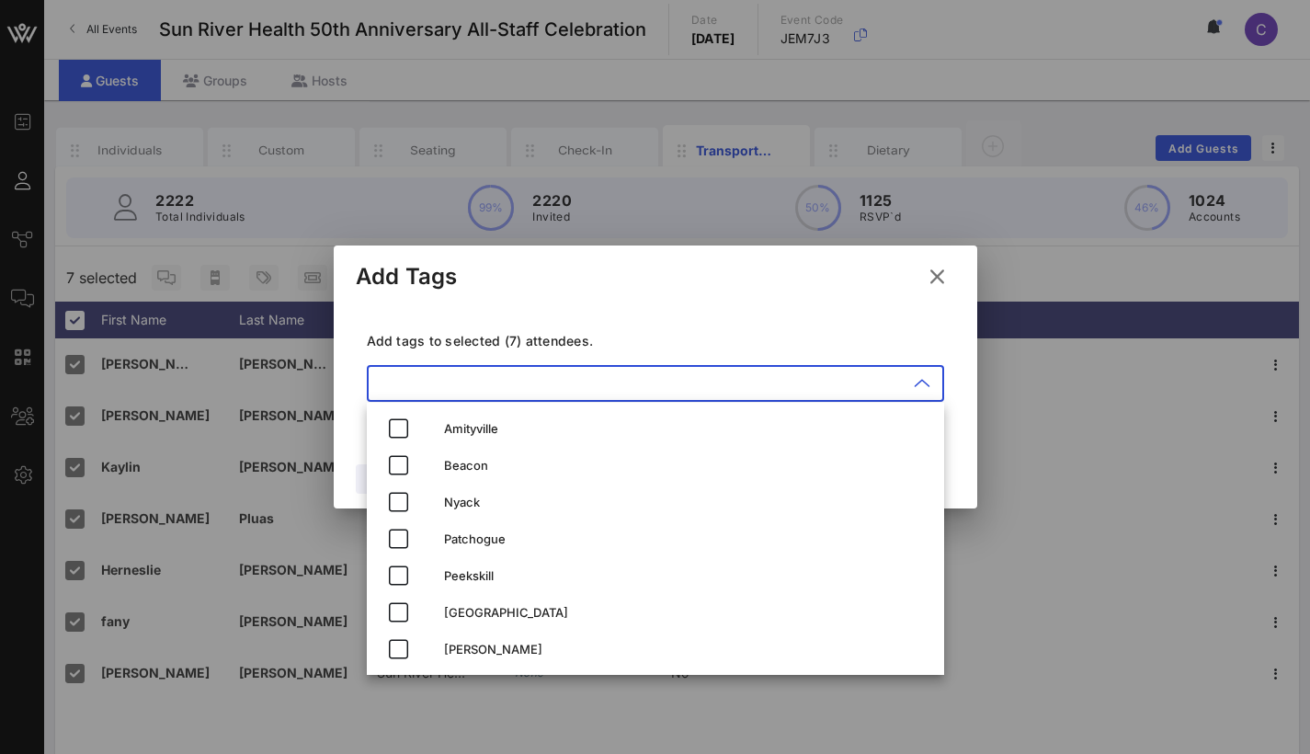
click at [289, 244] on div at bounding box center [655, 377] width 1310 height 754
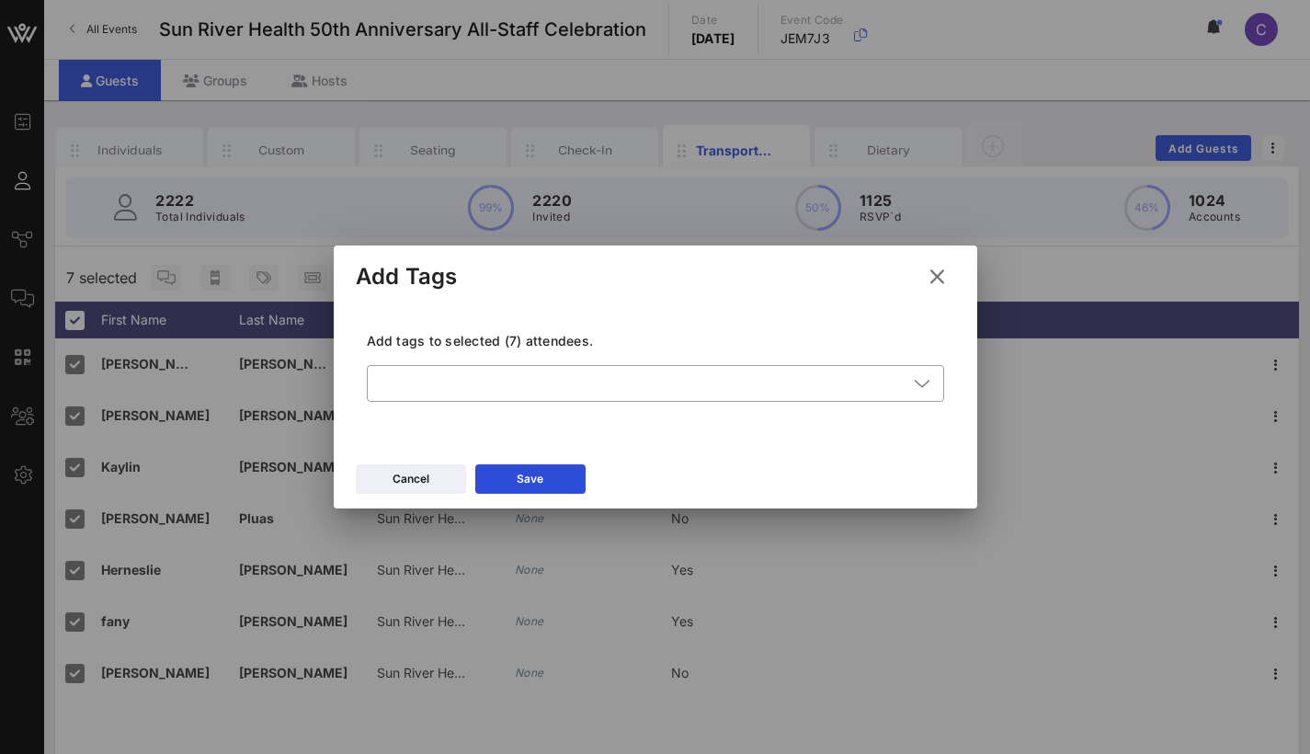
click at [937, 276] on icon at bounding box center [936, 277] width 27 height 25
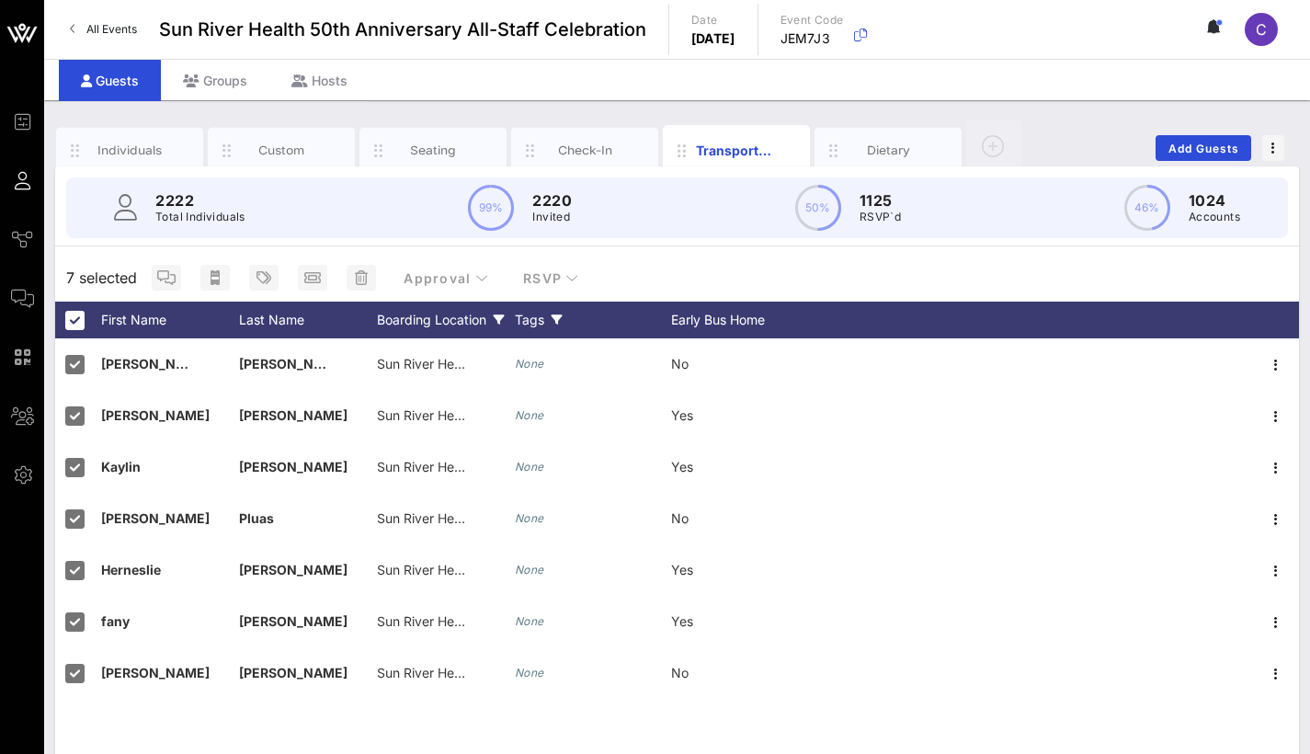
click at [474, 308] on div "Boarding Location" at bounding box center [446, 320] width 138 height 37
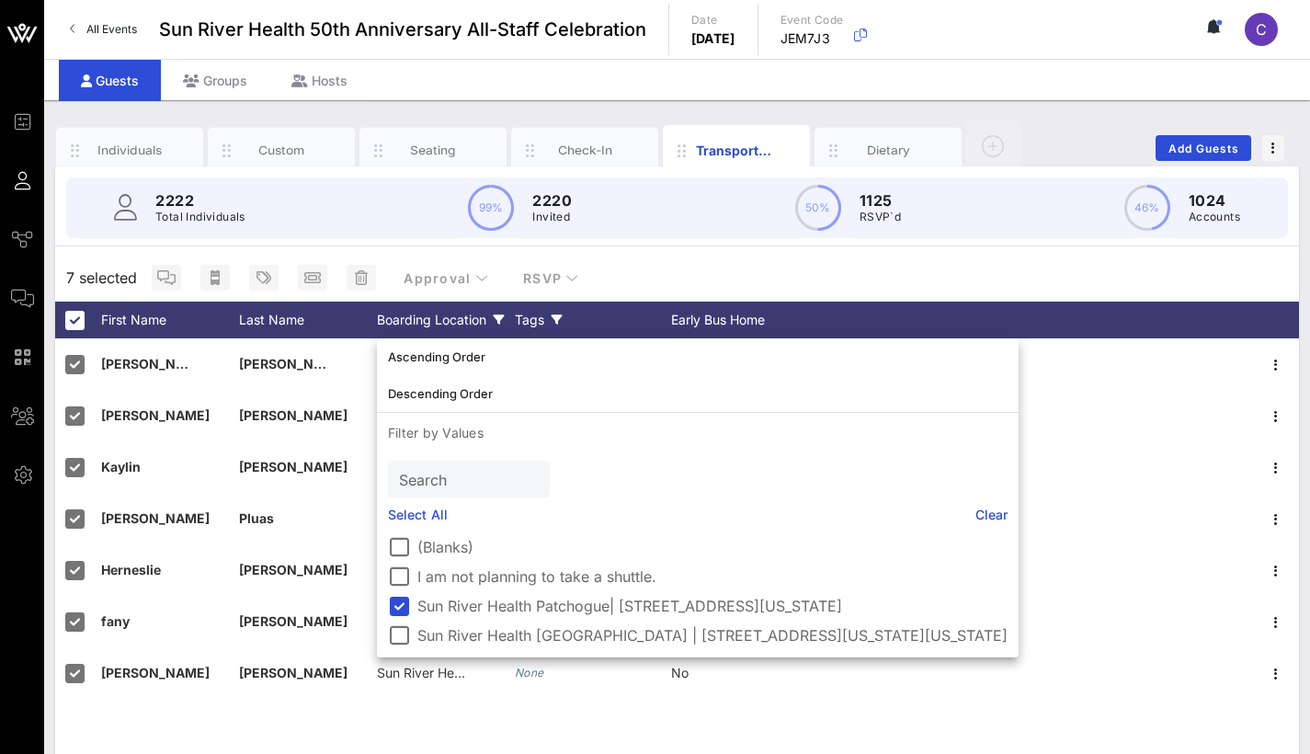
click at [474, 308] on div "Boarding Location" at bounding box center [446, 320] width 138 height 37
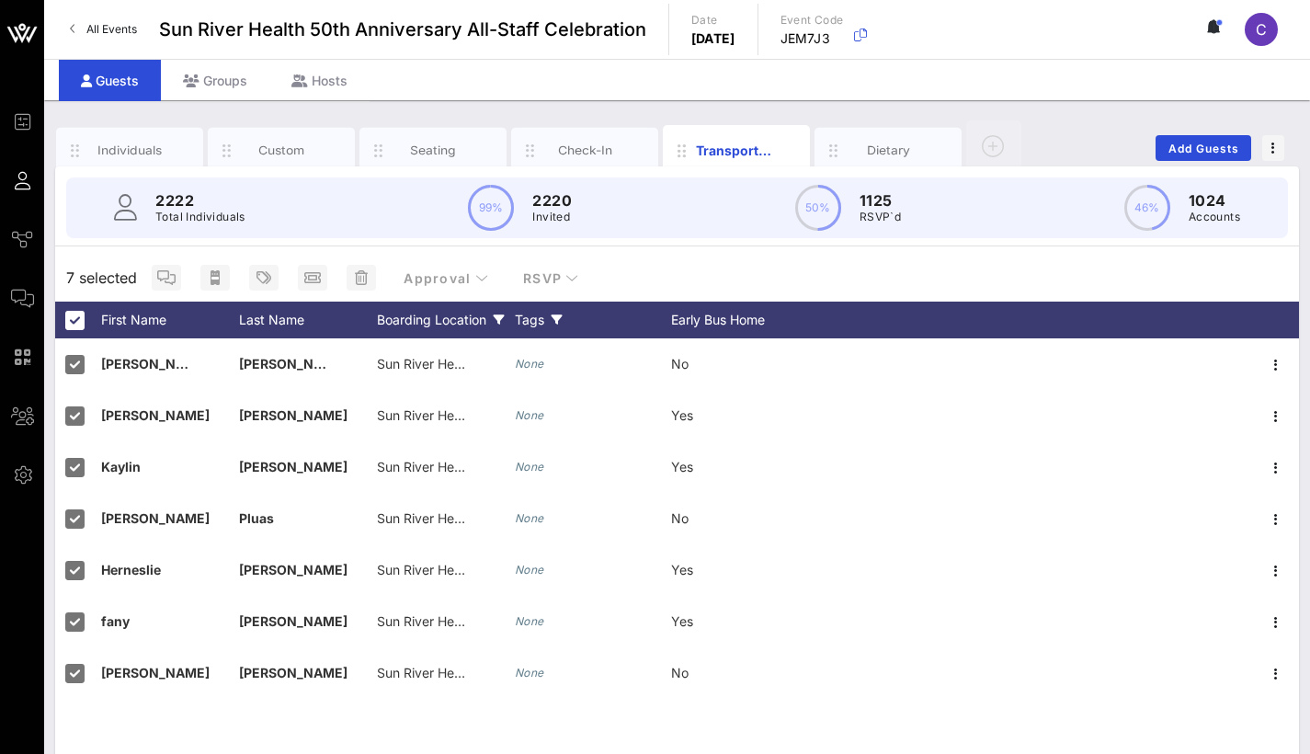
click at [698, 272] on div "7 selected Approval RSVP" at bounding box center [677, 278] width 1244 height 48
click at [448, 316] on div "Boarding Location" at bounding box center [446, 320] width 138 height 37
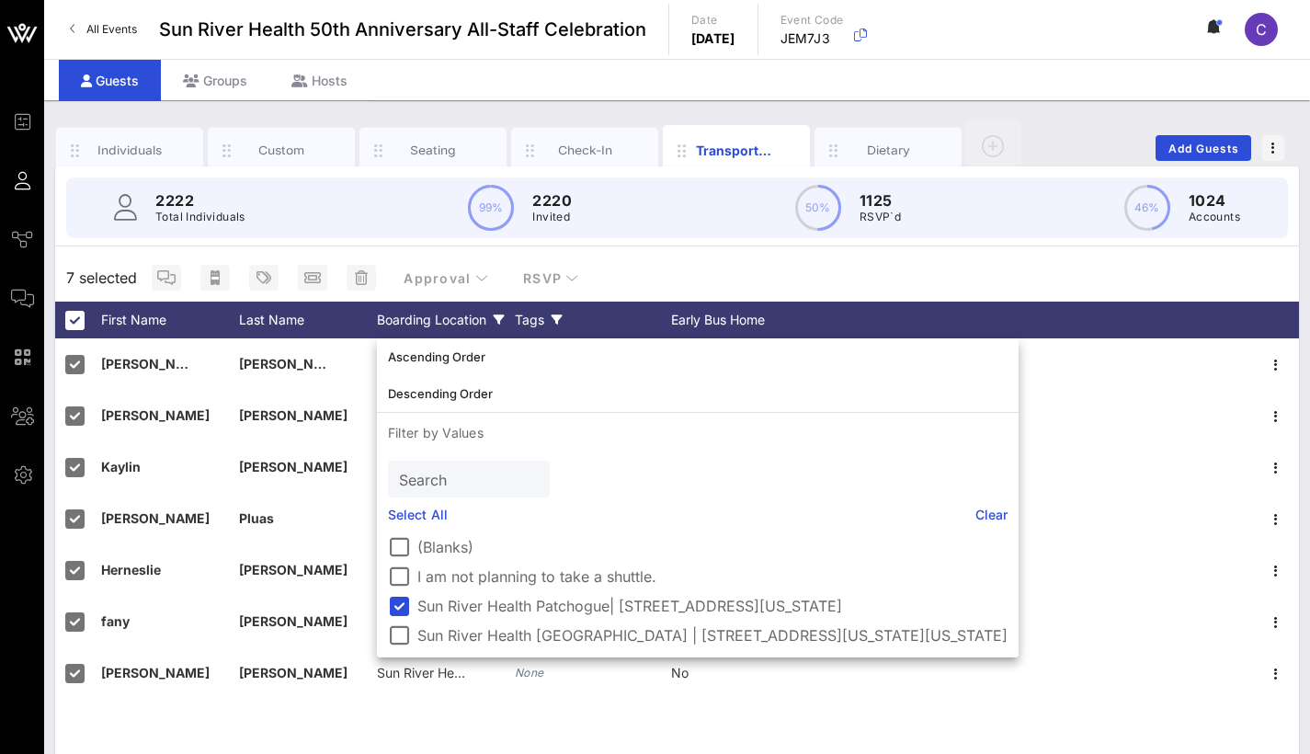
click at [446, 315] on div "Boarding Location" at bounding box center [446, 320] width 138 height 37
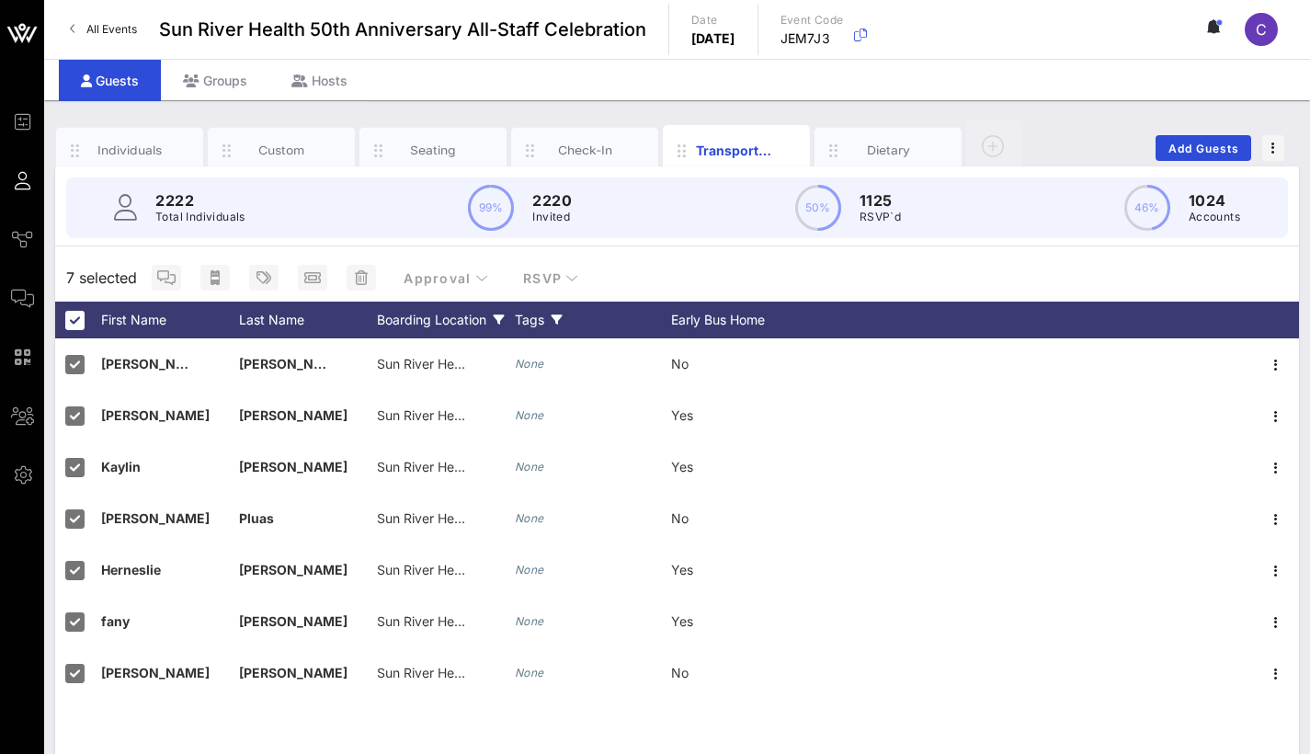
click at [469, 318] on div "Boarding Location" at bounding box center [446, 320] width 138 height 37
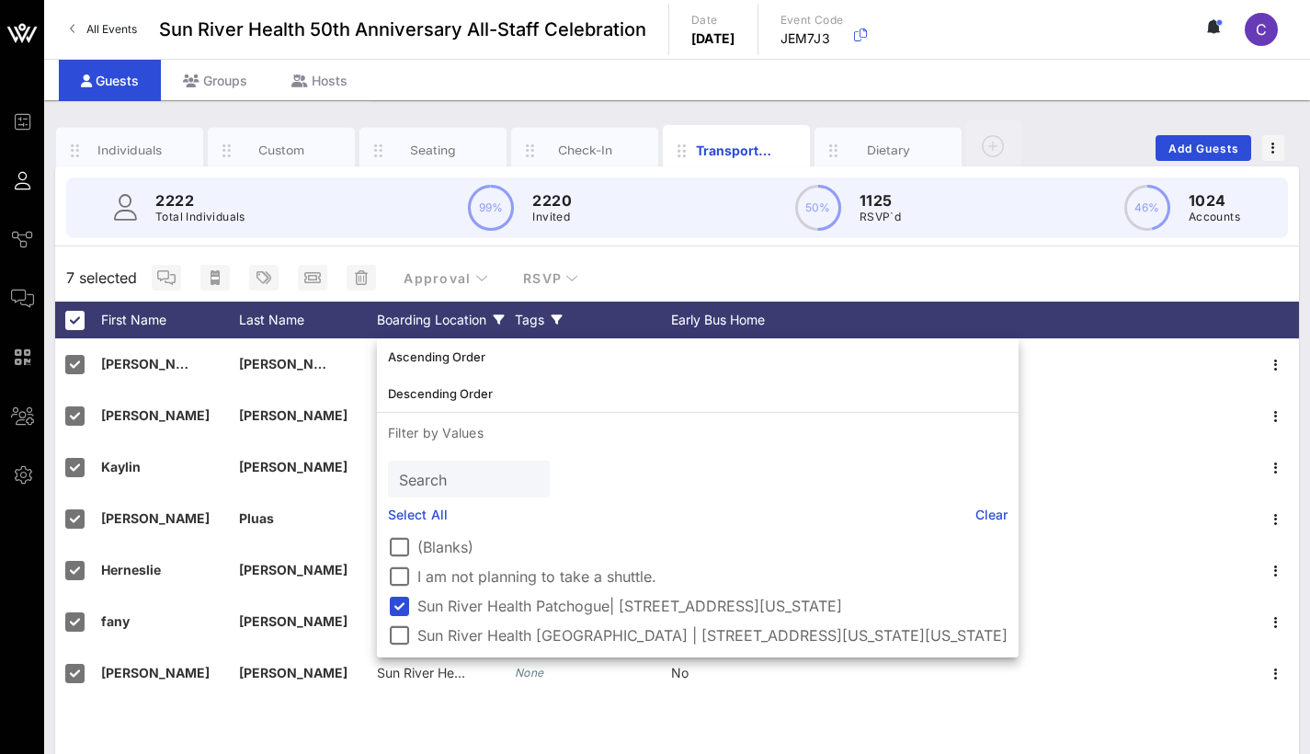
click at [469, 318] on div "Boarding Location" at bounding box center [446, 320] width 138 height 37
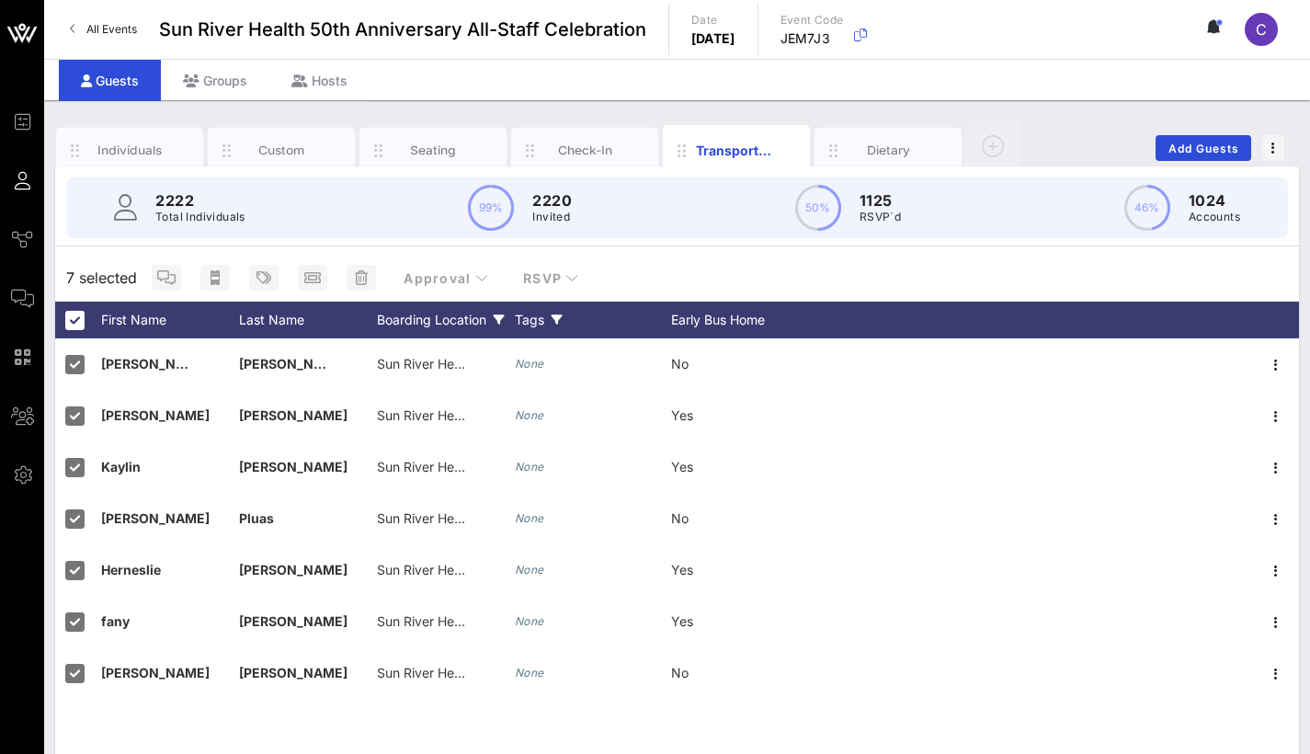
click at [463, 312] on div "Boarding Location" at bounding box center [446, 320] width 138 height 37
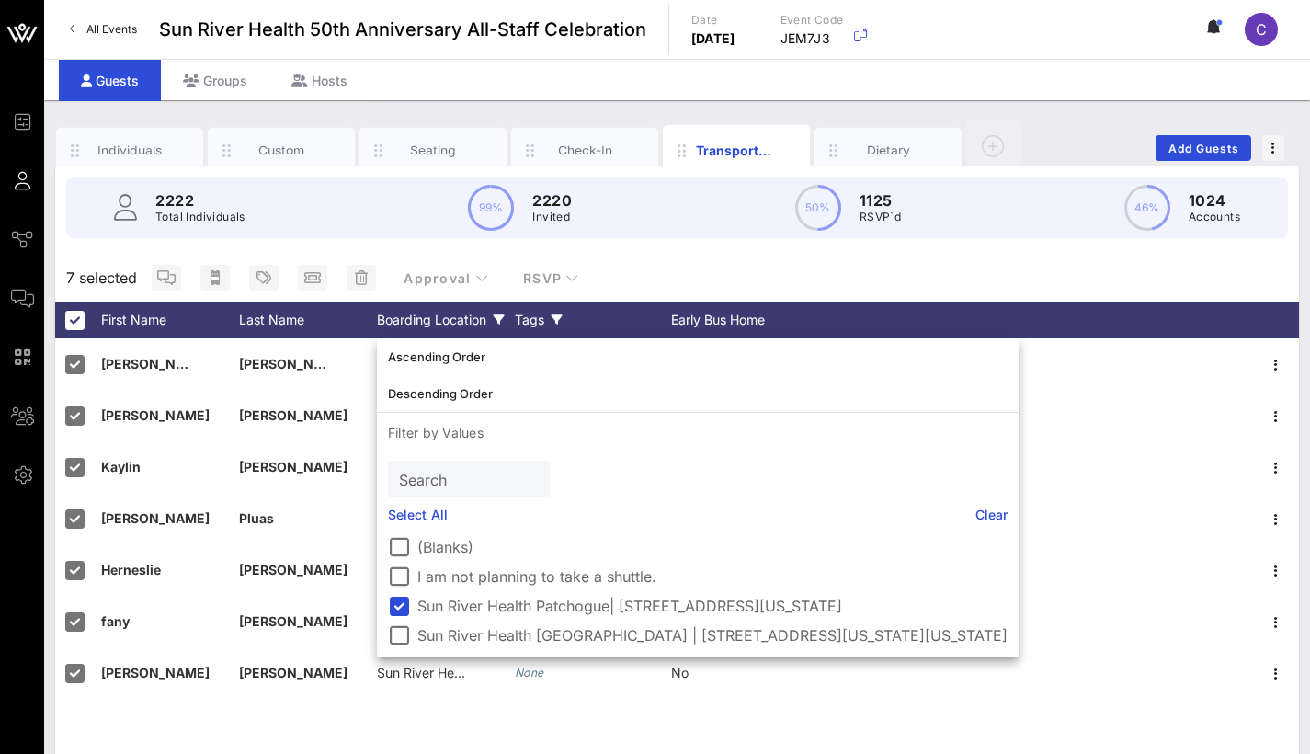
click at [468, 319] on div "Boarding Location" at bounding box center [446, 320] width 138 height 37
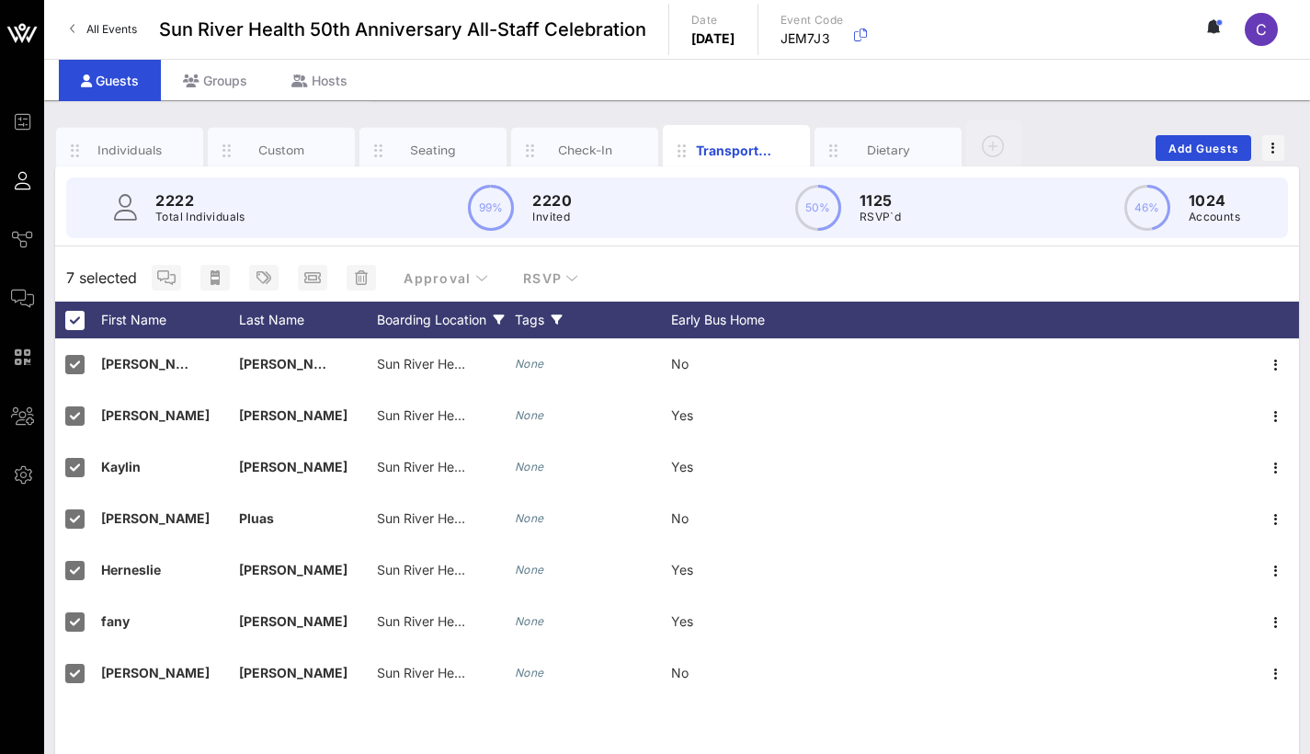
click at [471, 316] on div "Boarding Location" at bounding box center [446, 320] width 138 height 37
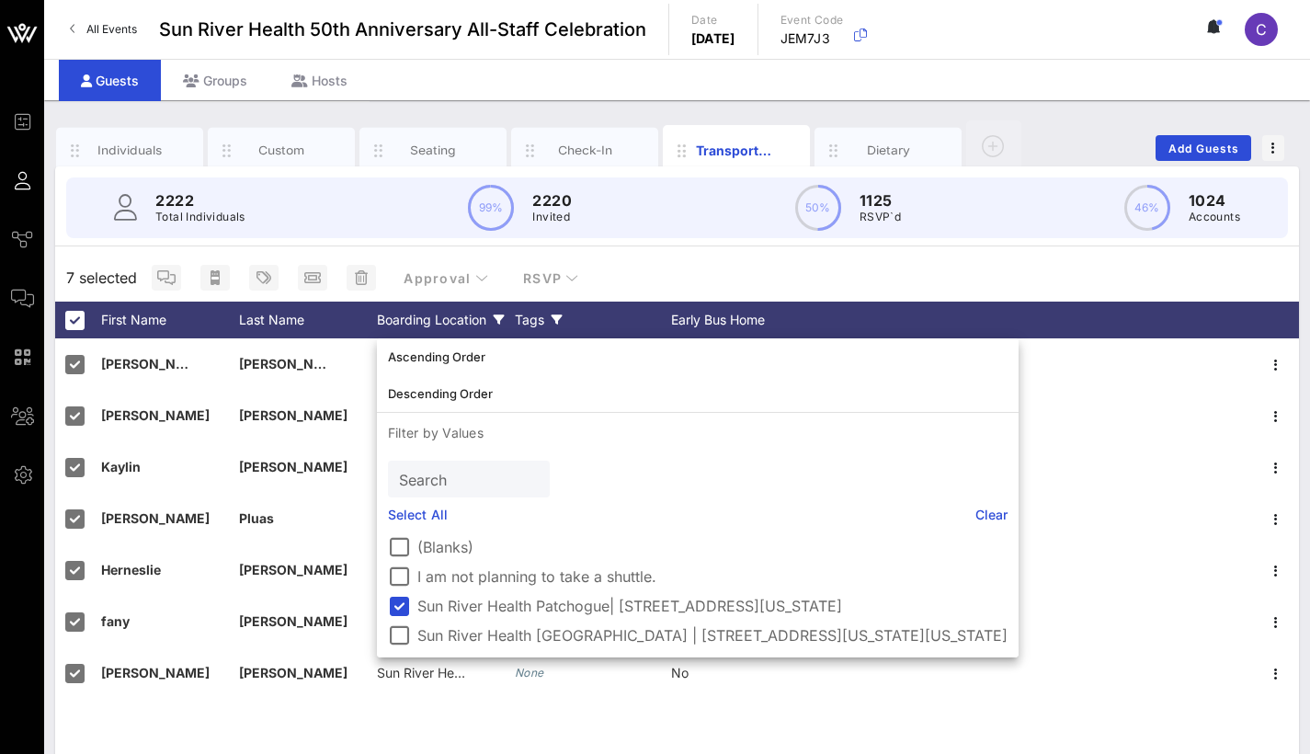
click at [472, 317] on div "Boarding Location" at bounding box center [446, 320] width 138 height 37
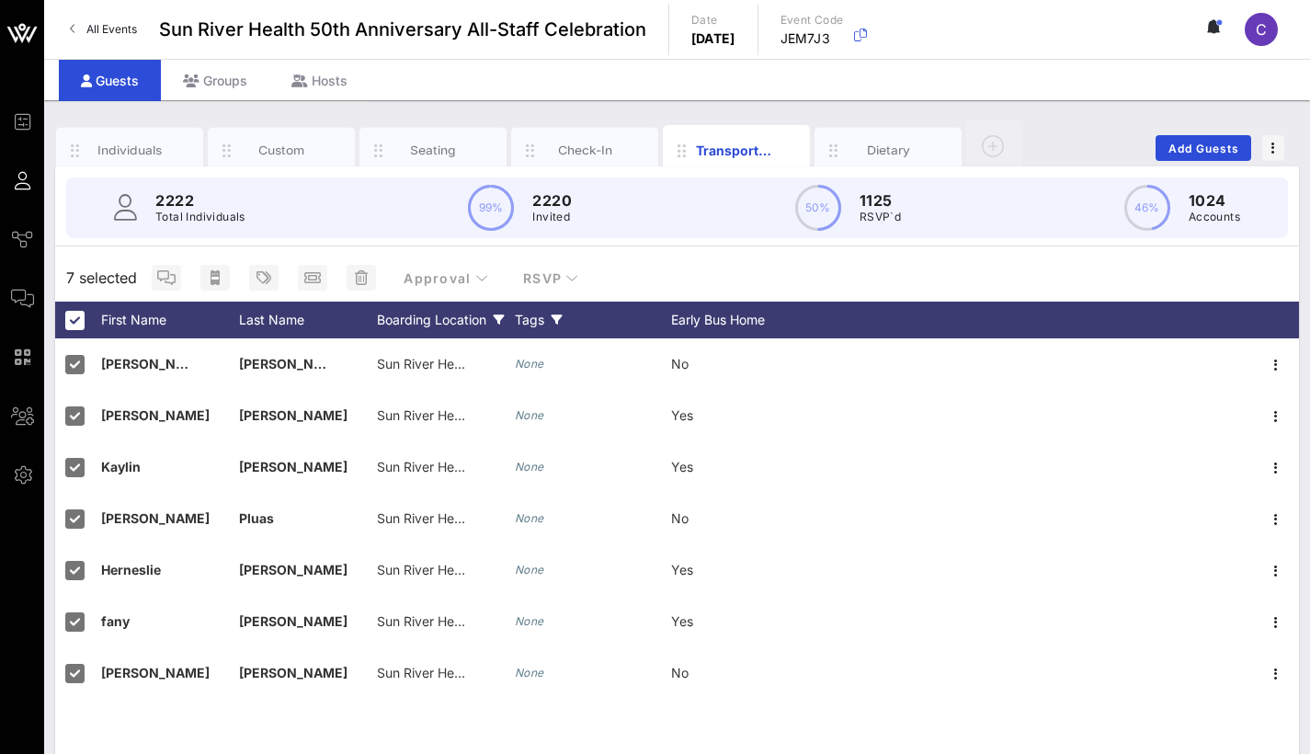
click at [540, 321] on div "Tags" at bounding box center [593, 320] width 156 height 37
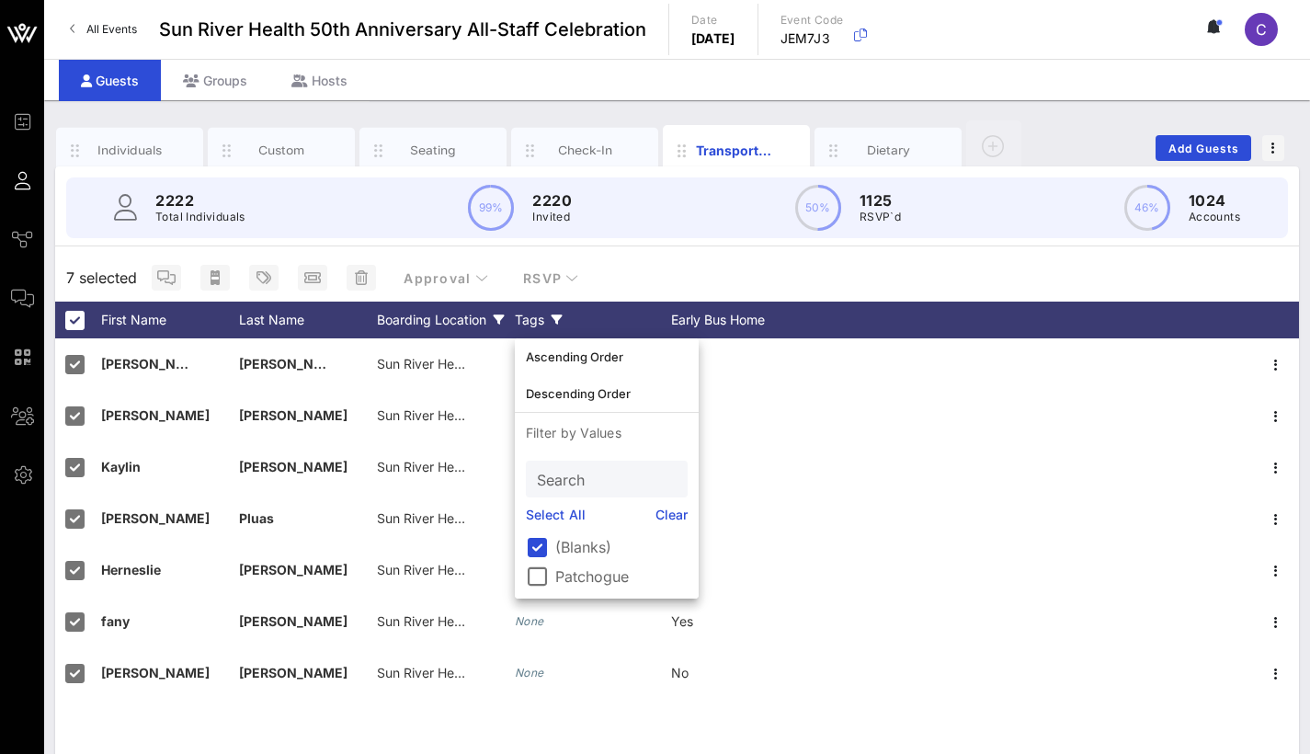
click at [540, 321] on div "Tags" at bounding box center [593, 320] width 156 height 37
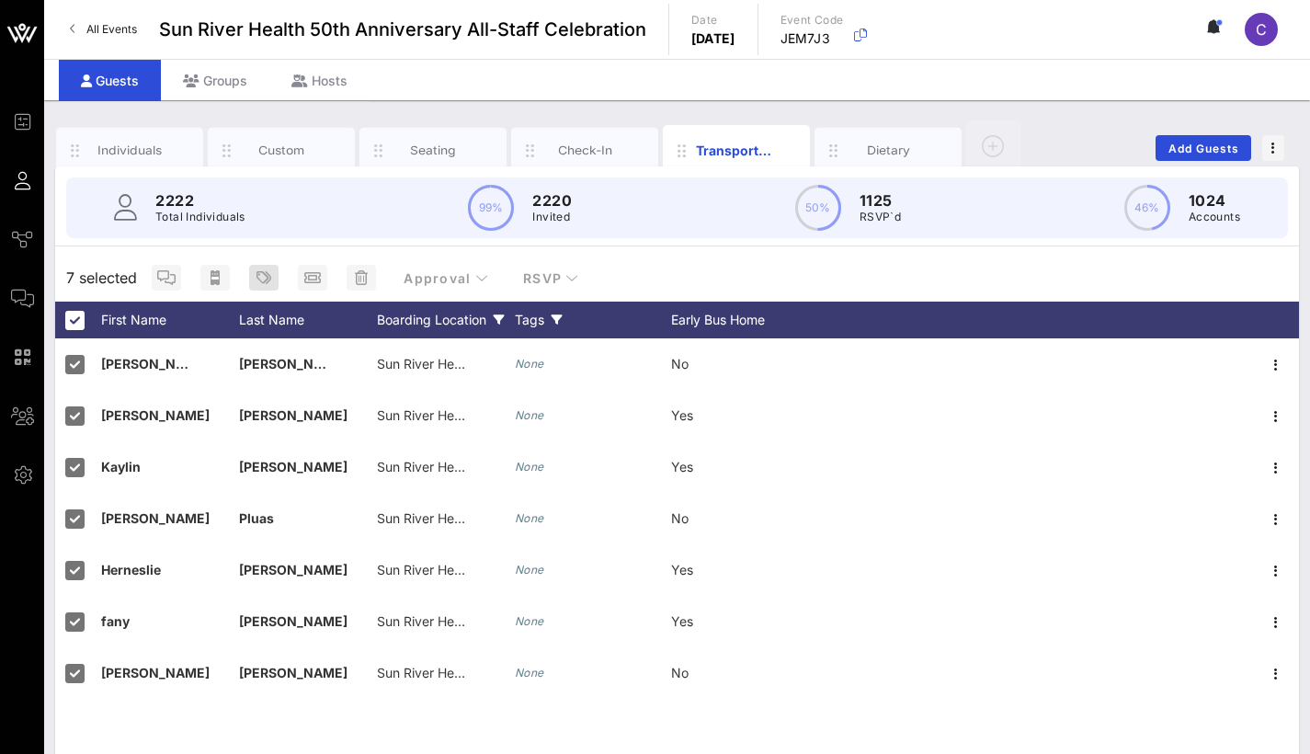
click at [261, 284] on icon "button" at bounding box center [264, 277] width 15 height 15
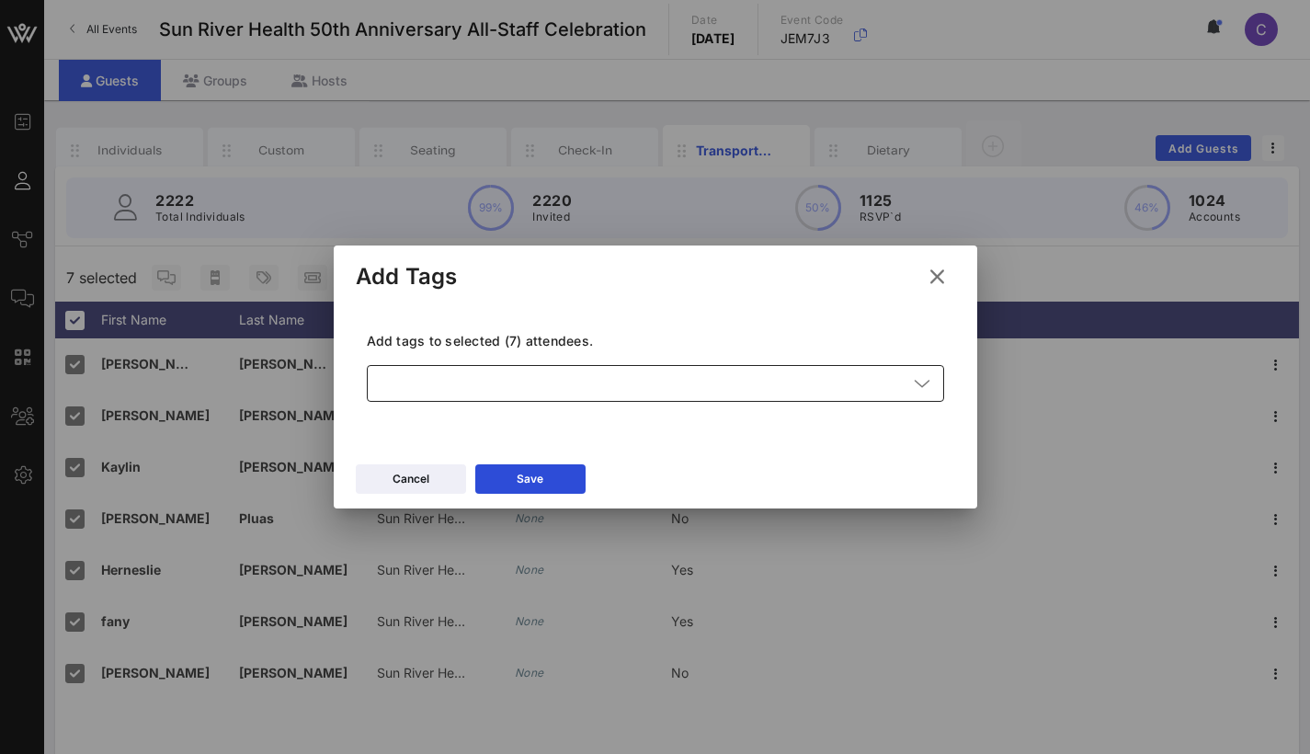
click at [566, 398] on div at bounding box center [643, 383] width 530 height 37
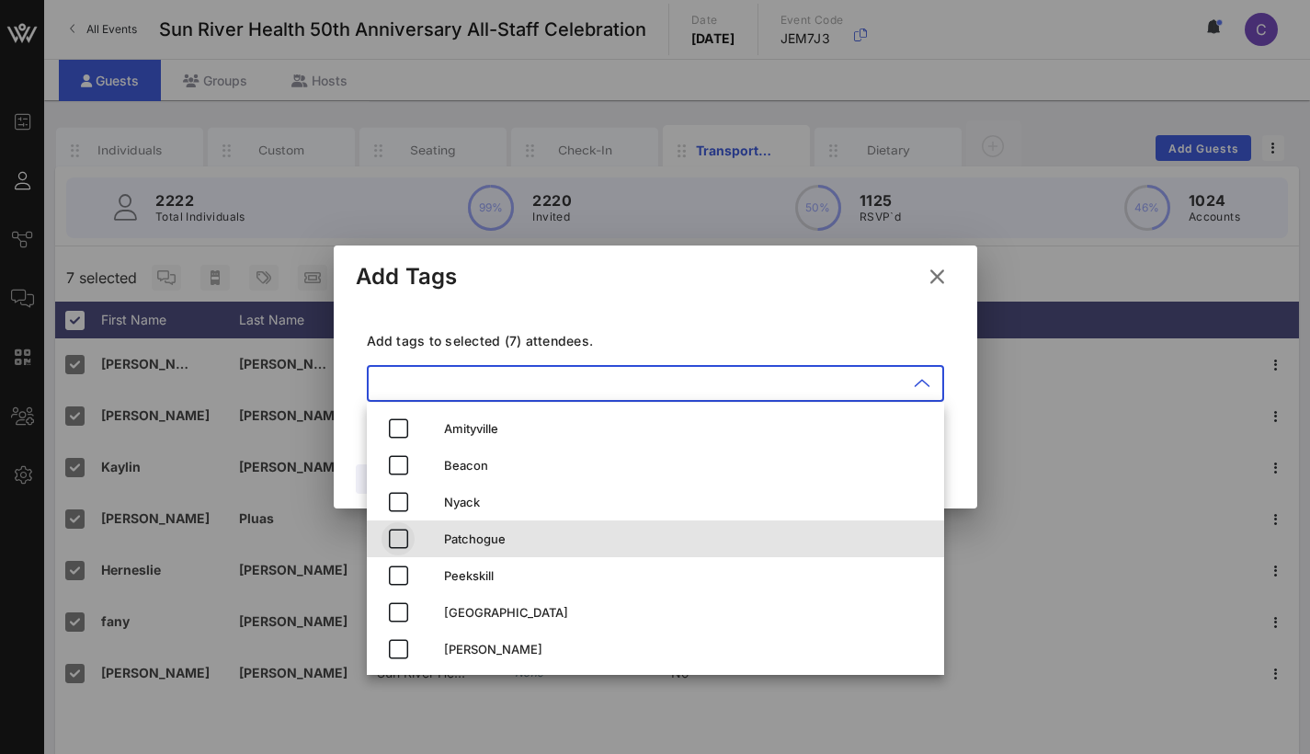
click at [405, 536] on icon "button" at bounding box center [398, 539] width 22 height 22
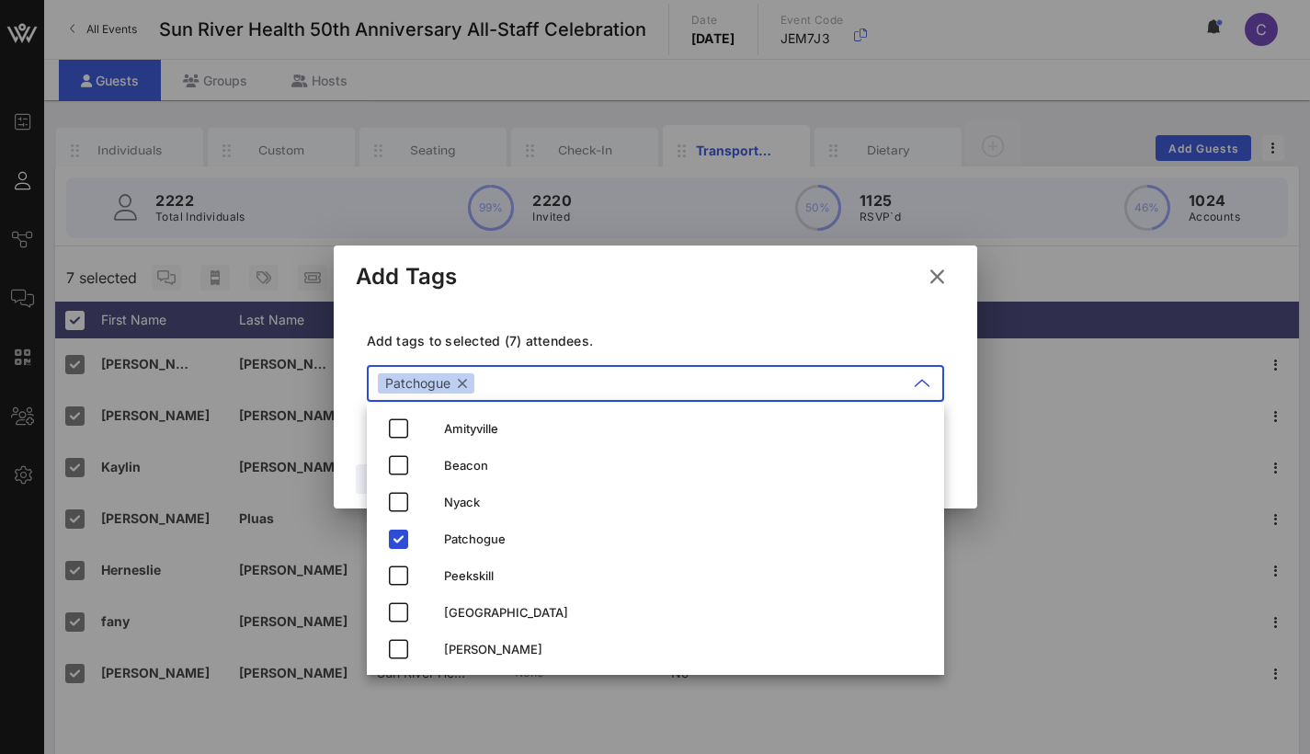
click at [826, 309] on div "Add tags to selected (7) attendees. ​ Patchogue" at bounding box center [656, 370] width 600 height 134
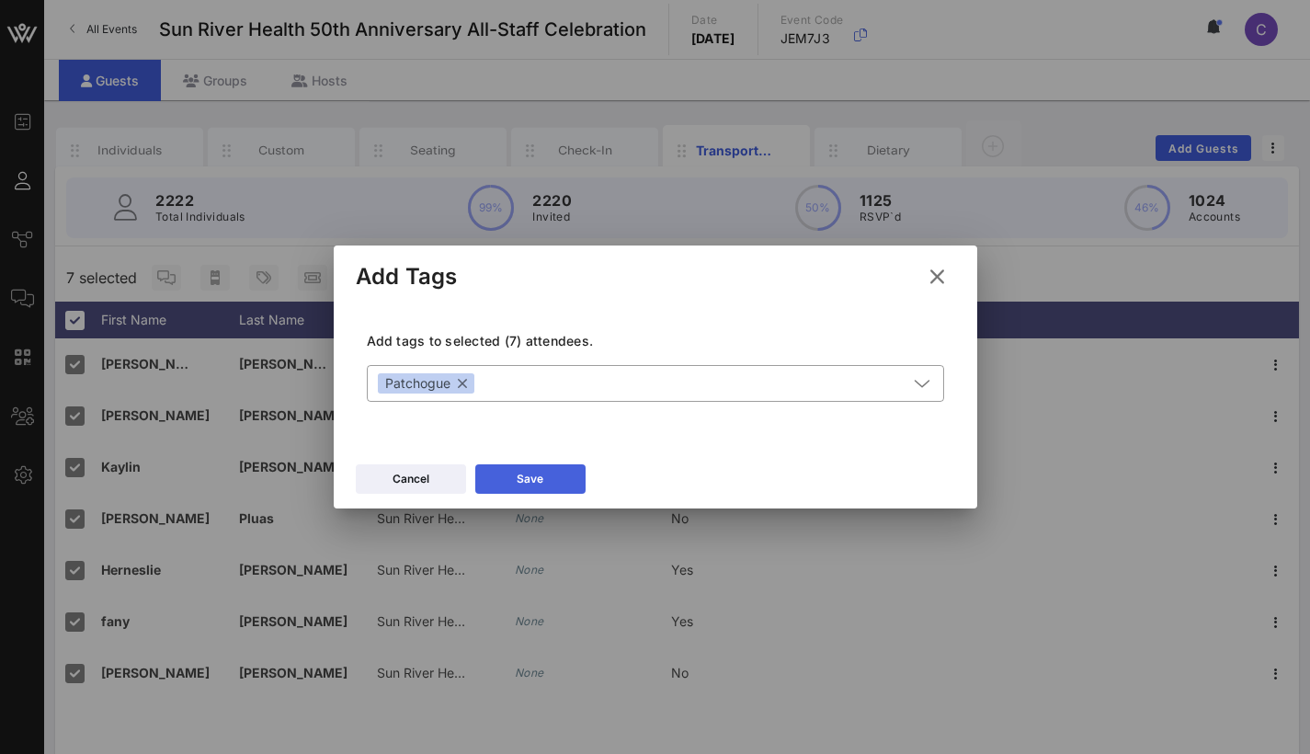
click at [544, 487] on button "Save" at bounding box center [530, 478] width 110 height 29
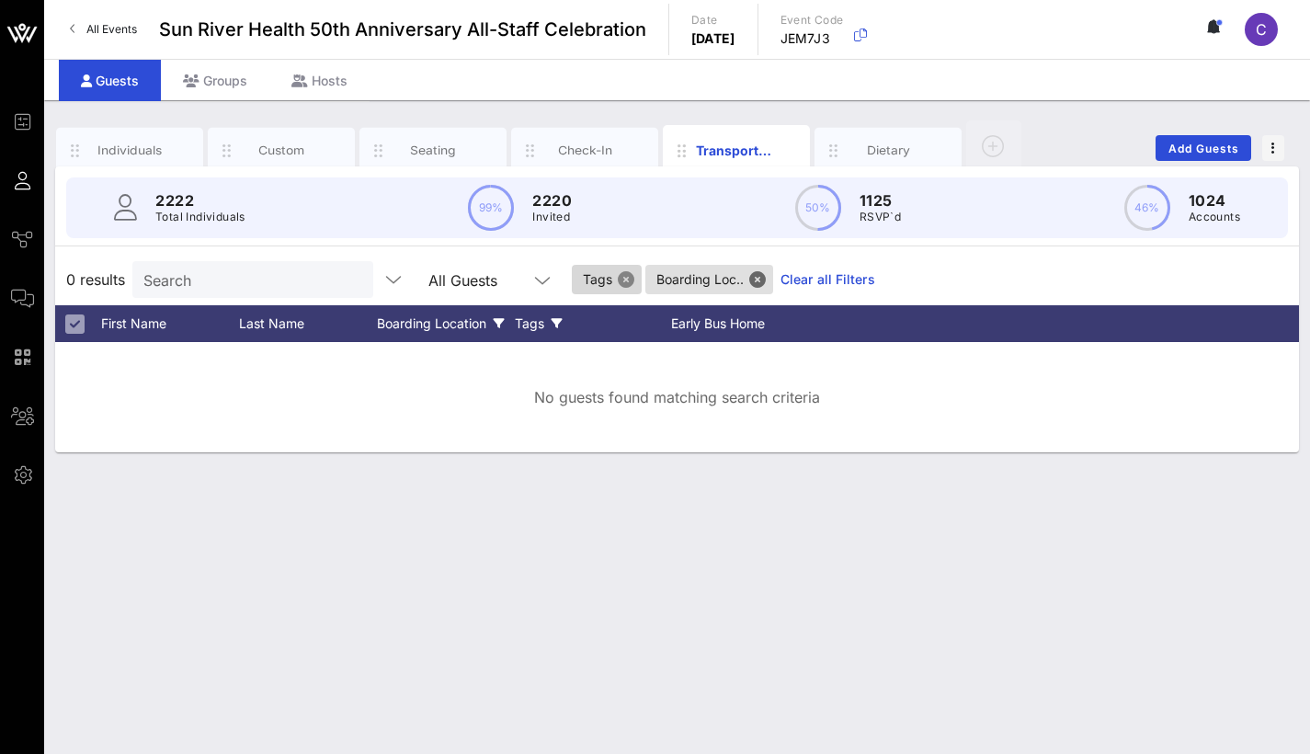
click at [628, 279] on button "Close" at bounding box center [626, 279] width 17 height 17
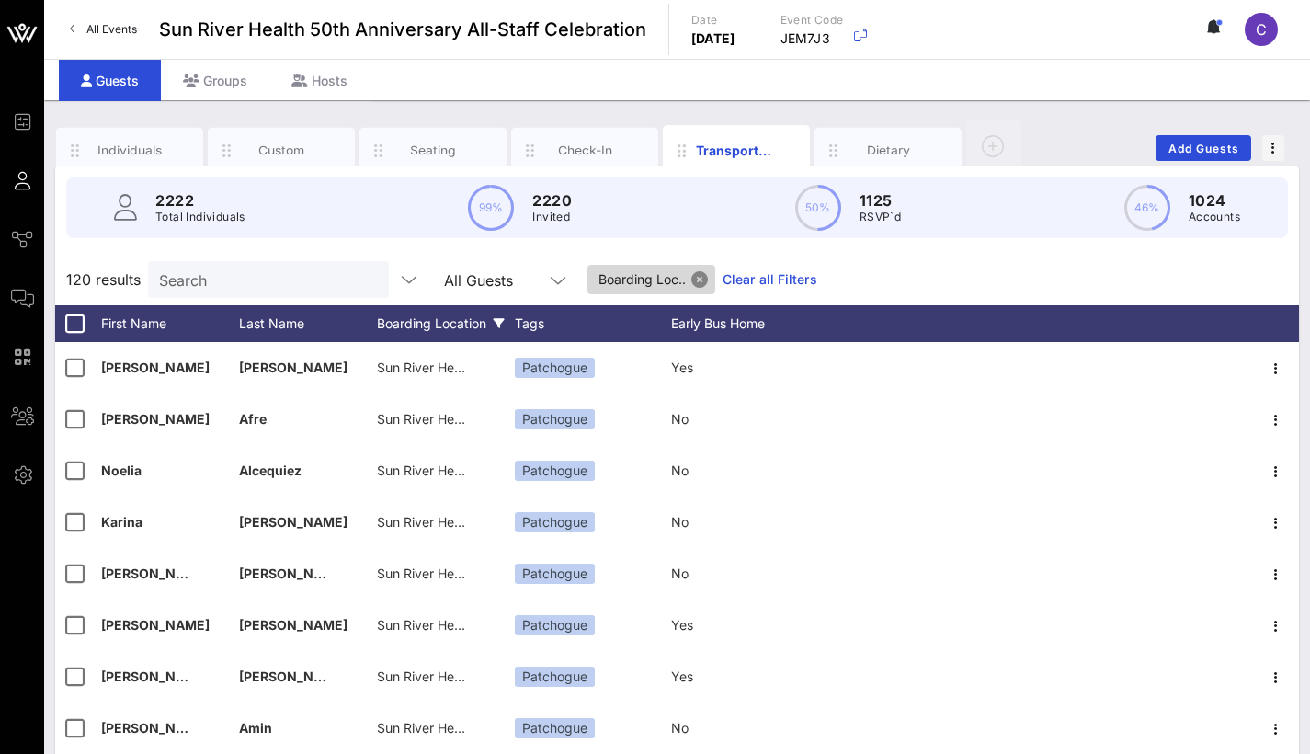
click at [708, 283] on button "Close" at bounding box center [699, 279] width 17 height 17
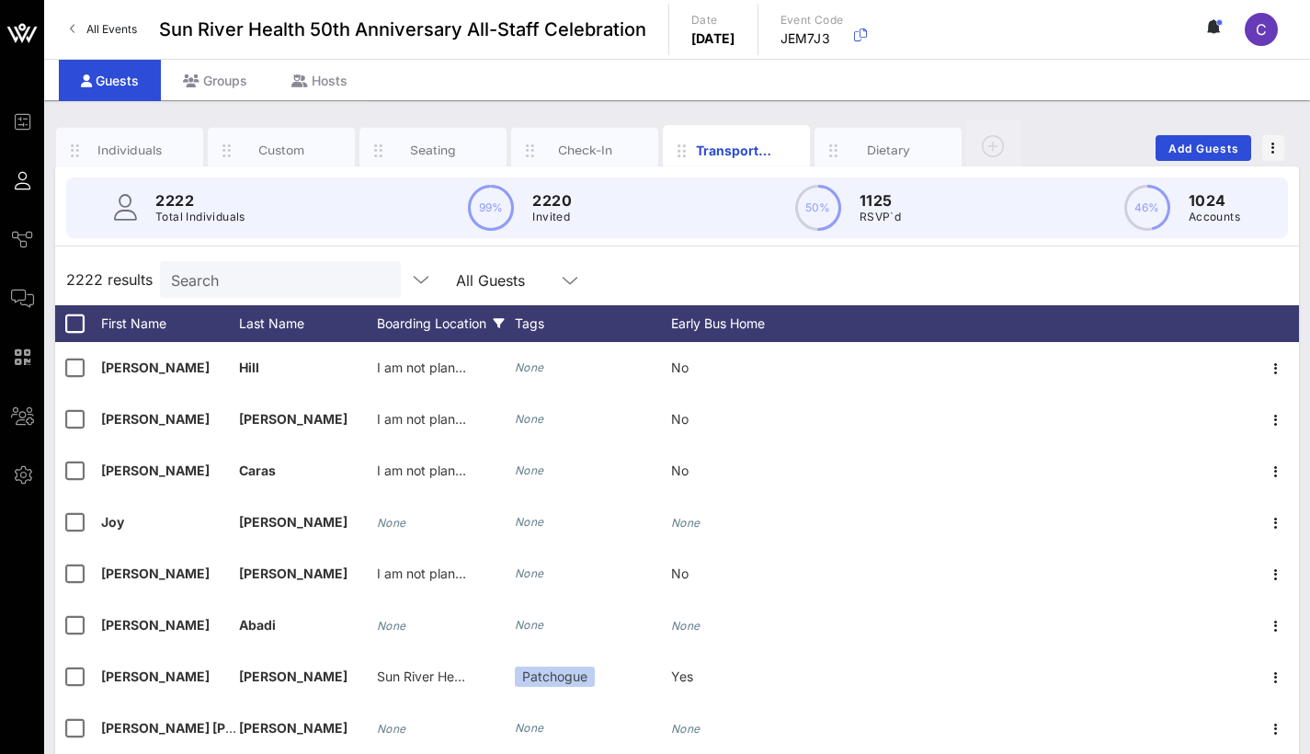
click at [450, 328] on div "Boarding Location" at bounding box center [446, 323] width 138 height 37
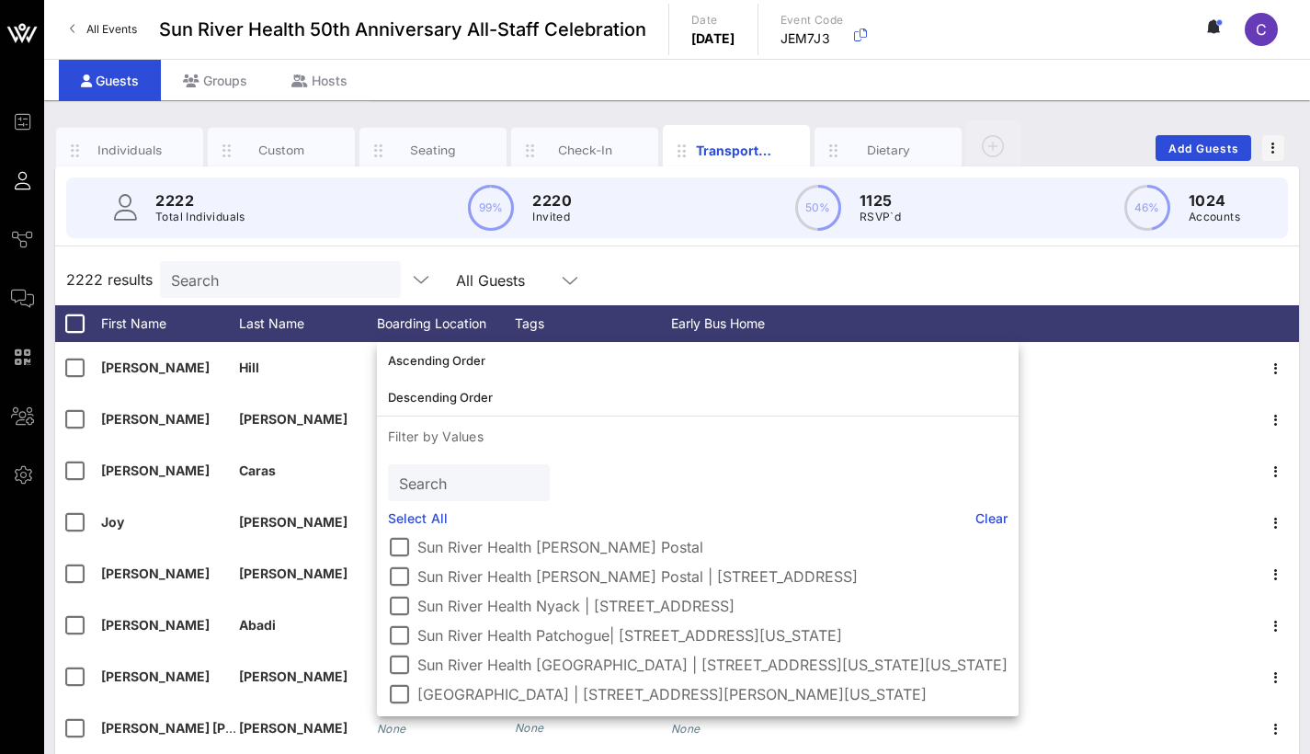
scroll to position [166, 0]
click at [400, 650] on div at bounding box center [398, 664] width 31 height 31
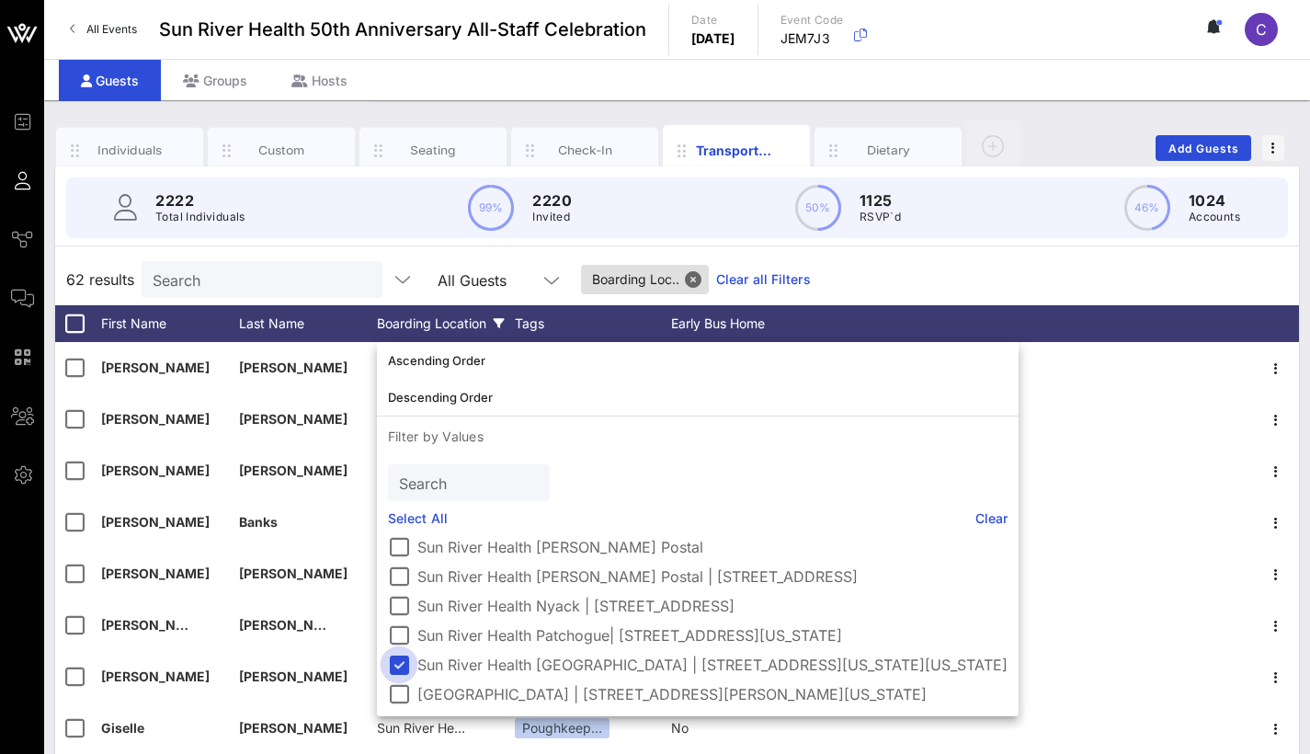
scroll to position [151, 0]
click at [72, 315] on div at bounding box center [74, 323] width 31 height 31
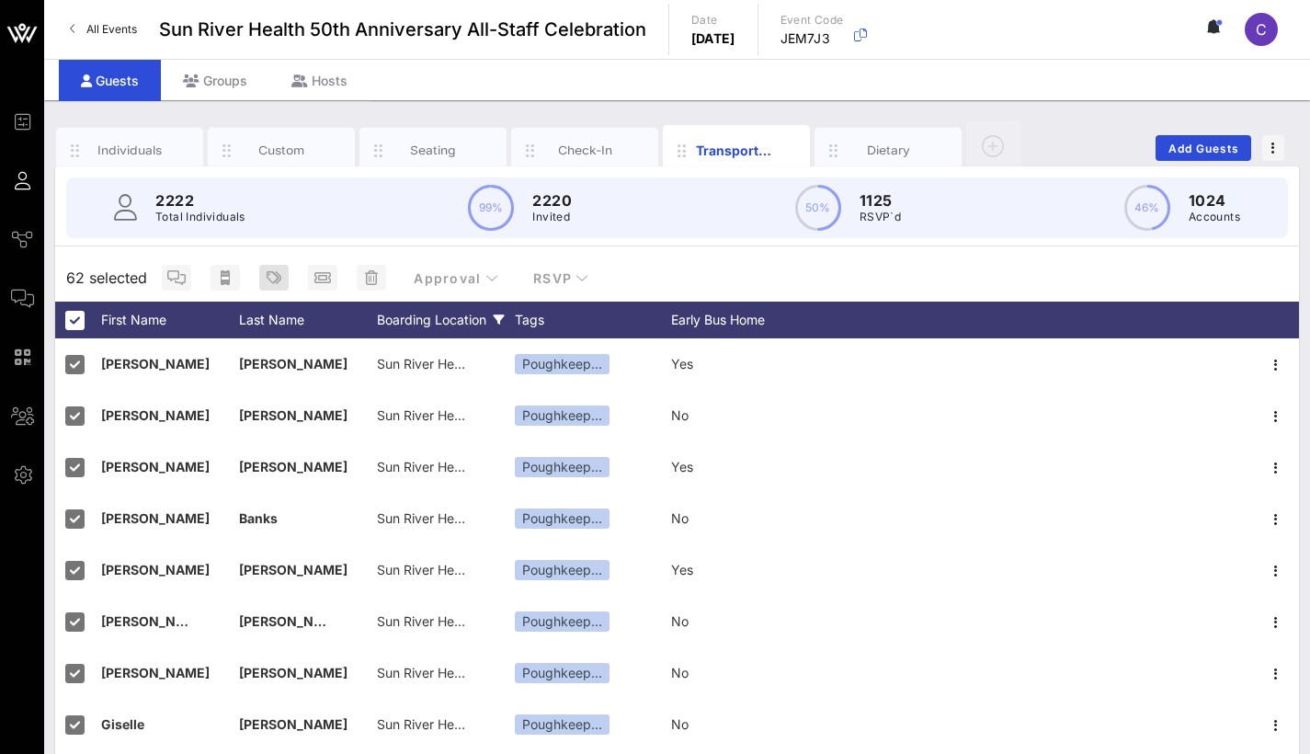
click at [277, 274] on icon "button" at bounding box center [274, 277] width 15 height 15
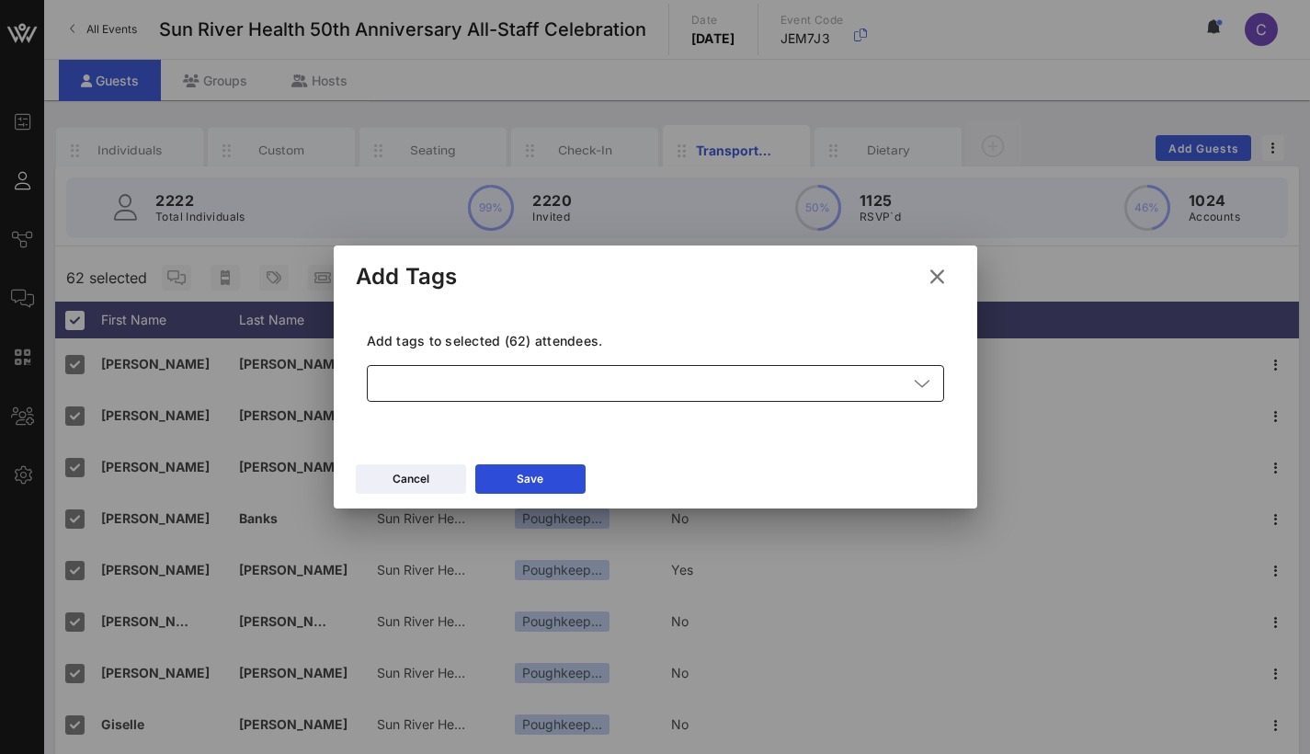
click at [476, 386] on div at bounding box center [643, 383] width 530 height 37
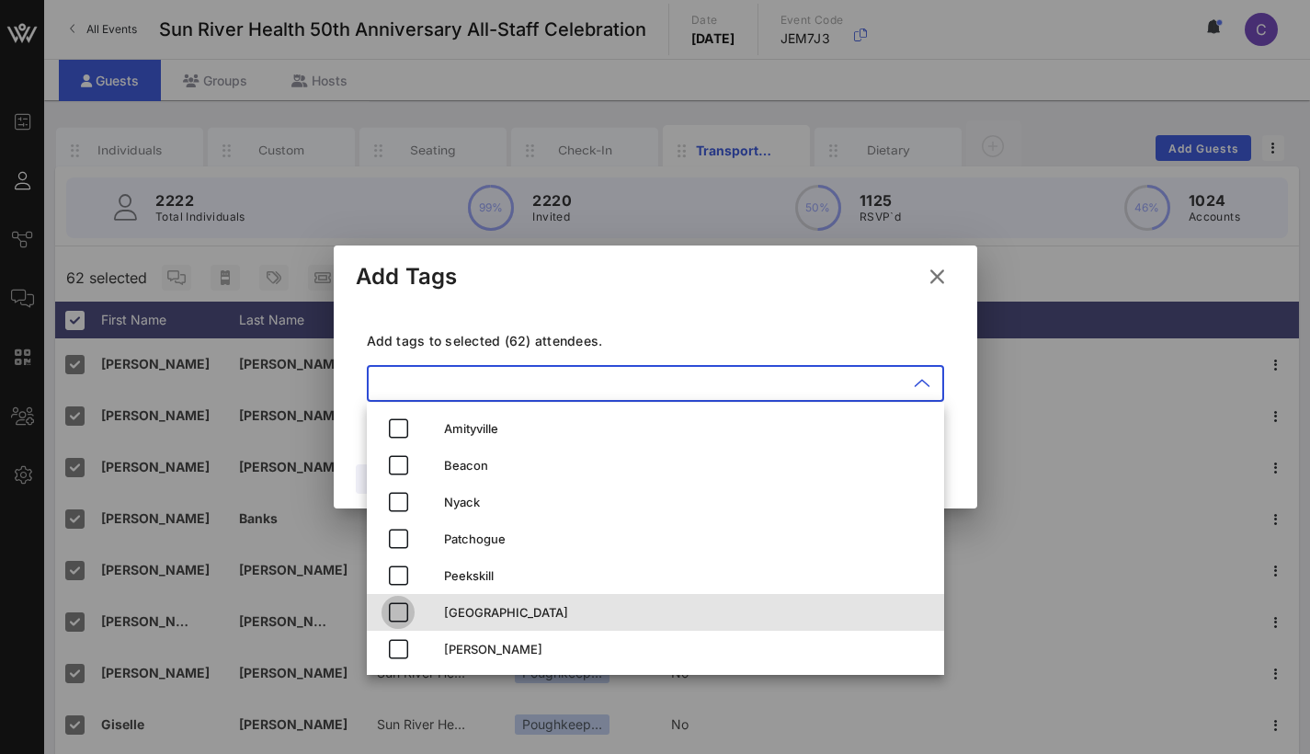
click at [402, 603] on icon "button" at bounding box center [398, 612] width 22 height 22
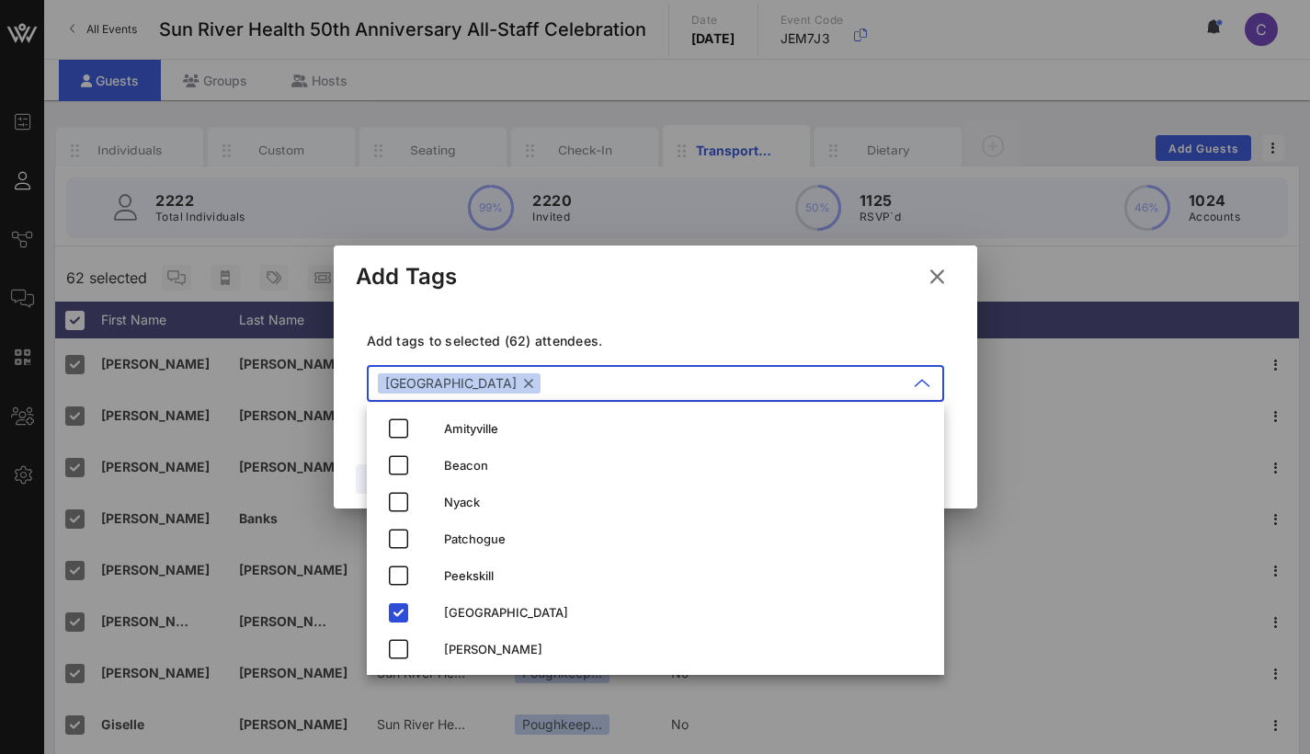
click at [609, 319] on div "Add tags to selected (62) attendees. ​ [GEOGRAPHIC_DATA]" at bounding box center [656, 370] width 600 height 134
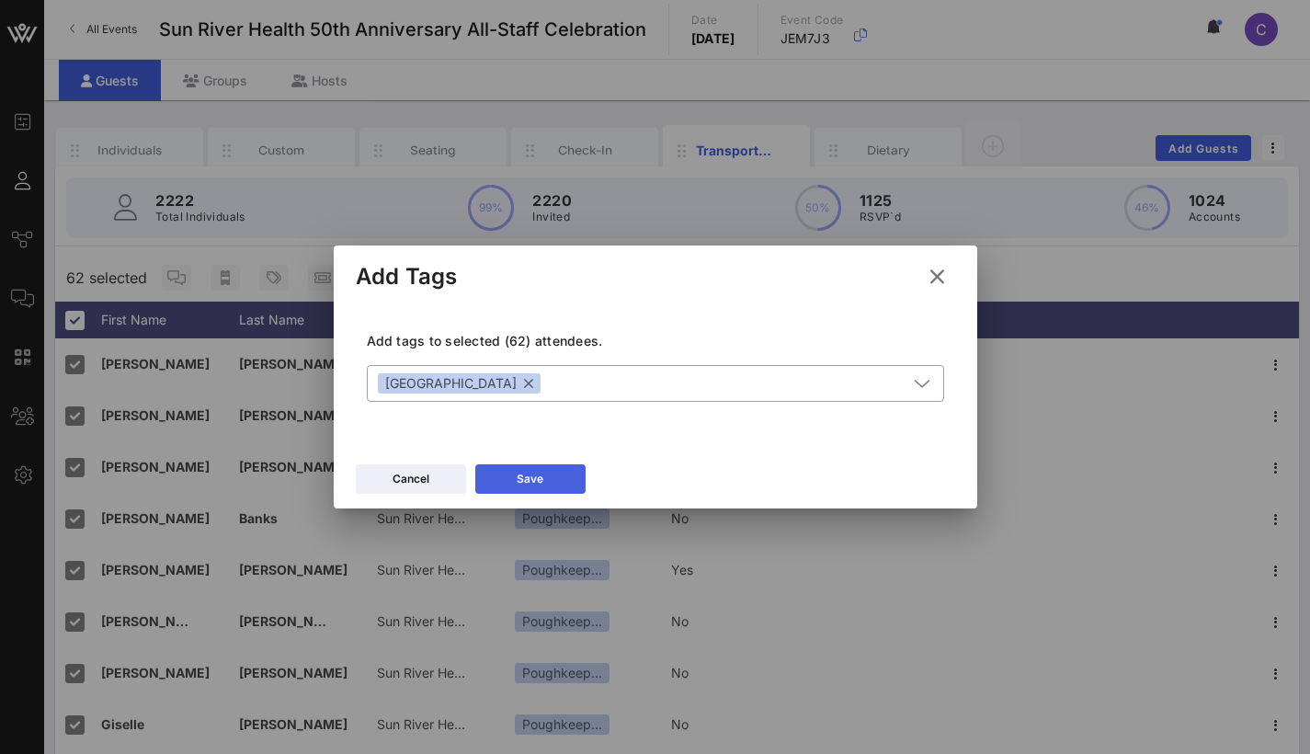
click at [543, 488] on button "Save" at bounding box center [530, 478] width 110 height 29
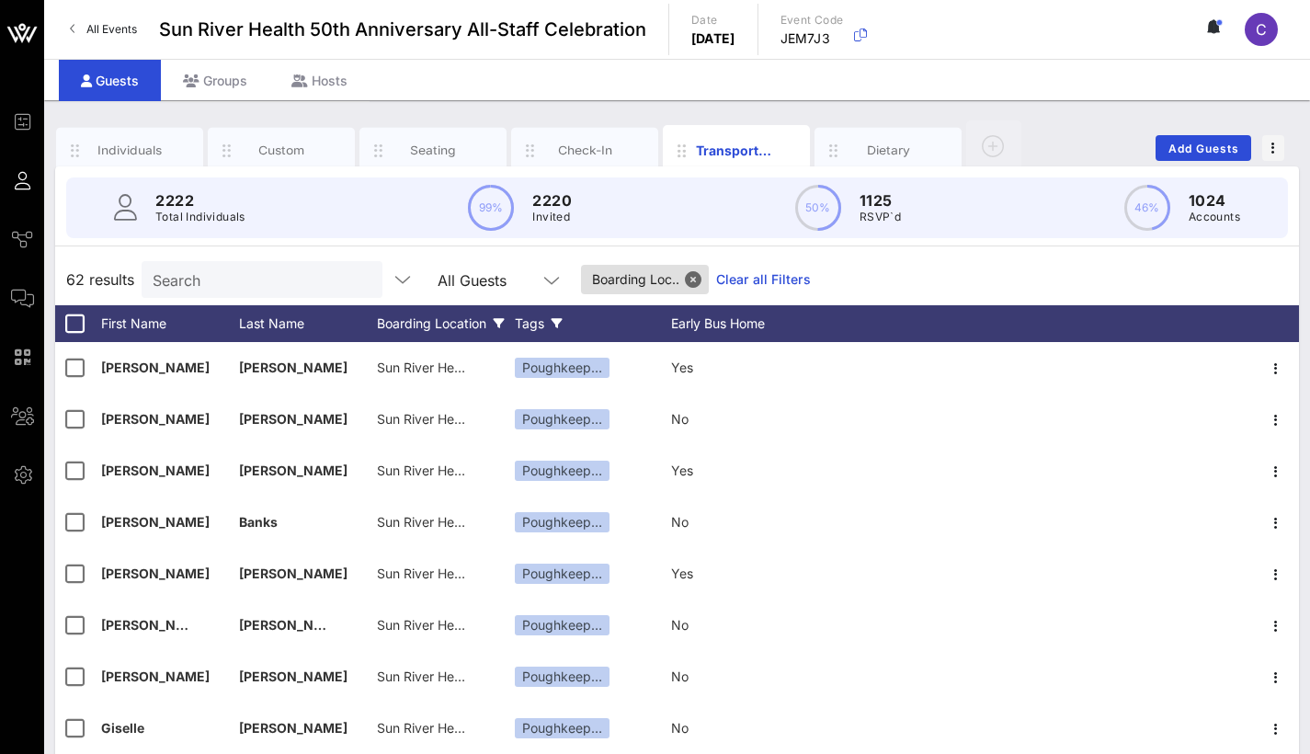
click at [545, 320] on div "Tags" at bounding box center [593, 323] width 156 height 37
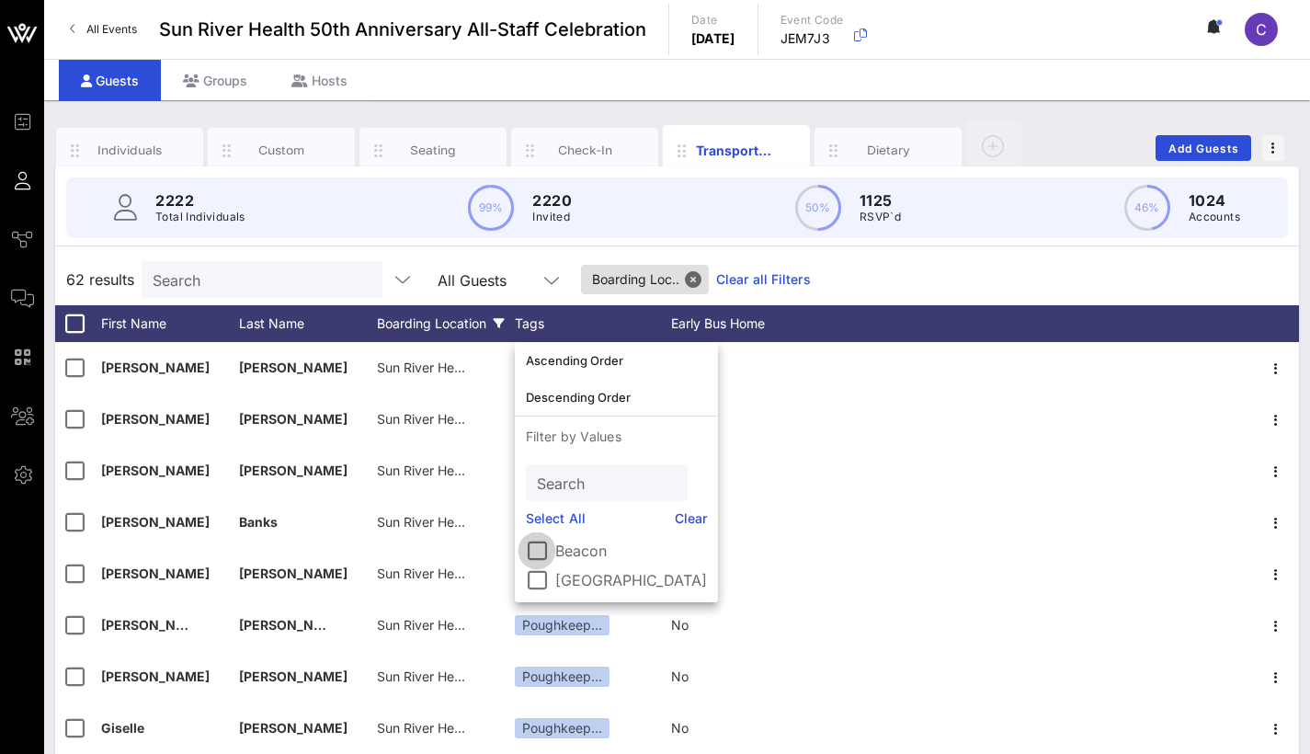
click at [532, 544] on div at bounding box center [536, 550] width 31 height 31
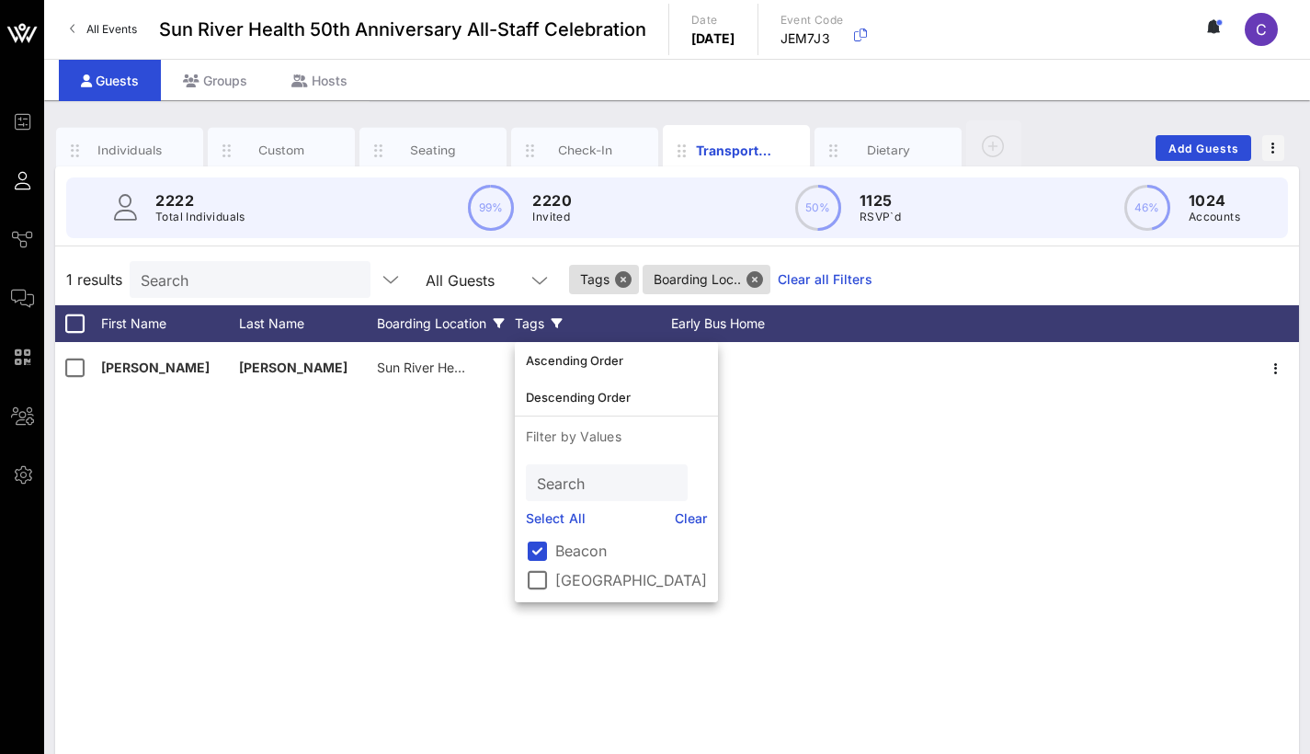
click at [378, 463] on div "[PERSON_NAME] Sun River Health [GEOGRAPHIC_DATA] | [STREET_ADDRESS][US_STATE][U…" at bounding box center [677, 618] width 1244 height 552
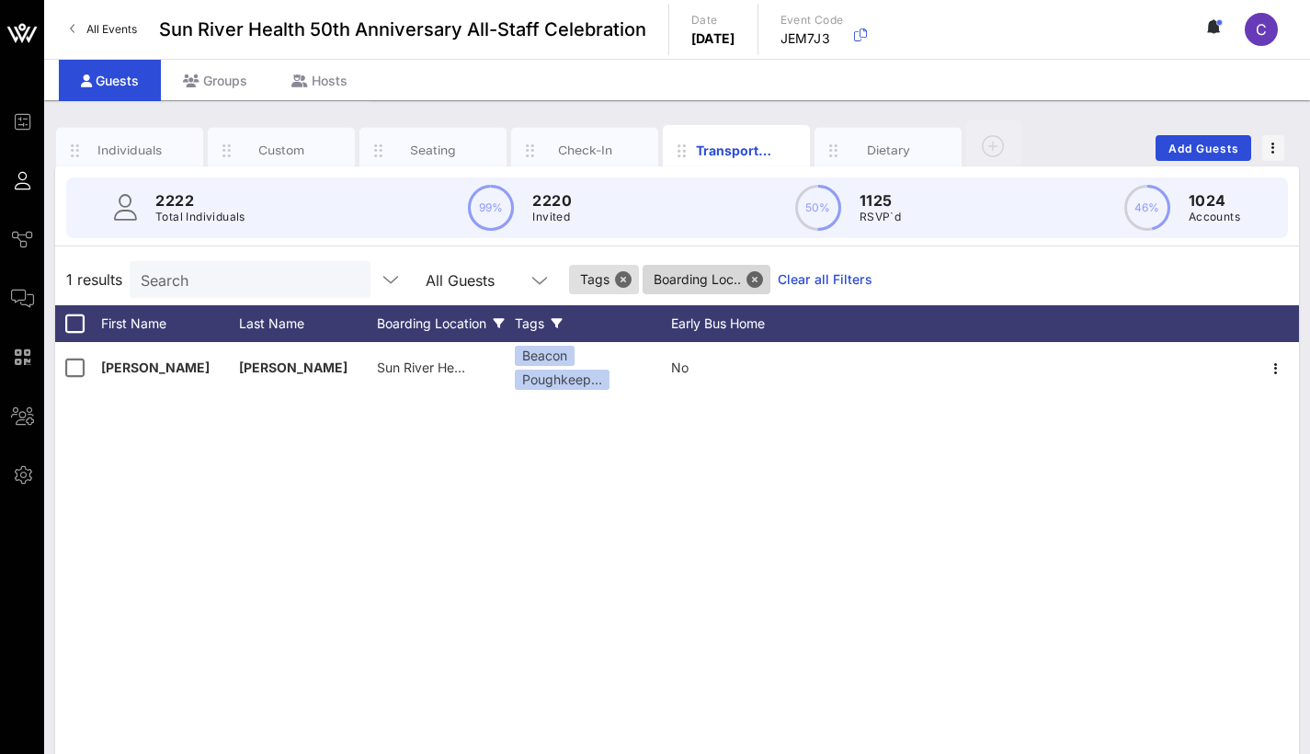
click at [763, 269] on span "Boarding Loc.." at bounding box center [707, 279] width 128 height 29
click at [761, 274] on button "Close" at bounding box center [755, 279] width 17 height 17
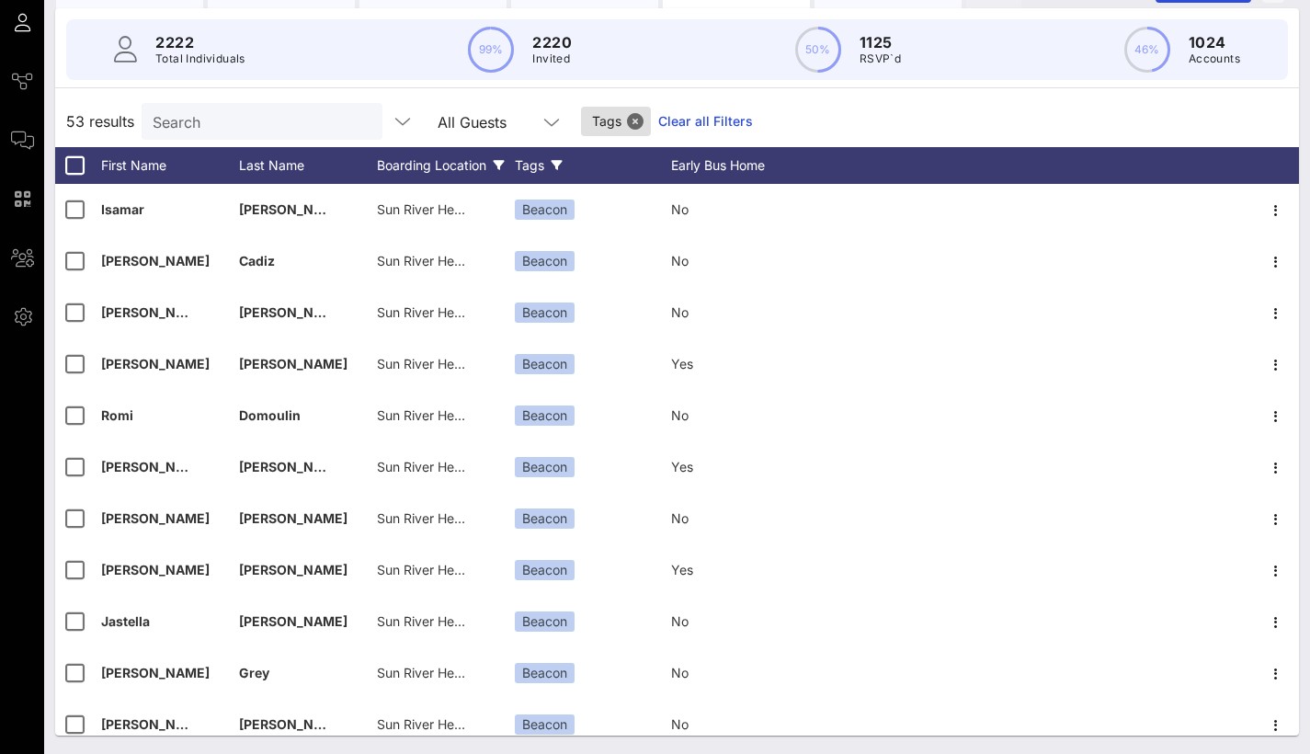
scroll to position [0, 0]
click at [411, 159] on div "Boarding Location" at bounding box center [446, 165] width 138 height 37
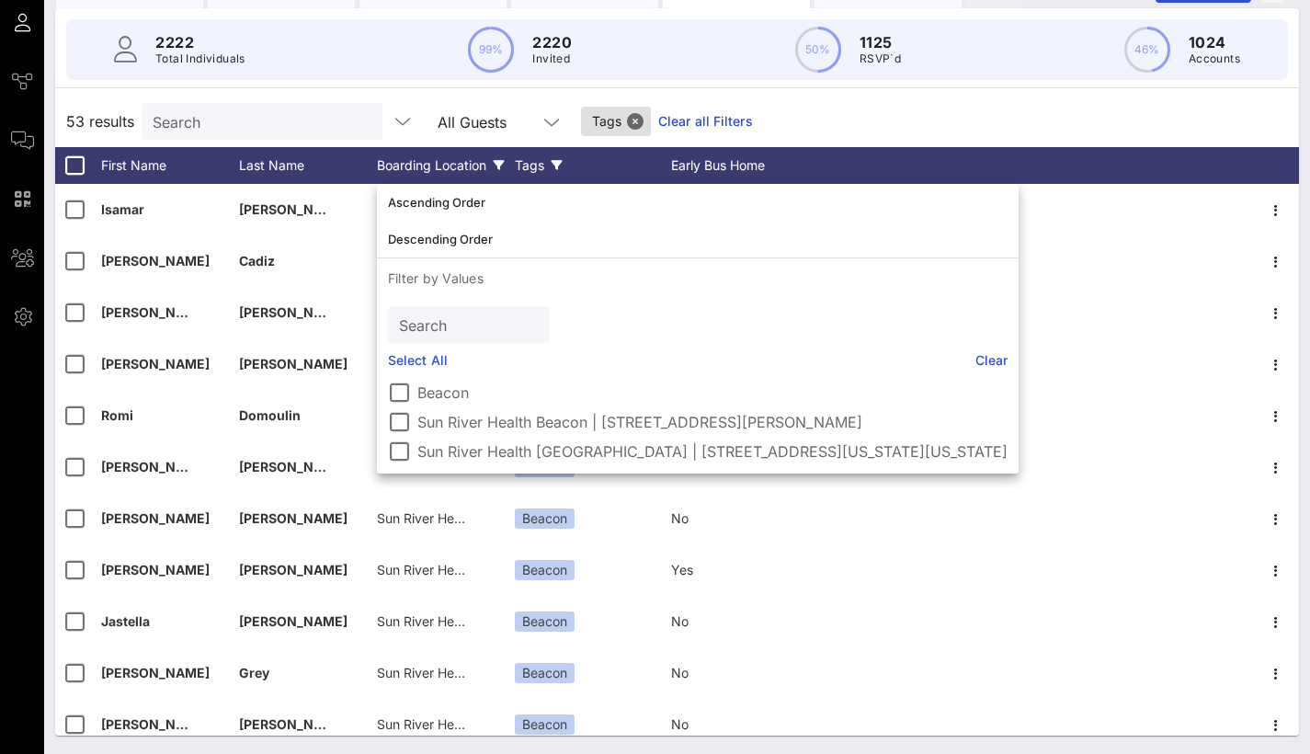
click at [467, 160] on div "Boarding Location" at bounding box center [446, 165] width 138 height 37
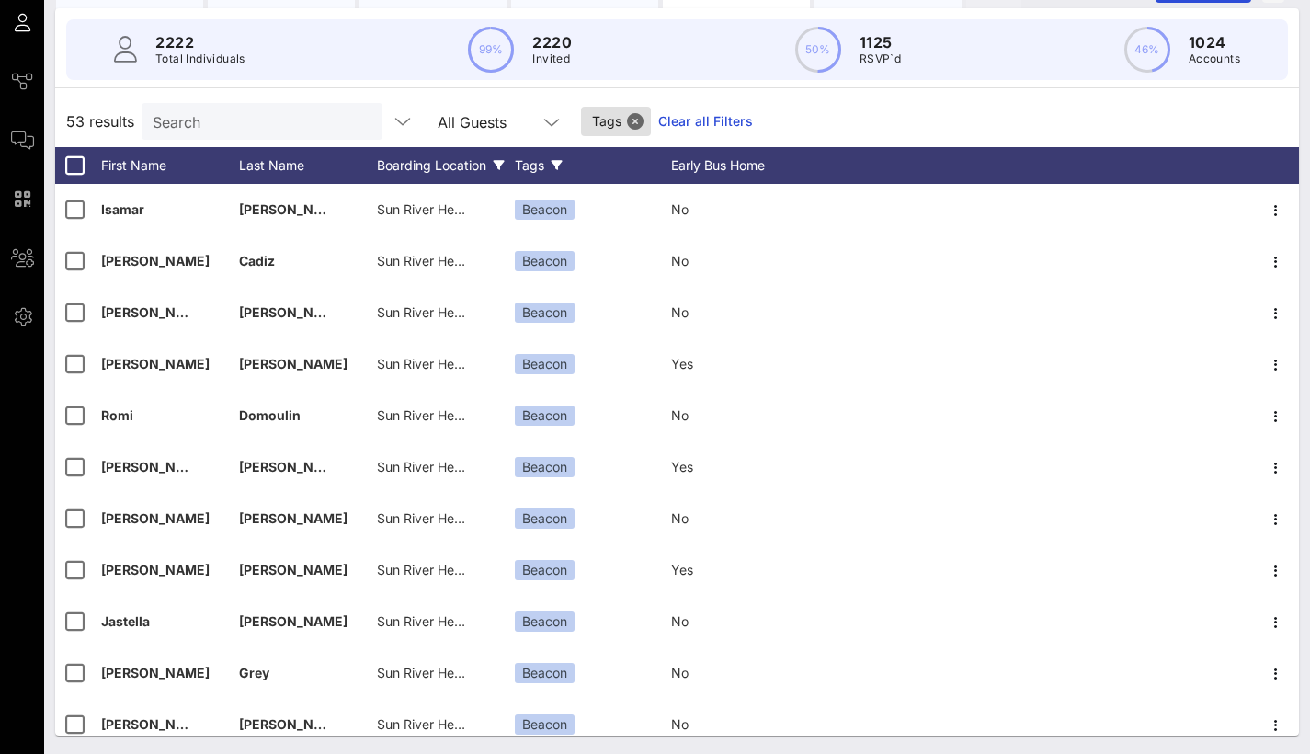
click at [467, 162] on div "Boarding Location" at bounding box center [446, 165] width 138 height 37
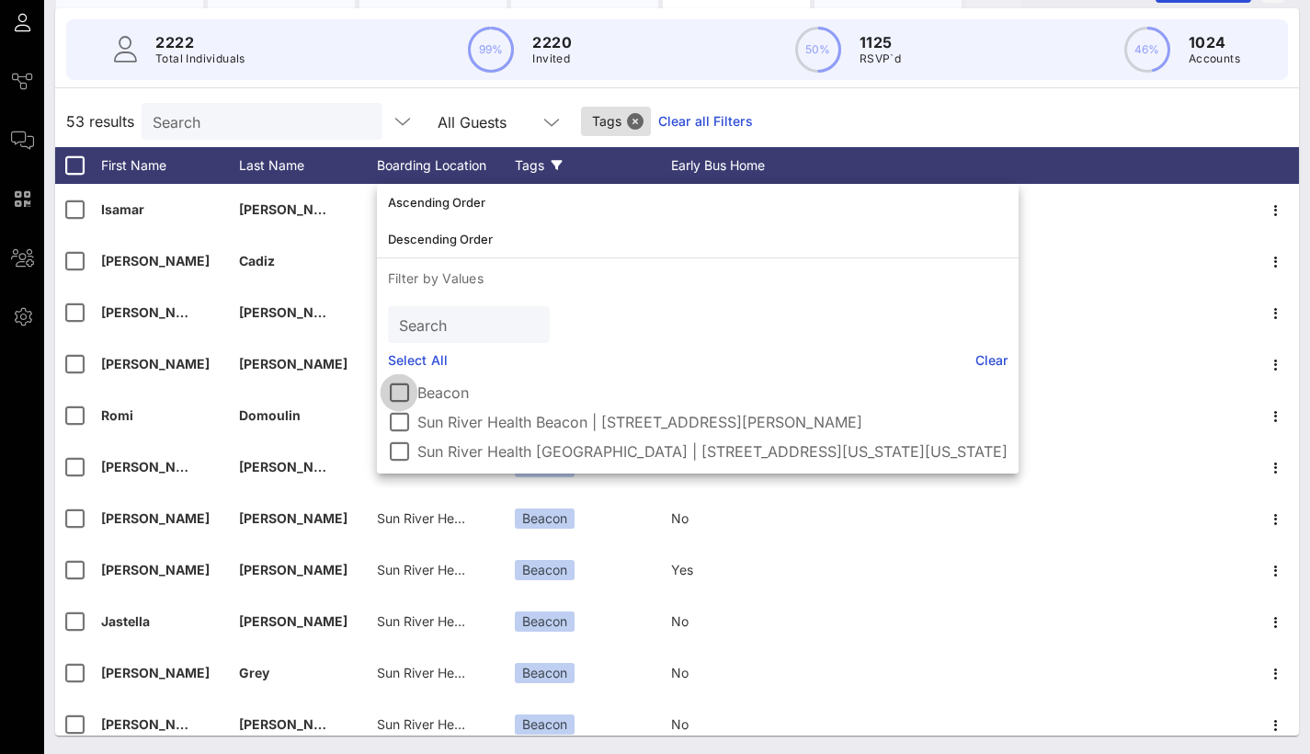
click at [394, 394] on div at bounding box center [398, 392] width 31 height 31
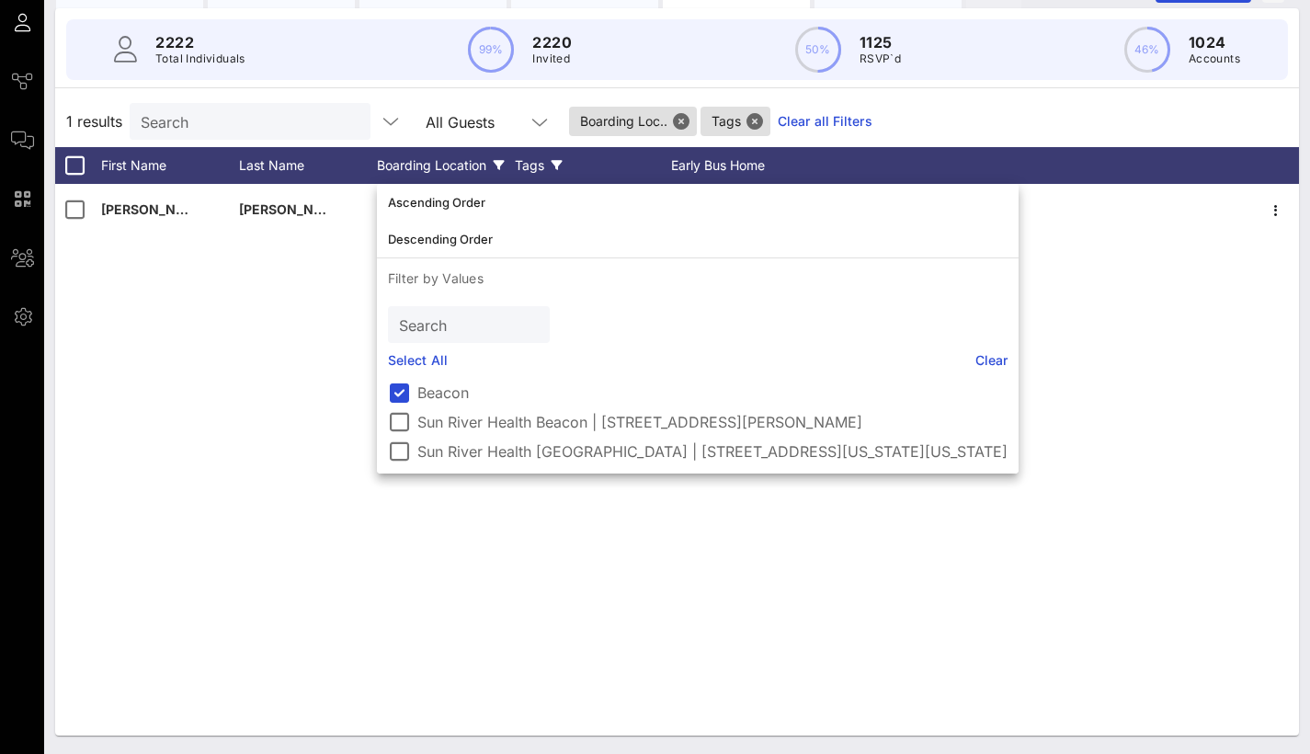
click at [285, 362] on div "[PERSON_NAME] Beacon Beacon Yes" at bounding box center [677, 460] width 1244 height 552
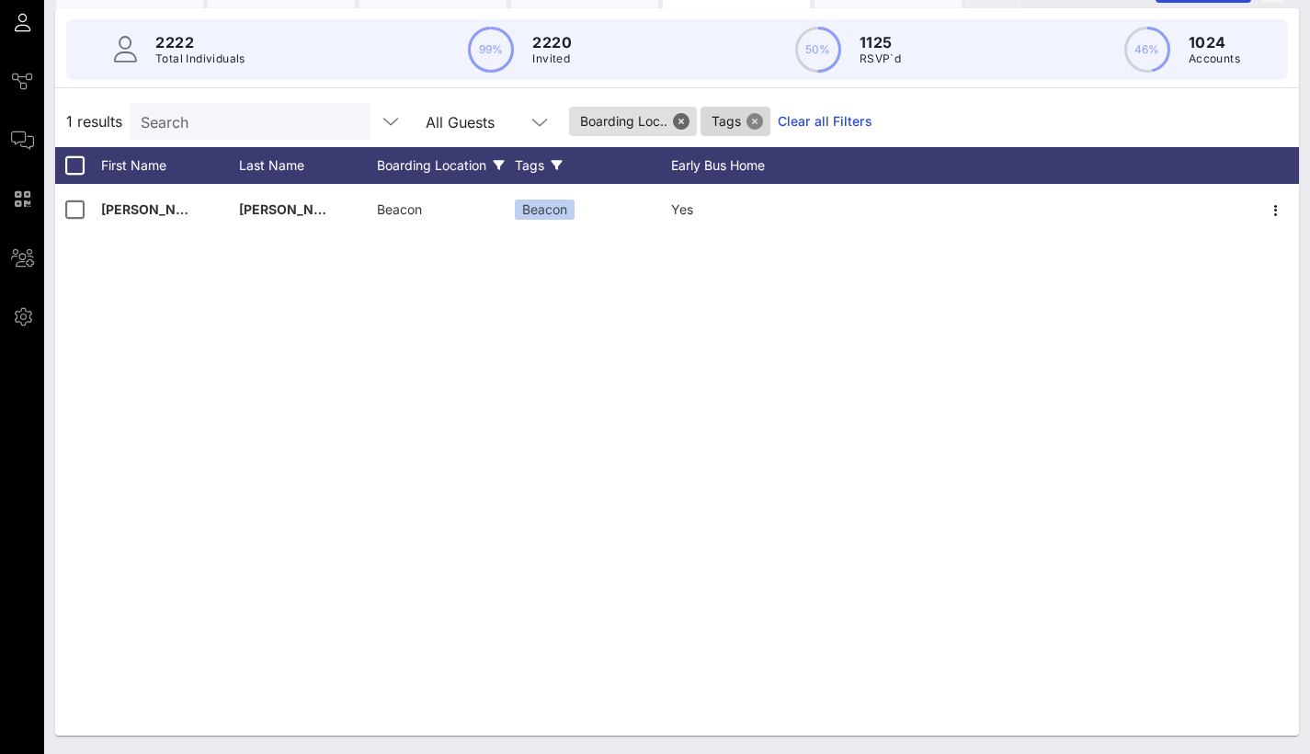
click at [759, 121] on button "Close" at bounding box center [755, 121] width 17 height 17
click at [682, 116] on button "Close" at bounding box center [681, 121] width 17 height 17
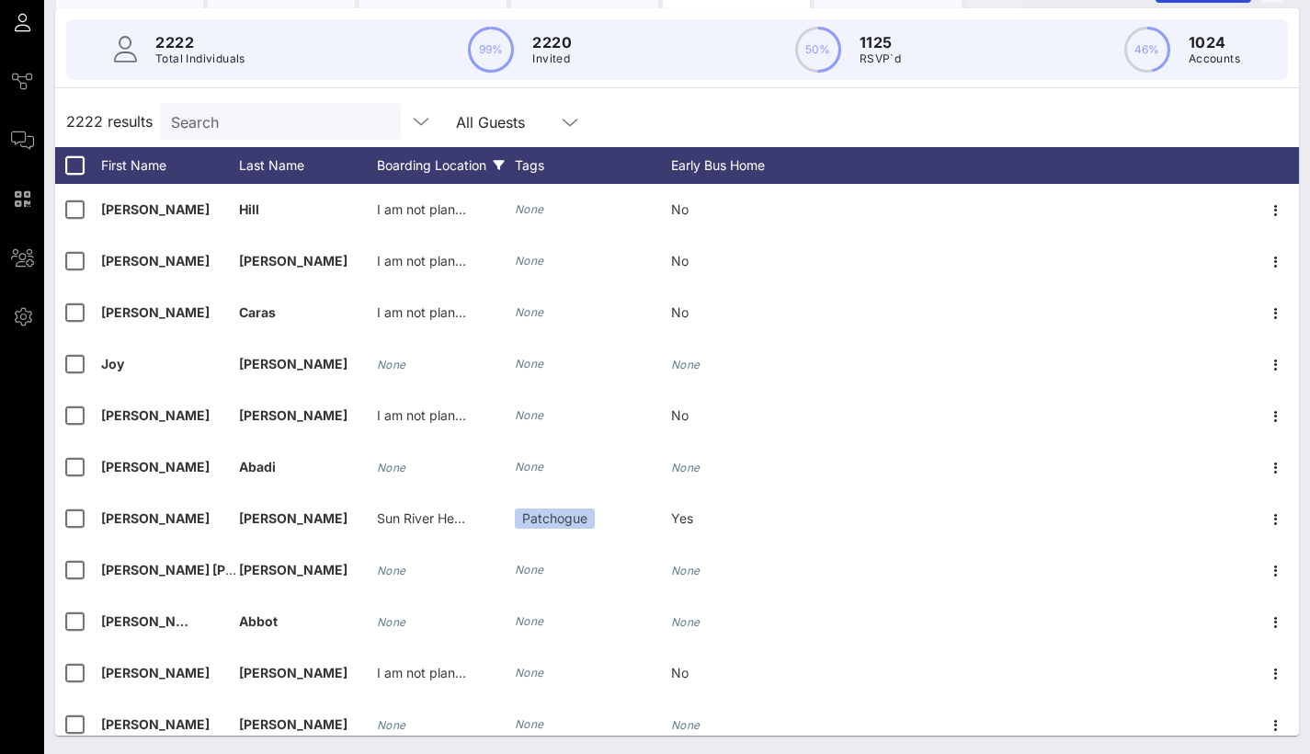
click at [445, 174] on div "Boarding Location" at bounding box center [446, 165] width 138 height 37
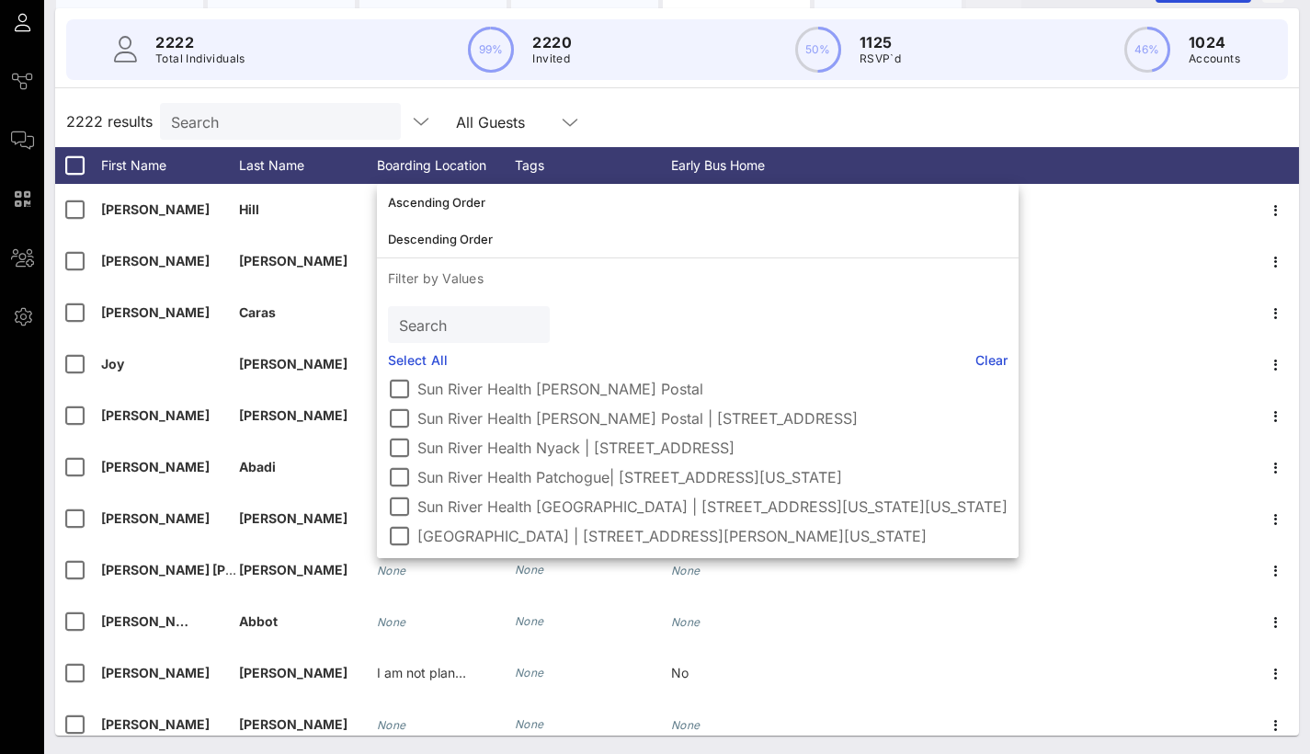
scroll to position [166, 0]
click at [396, 501] on div at bounding box center [398, 506] width 31 height 31
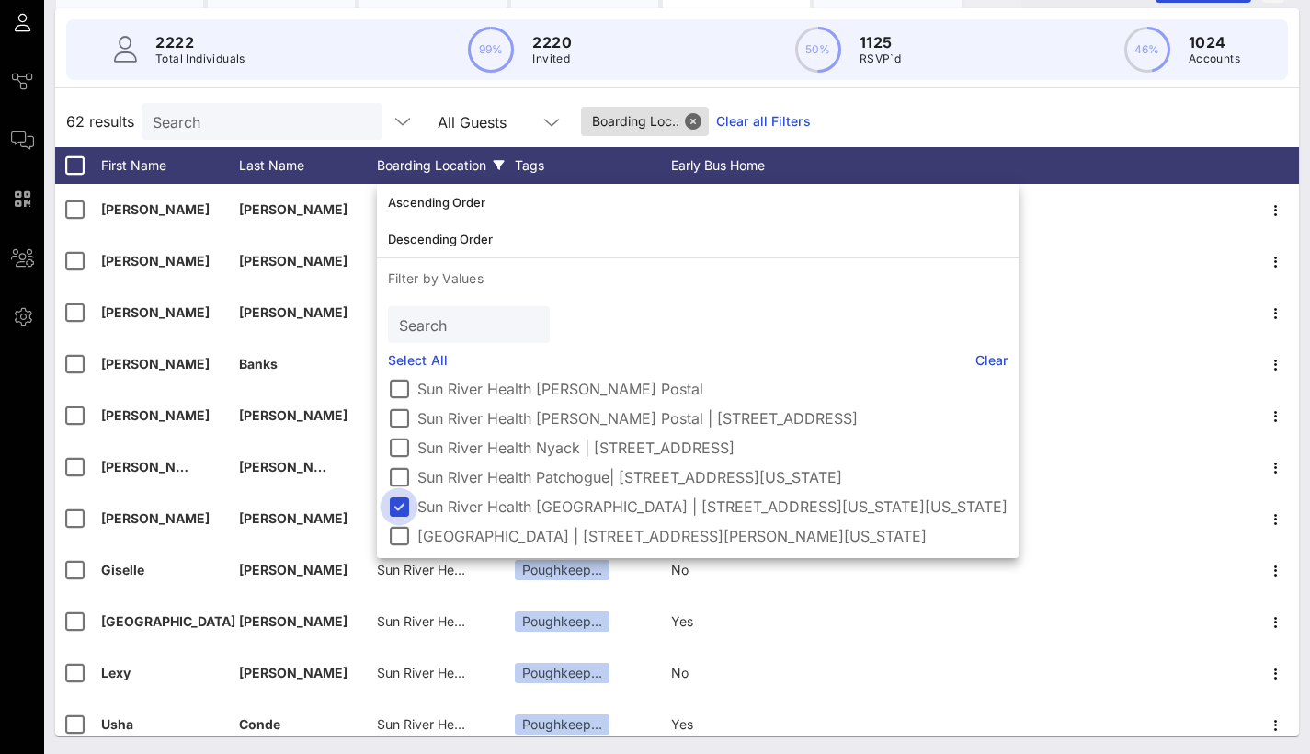
scroll to position [151, 0]
click at [957, 99] on div "62 results Search All Guests Boarding Loc.. Clear all Filters" at bounding box center [677, 121] width 1244 height 51
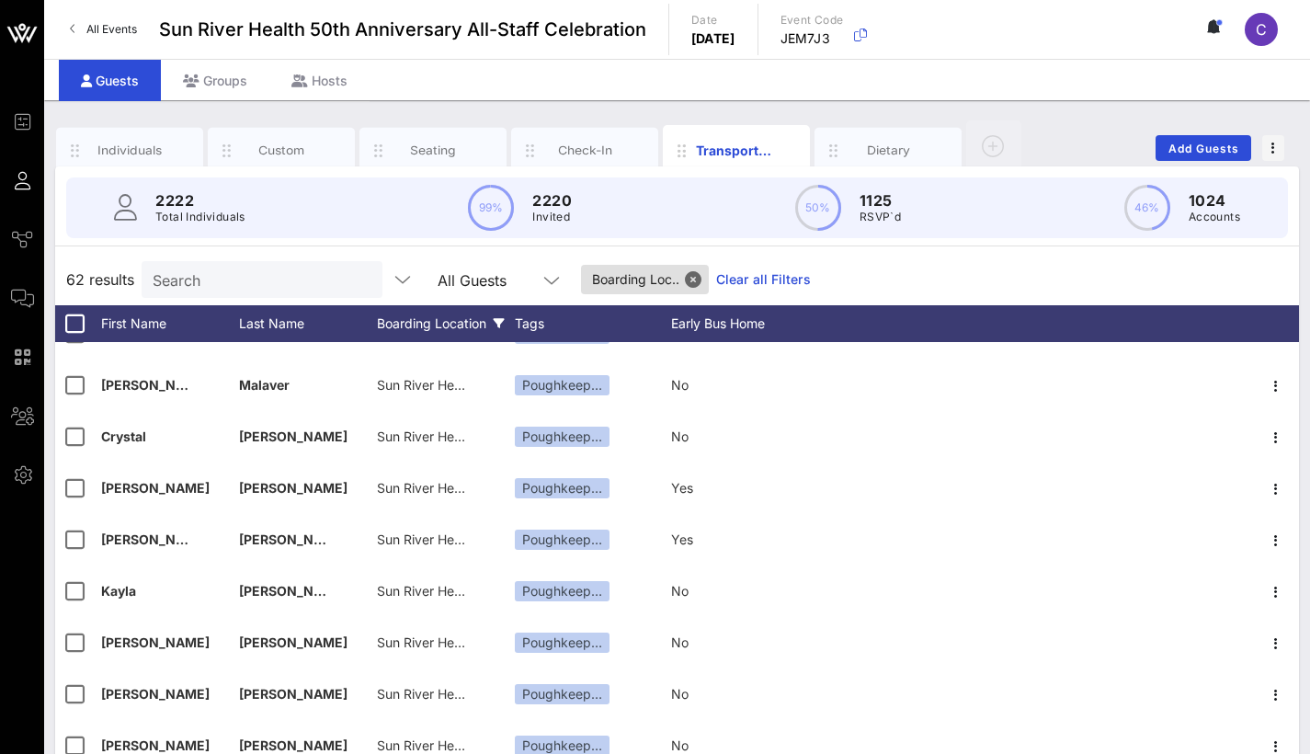
scroll to position [1331, 0]
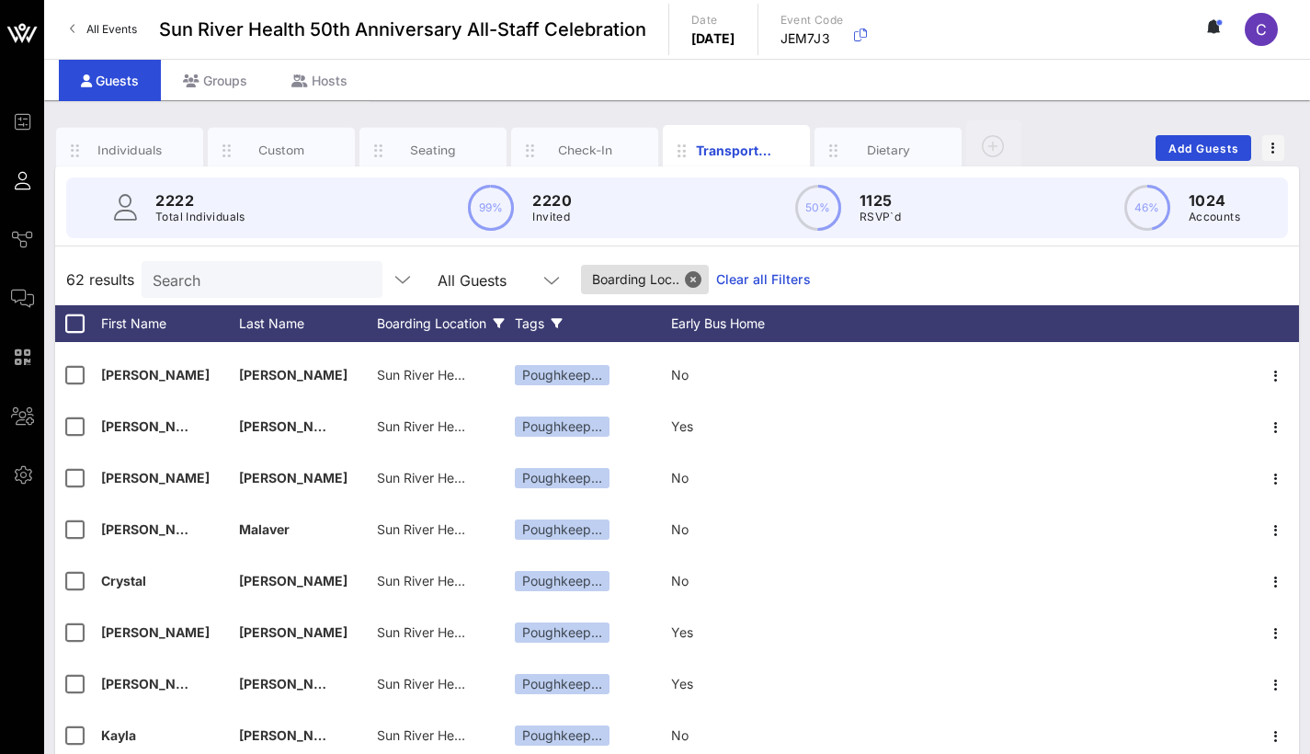
click at [539, 317] on div "Tags" at bounding box center [593, 323] width 156 height 37
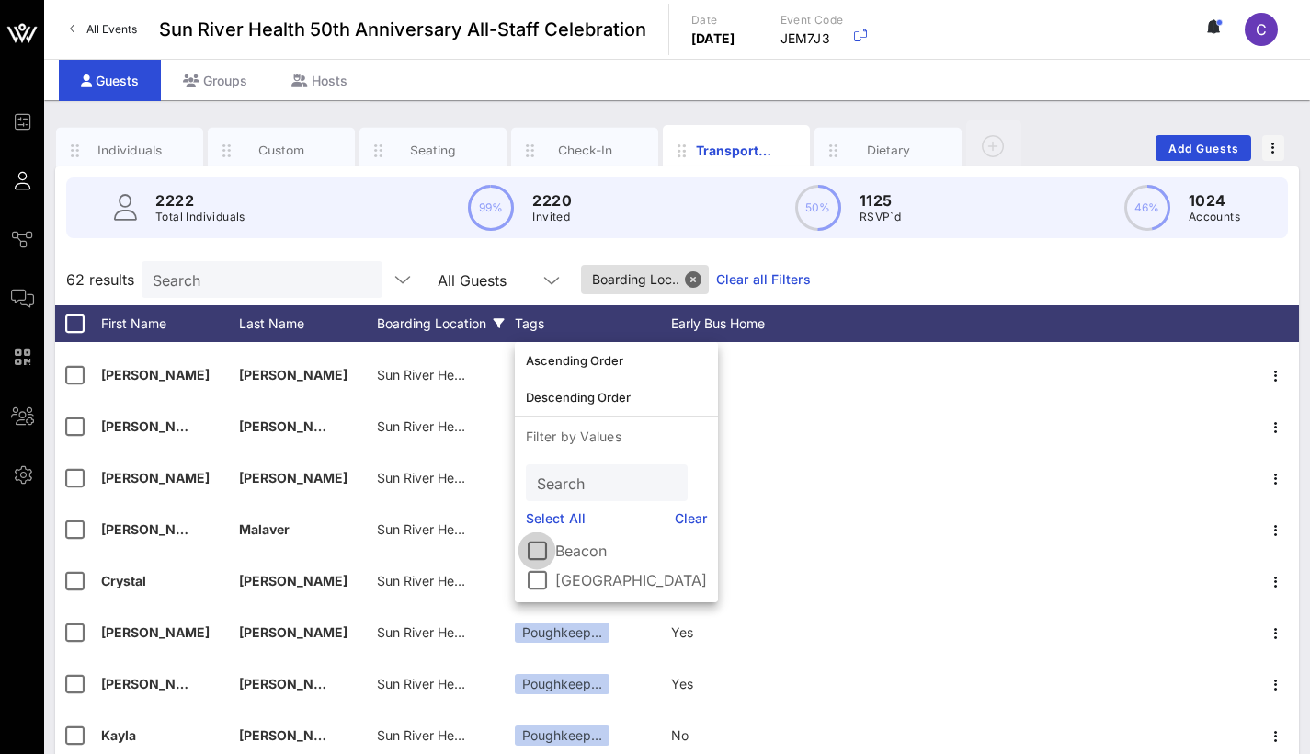
click at [534, 552] on div at bounding box center [536, 550] width 31 height 31
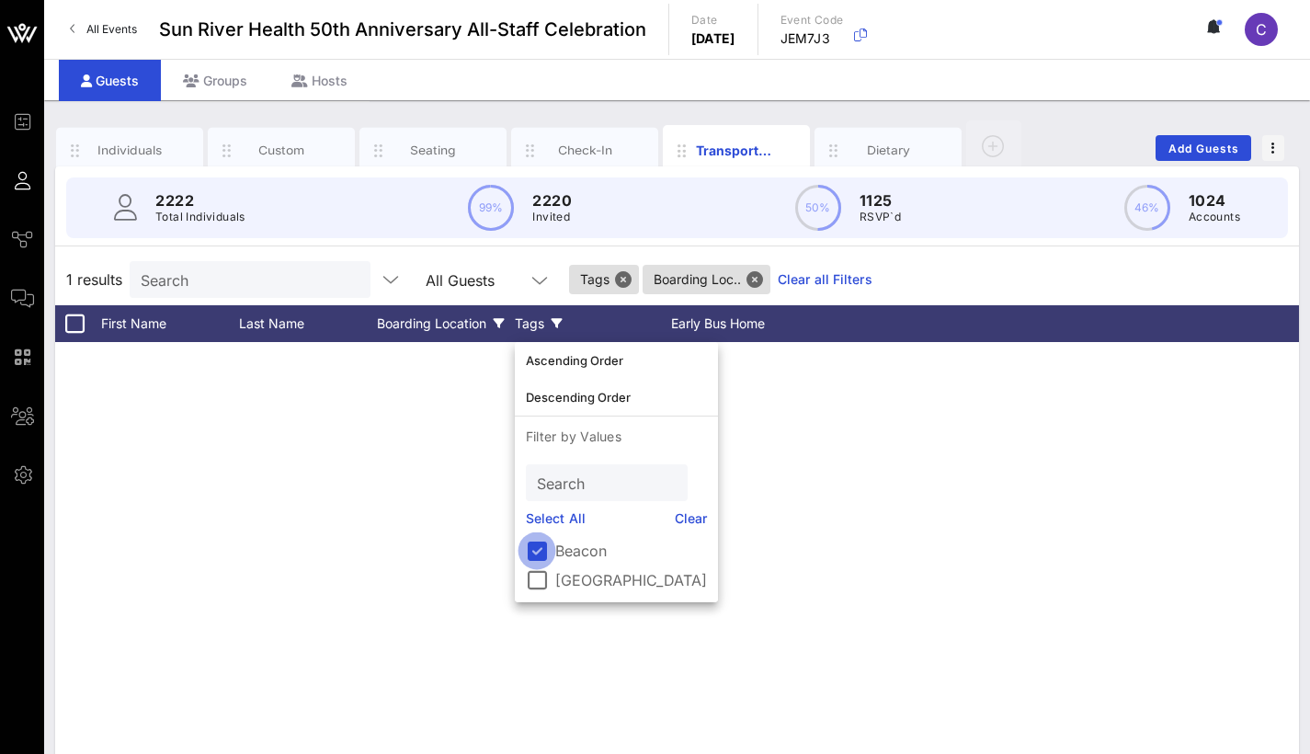
scroll to position [0, 0]
click at [363, 494] on div "[PERSON_NAME] Sun River Health [GEOGRAPHIC_DATA] | [STREET_ADDRESS][US_STATE][U…" at bounding box center [677, 618] width 1244 height 552
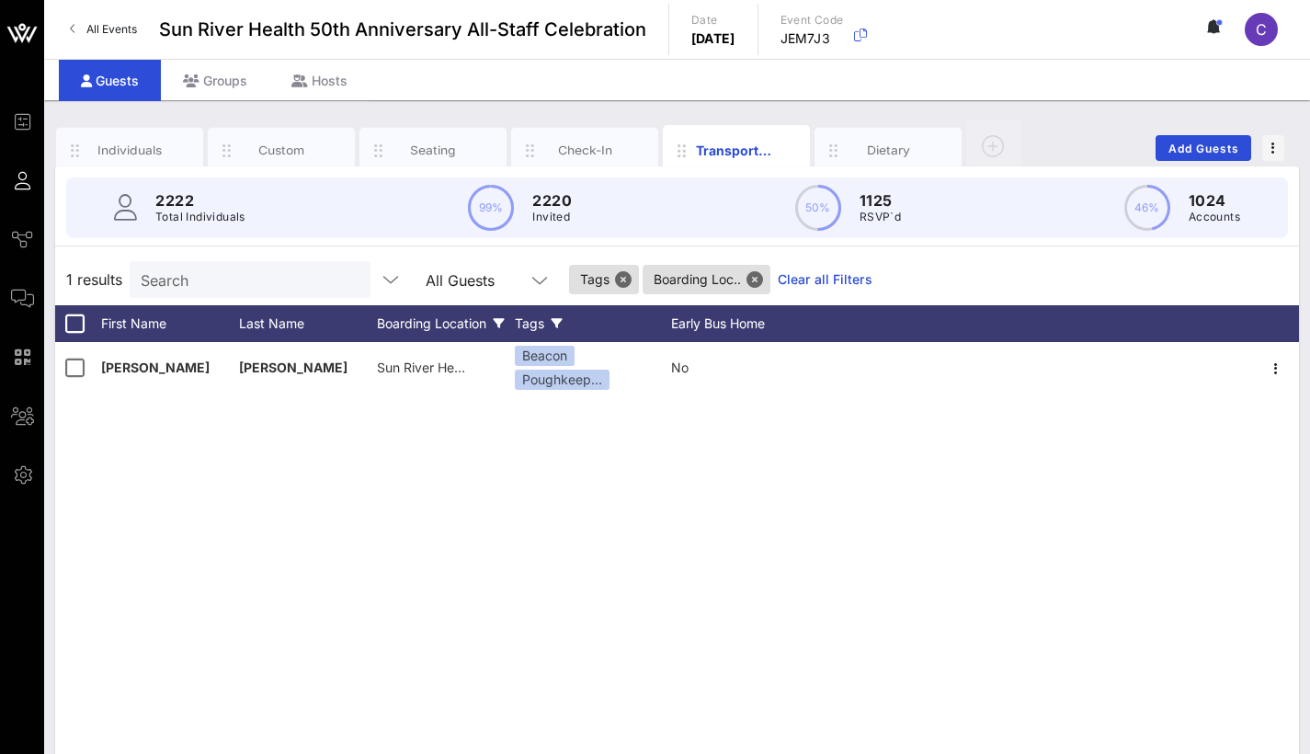
click at [560, 318] on icon at bounding box center [557, 323] width 11 height 11
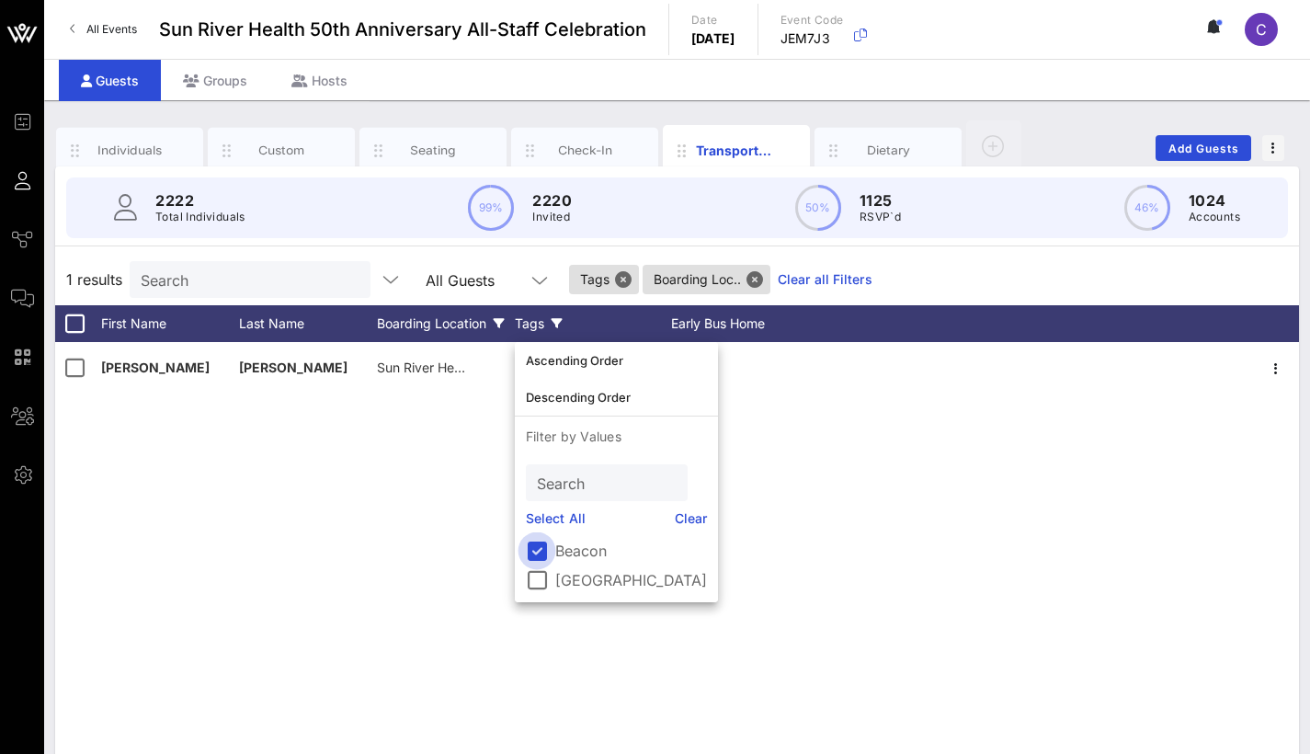
click at [536, 554] on div at bounding box center [536, 550] width 31 height 31
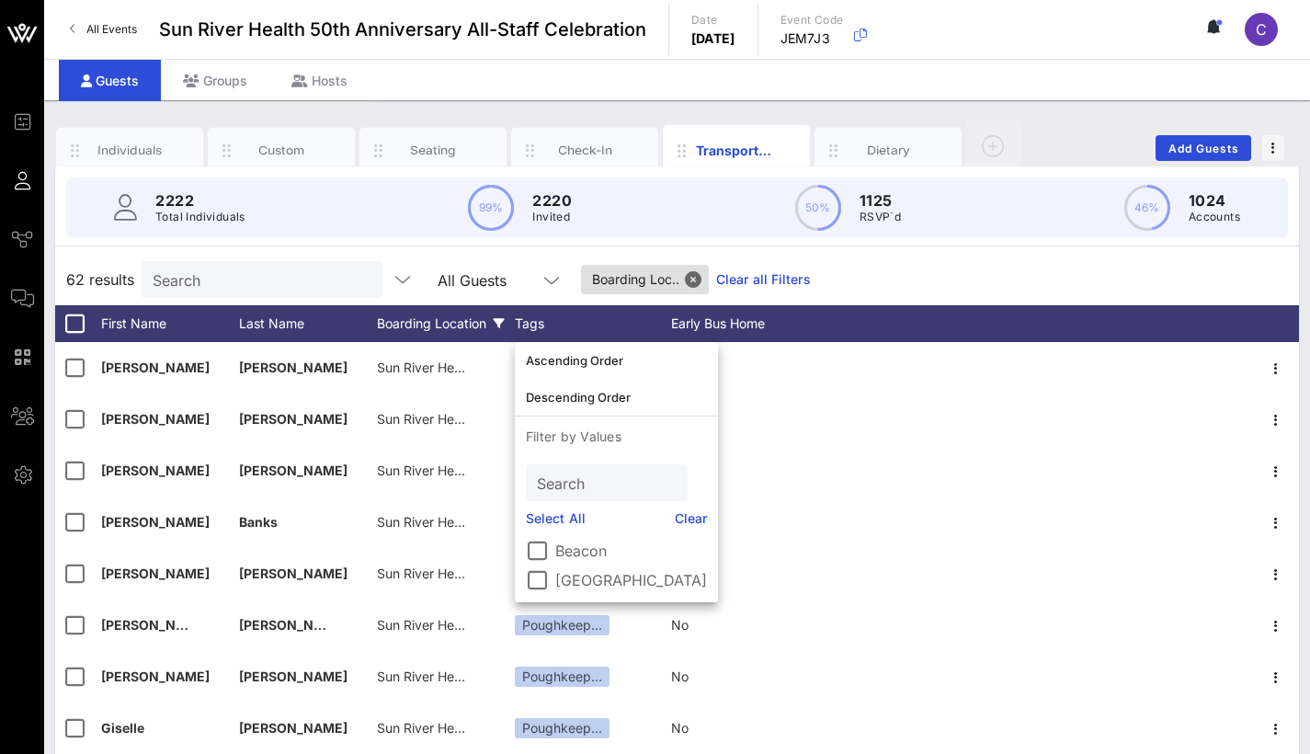
click at [469, 322] on div "Boarding Location" at bounding box center [446, 323] width 138 height 37
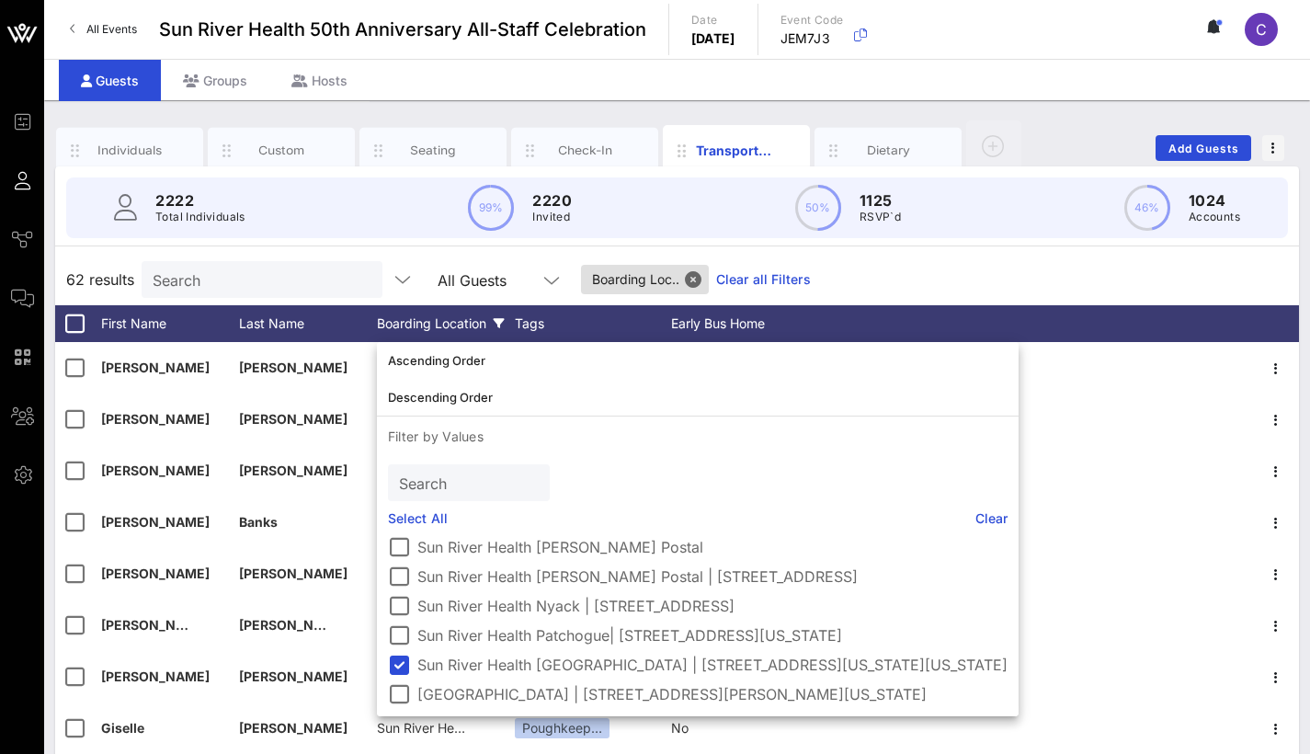
scroll to position [166, 0]
click at [398, 659] on div at bounding box center [398, 664] width 31 height 31
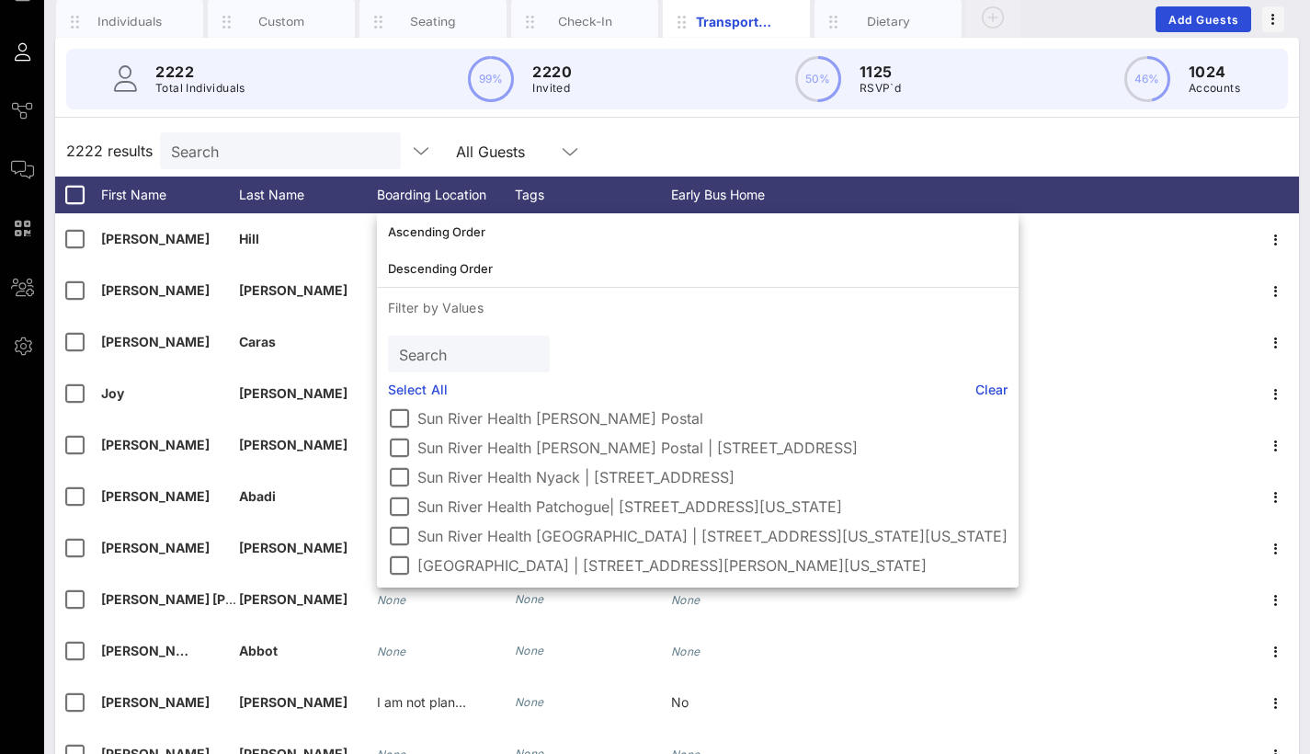
scroll to position [150, 0]
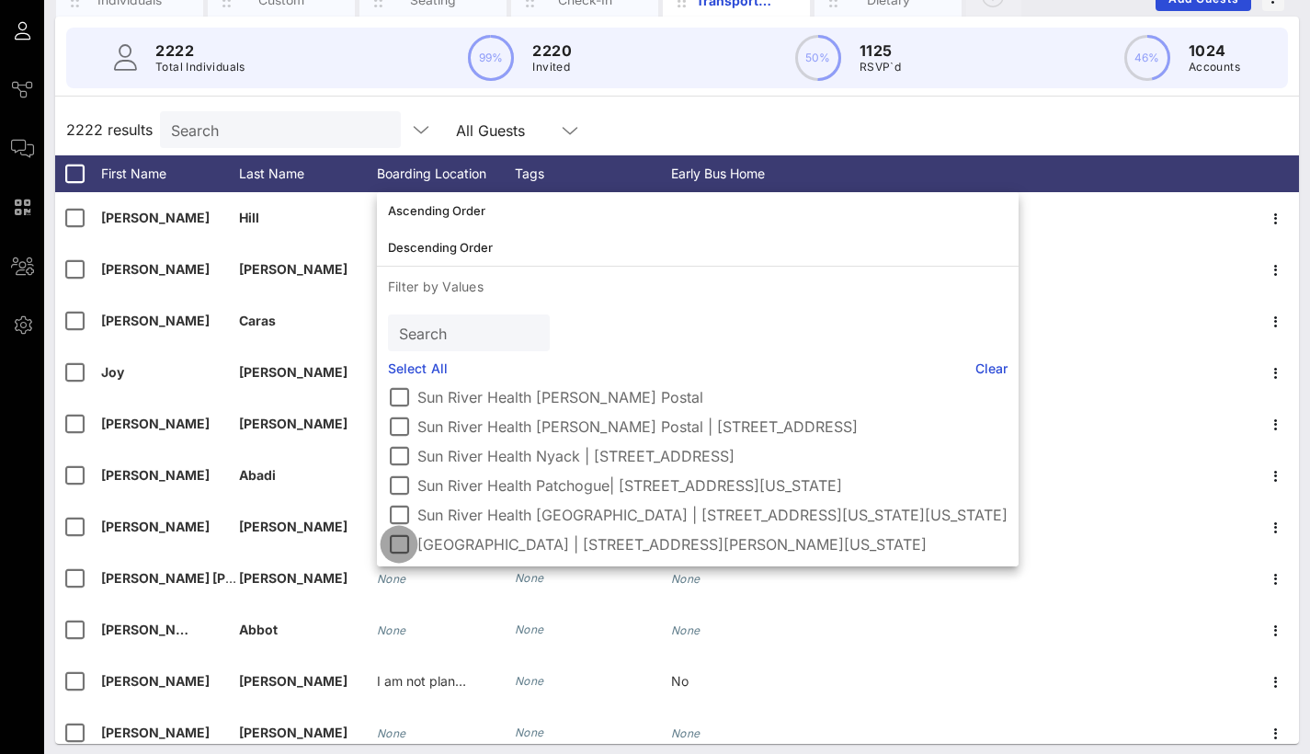
click at [400, 544] on div at bounding box center [398, 544] width 31 height 31
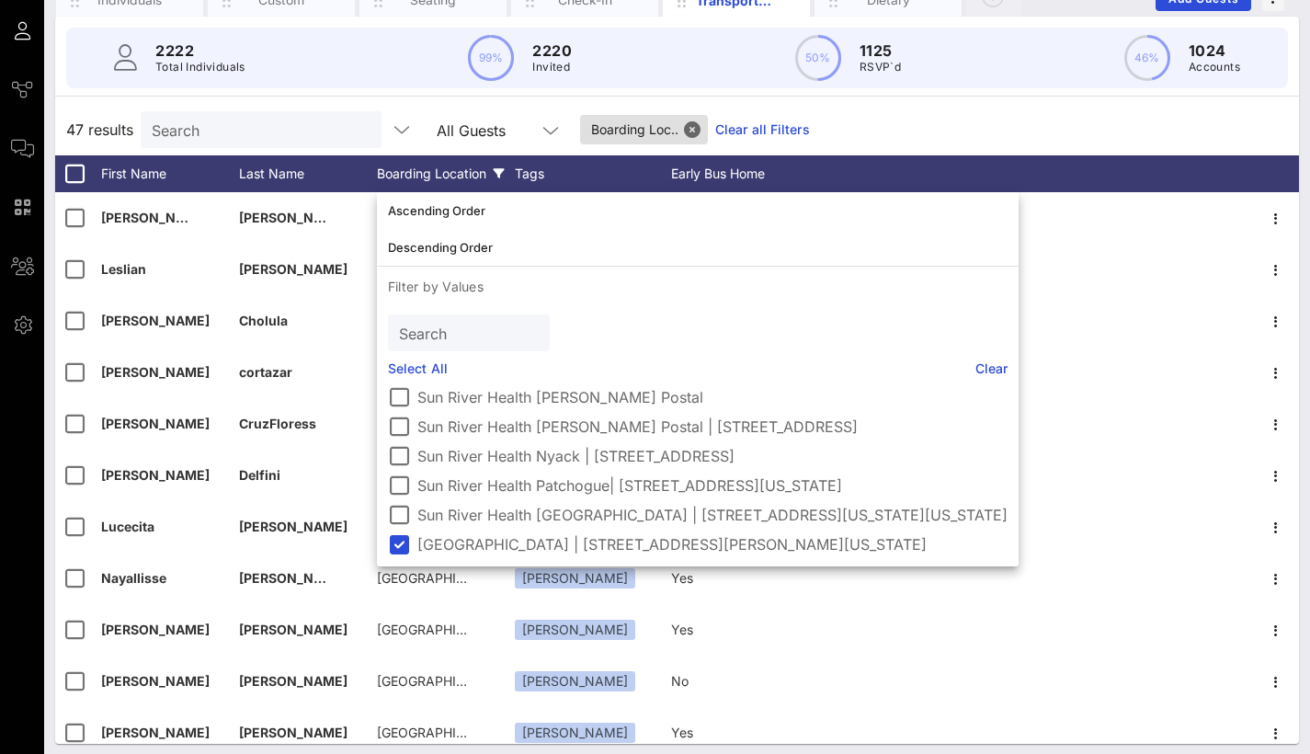
click at [397, 106] on div "47 results Search All Guests Boarding Loc.. Clear all Filters" at bounding box center [677, 129] width 1244 height 51
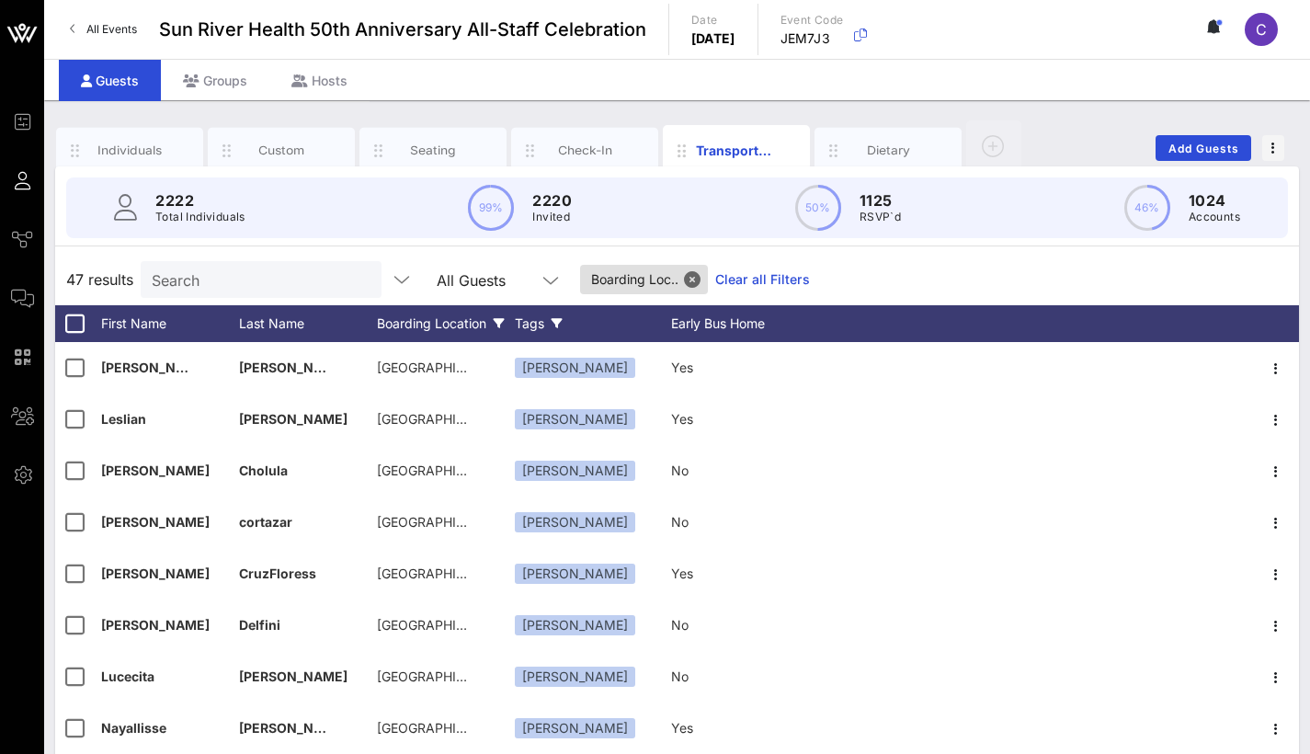
scroll to position [0, 0]
click at [540, 318] on div "Tags" at bounding box center [593, 323] width 156 height 37
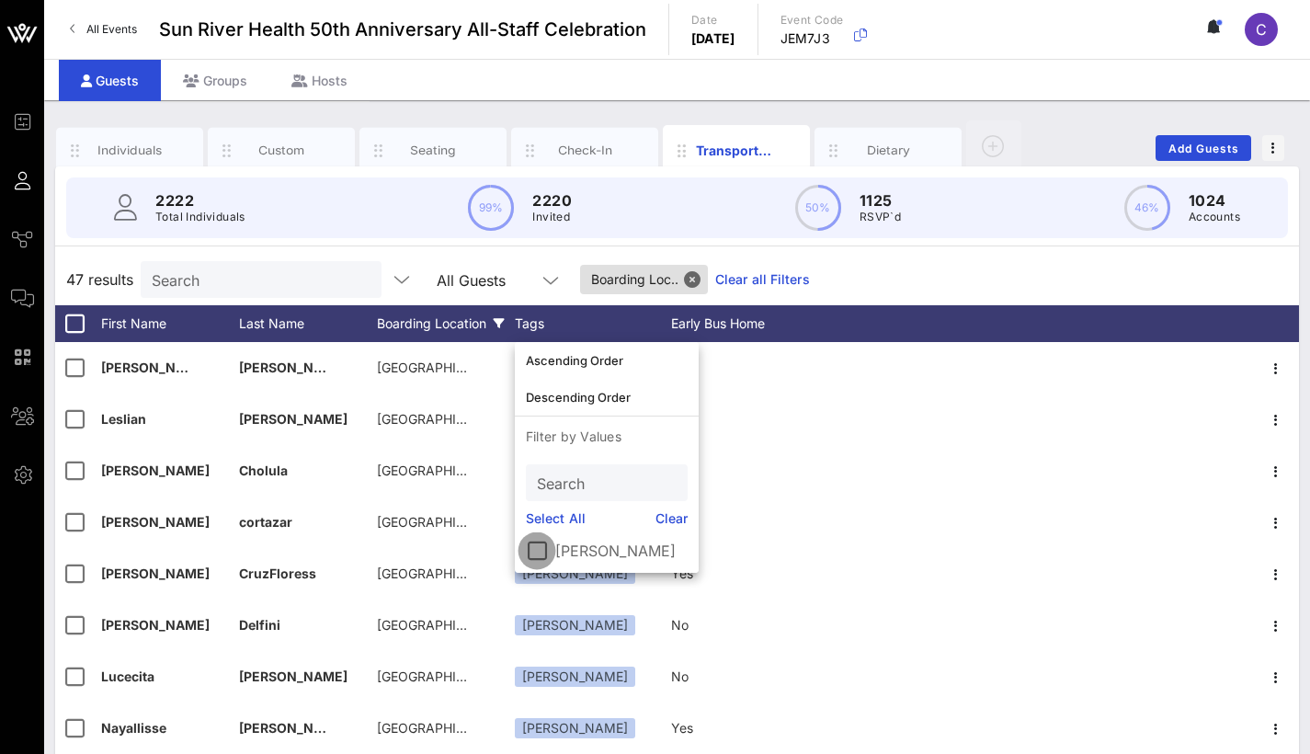
click at [537, 549] on div at bounding box center [536, 550] width 31 height 31
click at [967, 257] on div "47 results Search All Guests Tags Boarding Loc.. Clear all Filters" at bounding box center [677, 279] width 1244 height 51
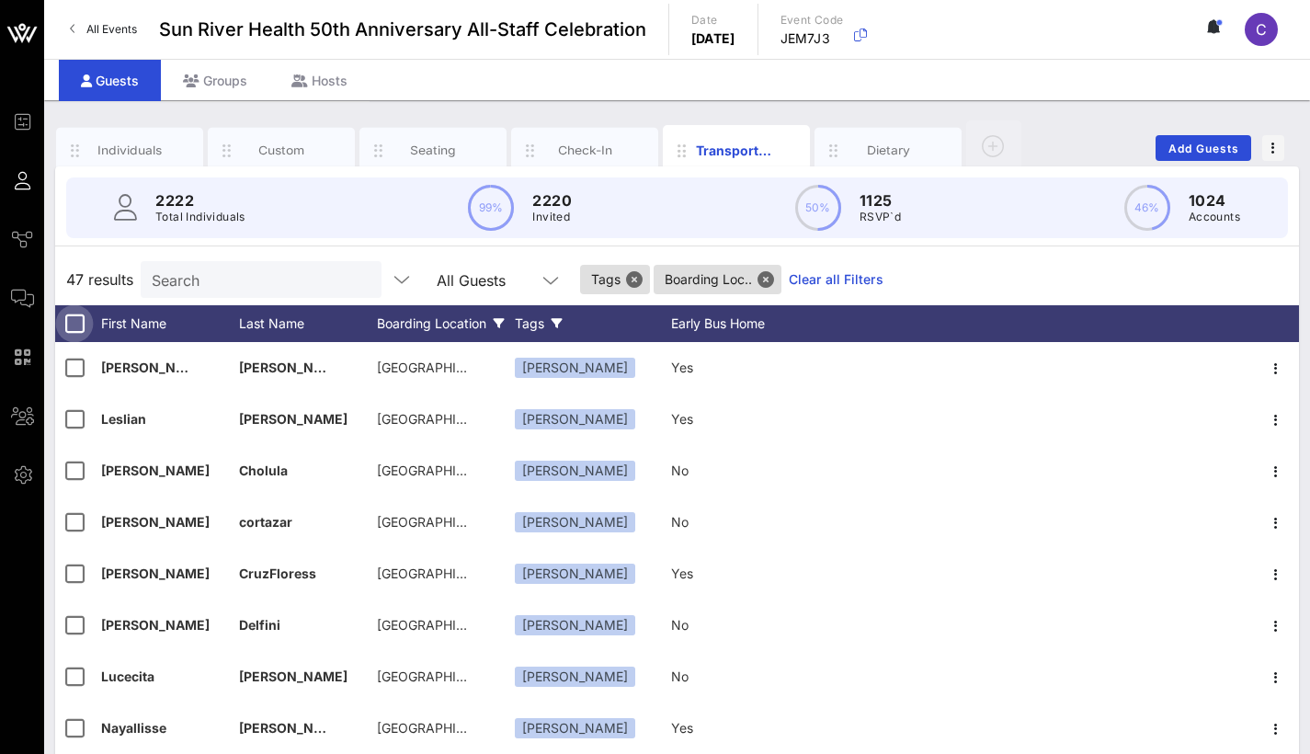
click at [70, 324] on div at bounding box center [74, 323] width 31 height 31
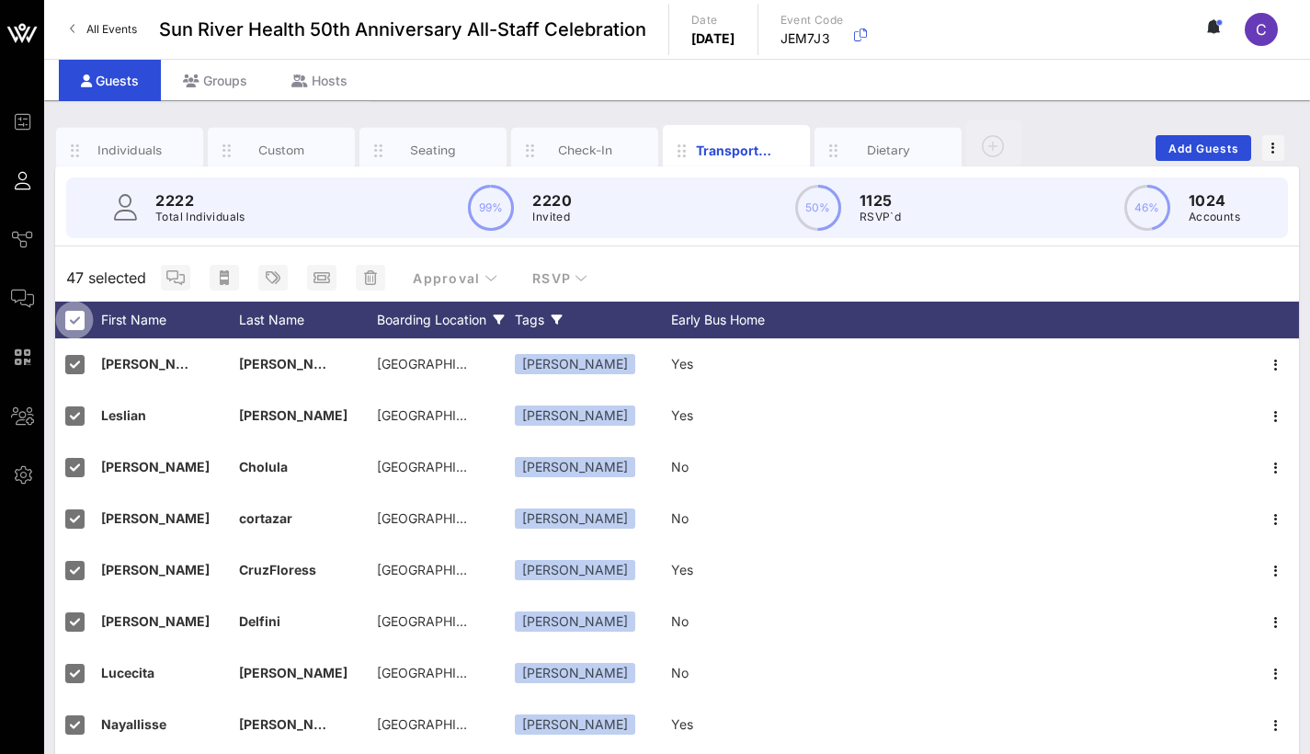
click at [74, 316] on div at bounding box center [74, 319] width 31 height 31
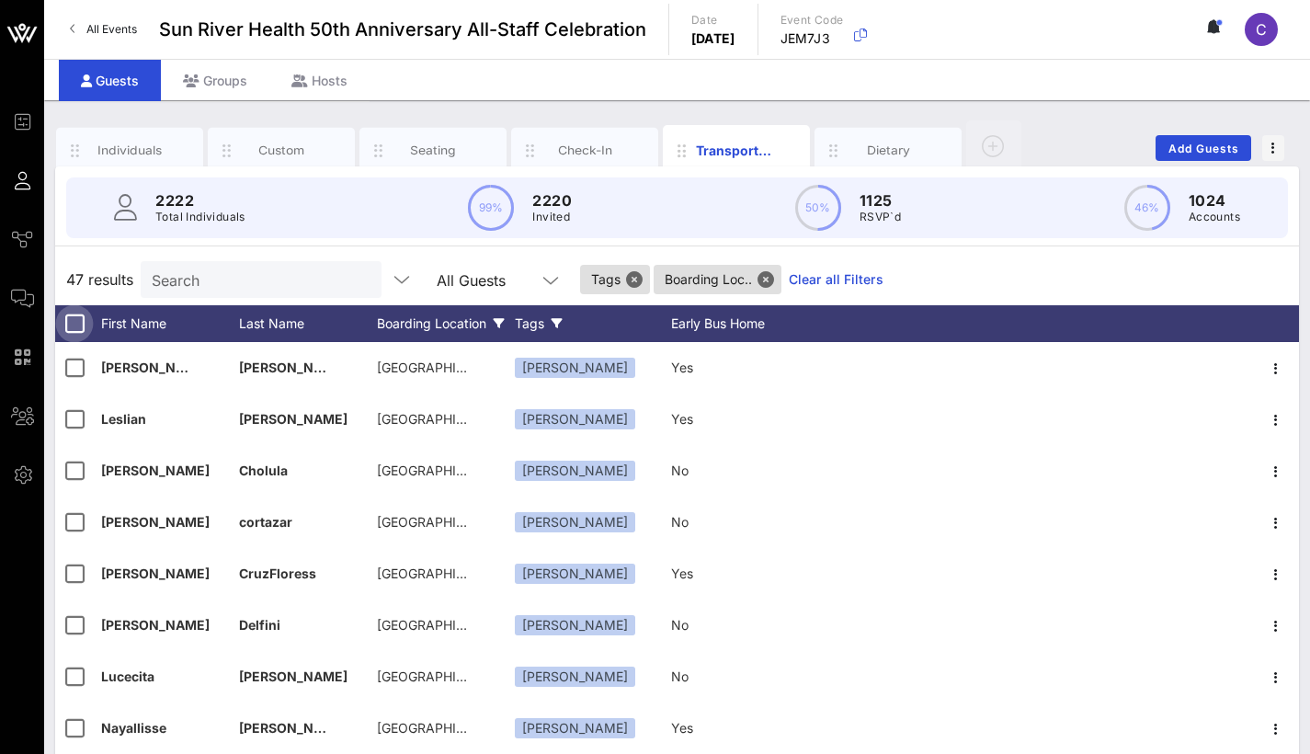
click at [74, 316] on div at bounding box center [74, 323] width 31 height 31
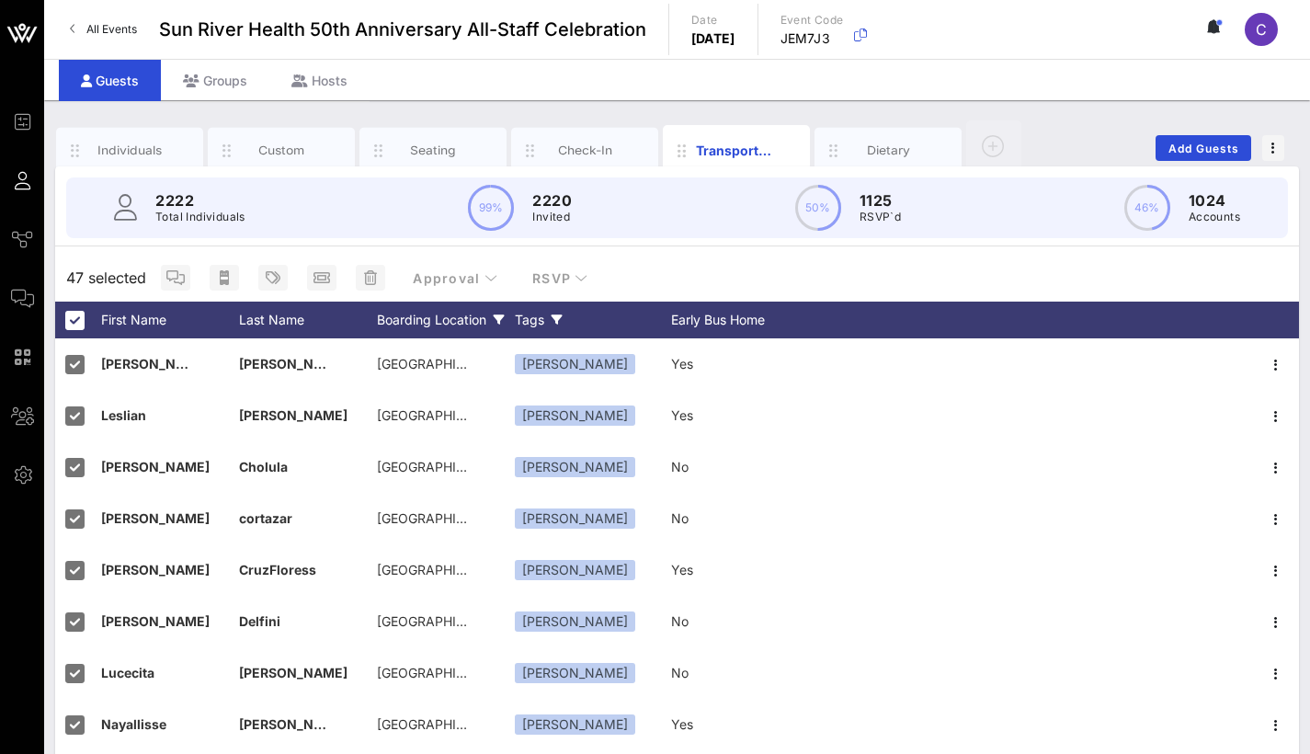
click at [543, 320] on div "Tags" at bounding box center [593, 320] width 156 height 37
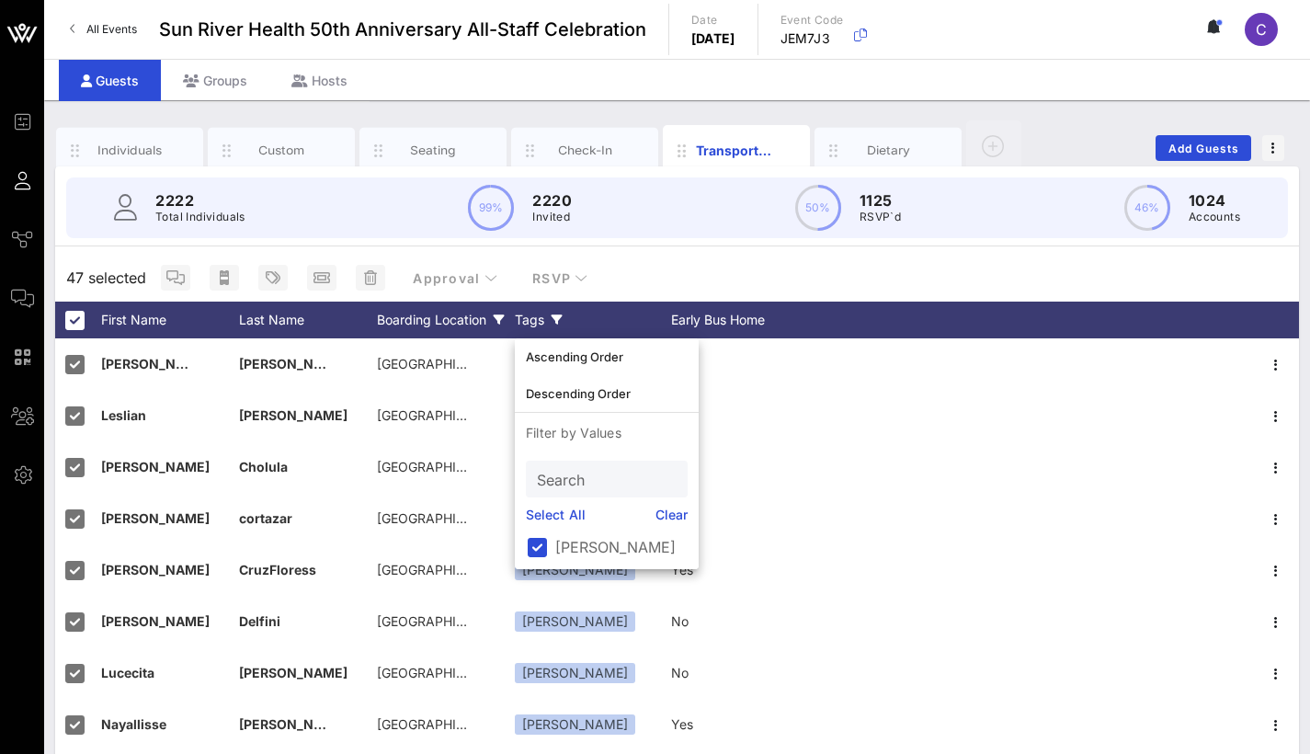
click at [543, 316] on div "Tags" at bounding box center [593, 320] width 156 height 37
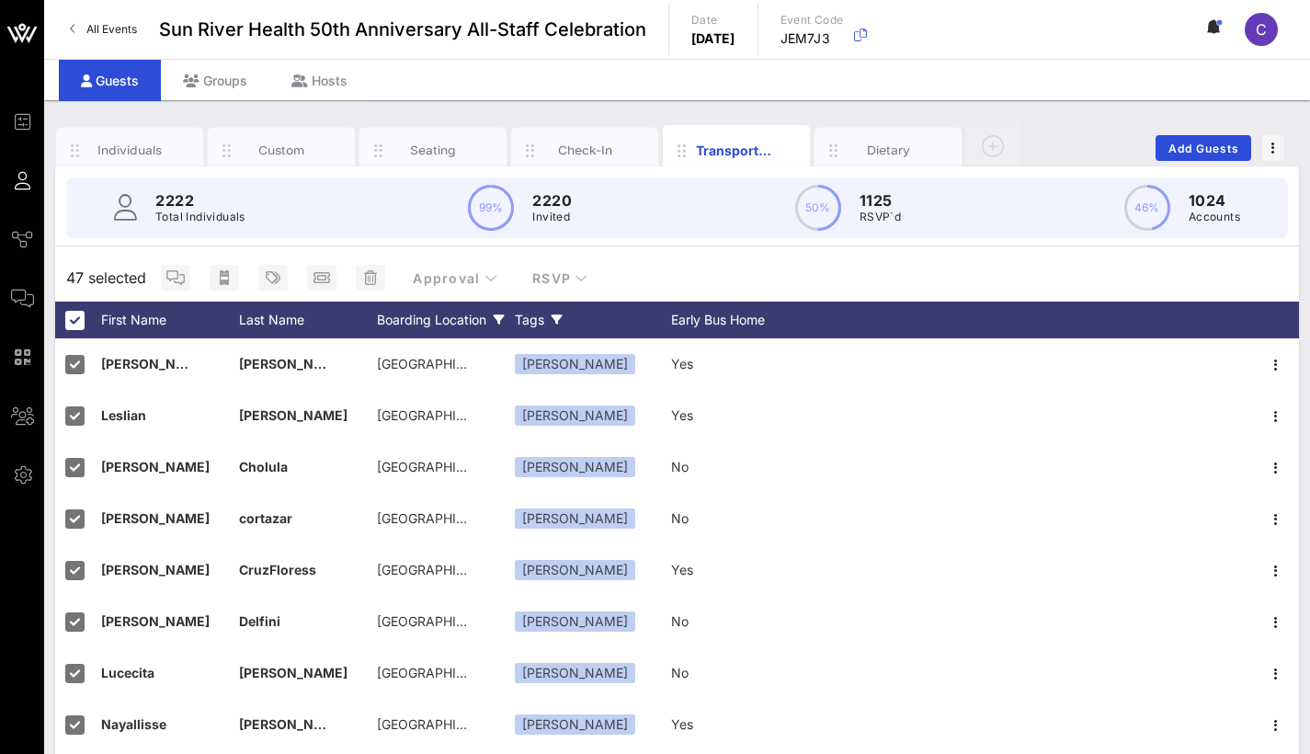
click at [542, 316] on div "Tags" at bounding box center [593, 320] width 156 height 37
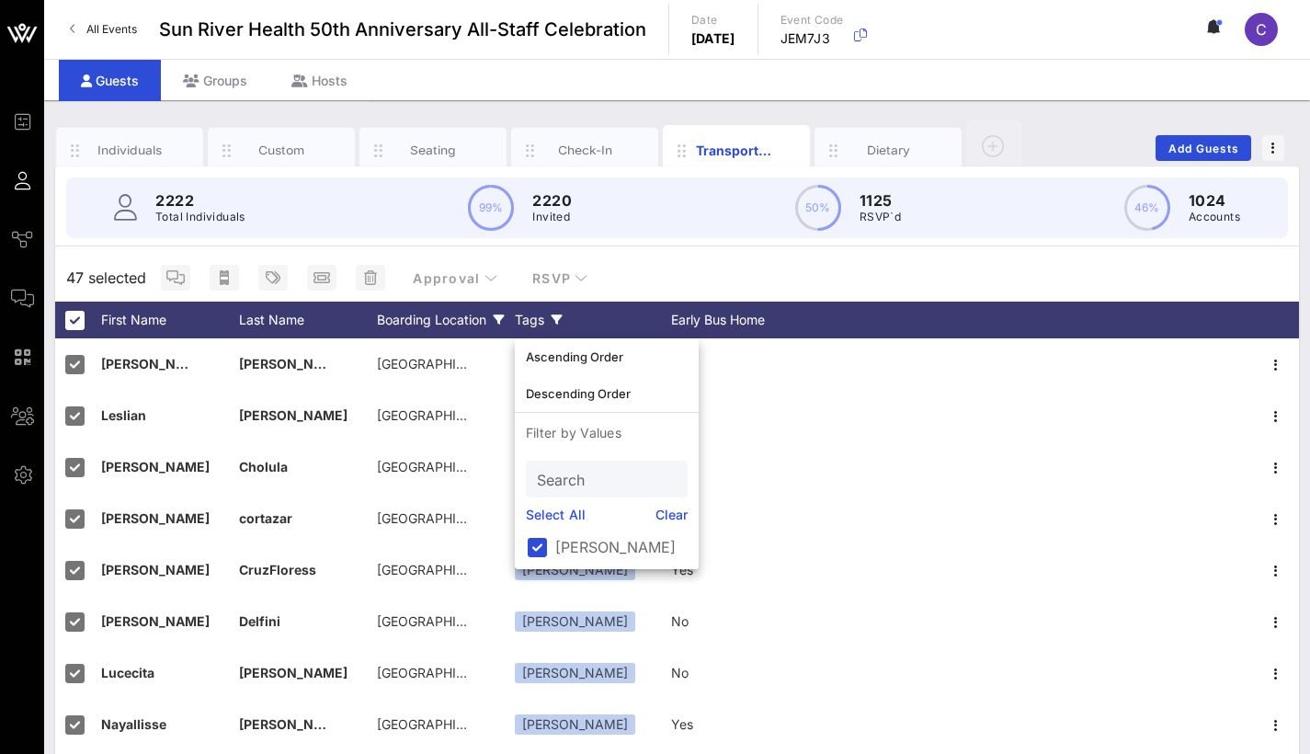
click at [542, 316] on div "Tags" at bounding box center [593, 320] width 156 height 37
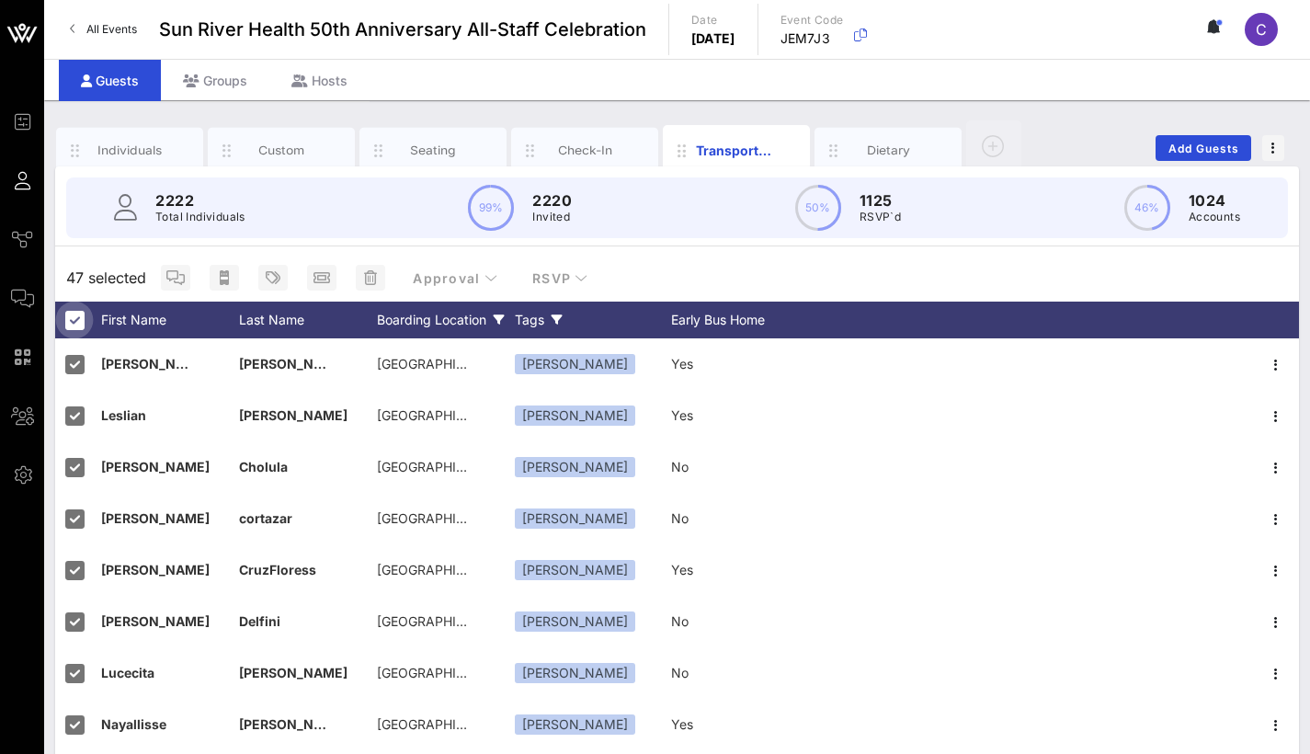
click at [66, 314] on div at bounding box center [74, 319] width 31 height 31
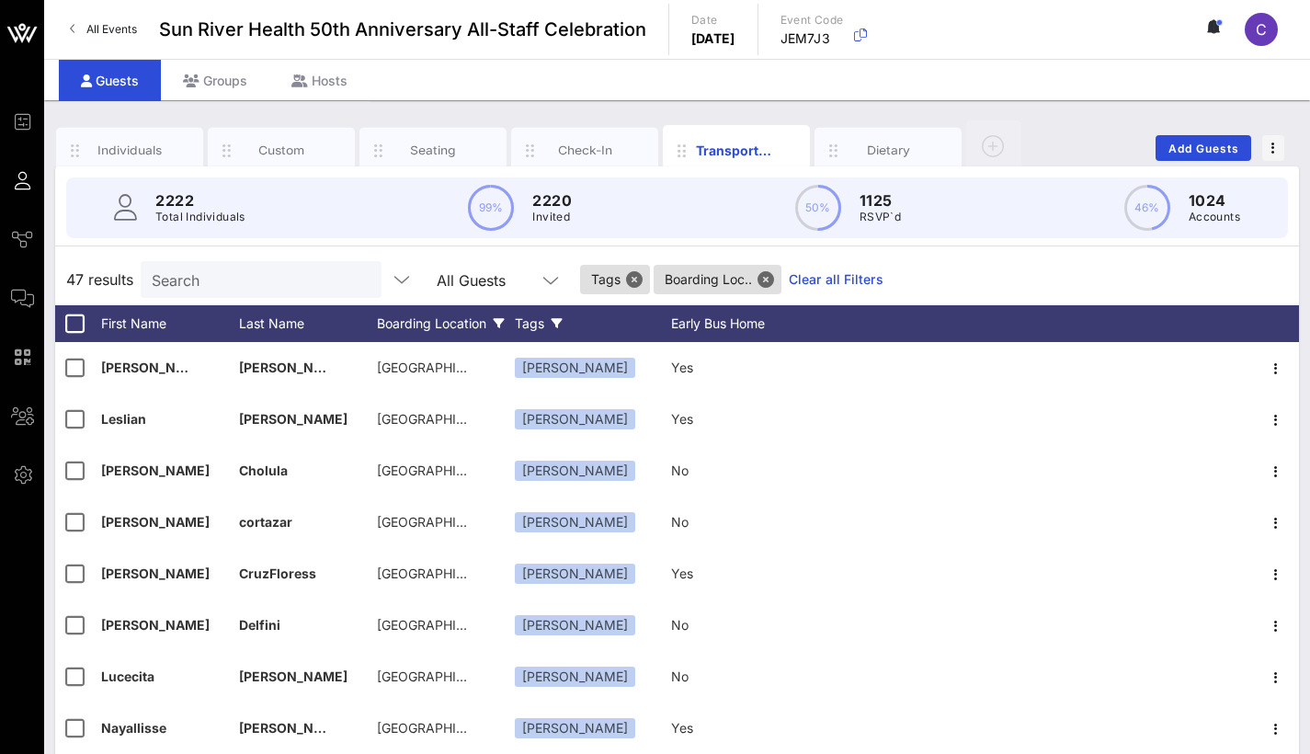
click at [1052, 291] on div "47 results Search All Guests Tags Boarding Loc.. Clear all Filters" at bounding box center [677, 279] width 1244 height 51
click at [764, 284] on button "Close" at bounding box center [766, 279] width 17 height 17
click at [629, 276] on button "Close" at bounding box center [634, 279] width 17 height 17
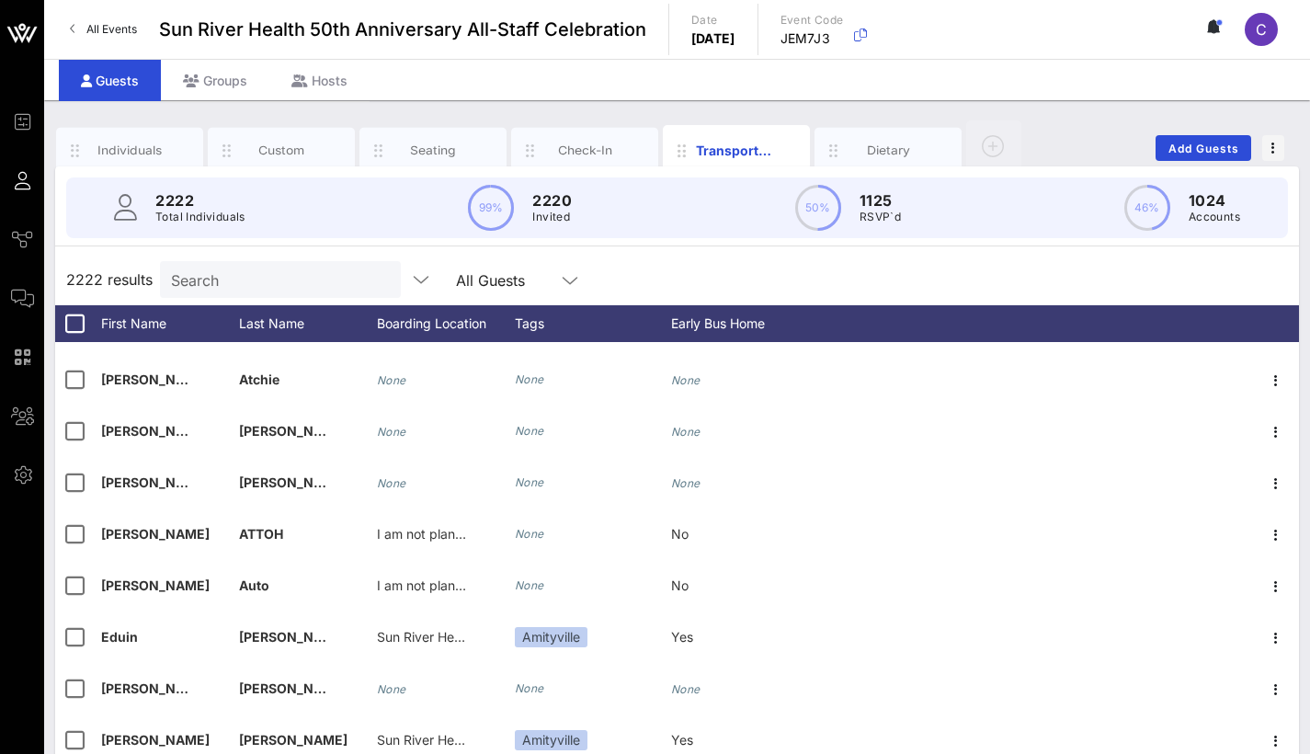
scroll to position [4614, 0]
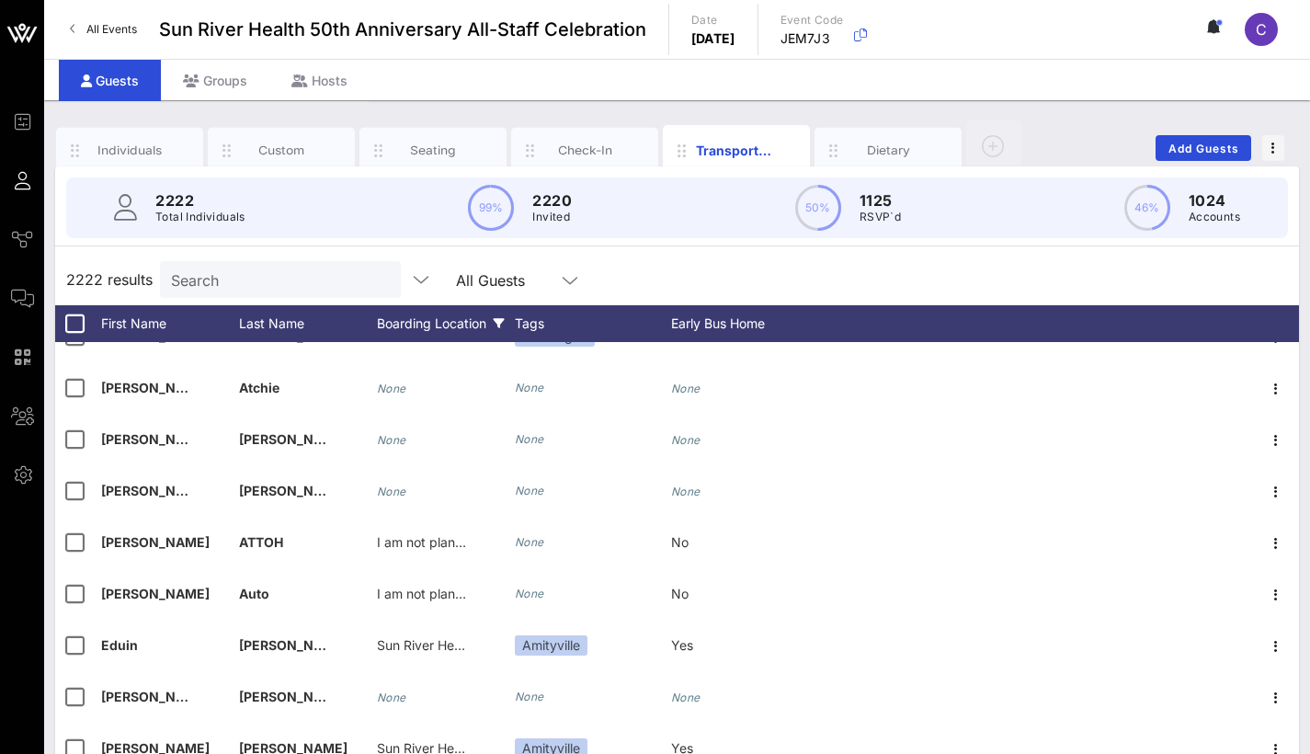
click at [425, 324] on div "Boarding Location" at bounding box center [446, 323] width 138 height 37
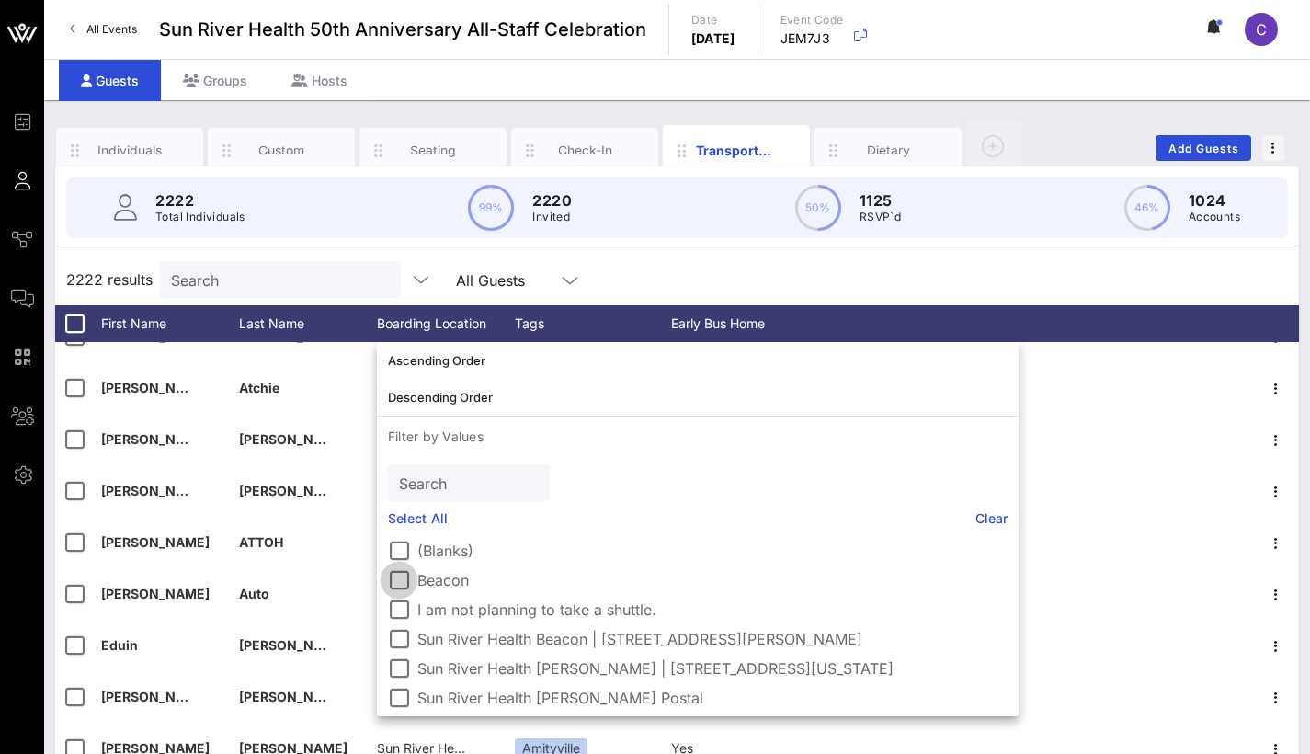
scroll to position [0, 0]
click at [405, 580] on div at bounding box center [398, 580] width 31 height 31
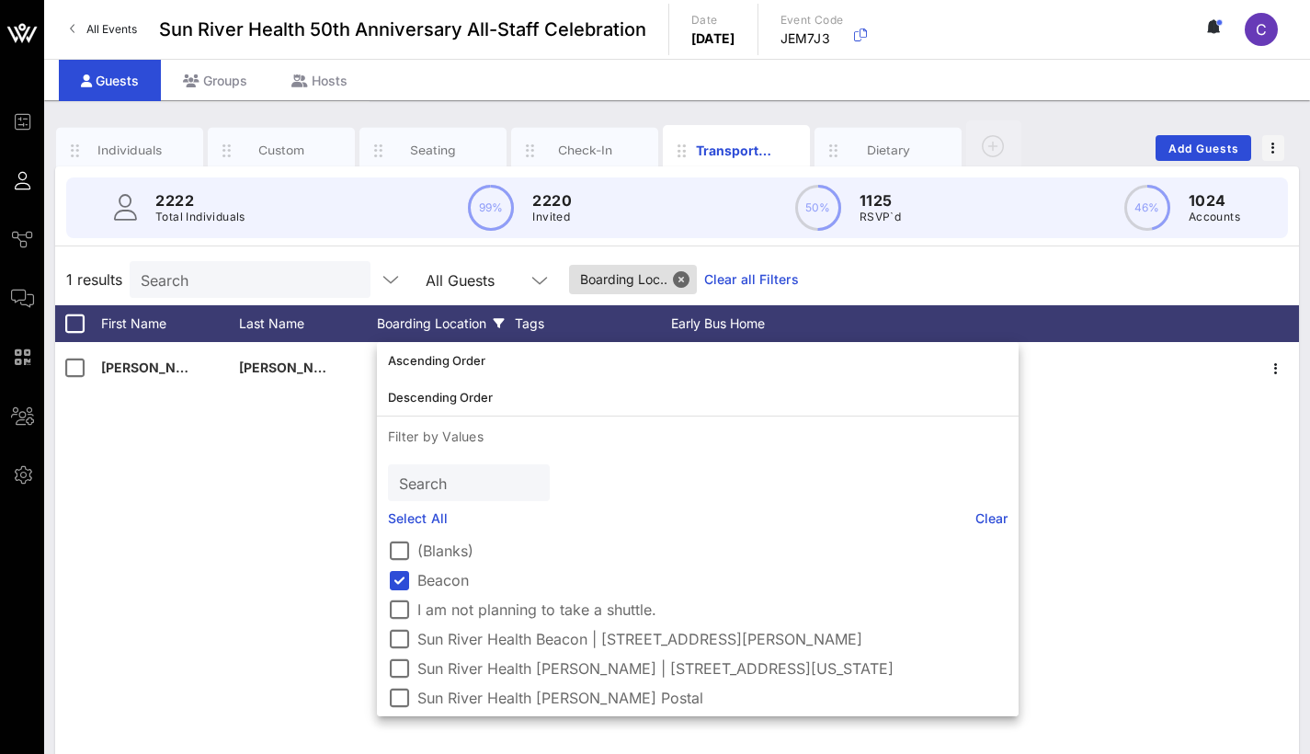
click at [953, 285] on div "1 results Search All Guests Boarding Loc.. Clear all Filters" at bounding box center [677, 279] width 1244 height 51
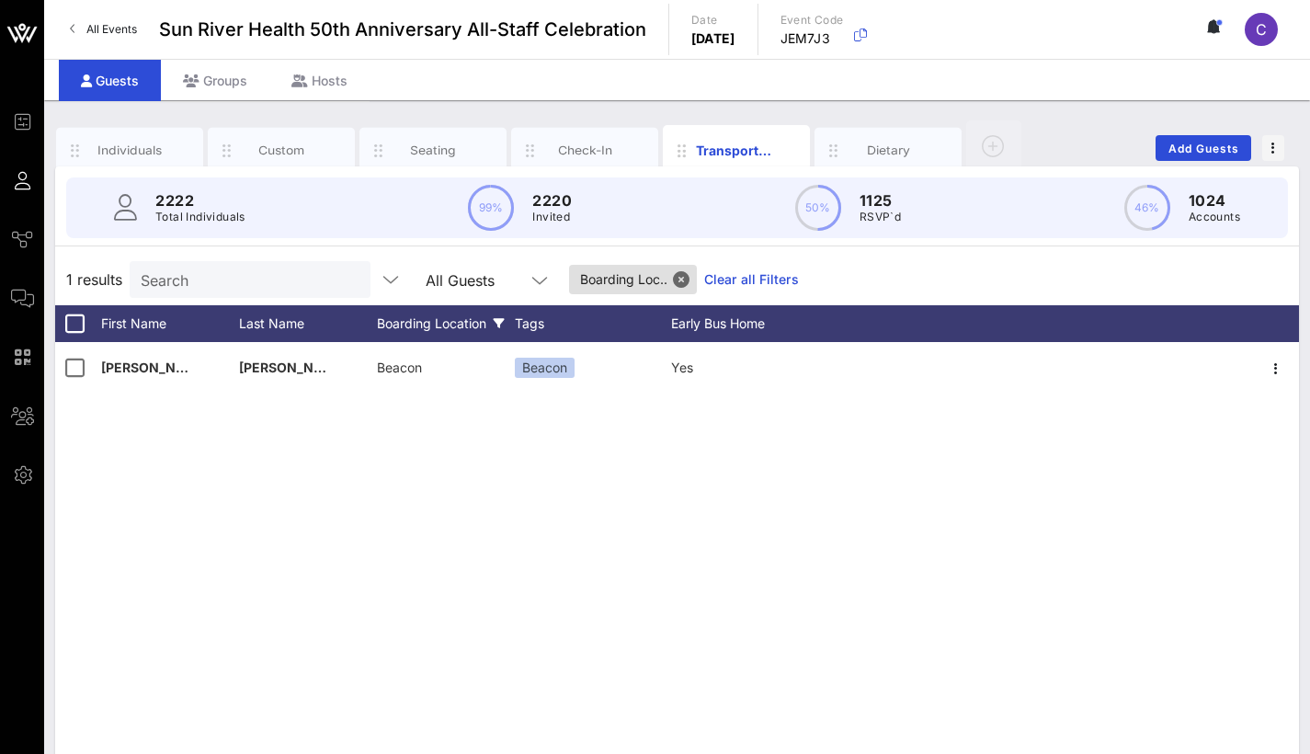
click at [444, 322] on div "Boarding Location" at bounding box center [446, 323] width 138 height 37
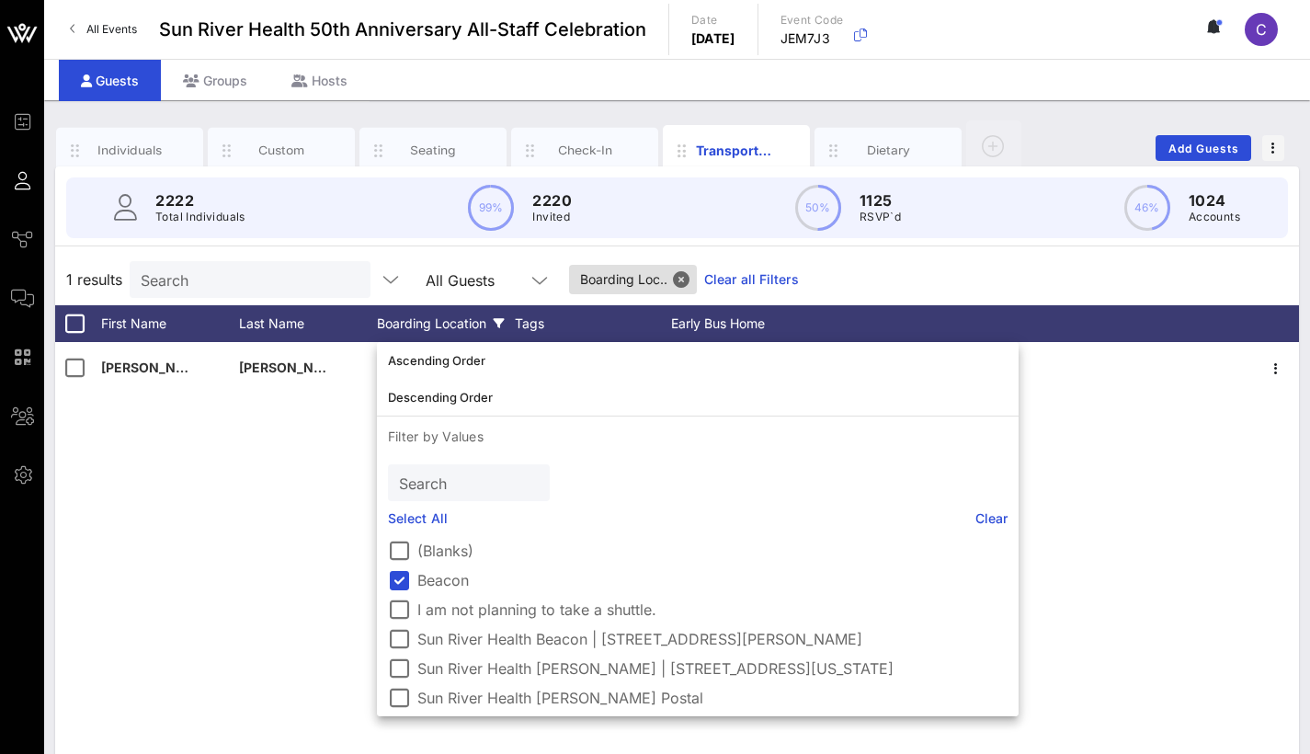
click at [830, 246] on div "2222 Total Individuals 99% 2220 Invited 50% 1125 RSVP`d 46% 1024 Accounts" at bounding box center [677, 207] width 1266 height 83
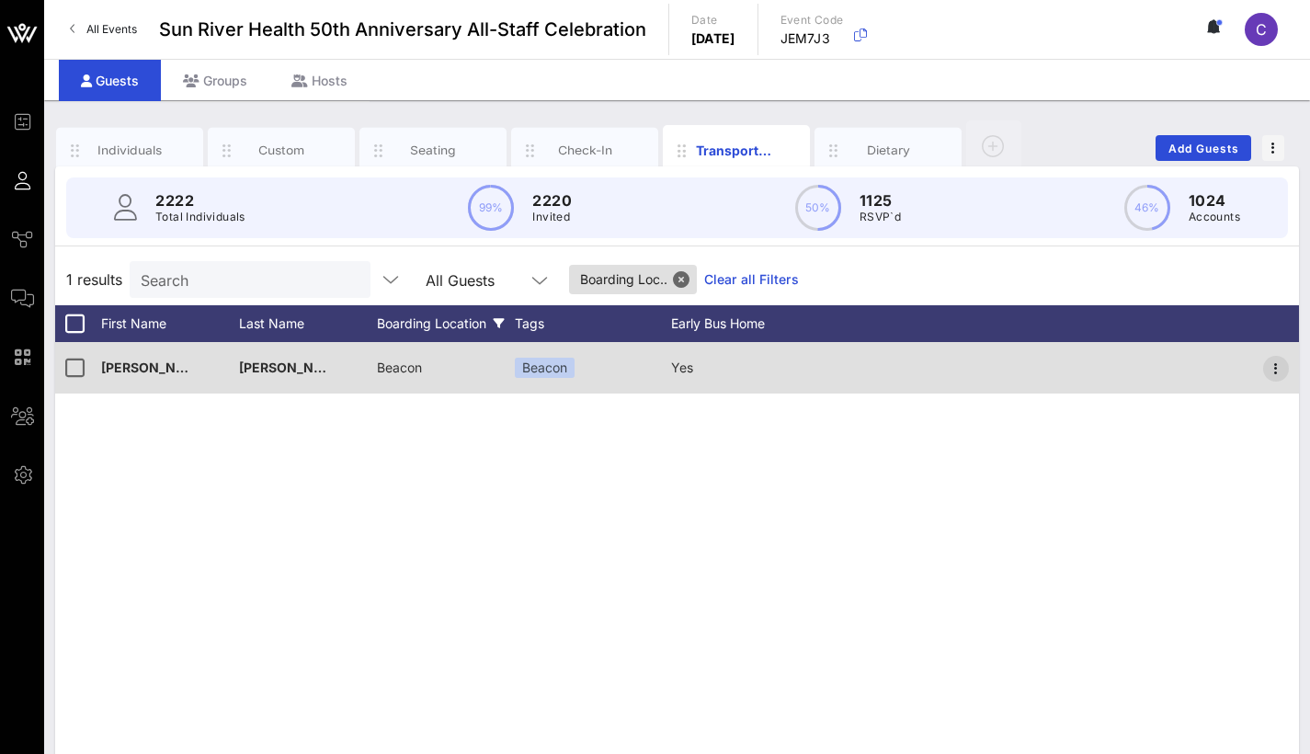
click at [1276, 371] on icon "button" at bounding box center [1276, 369] width 22 height 22
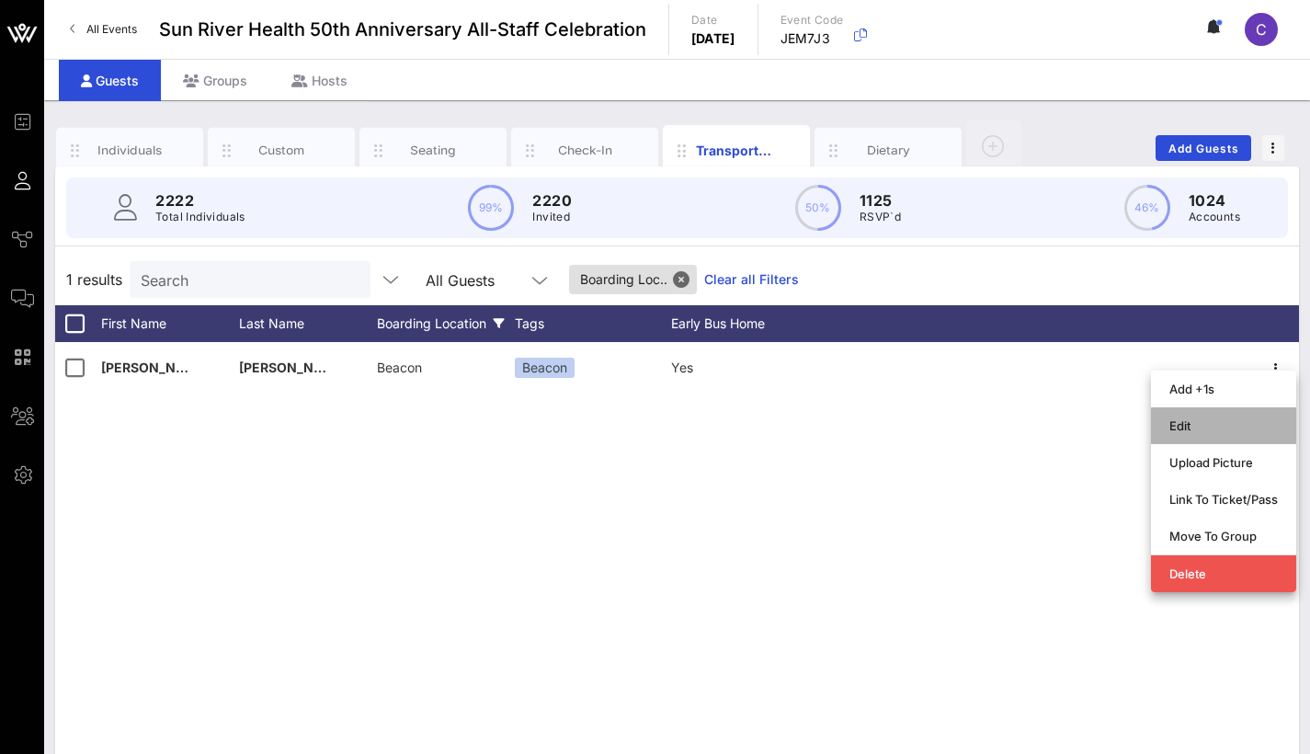
click at [1196, 421] on div "Edit" at bounding box center [1224, 425] width 109 height 15
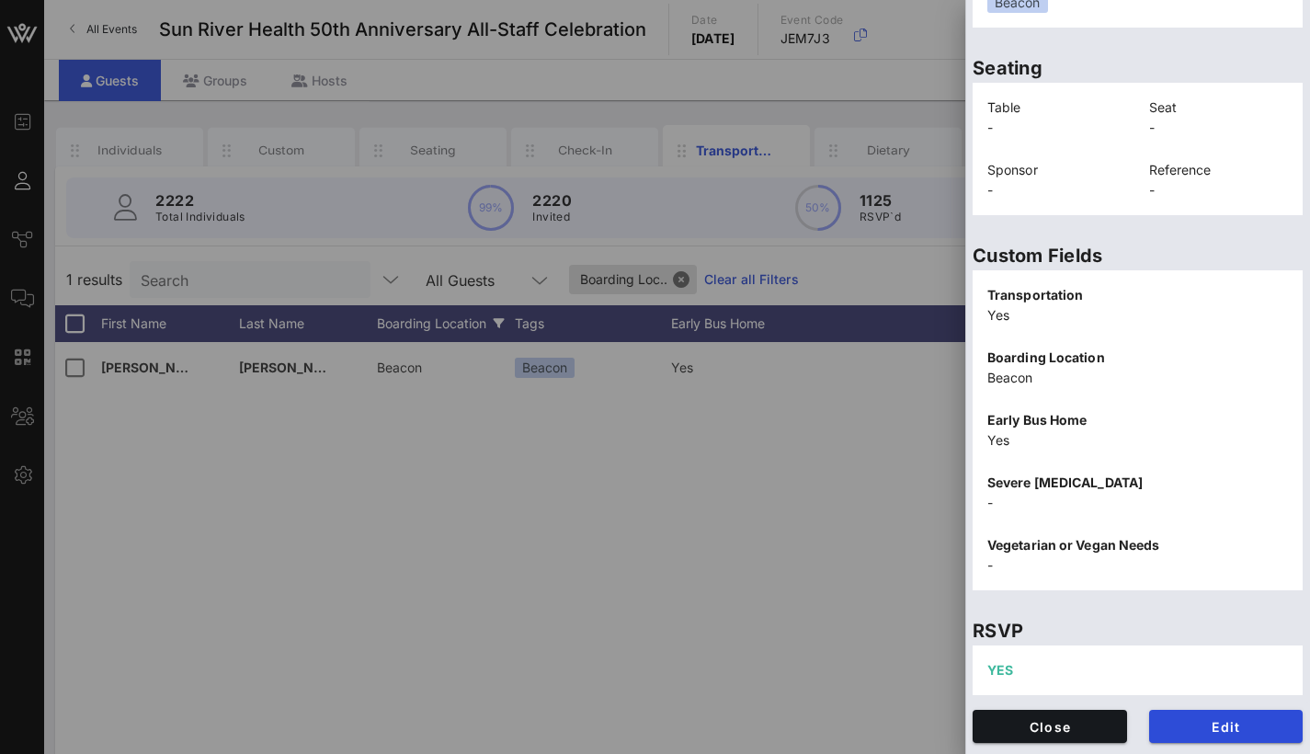
scroll to position [385, 0]
click at [1055, 364] on p "Boarding Location" at bounding box center [1138, 358] width 301 height 20
click at [1228, 736] on button "Edit" at bounding box center [1226, 726] width 154 height 33
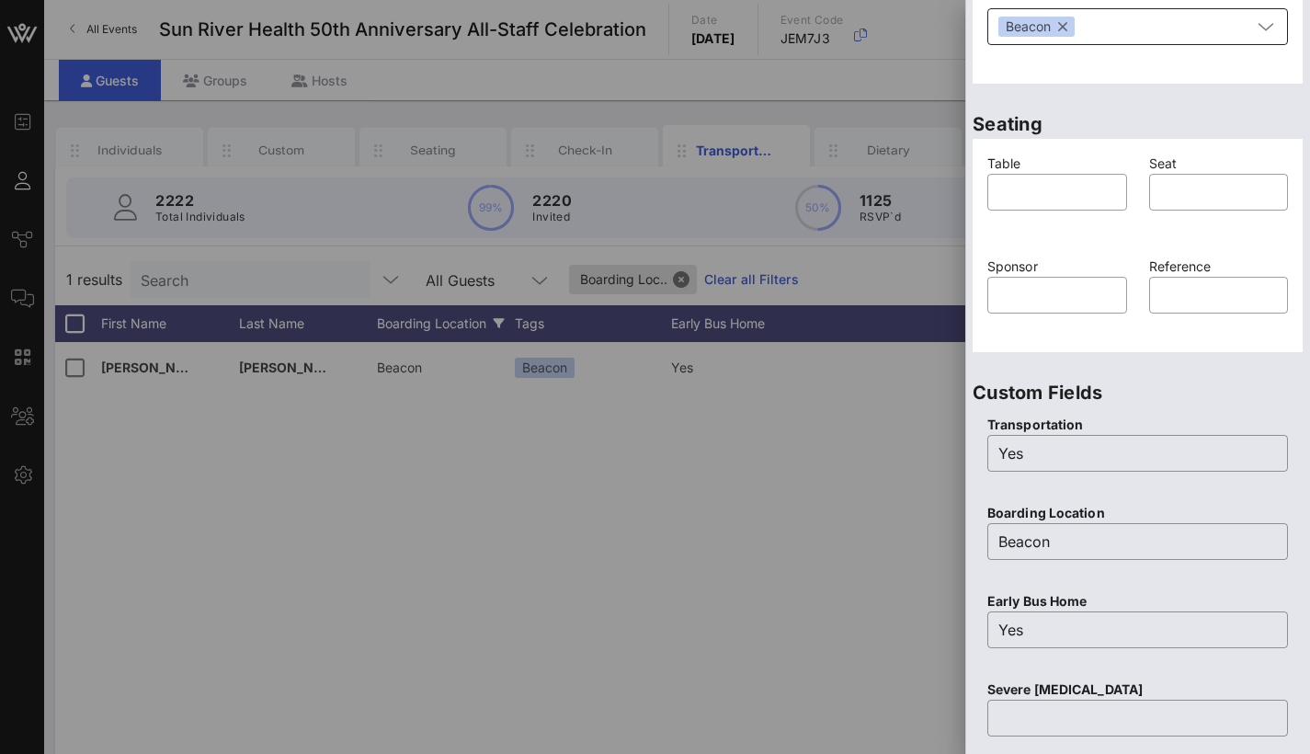
click at [1063, 28] on button "button" at bounding box center [1062, 27] width 9 height 20
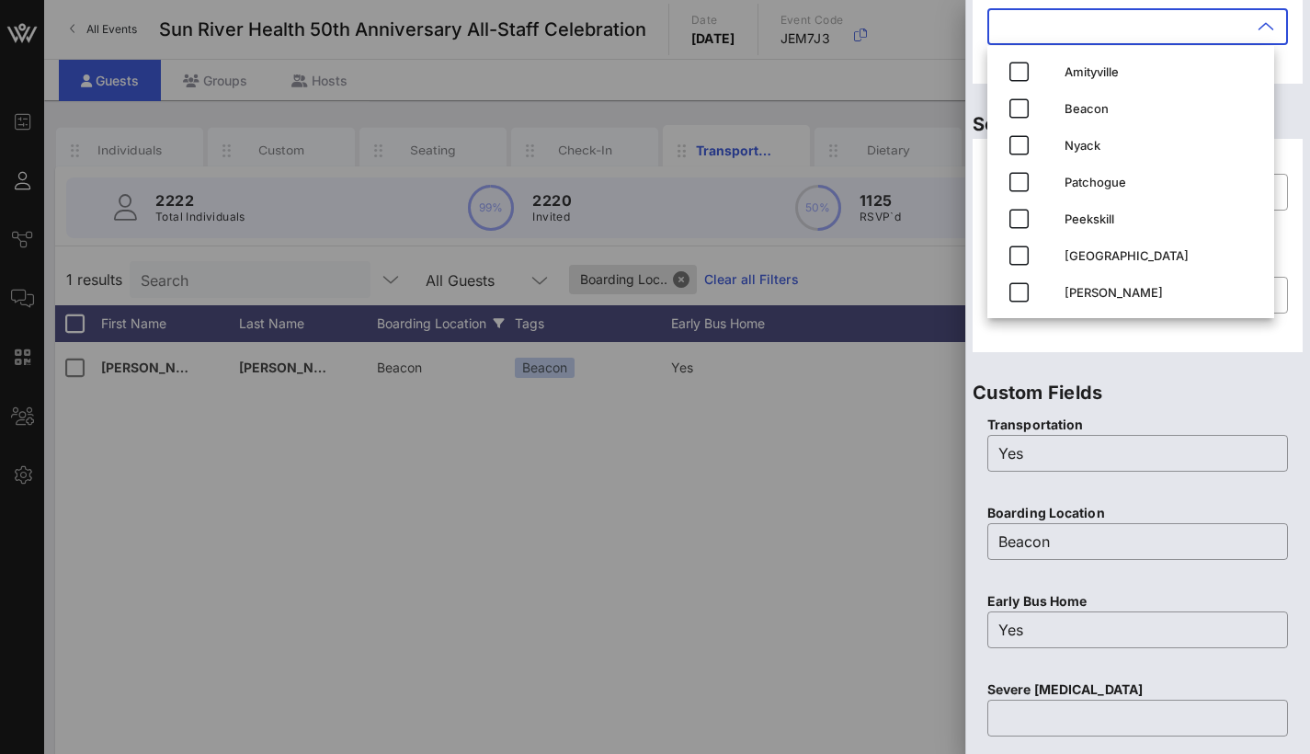
click at [1069, 28] on input "text" at bounding box center [1125, 26] width 253 height 29
click at [1023, 103] on icon "button" at bounding box center [1019, 108] width 22 height 22
click at [1217, 361] on div "Custom Fields Transportation ​ Yes Boarding Location ​ Beacon Early Bus Home ​ …" at bounding box center [1137, 612] width 345 height 504
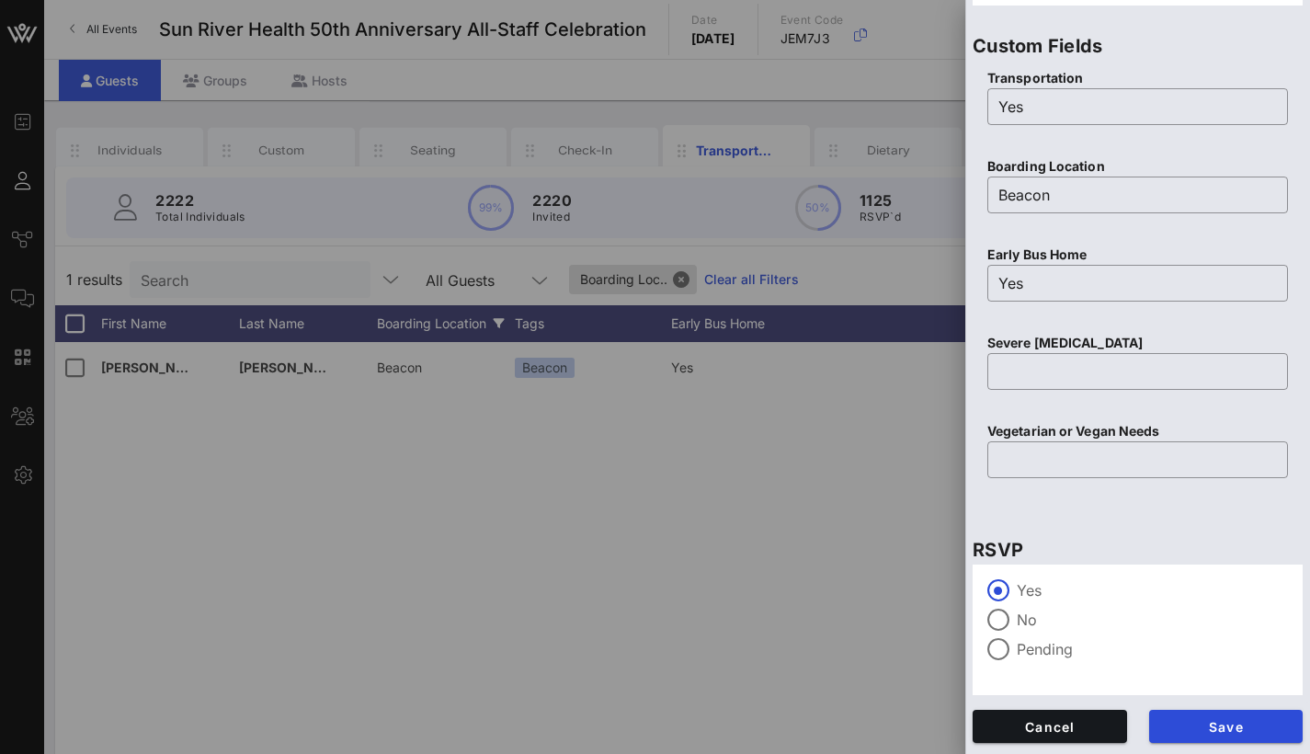
scroll to position [732, 0]
click at [1216, 724] on span "Save" at bounding box center [1226, 727] width 125 height 16
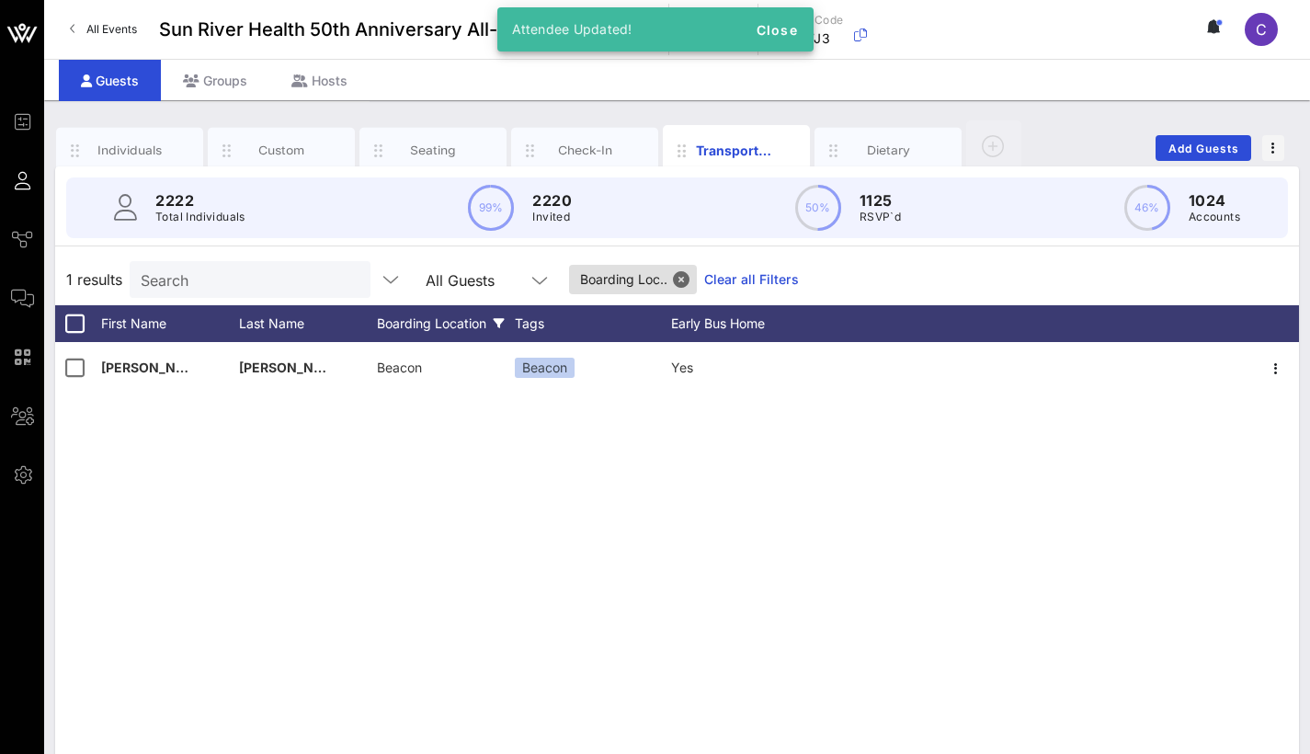
click at [747, 543] on div "[PERSON_NAME] Beacon Beacon Yes" at bounding box center [677, 618] width 1244 height 552
click at [423, 332] on div "Boarding Location" at bounding box center [446, 323] width 138 height 37
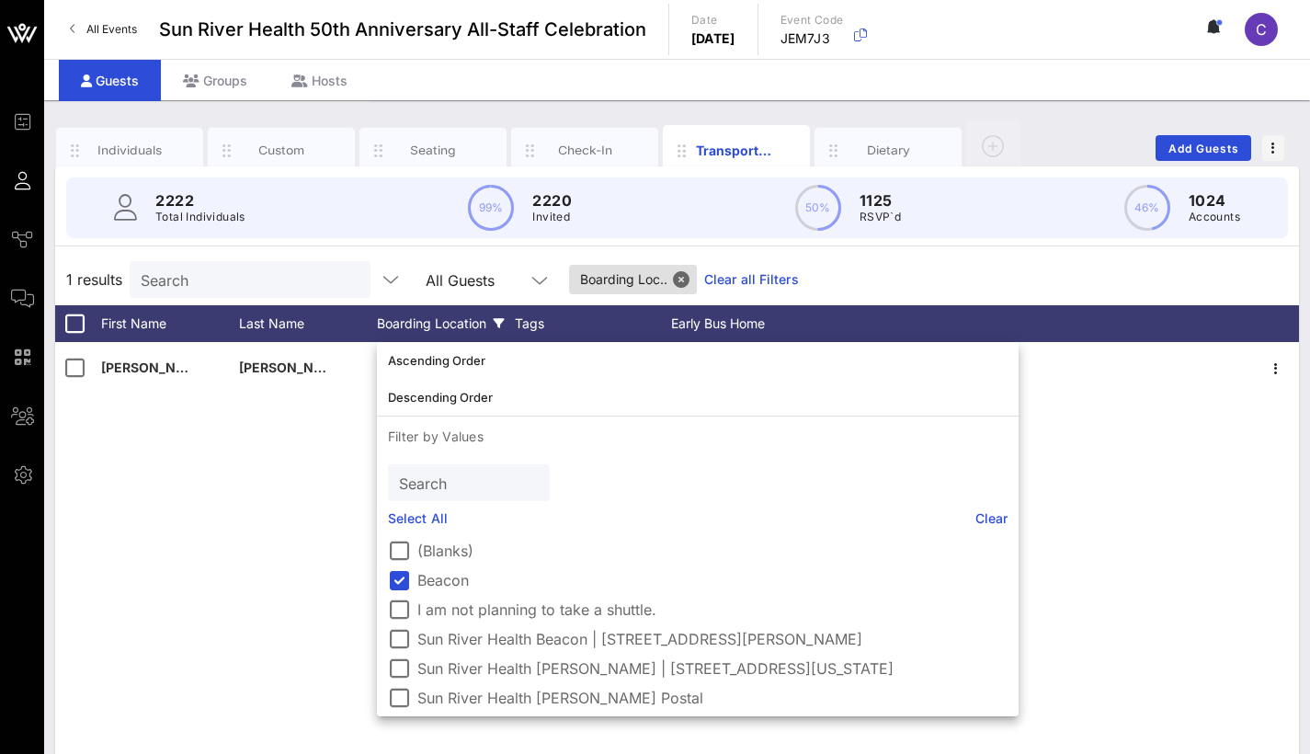
scroll to position [0, 0]
click at [1126, 270] on div "1 results Search All Guests Boarding Loc.. Clear all Filters" at bounding box center [677, 279] width 1244 height 51
